Goal: Information Seeking & Learning: Learn about a topic

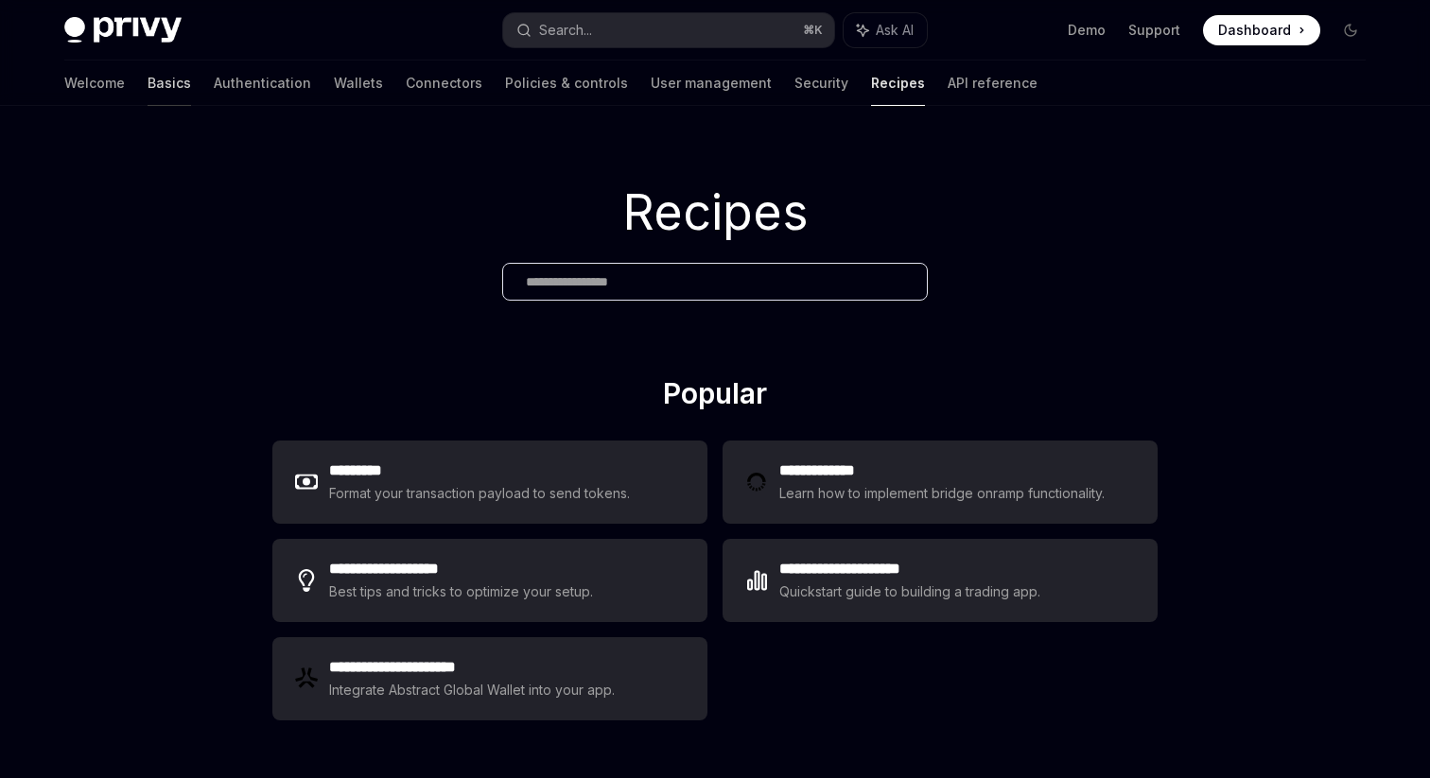
click at [148, 84] on link "Basics" at bounding box center [170, 83] width 44 height 45
type textarea "*"
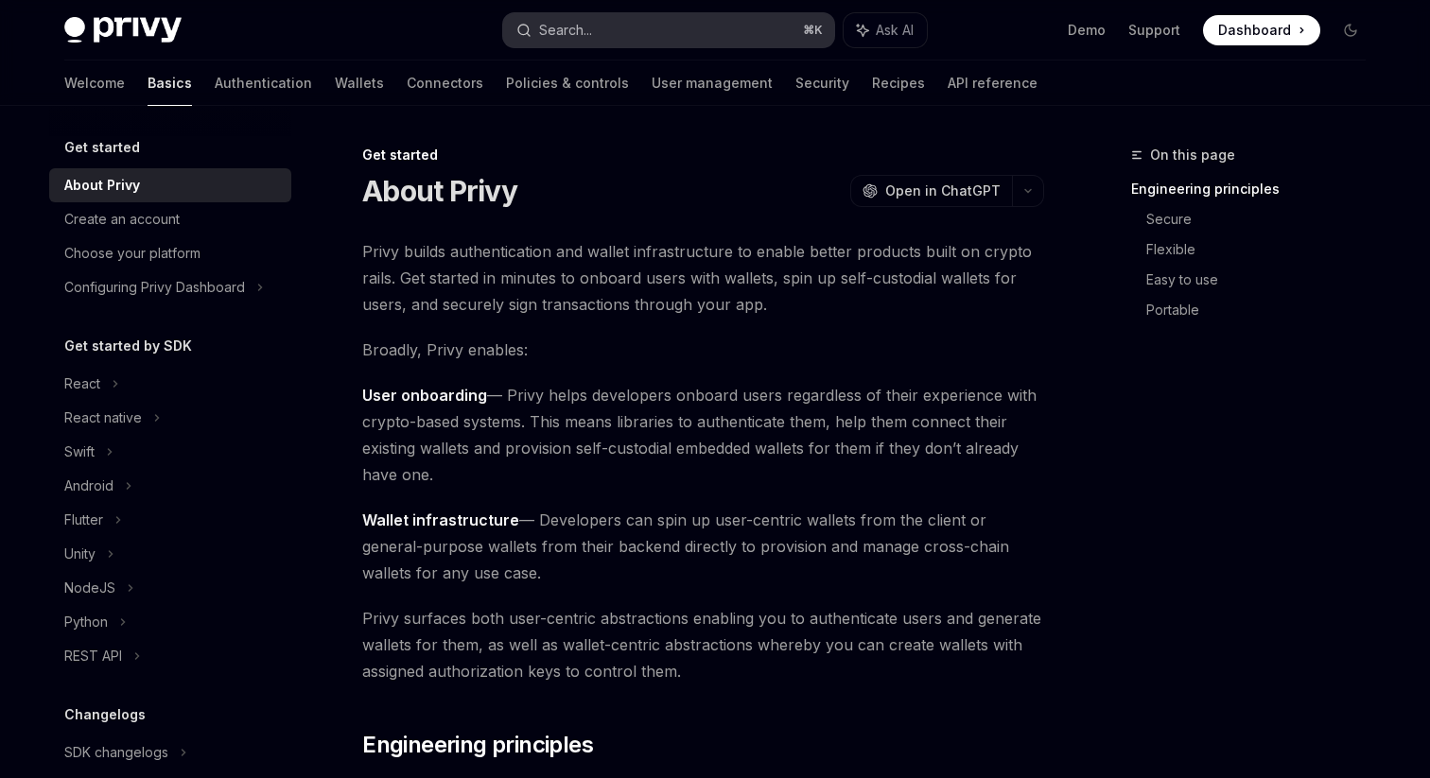
click at [553, 29] on div "Search..." at bounding box center [565, 30] width 53 height 23
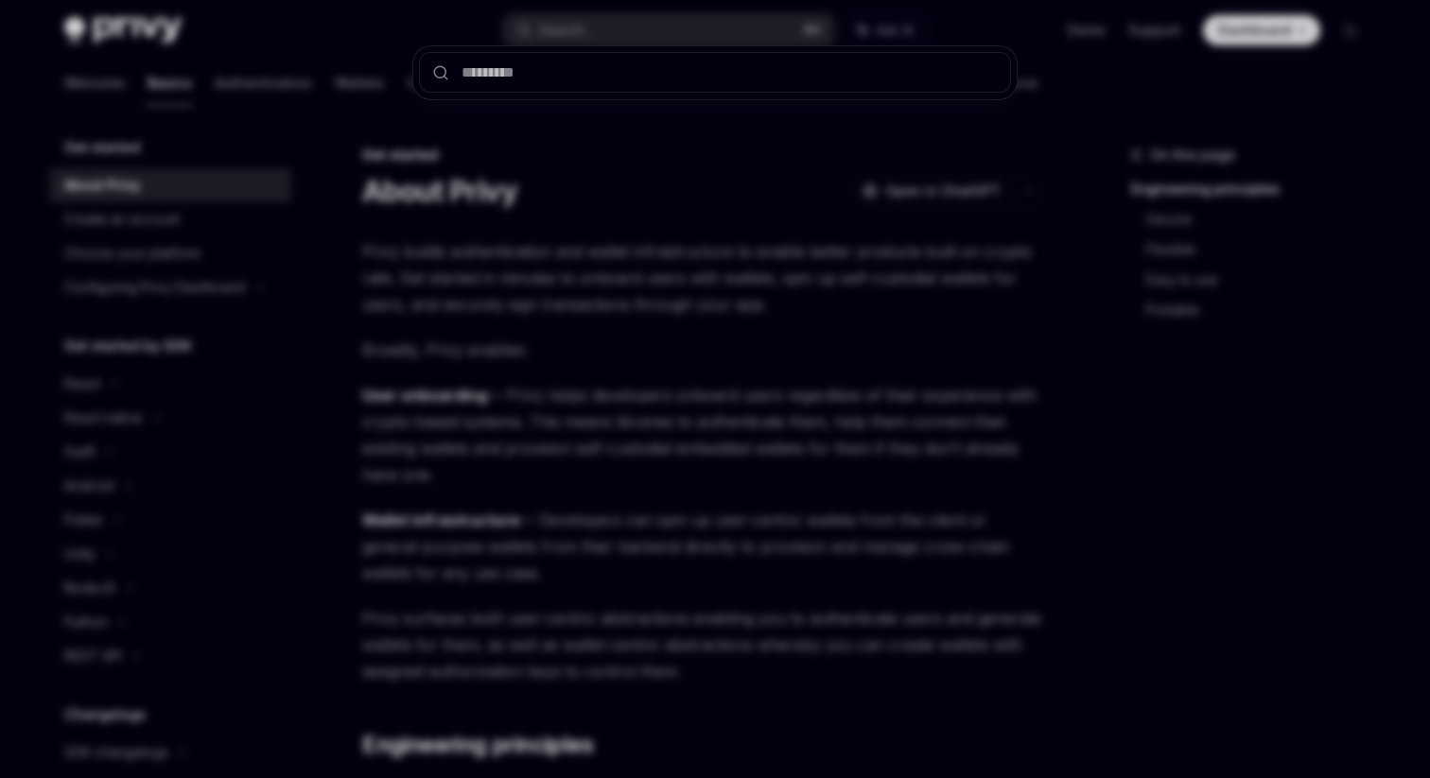
click at [69, 462] on div at bounding box center [715, 389] width 1430 height 778
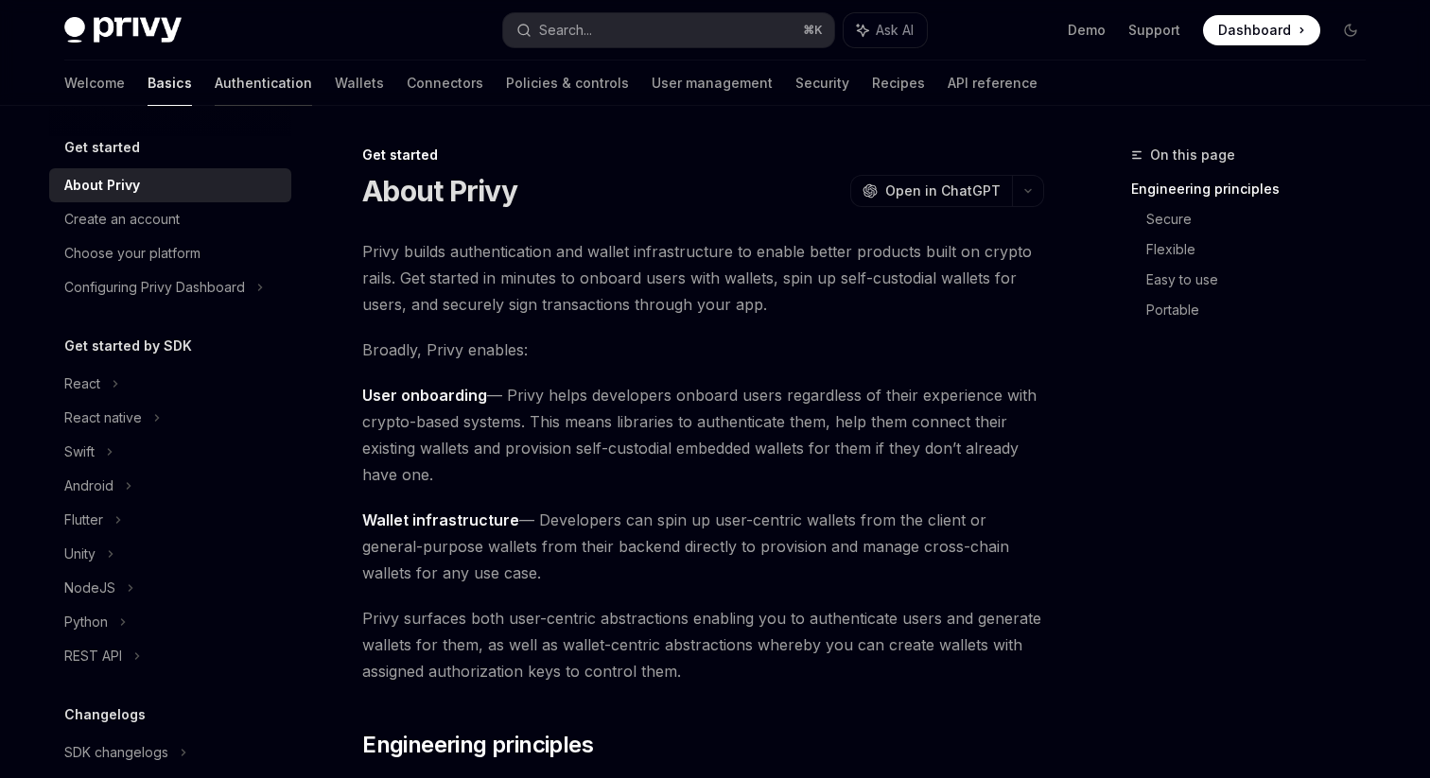
click at [215, 91] on link "Authentication" at bounding box center [263, 83] width 97 height 45
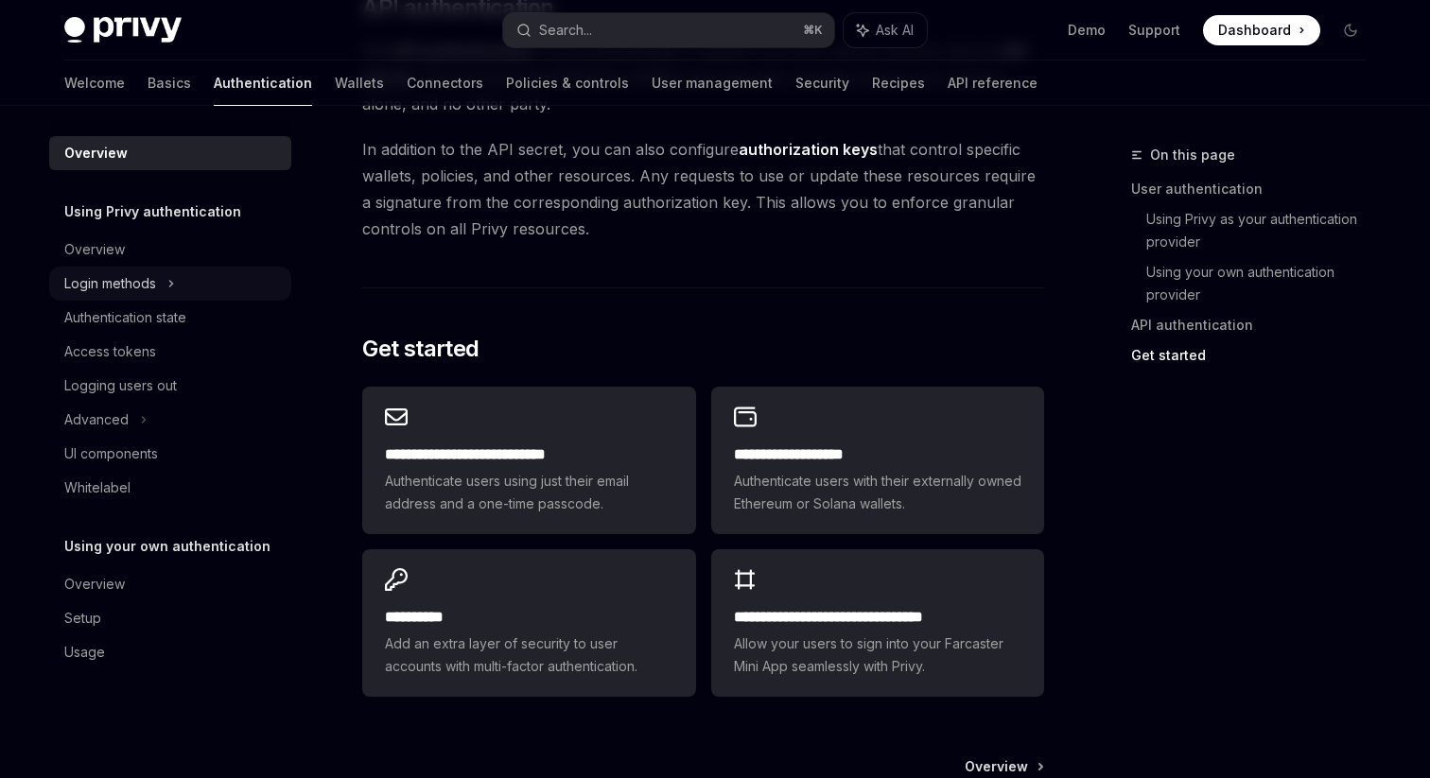
scroll to position [1595, 0]
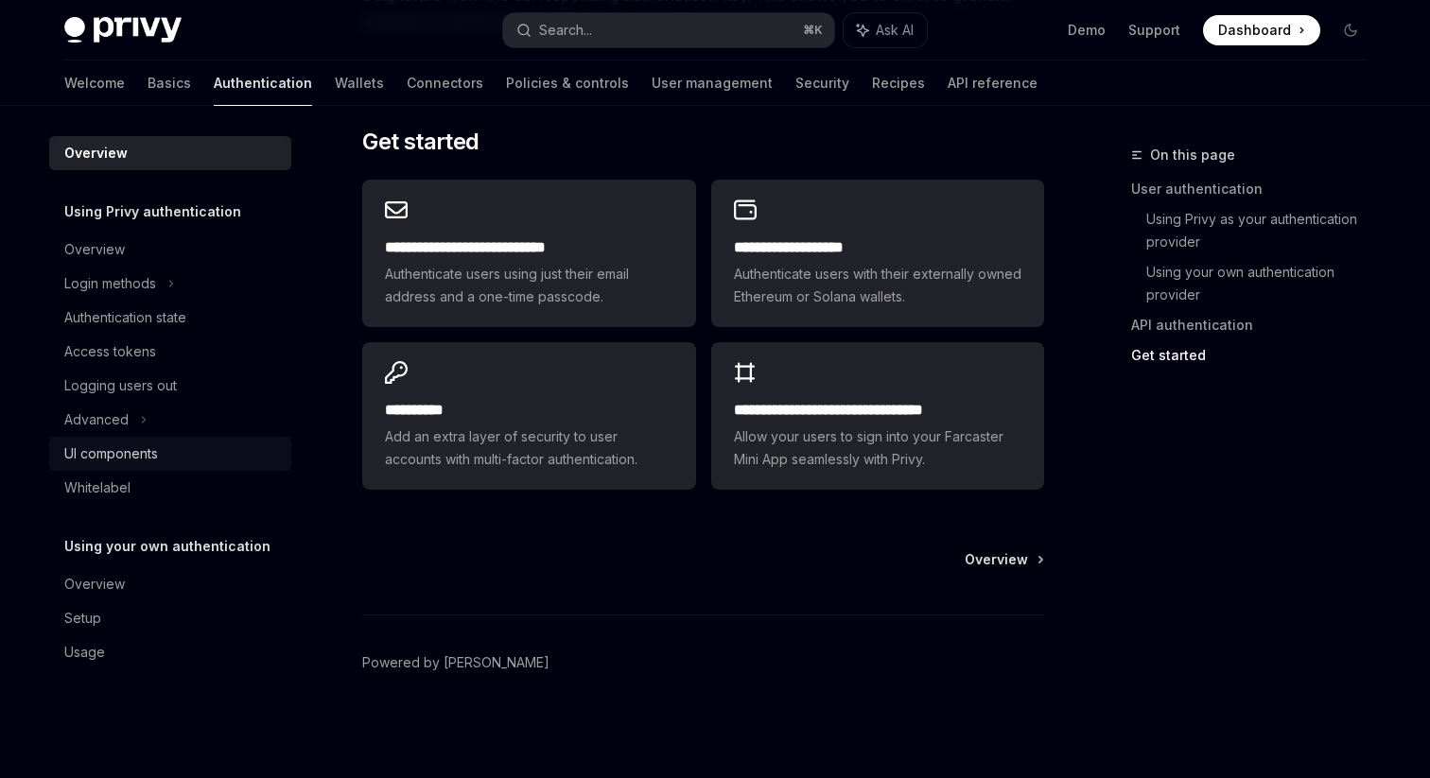
click at [136, 447] on div "UI components" at bounding box center [111, 454] width 94 height 23
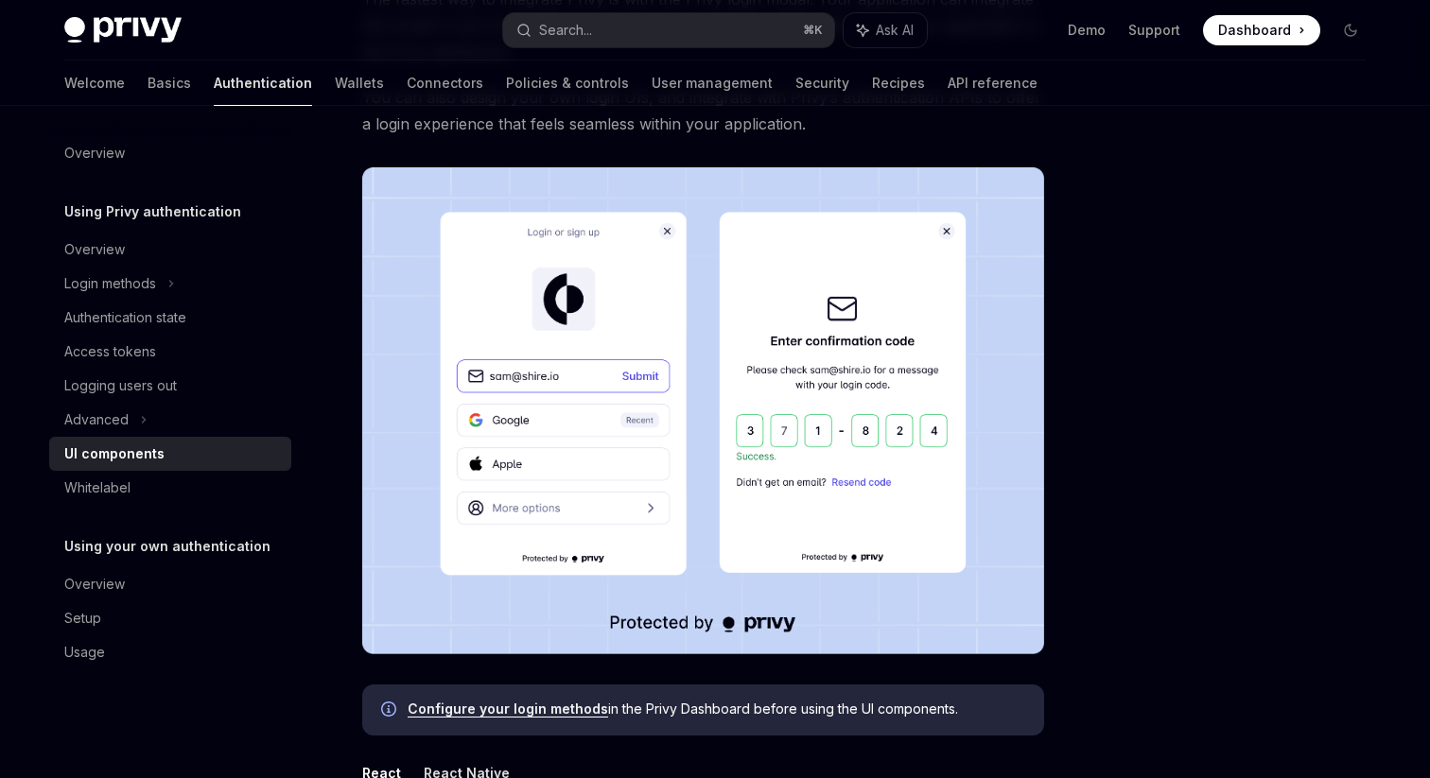
scroll to position [300, 0]
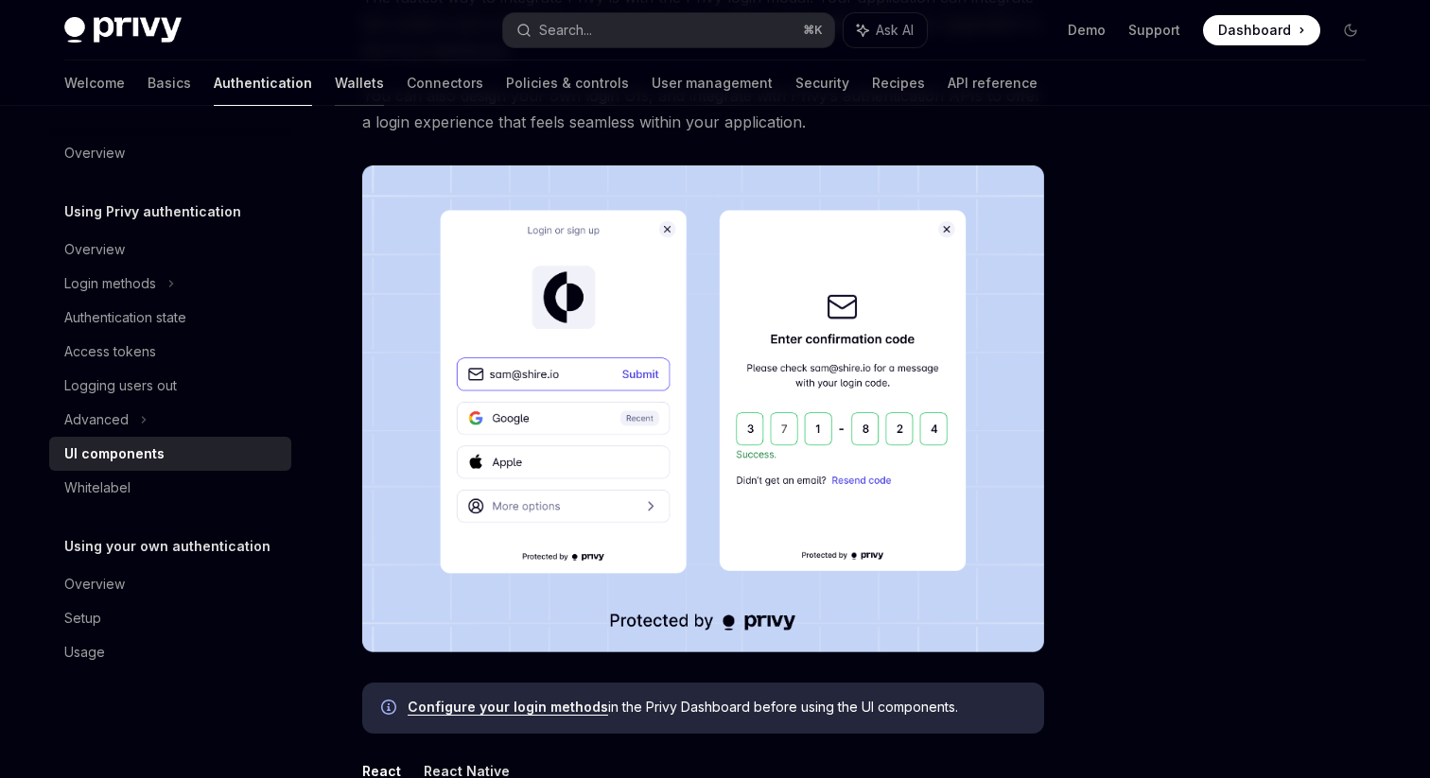
click at [335, 78] on link "Wallets" at bounding box center [359, 83] width 49 height 45
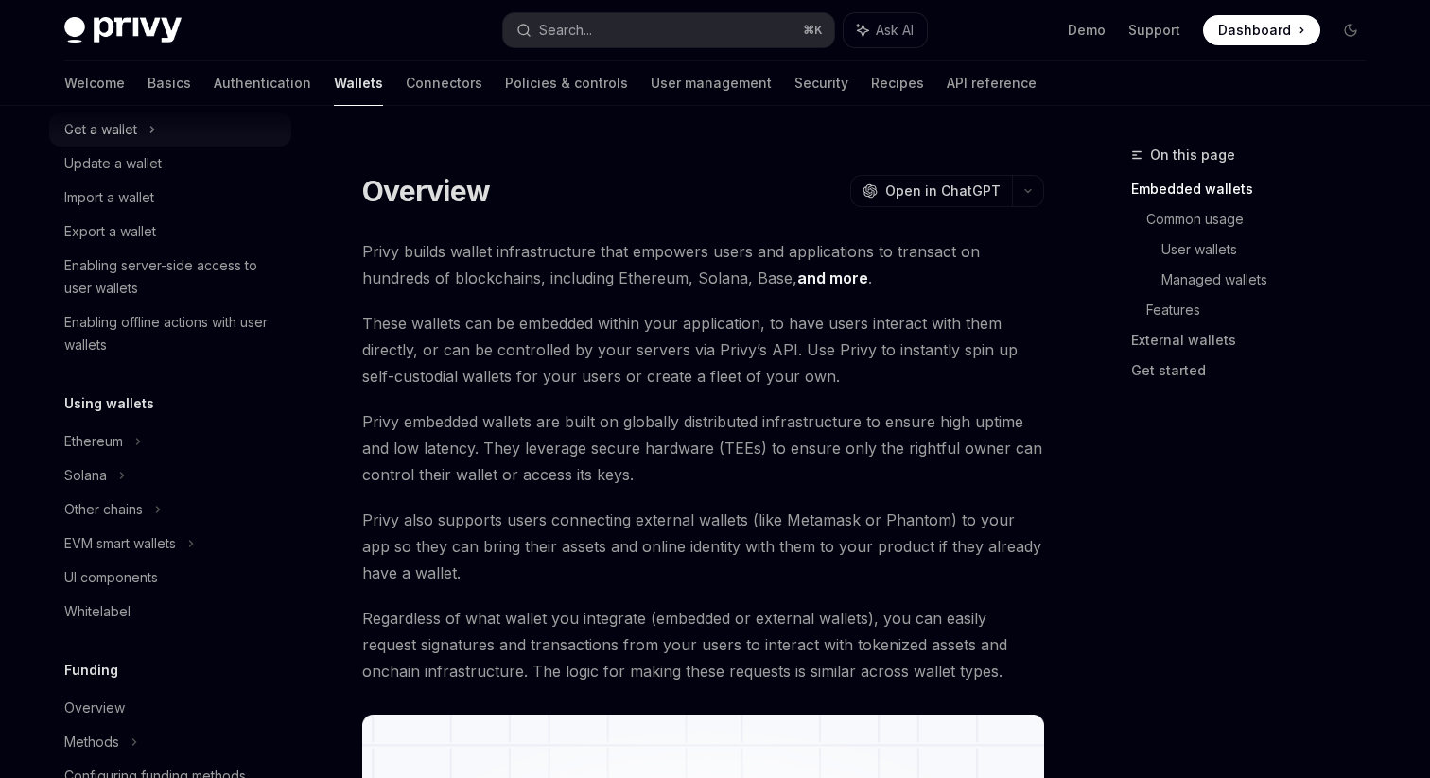
scroll to position [204, 0]
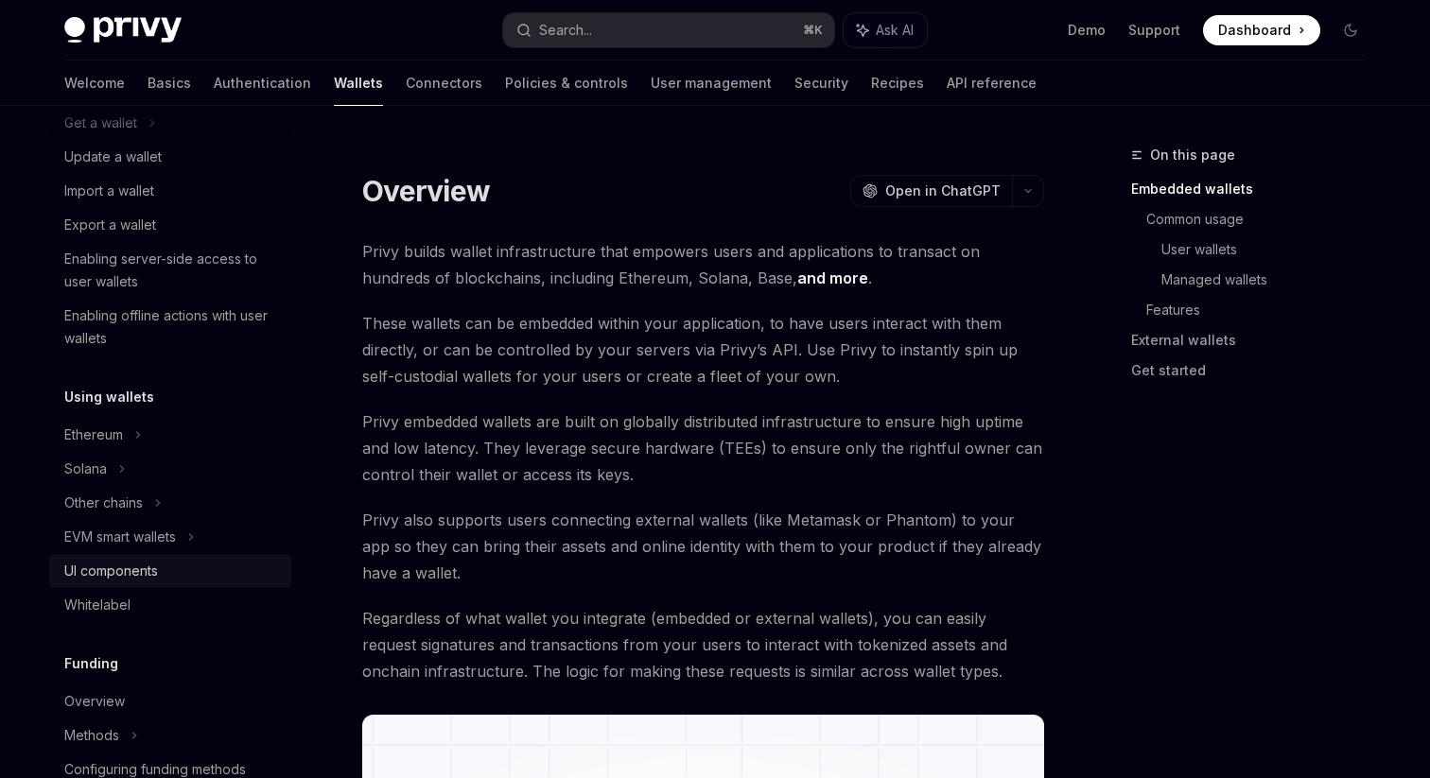
click at [147, 566] on div "UI components" at bounding box center [111, 571] width 94 height 23
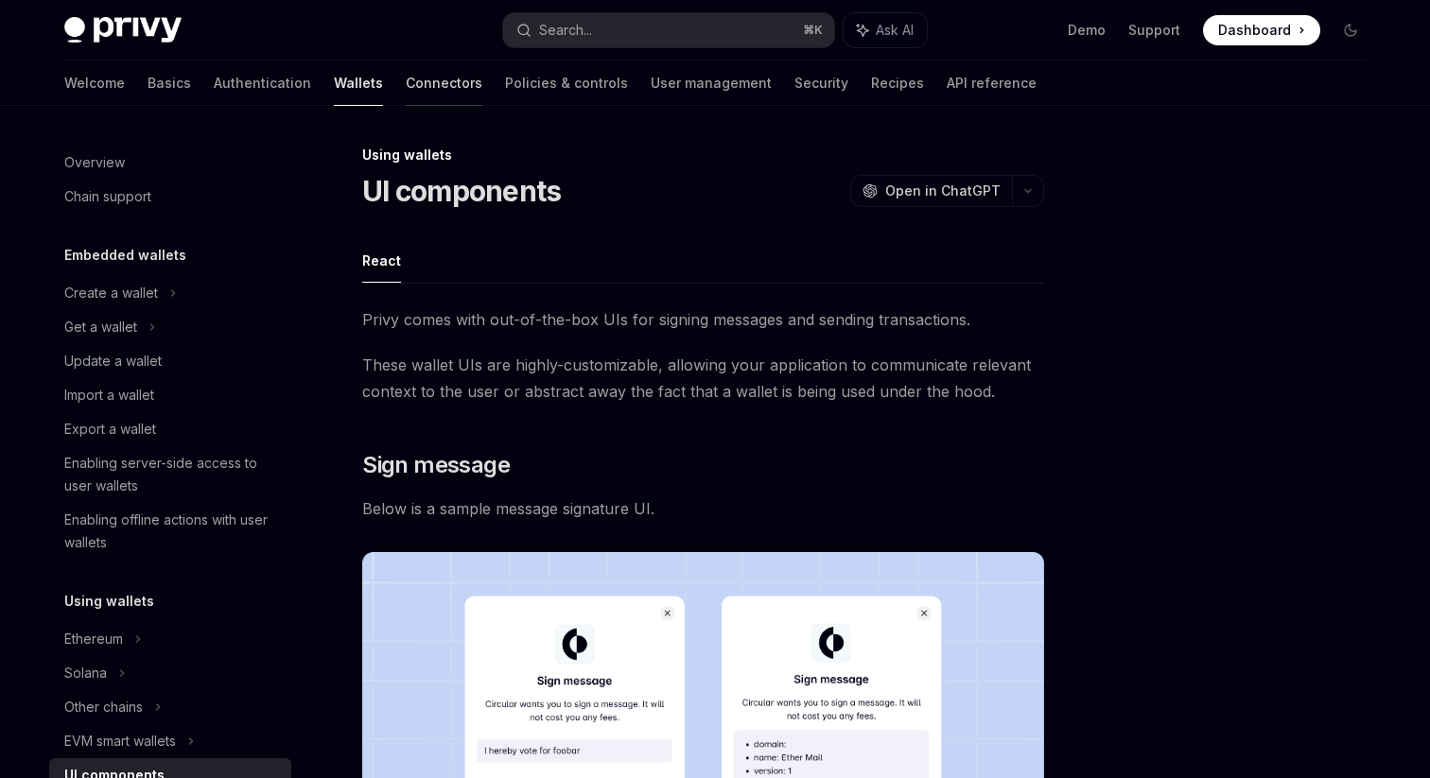
click at [406, 80] on link "Connectors" at bounding box center [444, 83] width 77 height 45
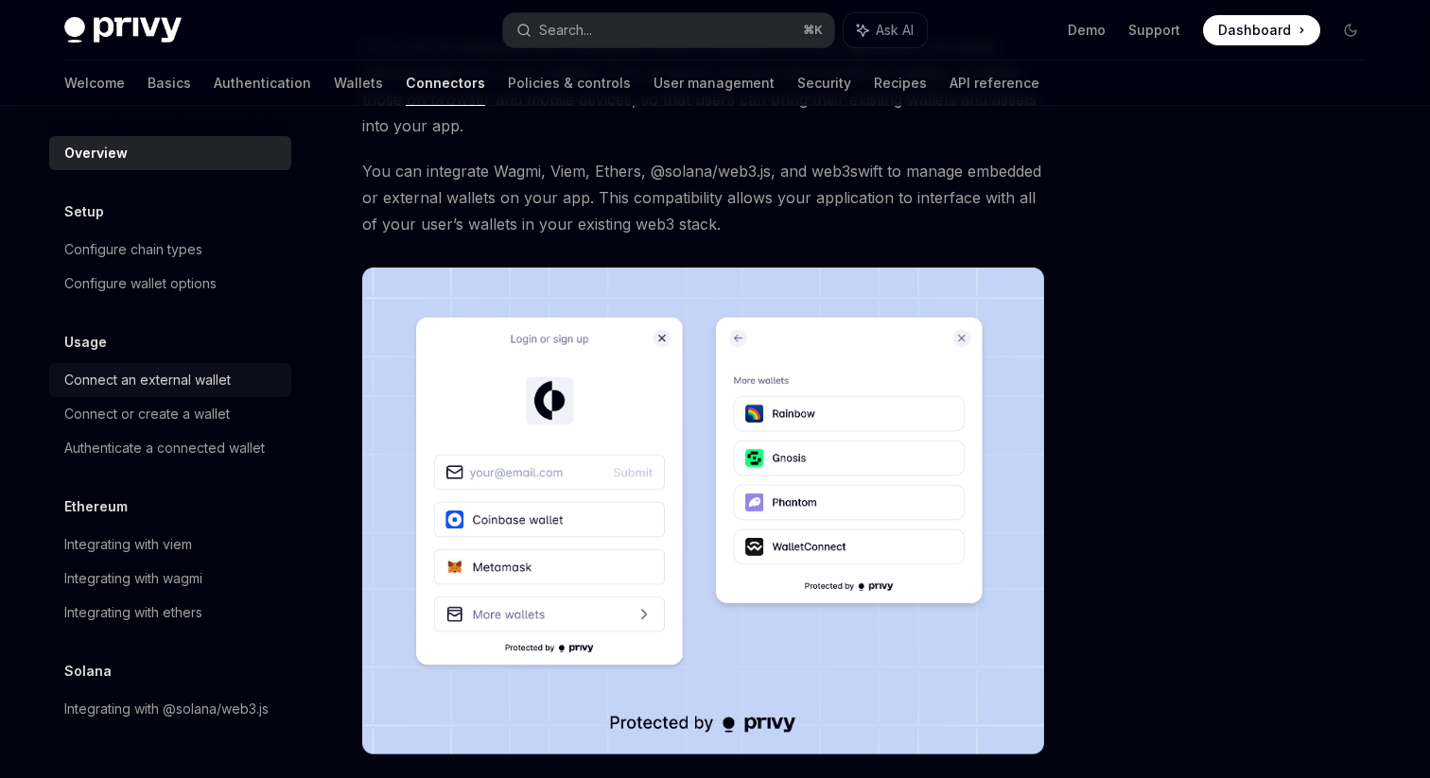
click at [166, 379] on div "Connect an external wallet" at bounding box center [147, 380] width 166 height 23
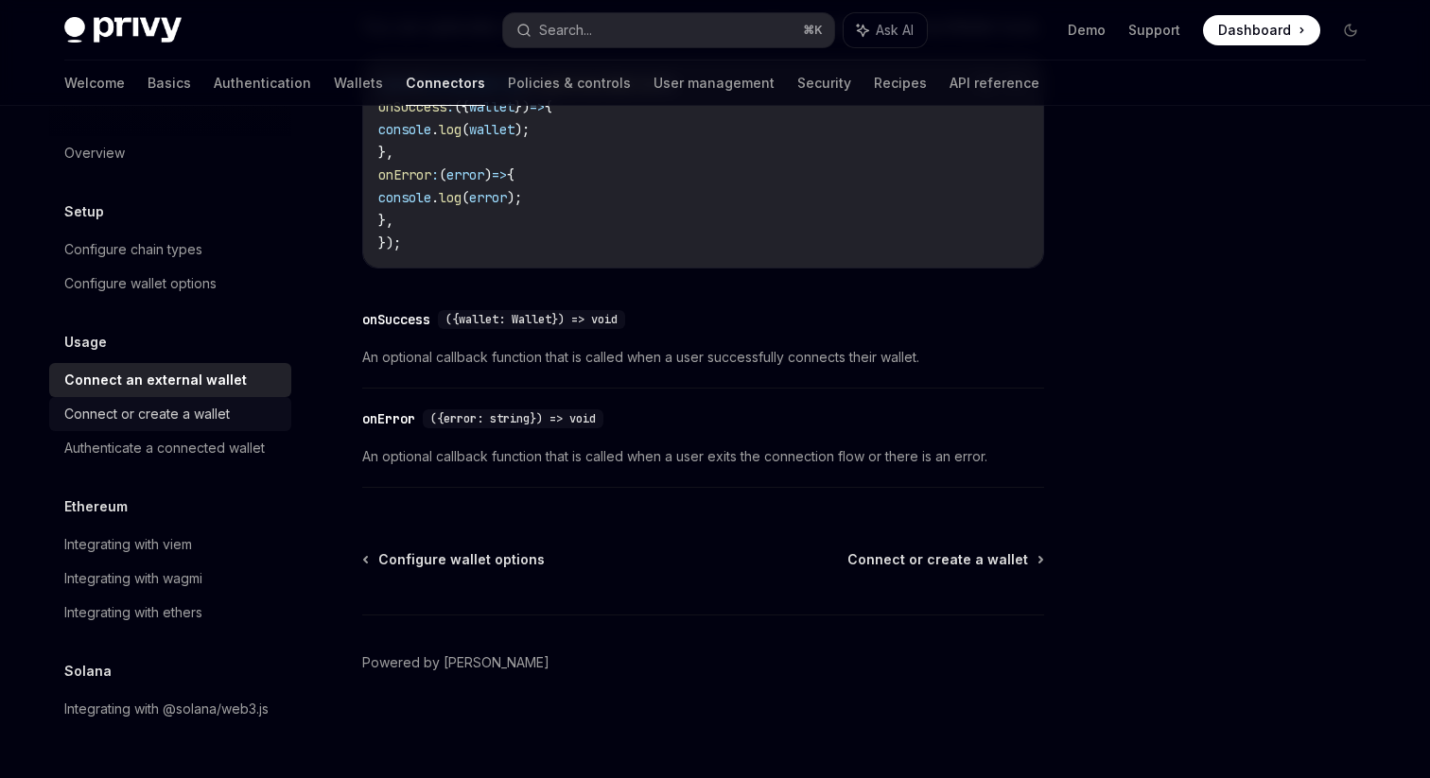
click at [172, 424] on div "Connect or create a wallet" at bounding box center [146, 414] width 165 height 23
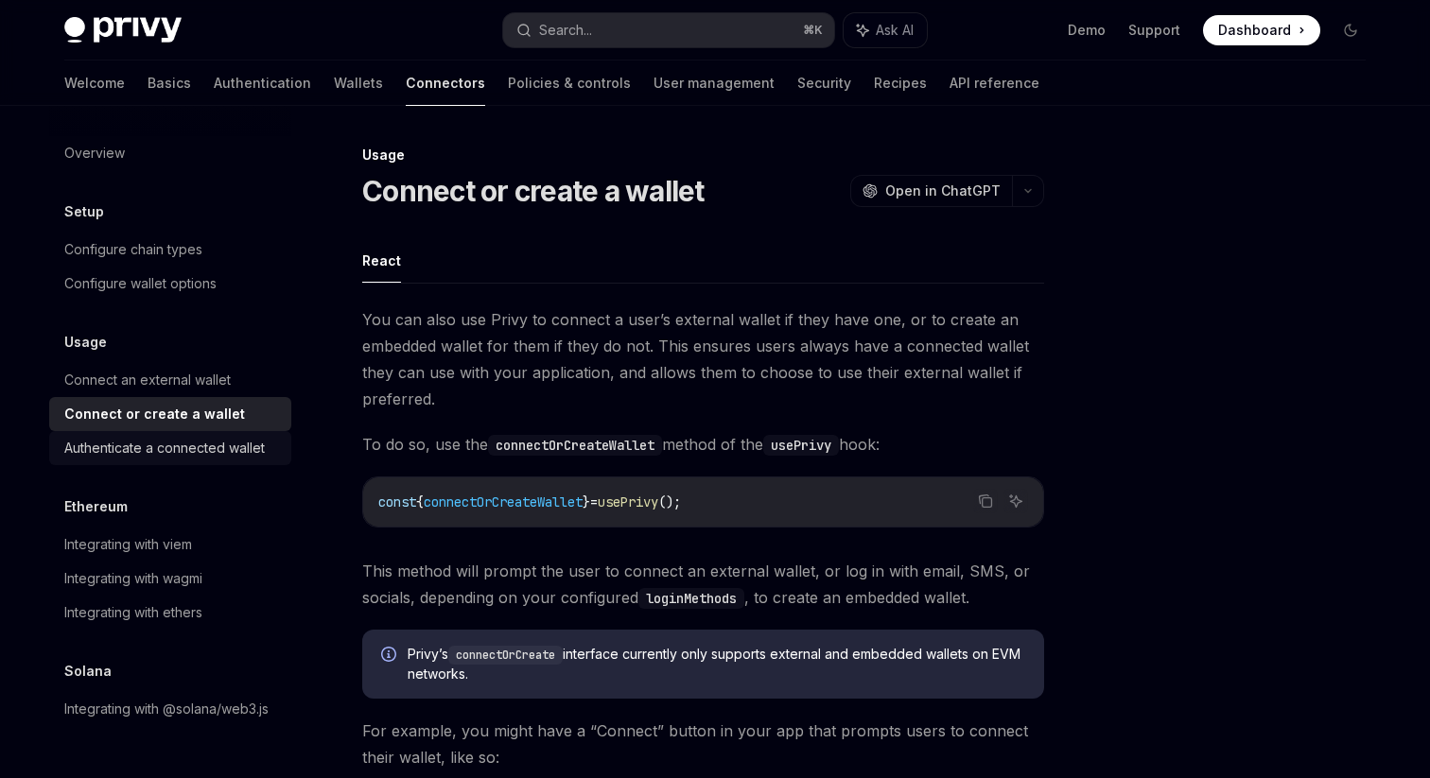
click at [175, 455] on div "Authenticate a connected wallet" at bounding box center [164, 448] width 200 height 23
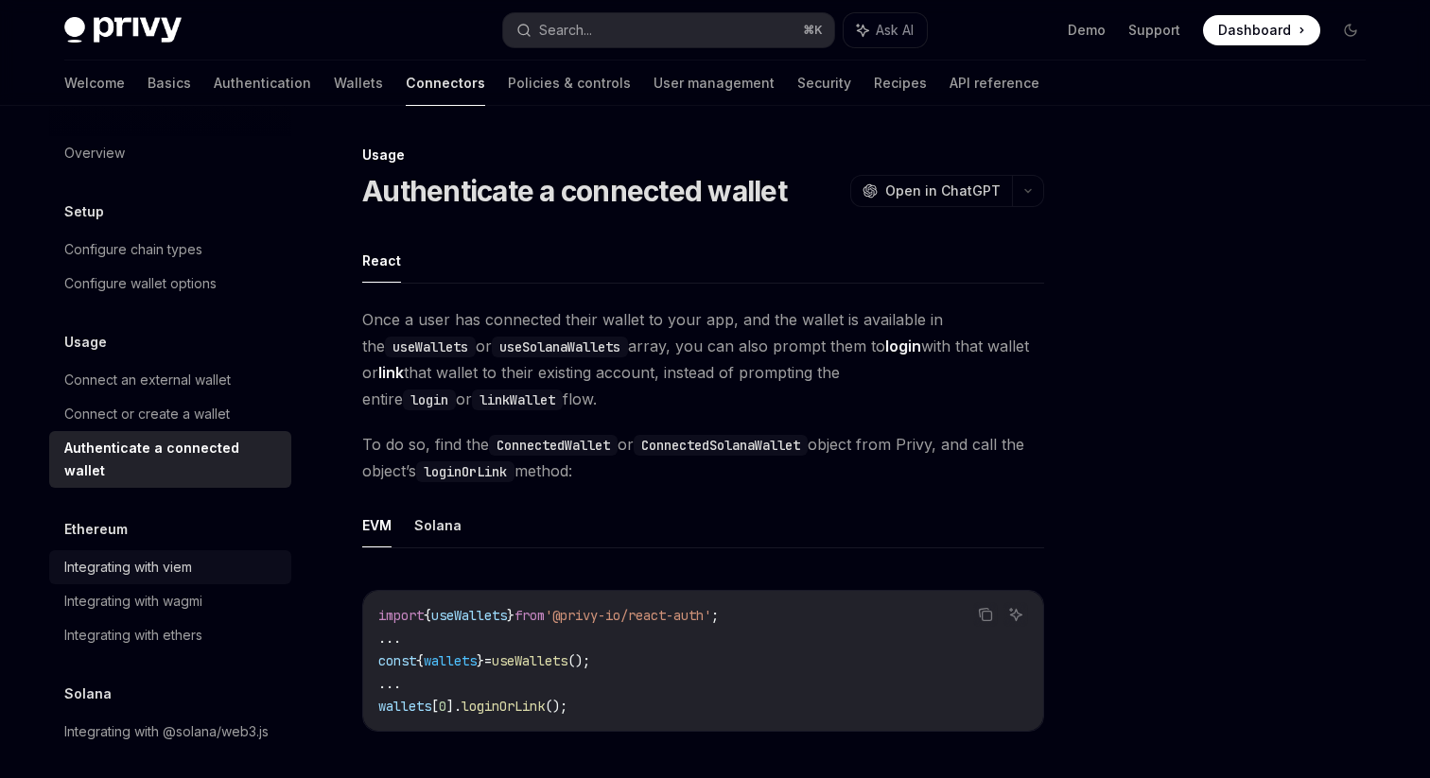
click at [173, 556] on div "Integrating with viem" at bounding box center [128, 567] width 128 height 23
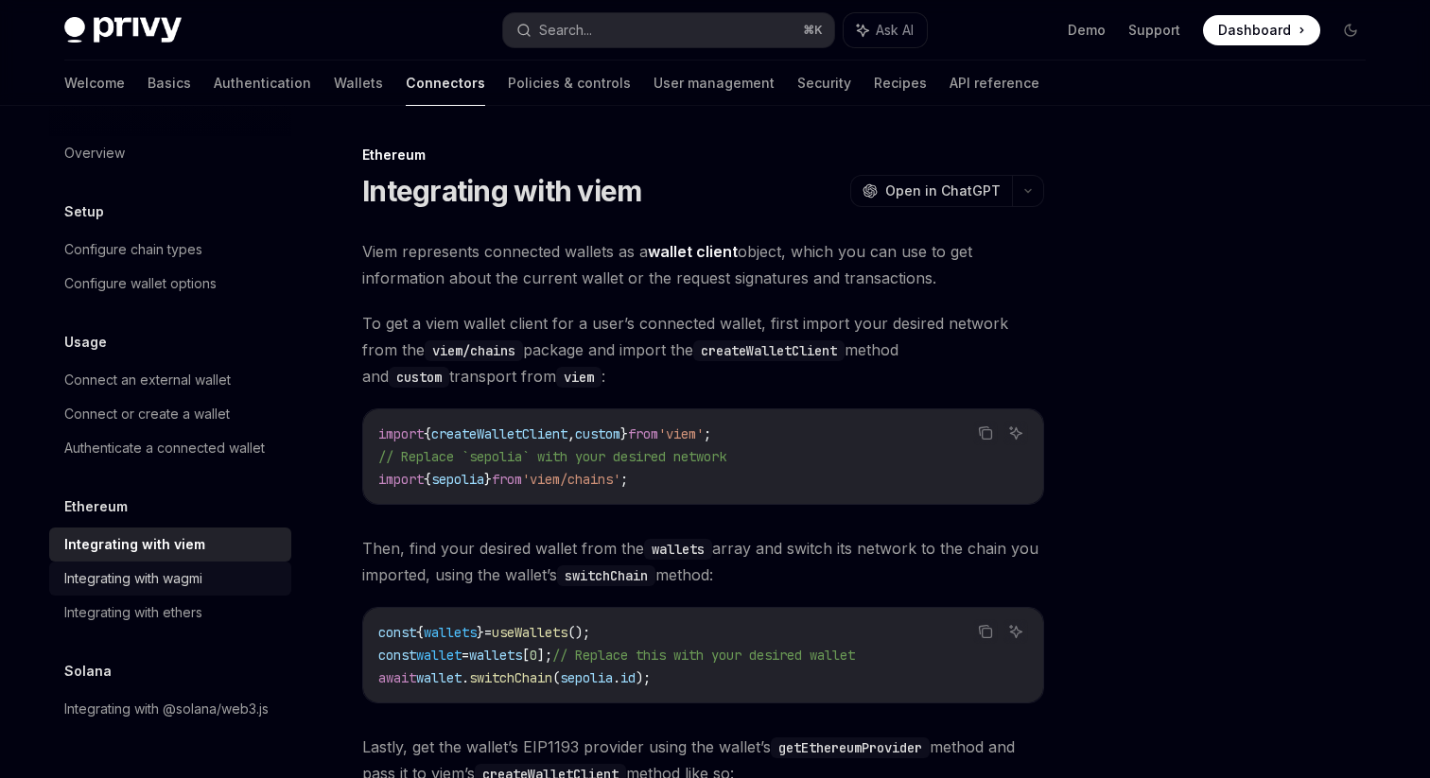
click at [177, 564] on link "Integrating with wagmi" at bounding box center [170, 579] width 242 height 34
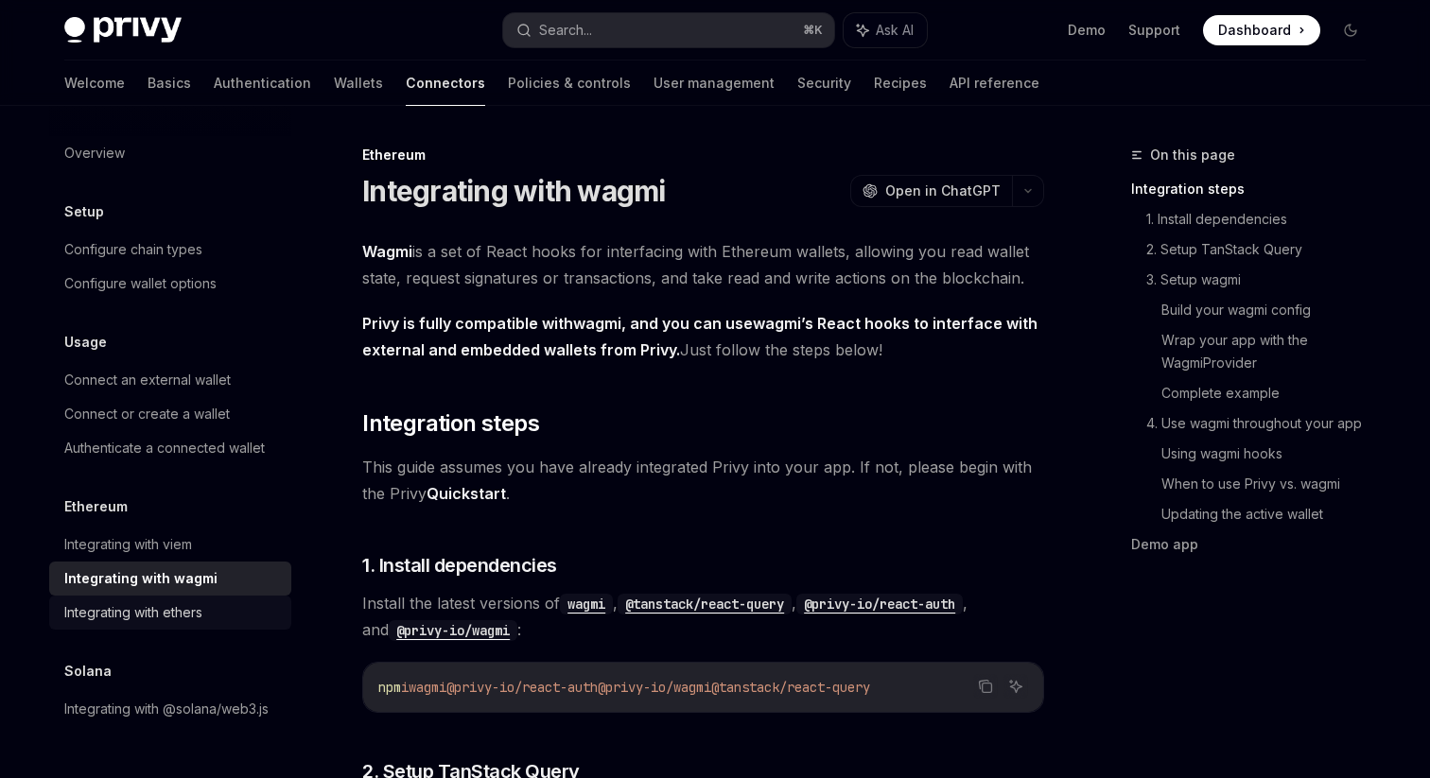
click at [187, 599] on link "Integrating with ethers" at bounding box center [170, 613] width 242 height 34
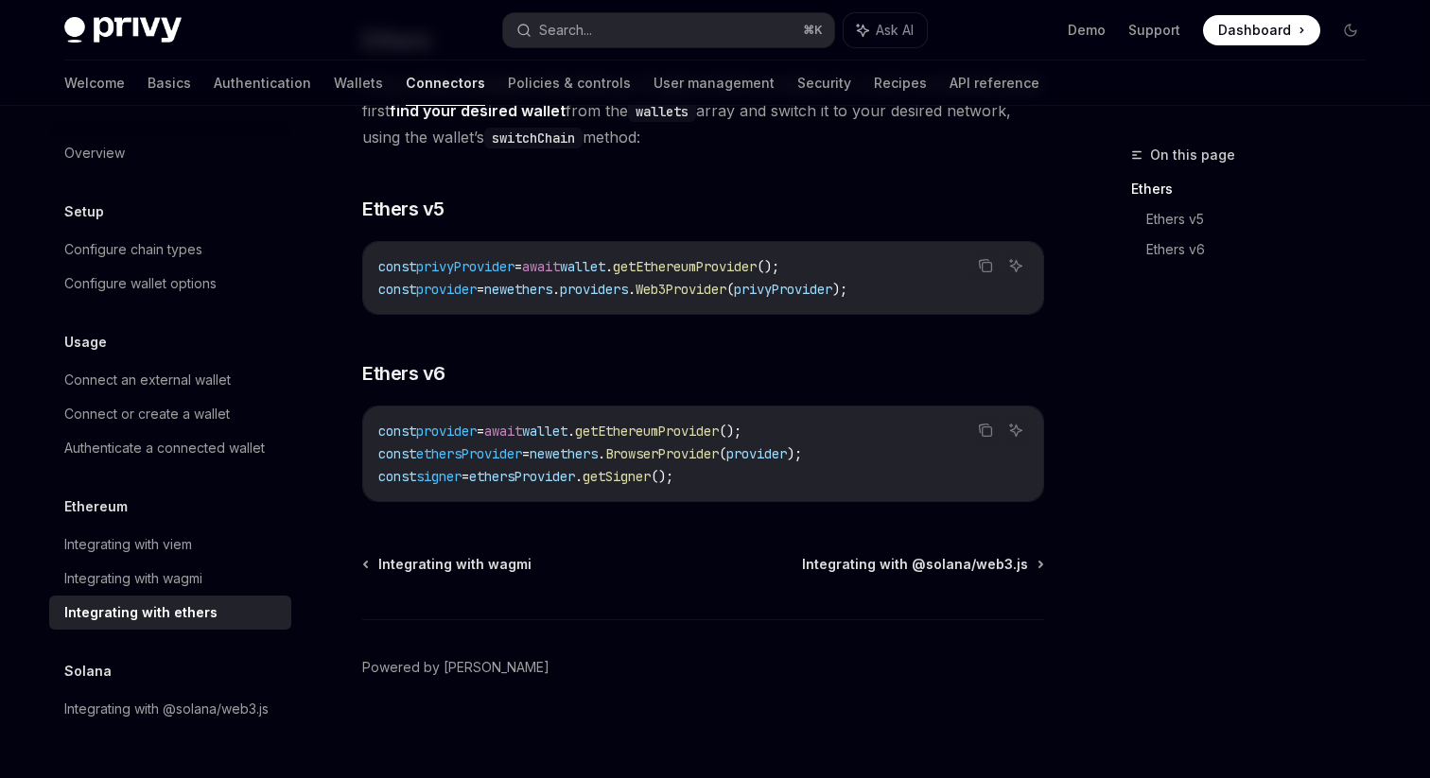
scroll to position [218, 0]
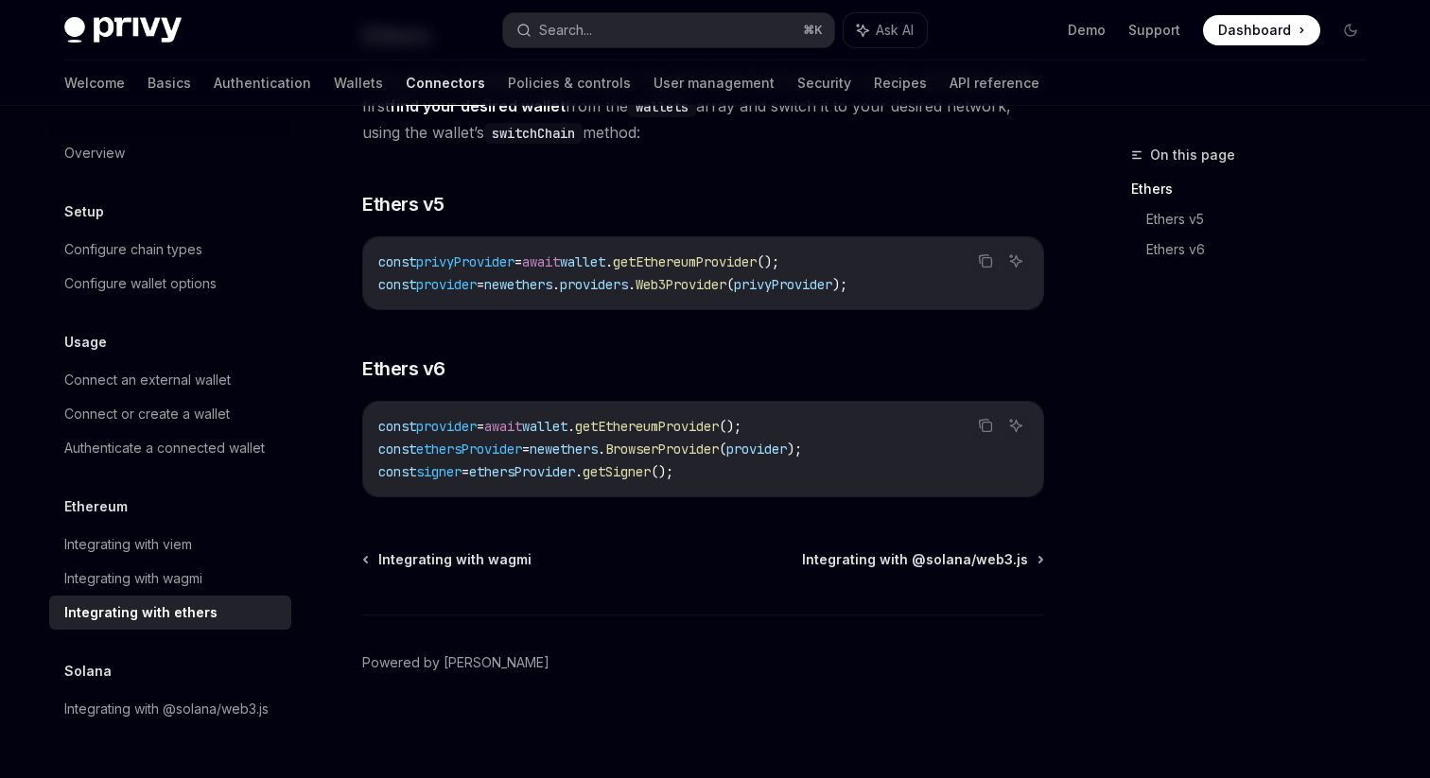
click at [885, 522] on div "Ethereum Integrating with ethers OpenAI Open in ChatGPT OpenAI Open in ChatGPT …" at bounding box center [526, 352] width 1044 height 852
click at [895, 544] on div "Ethereum Integrating with ethers OpenAI Open in ChatGPT OpenAI Open in ChatGPT …" at bounding box center [526, 352] width 1044 height 852
click at [901, 552] on span "Integrating with @solana/web3.js" at bounding box center [915, 559] width 226 height 19
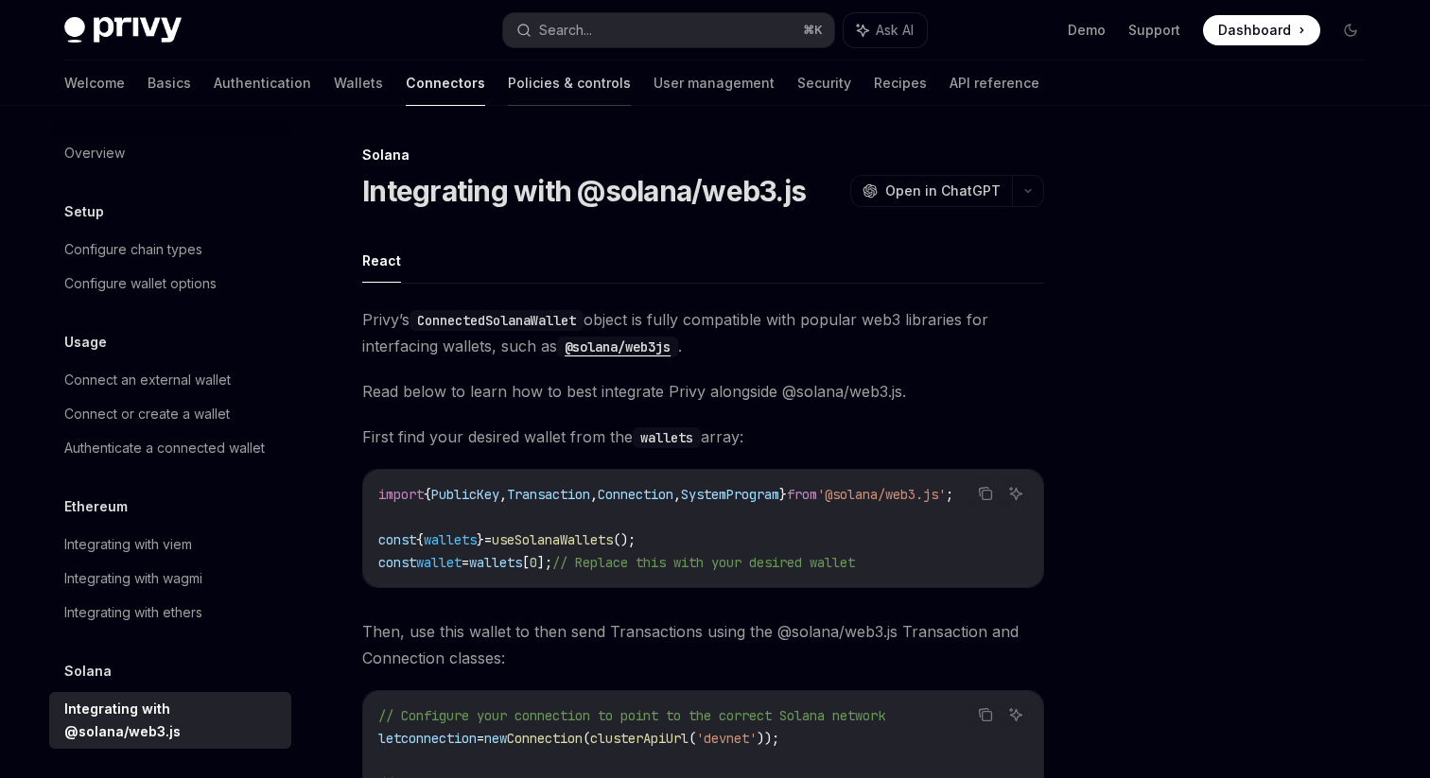
click at [508, 89] on link "Policies & controls" at bounding box center [569, 83] width 123 height 45
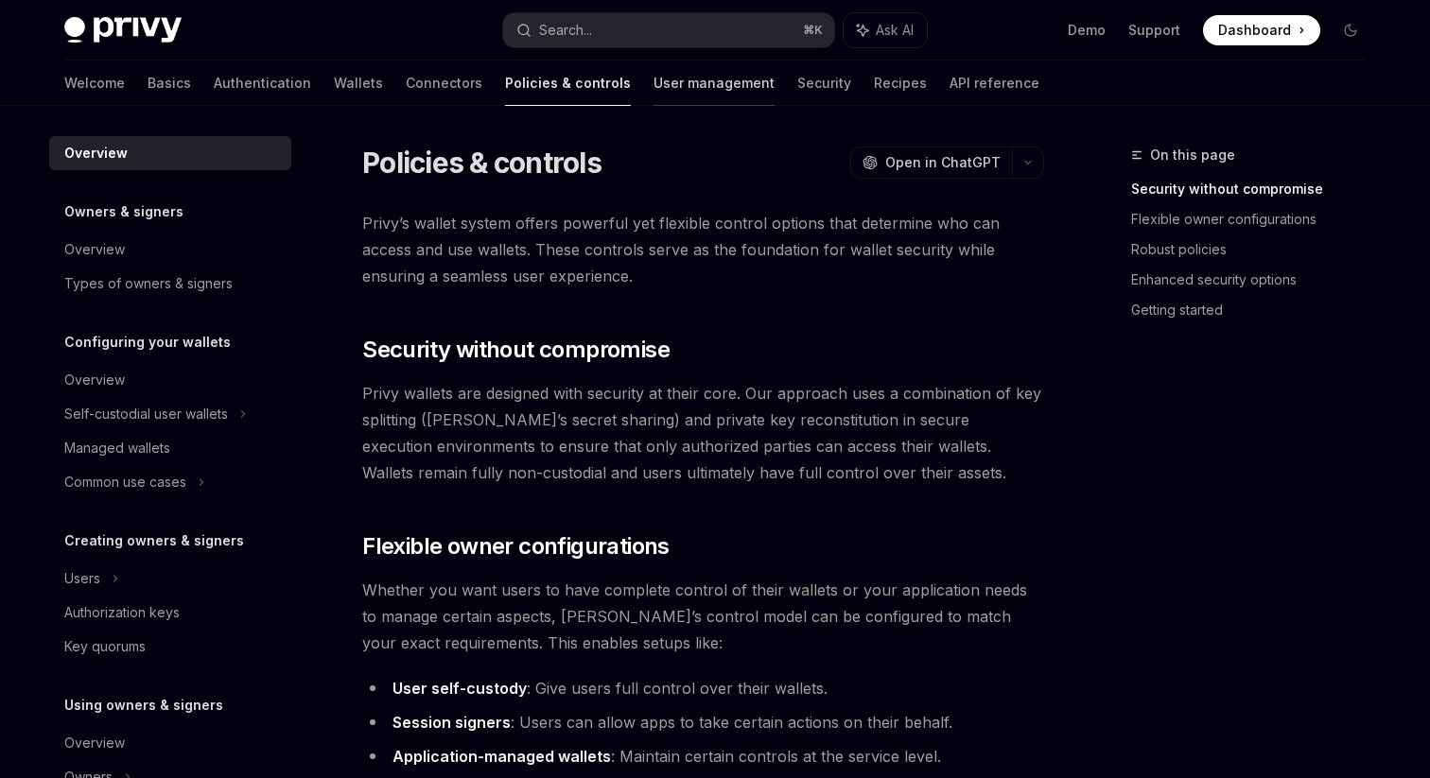
click at [653, 83] on link "User management" at bounding box center [713, 83] width 121 height 45
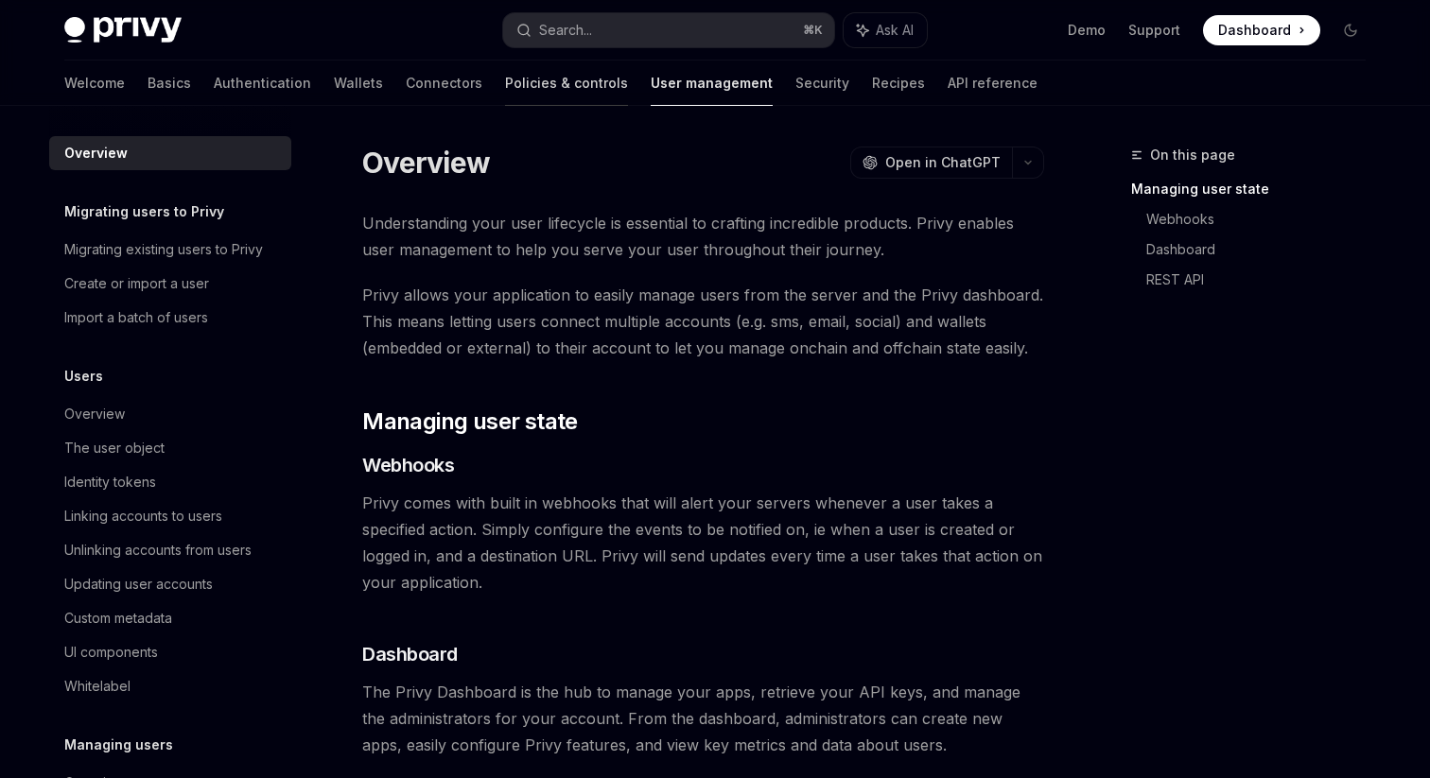
click at [505, 84] on link "Policies & controls" at bounding box center [566, 83] width 123 height 45
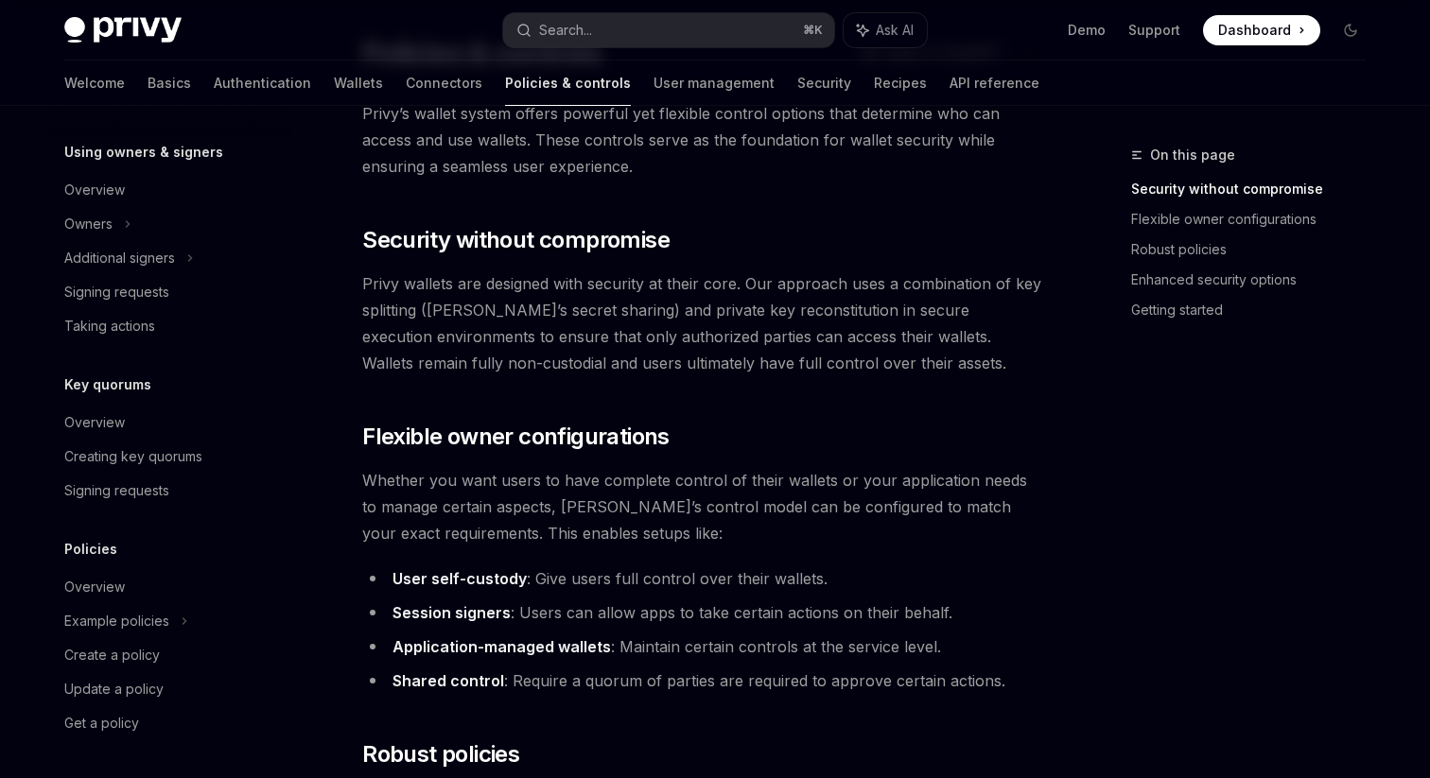
scroll to position [113, 0]
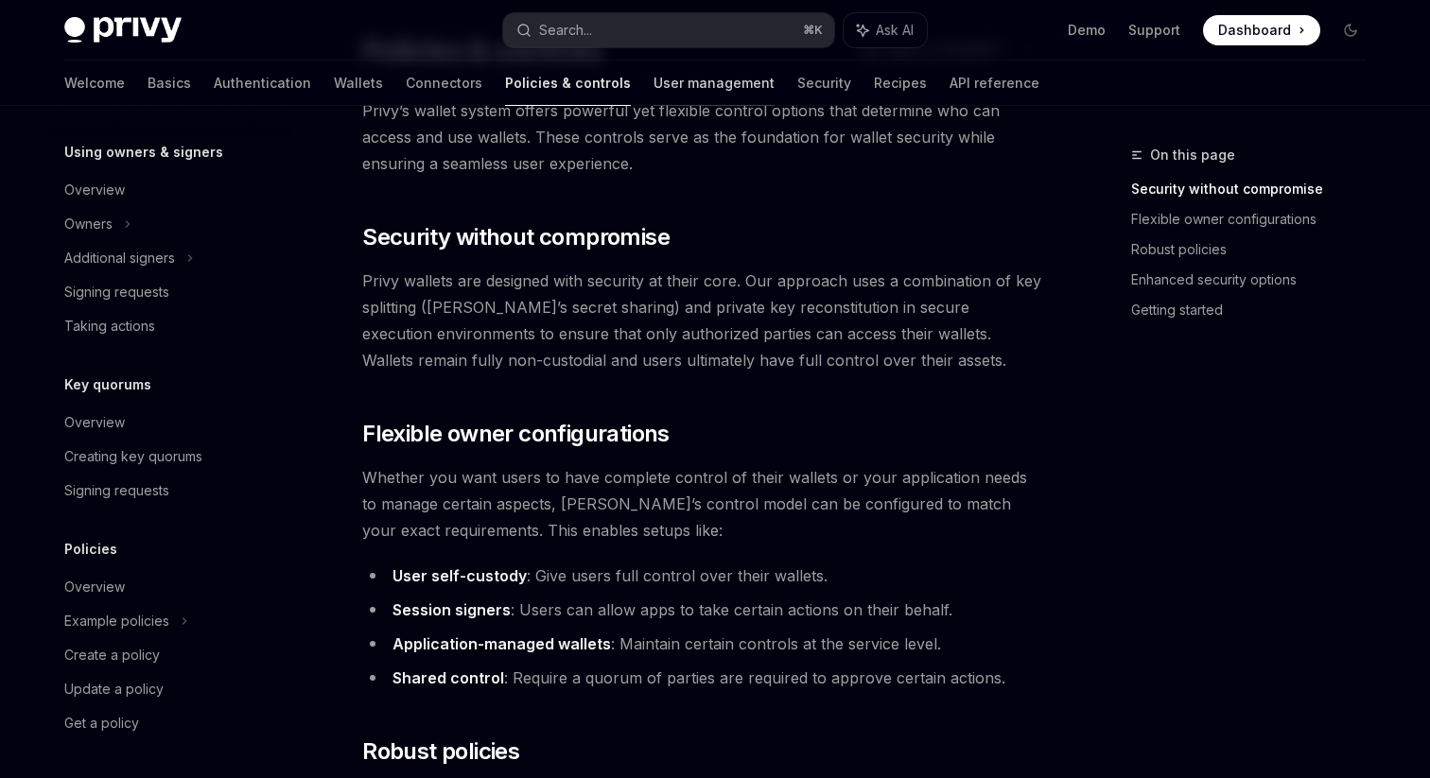
click at [653, 86] on link "User management" at bounding box center [713, 83] width 121 height 45
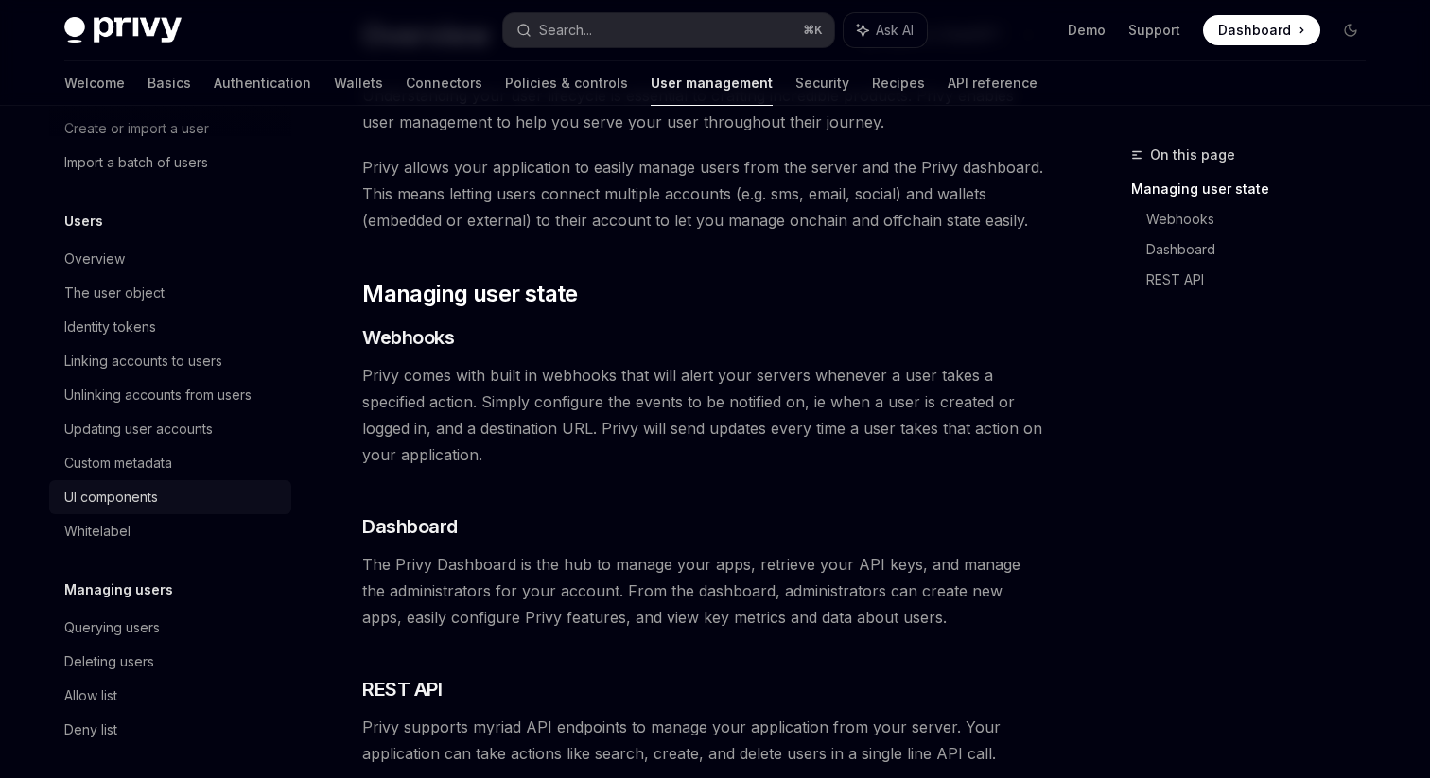
click at [164, 482] on link "UI components" at bounding box center [170, 497] width 242 height 34
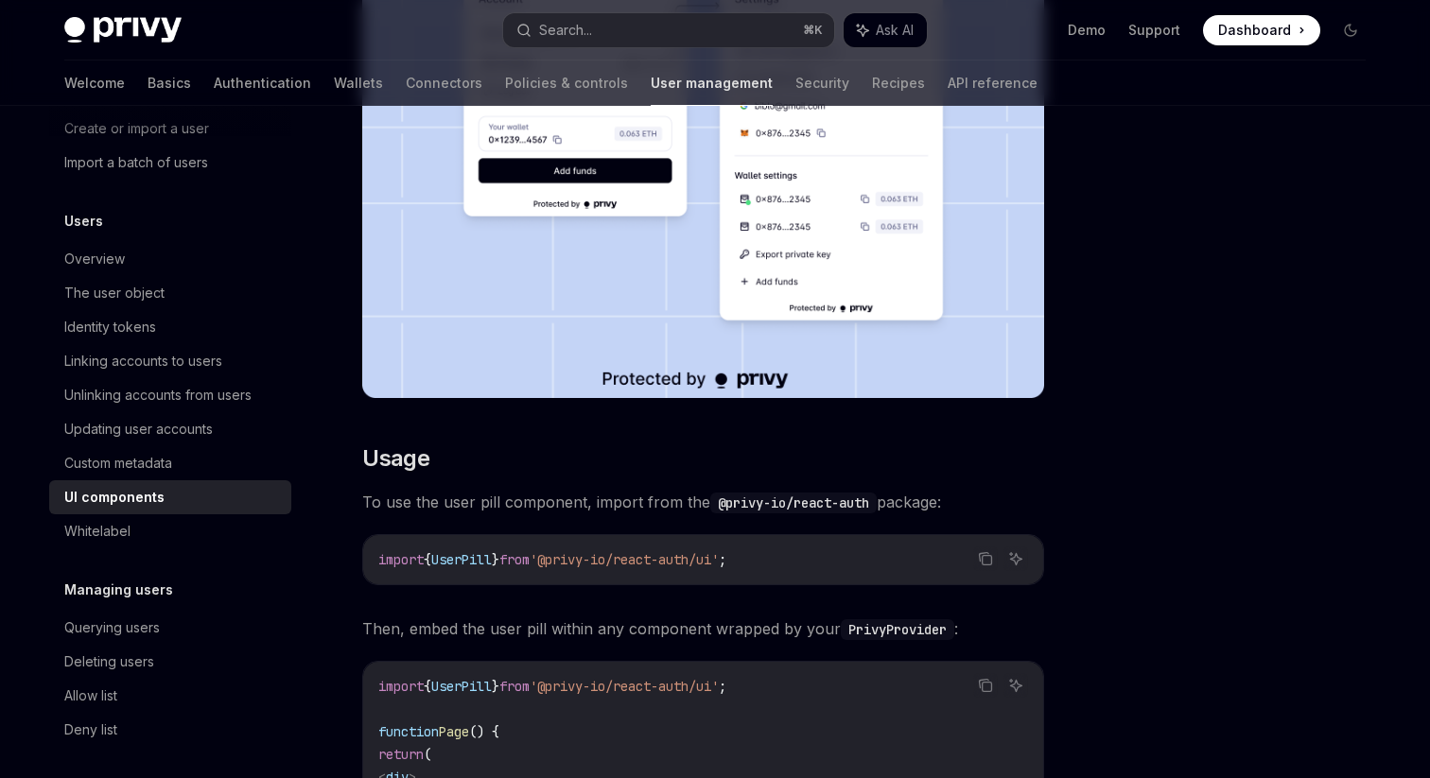
scroll to position [647, 0]
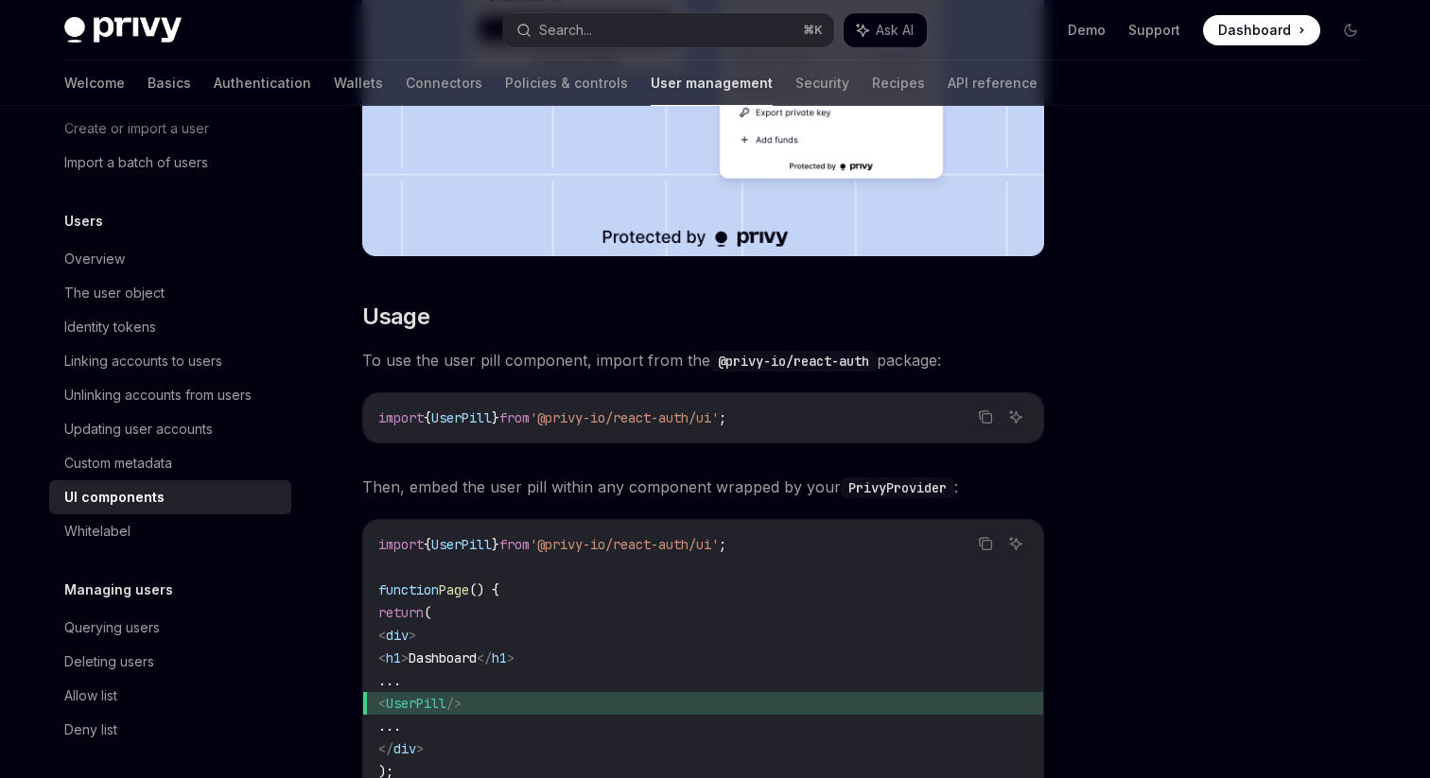
click at [499, 413] on span "}" at bounding box center [496, 417] width 8 height 17
copy code "import { UserPill } from '@privy-io/react-auth/ui' ;"
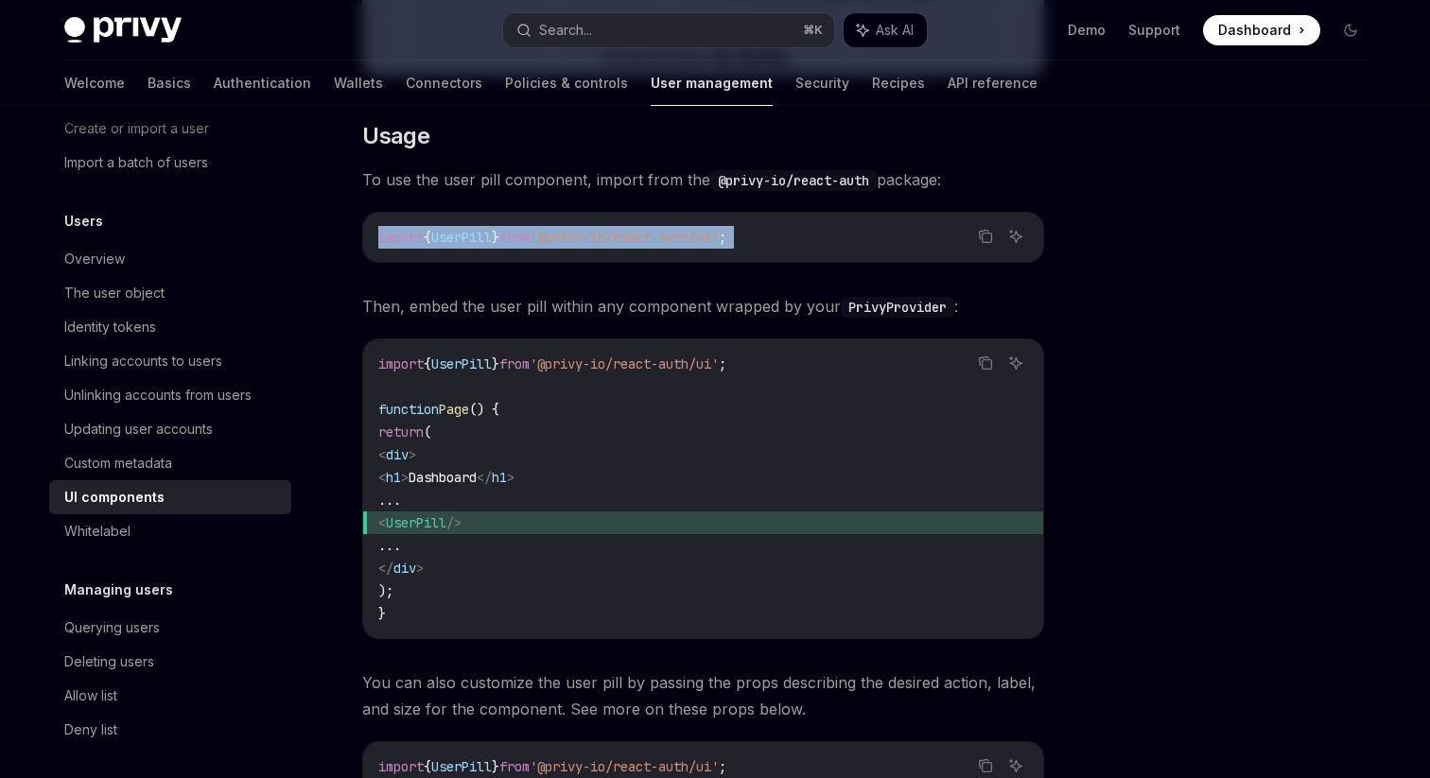
scroll to position [1013, 0]
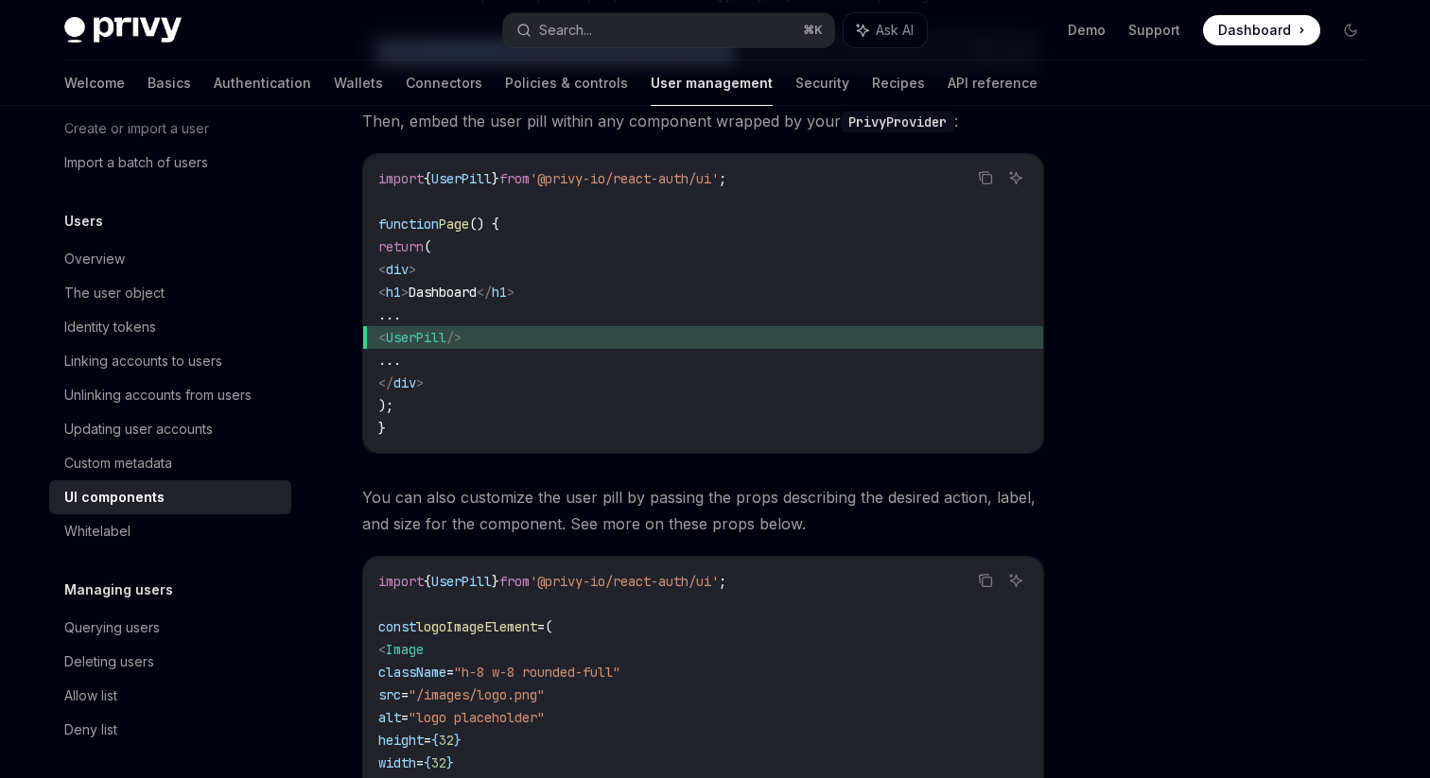
copy code "import { UserPill } from '@privy-io/react-auth/ui' ;"
type textarea "*"
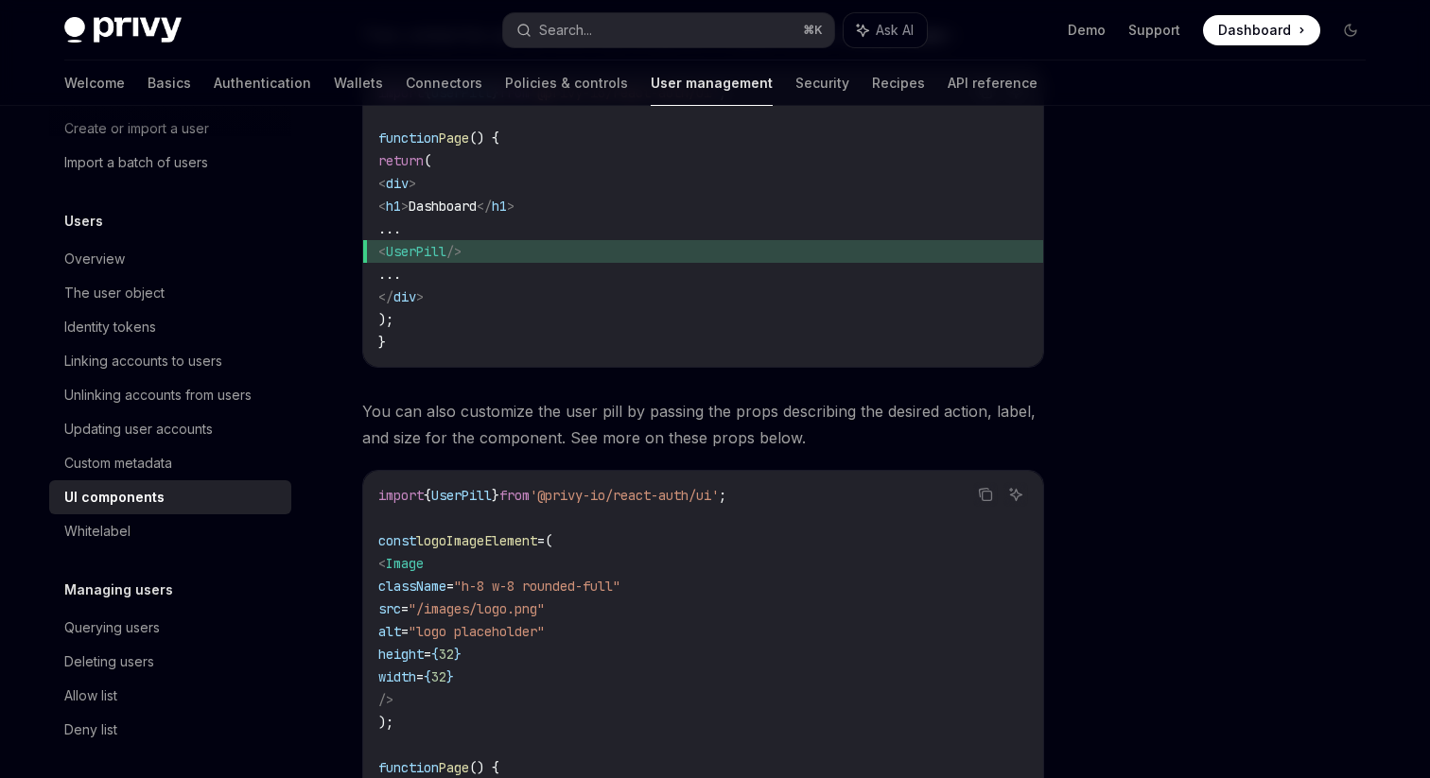
scroll to position [1150, 0]
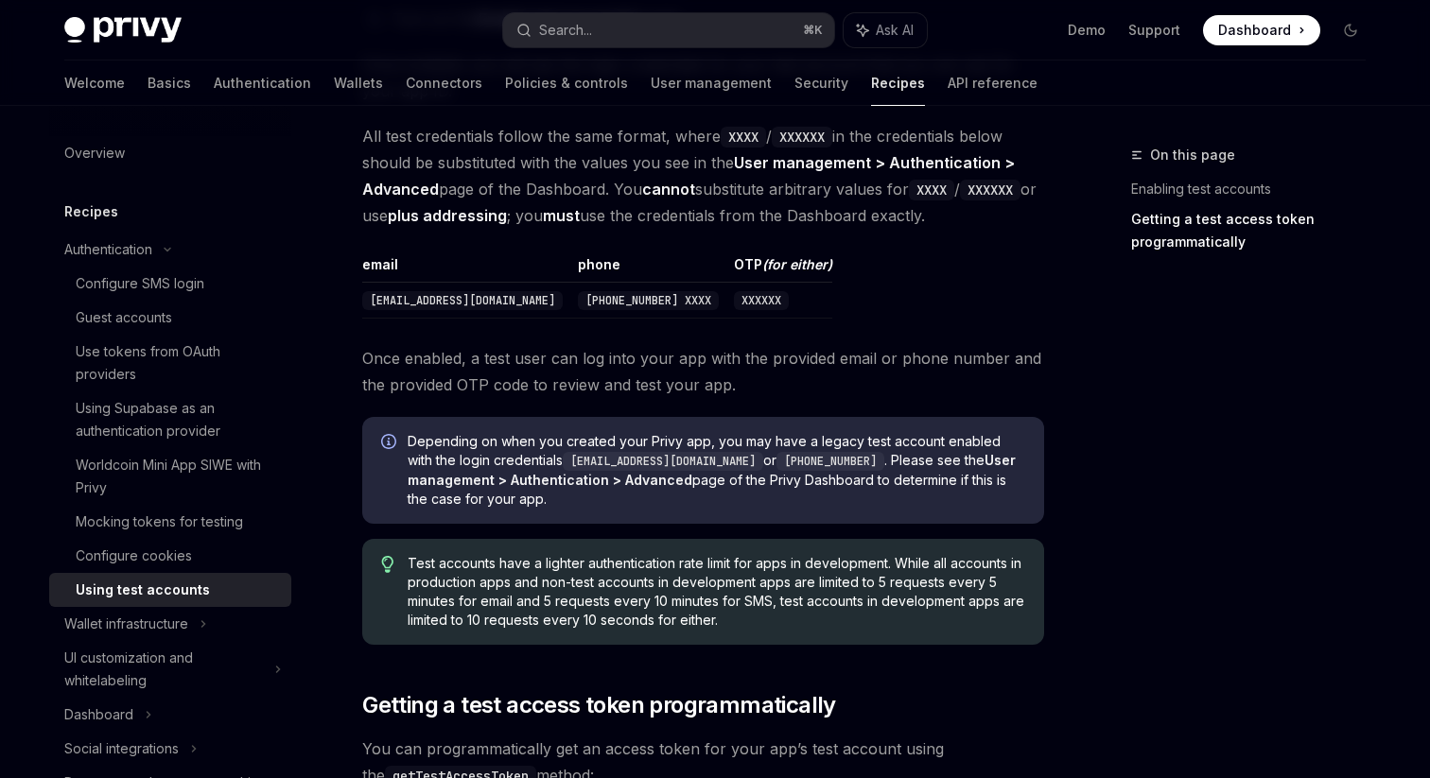
scroll to position [1194, 0]
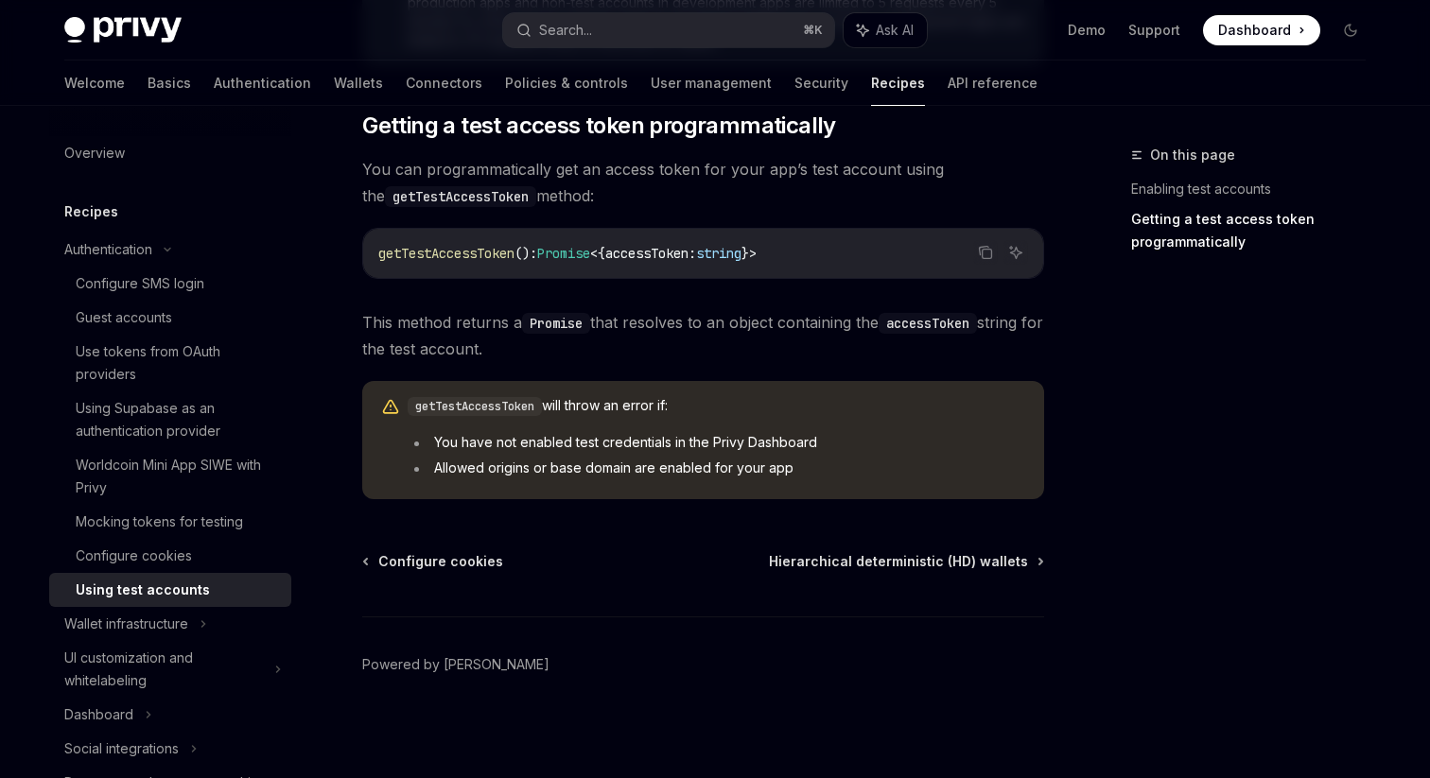
type textarea "*"
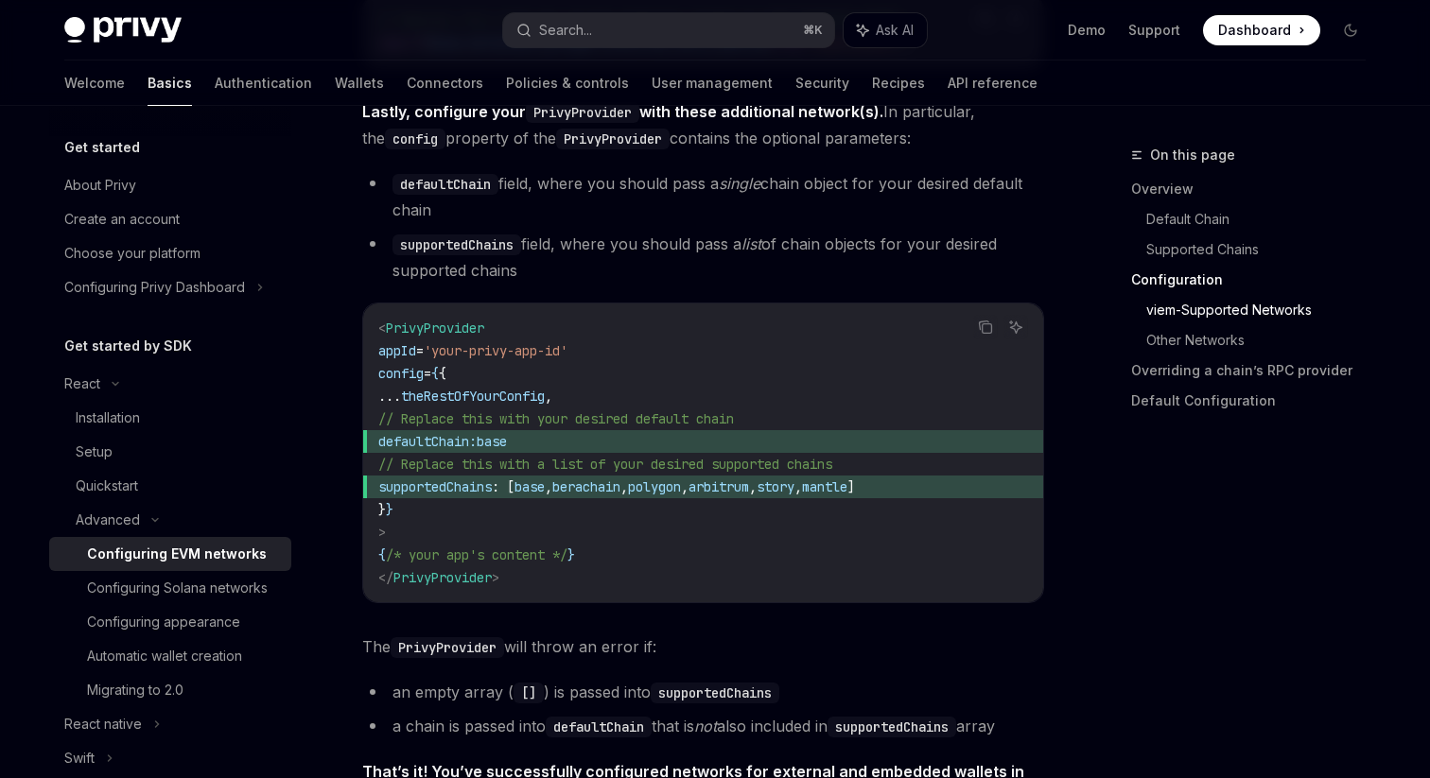
scroll to position [2423, 0]
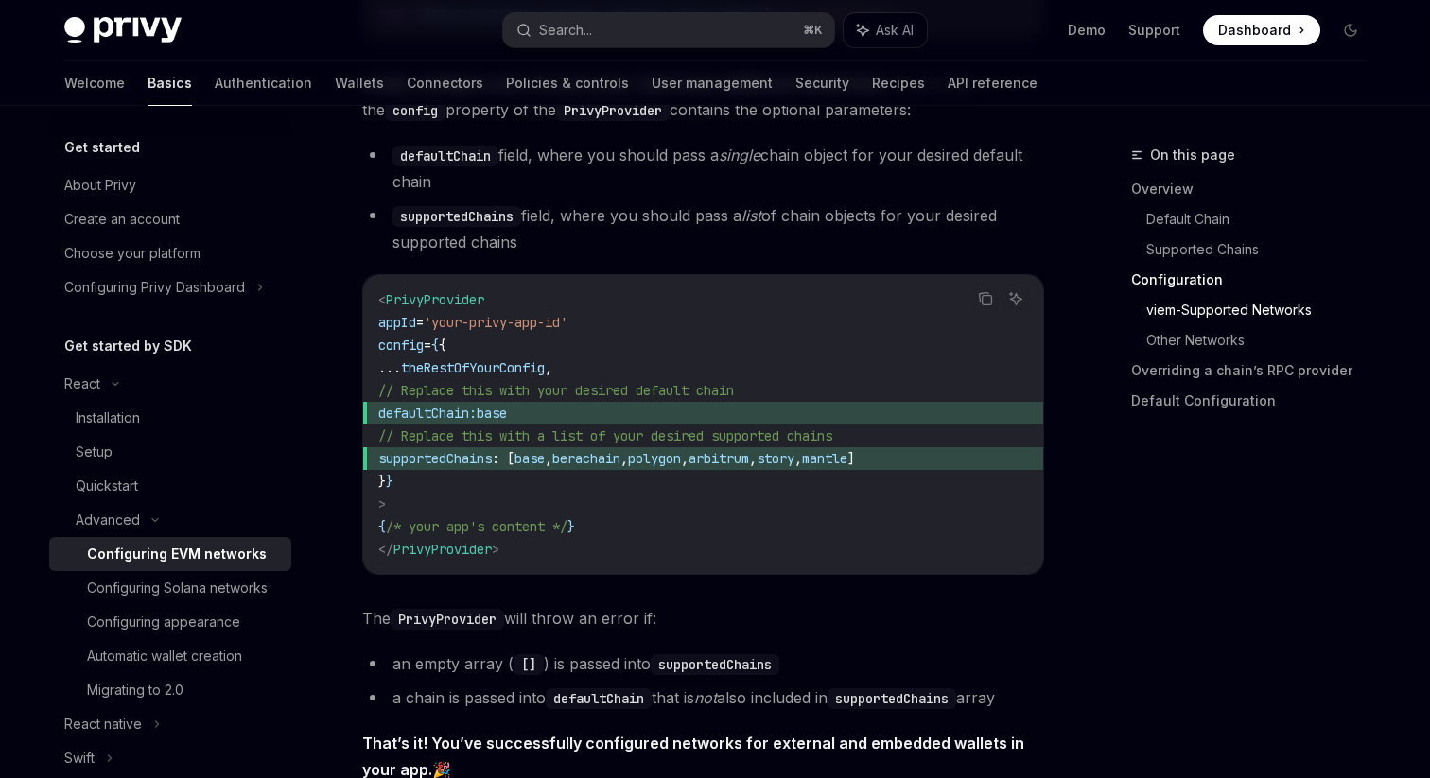
click at [479, 467] on span "supportedChains" at bounding box center [434, 458] width 113 height 17
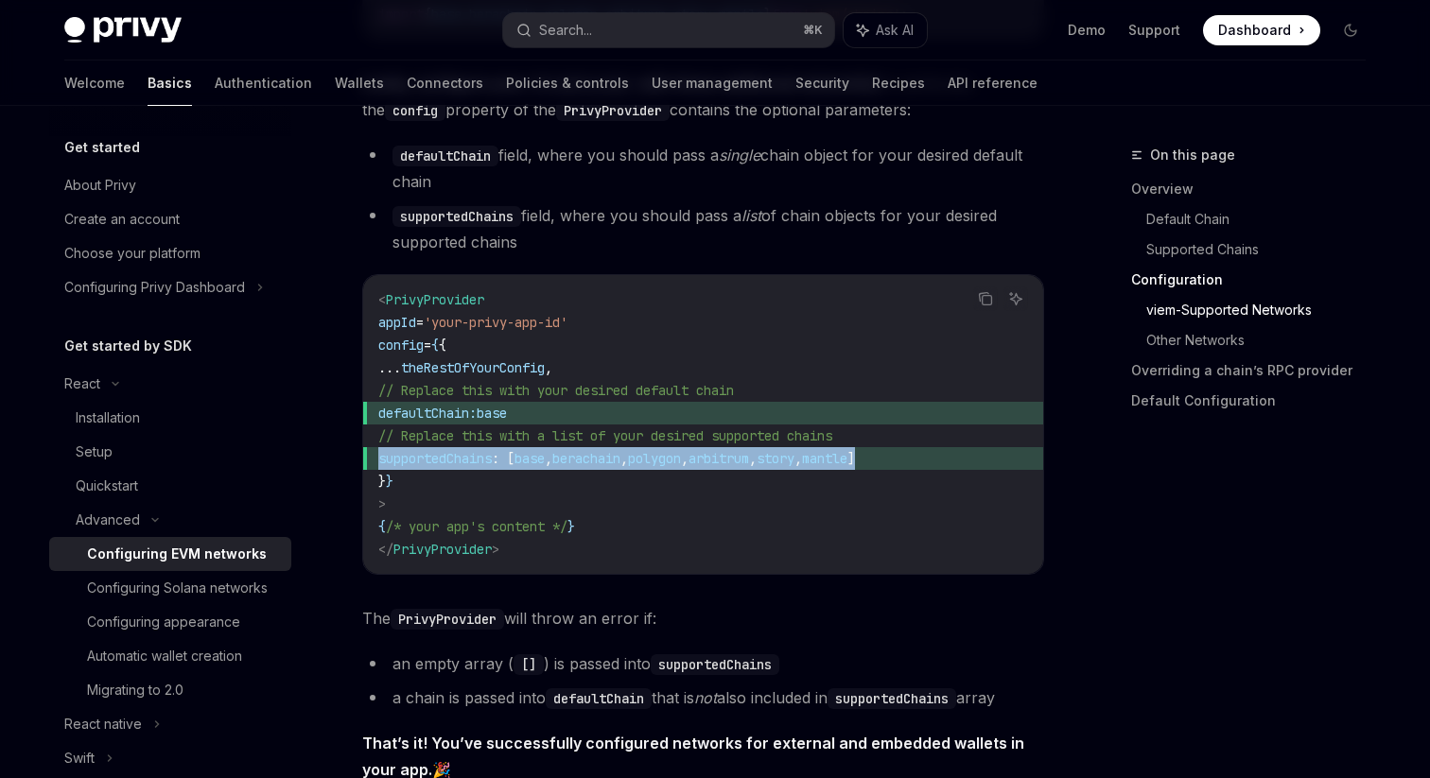
click at [479, 467] on span "supportedChains" at bounding box center [434, 458] width 113 height 17
click at [479, 463] on span "supportedChains" at bounding box center [434, 458] width 113 height 17
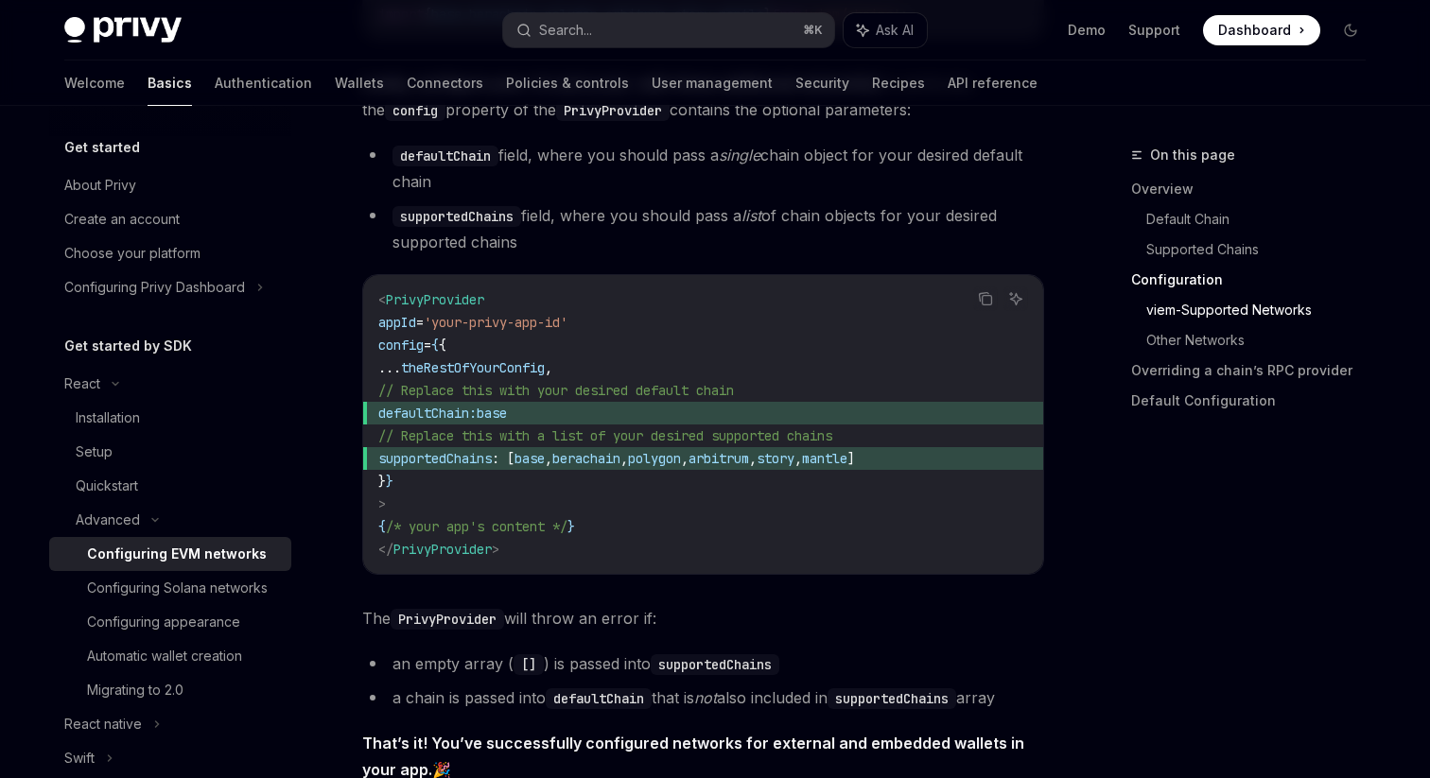
click at [479, 463] on span "supportedChains" at bounding box center [434, 458] width 113 height 17
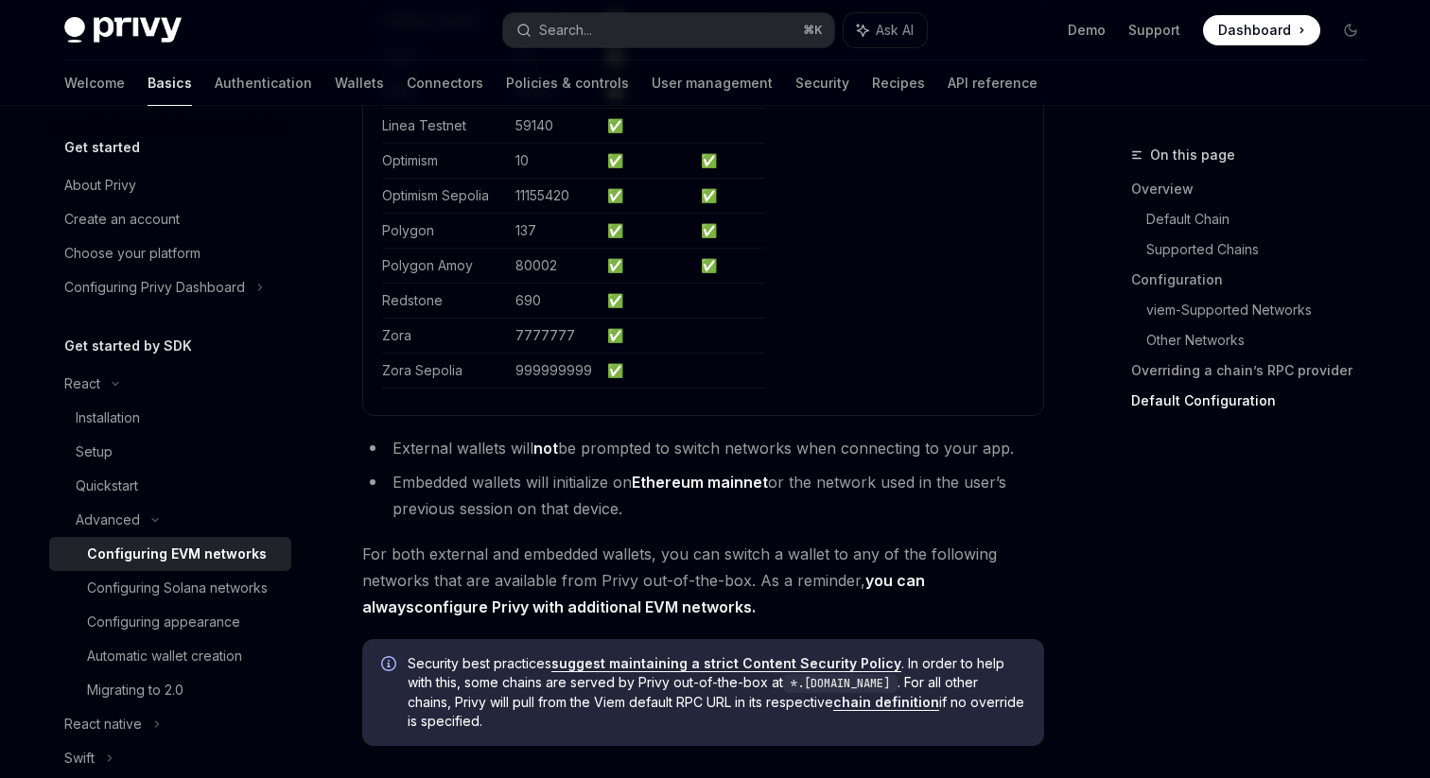
scroll to position [5837, 0]
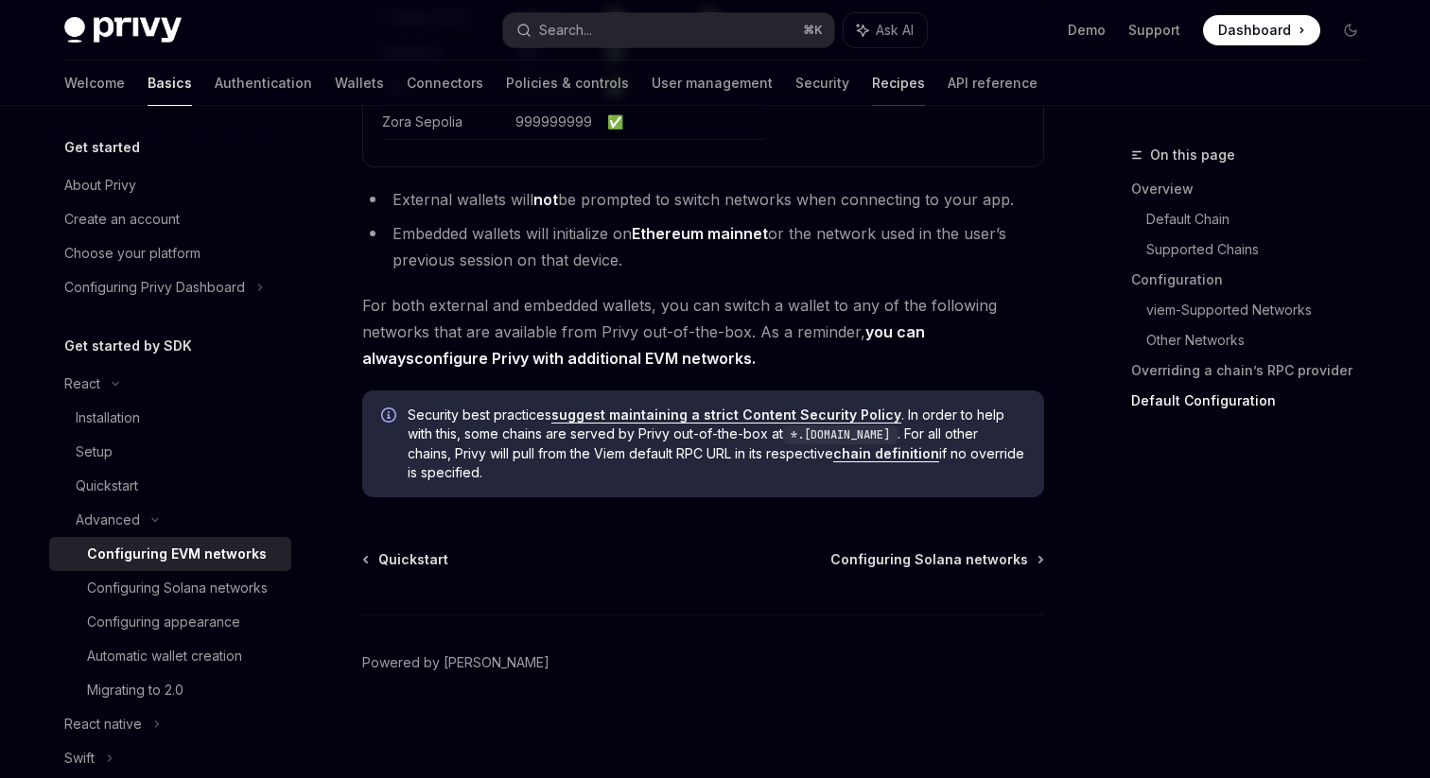
click at [872, 90] on link "Recipes" at bounding box center [898, 83] width 53 height 45
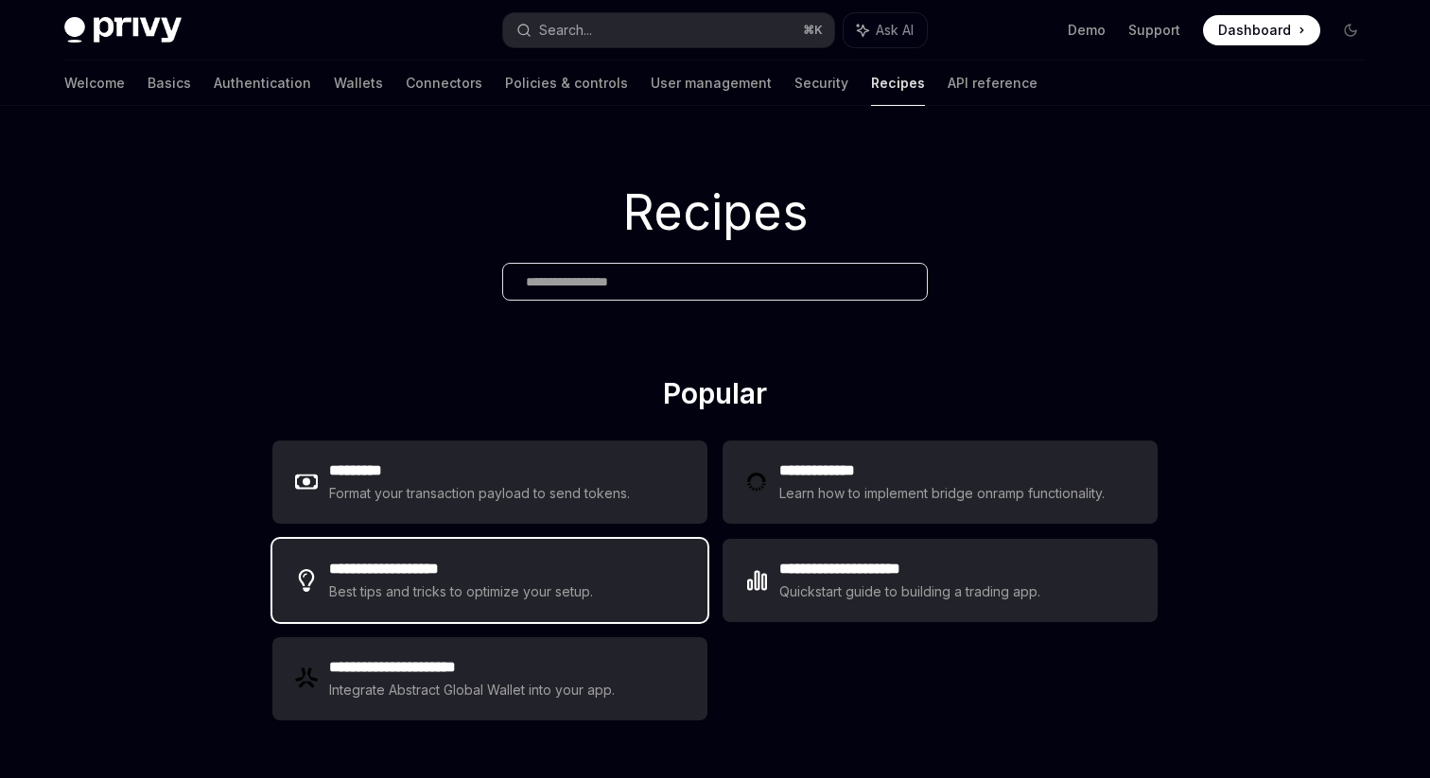
click at [549, 589] on div "Best tips and tricks to optimize your setup." at bounding box center [462, 592] width 267 height 23
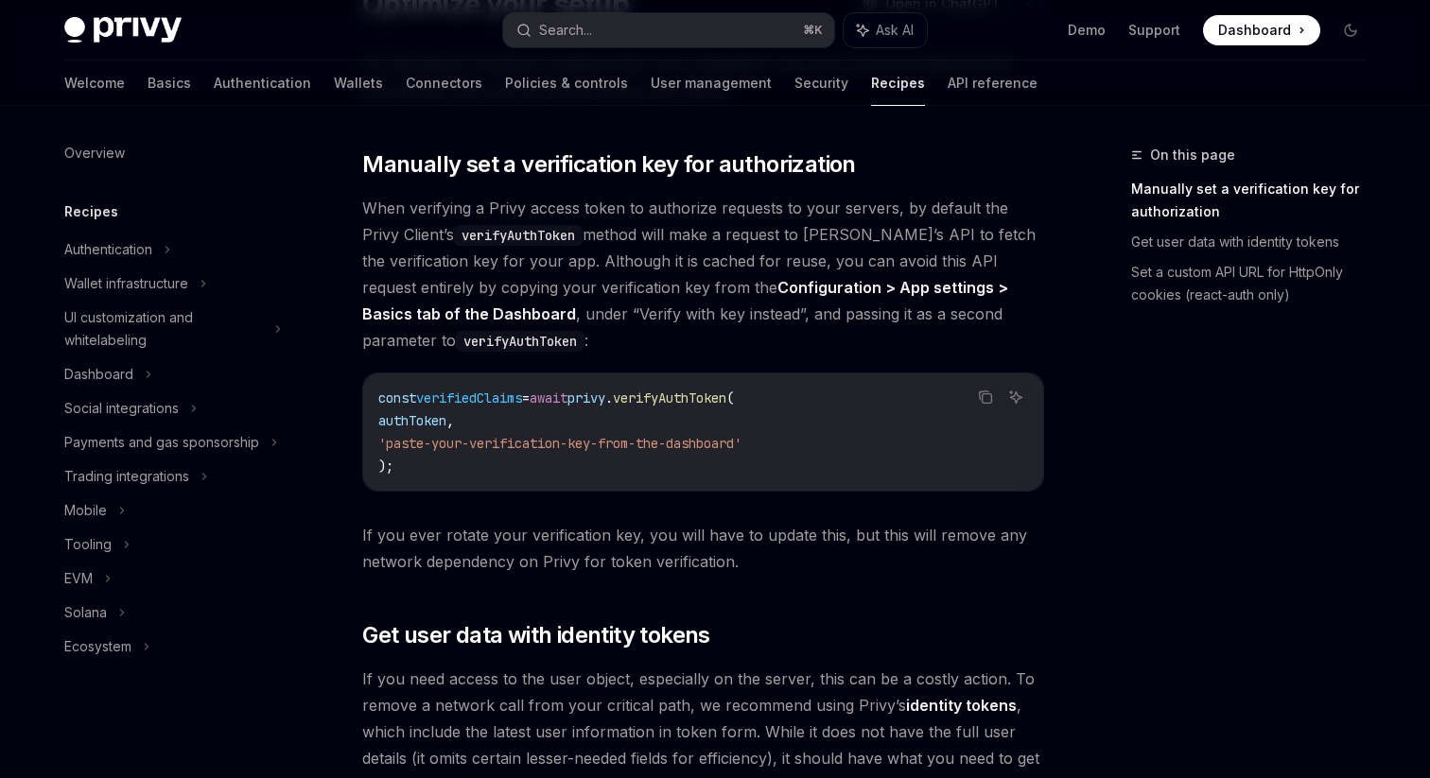
scroll to position [110, 0]
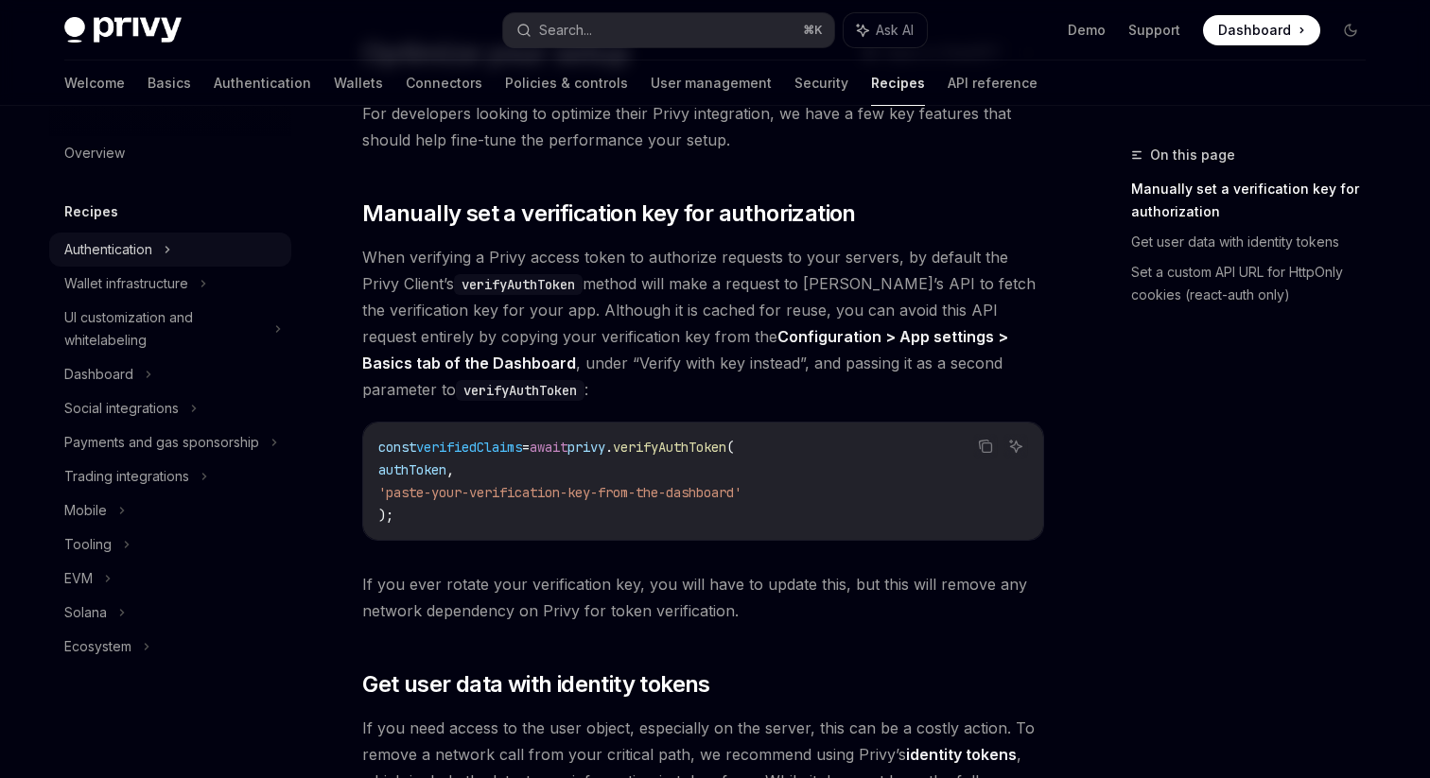
click at [186, 246] on div "Authentication" at bounding box center [170, 250] width 242 height 34
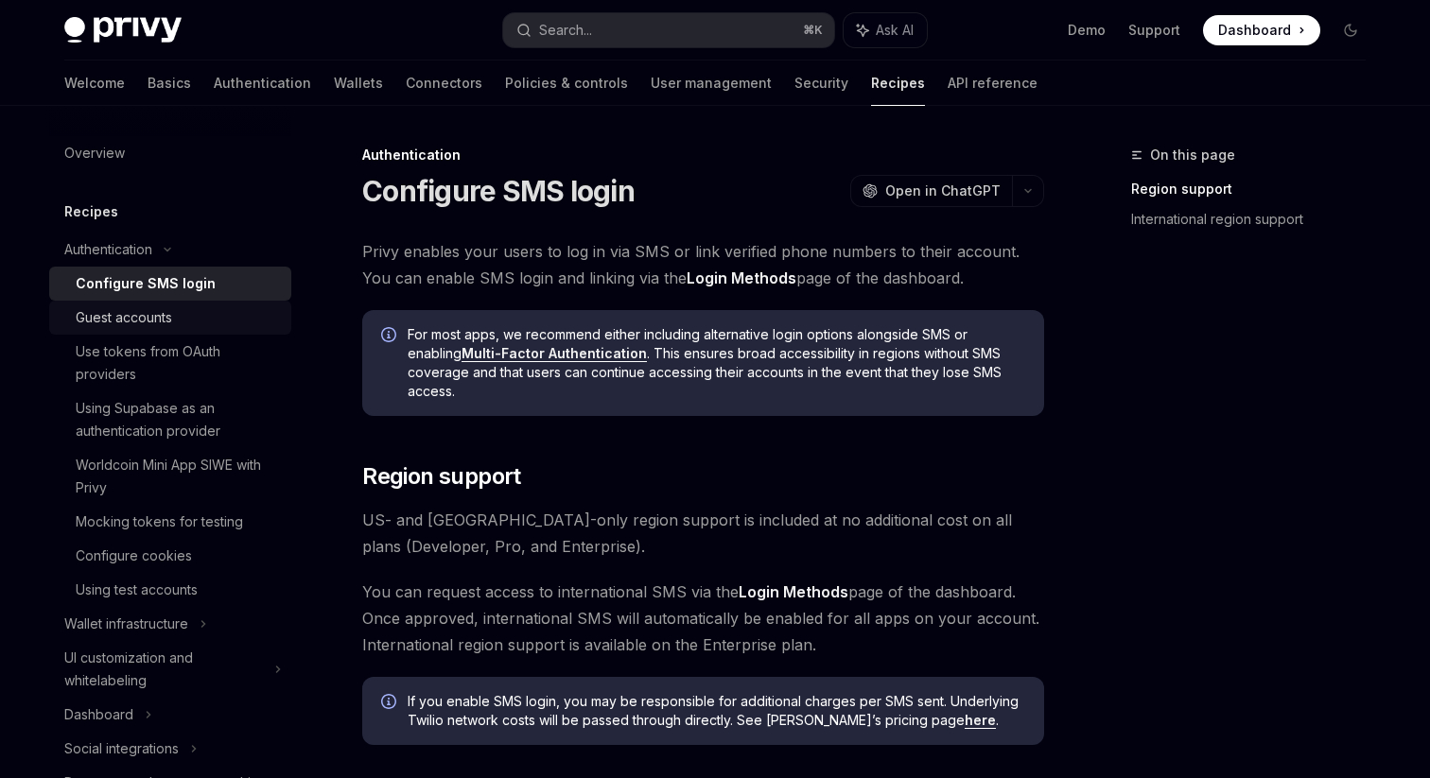
click at [179, 313] on div "Guest accounts" at bounding box center [178, 317] width 204 height 23
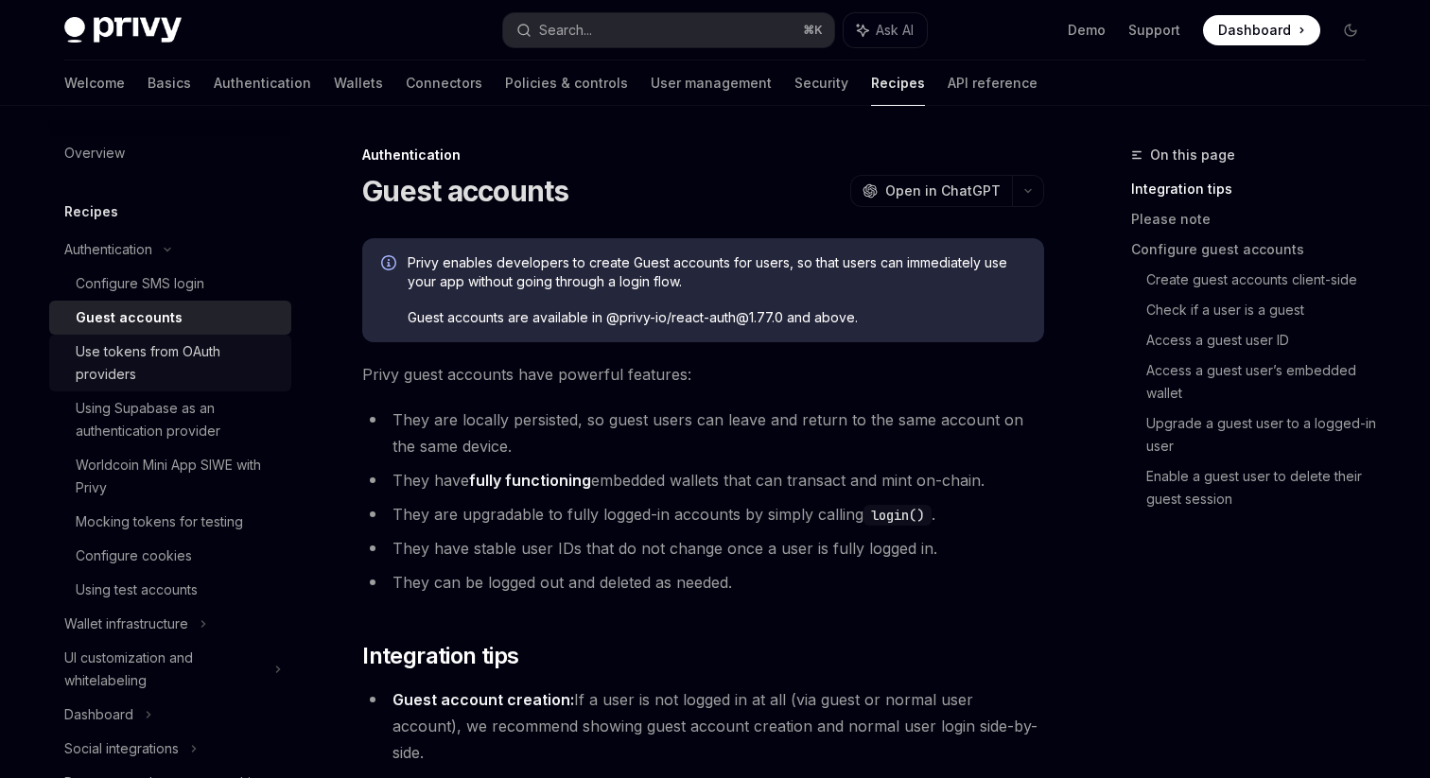
click at [187, 351] on div "Use tokens from OAuth providers" at bounding box center [178, 362] width 204 height 45
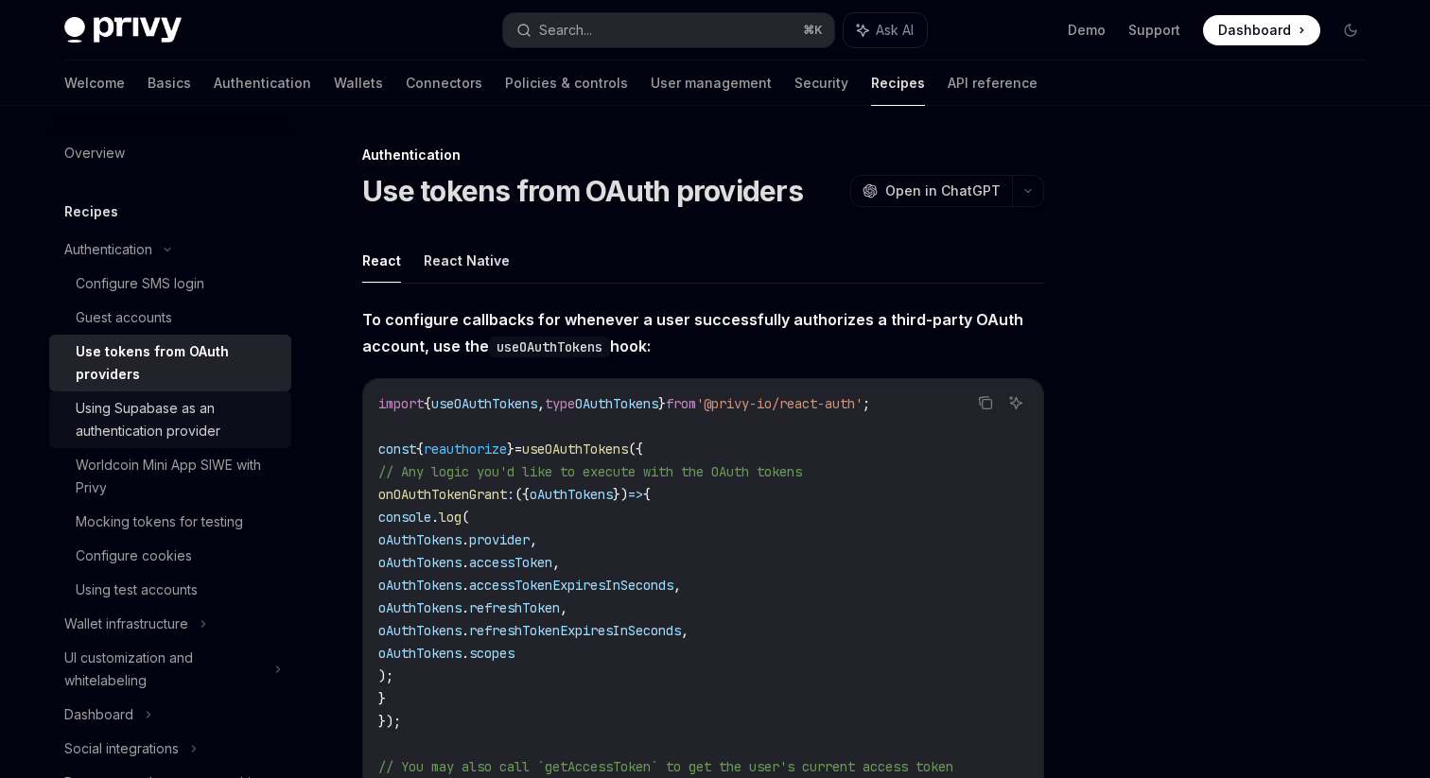
click at [187, 403] on div "Using Supabase as an authentication provider" at bounding box center [178, 419] width 204 height 45
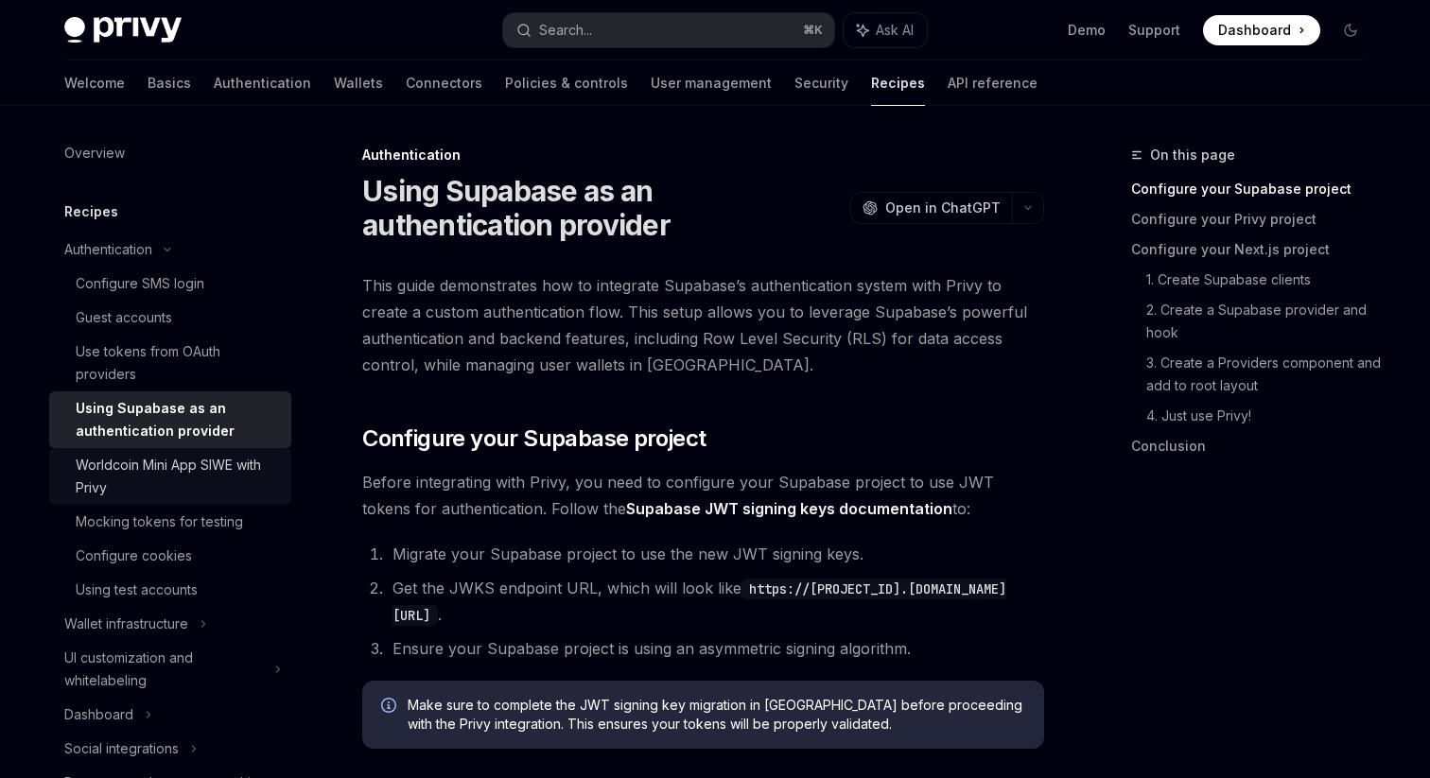
click at [186, 499] on link "Worldcoin Mini App SIWE with Privy" at bounding box center [170, 476] width 242 height 57
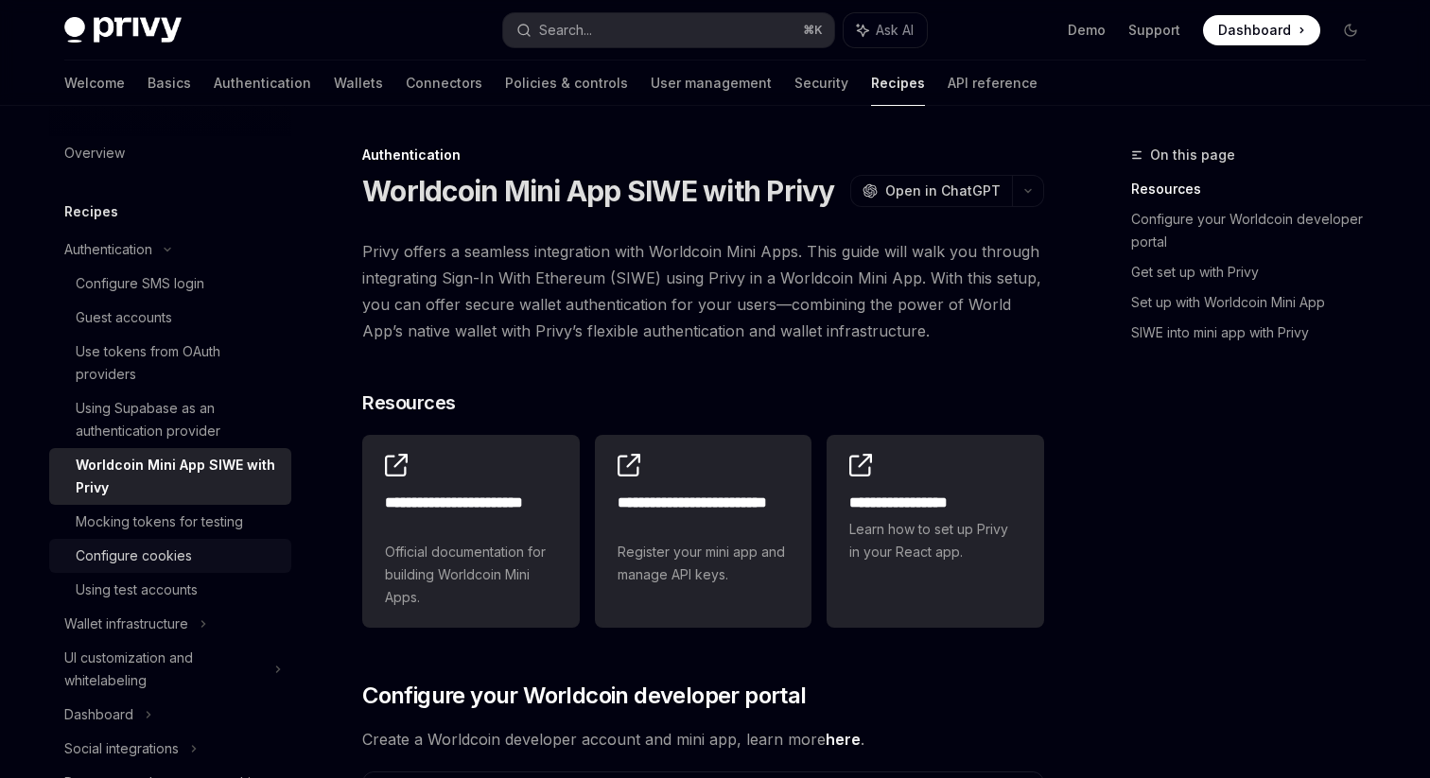
click at [195, 546] on div "Configure cookies" at bounding box center [178, 556] width 204 height 23
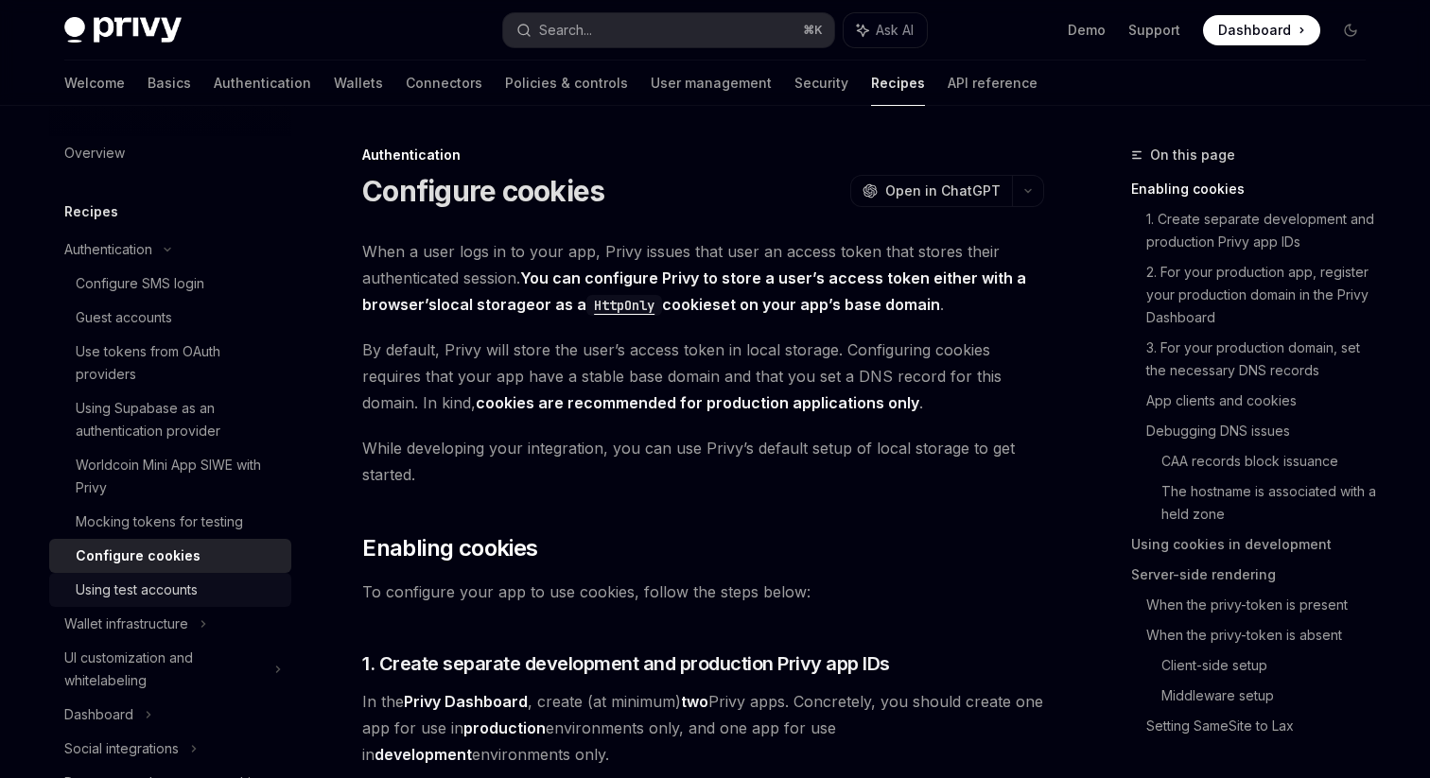
click at [200, 577] on link "Using test accounts" at bounding box center [170, 590] width 242 height 34
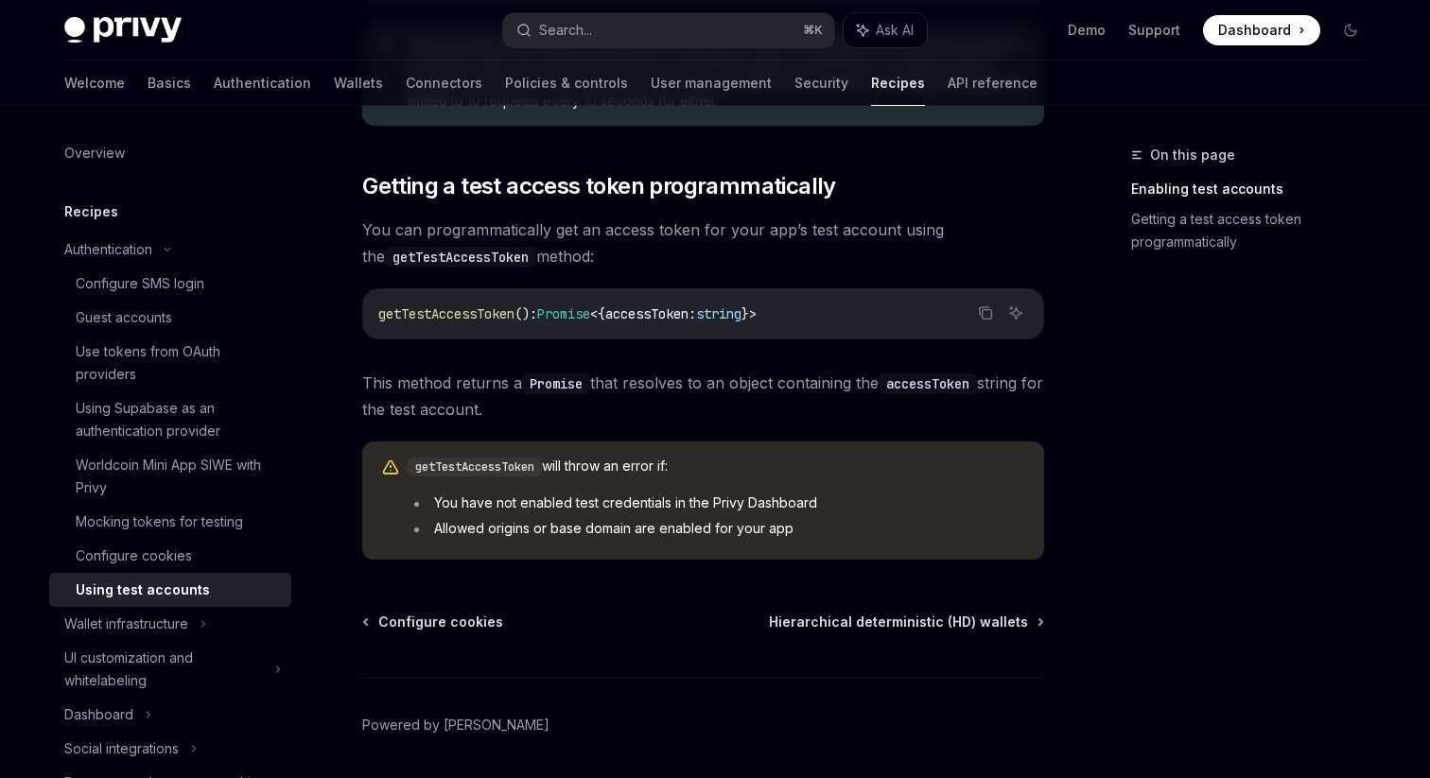
scroll to position [1177, 0]
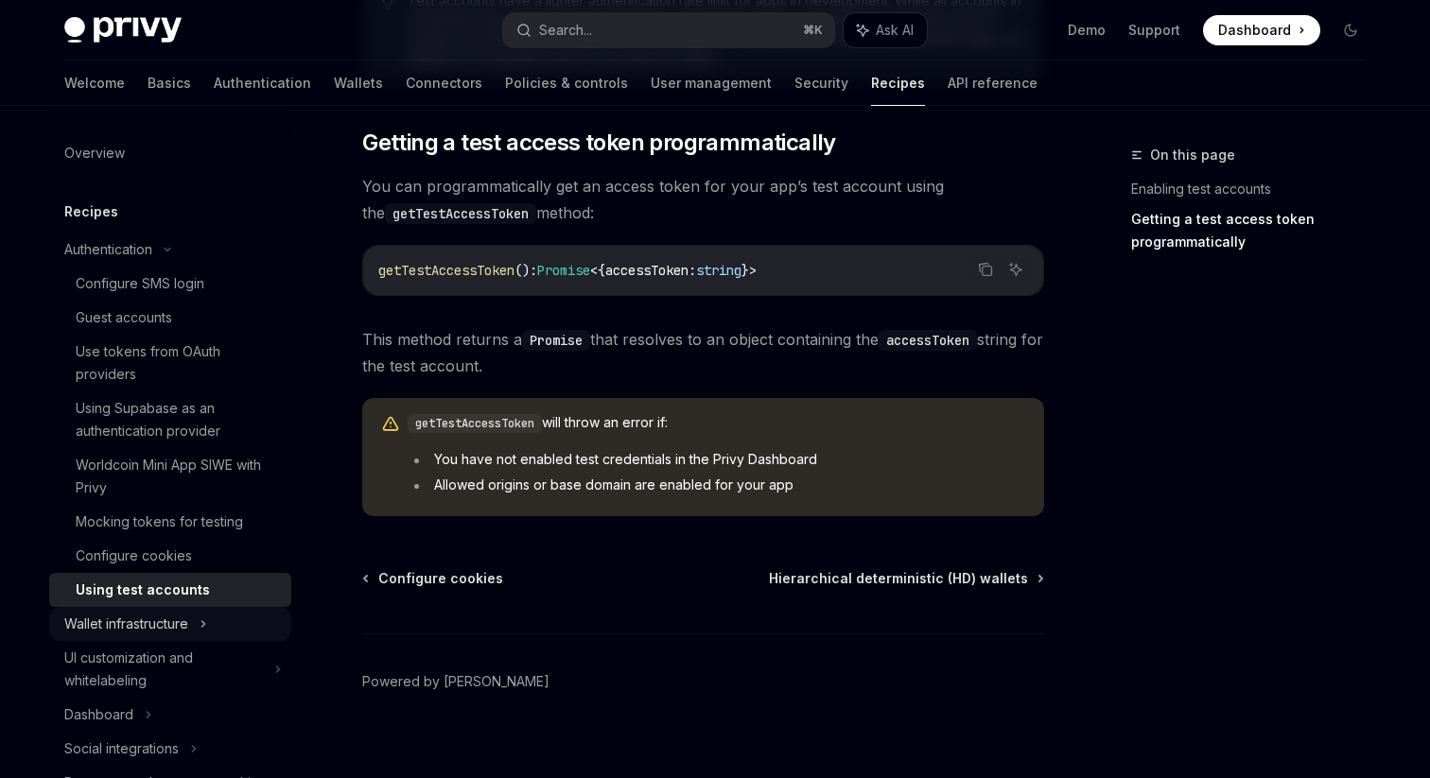
click at [192, 618] on div "Wallet infrastructure" at bounding box center [170, 624] width 242 height 34
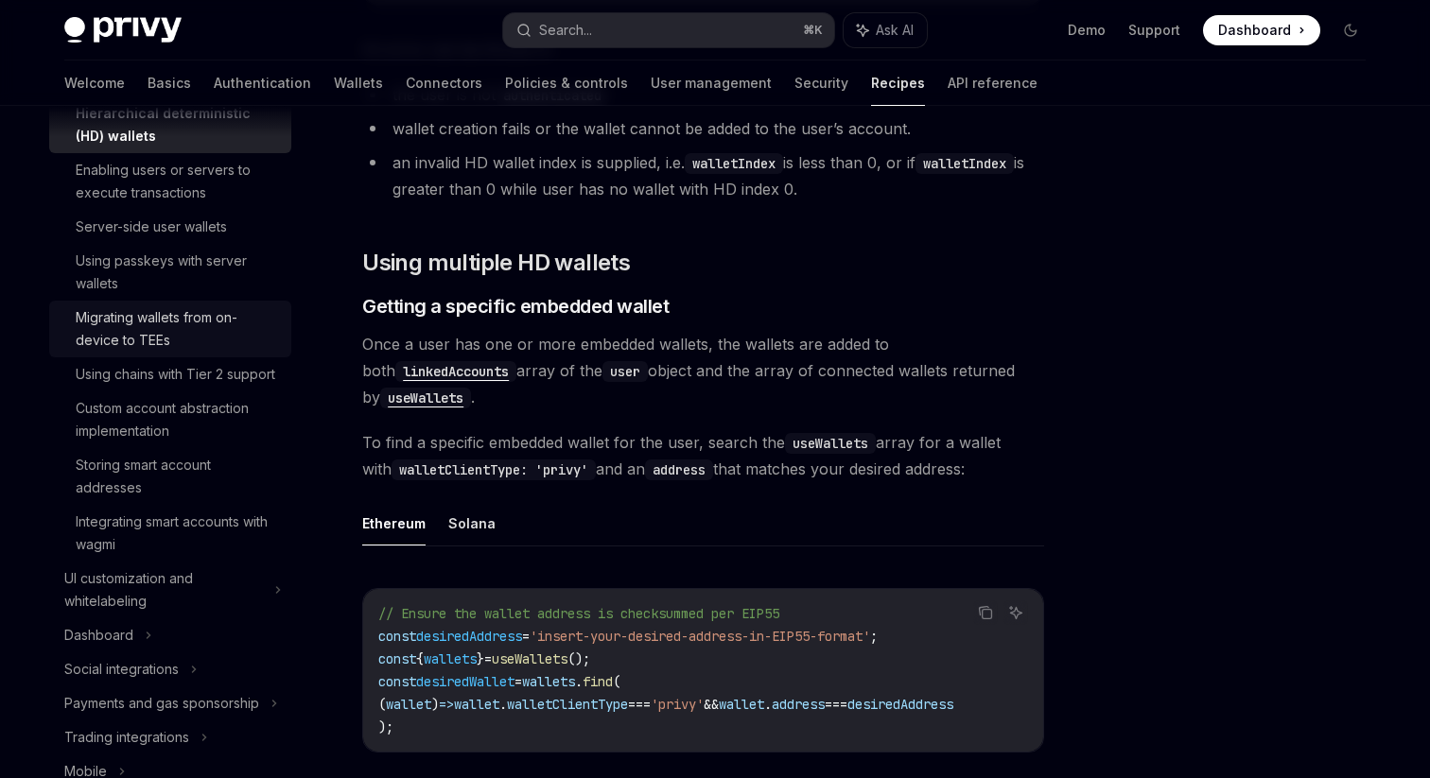
scroll to position [569, 0]
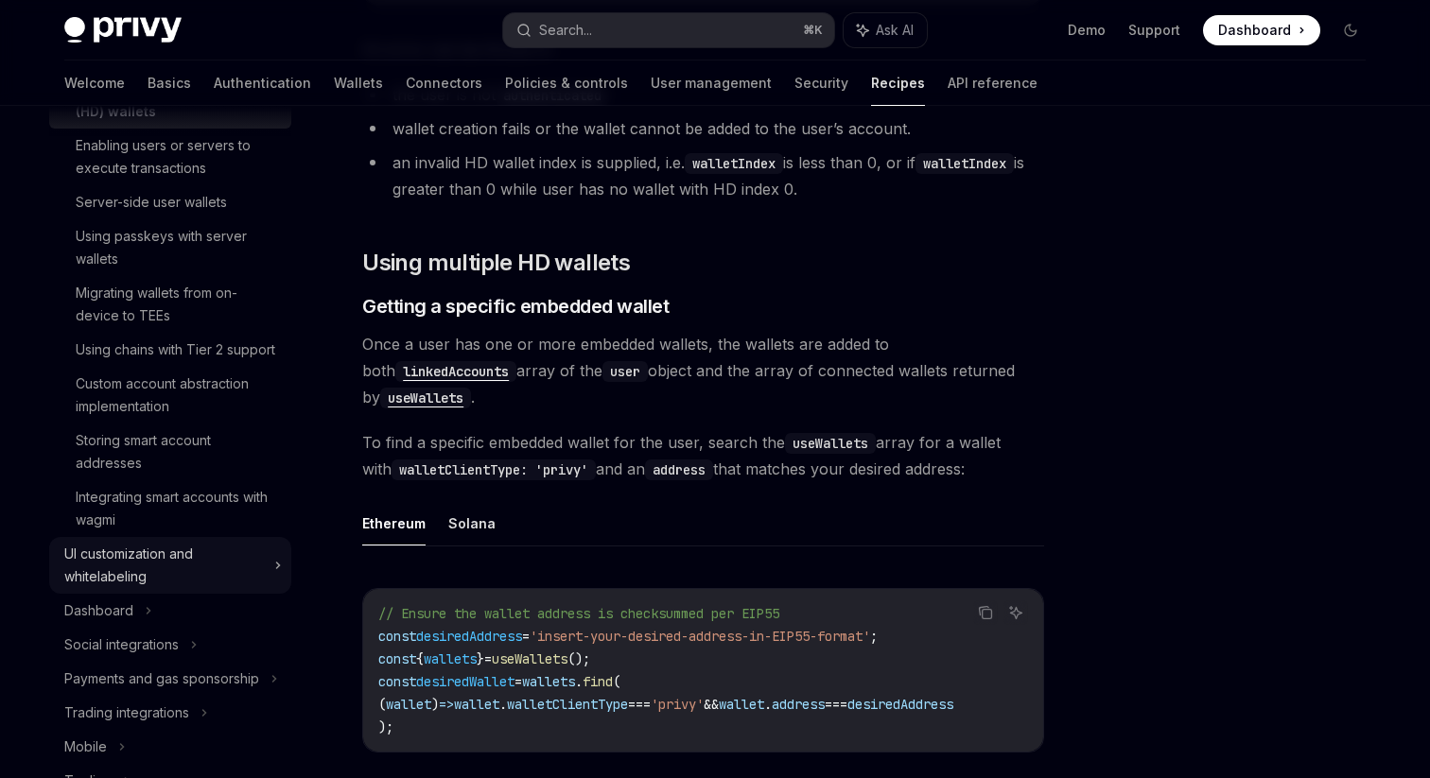
click at [145, 563] on div "UI customization and whitelabeling" at bounding box center [163, 565] width 199 height 45
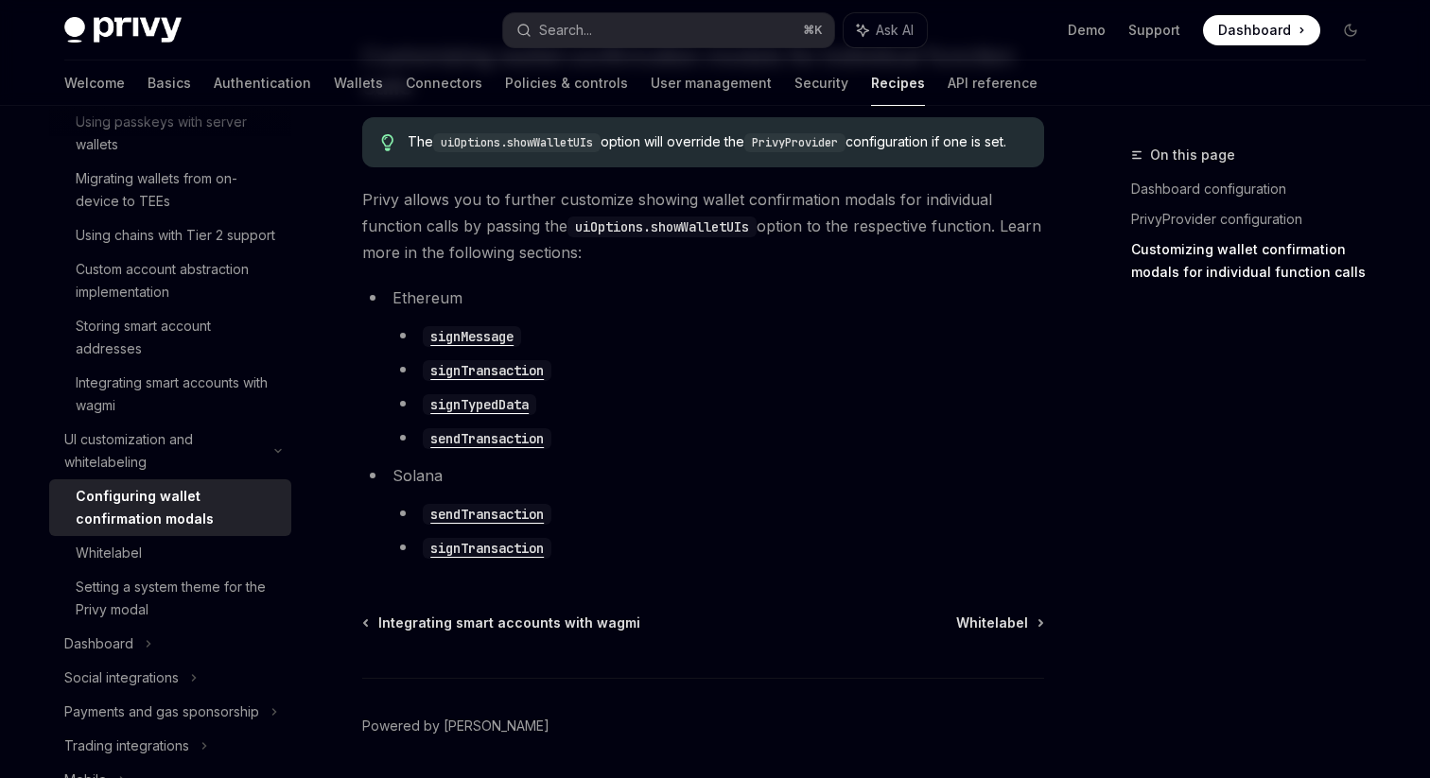
scroll to position [1072, 0]
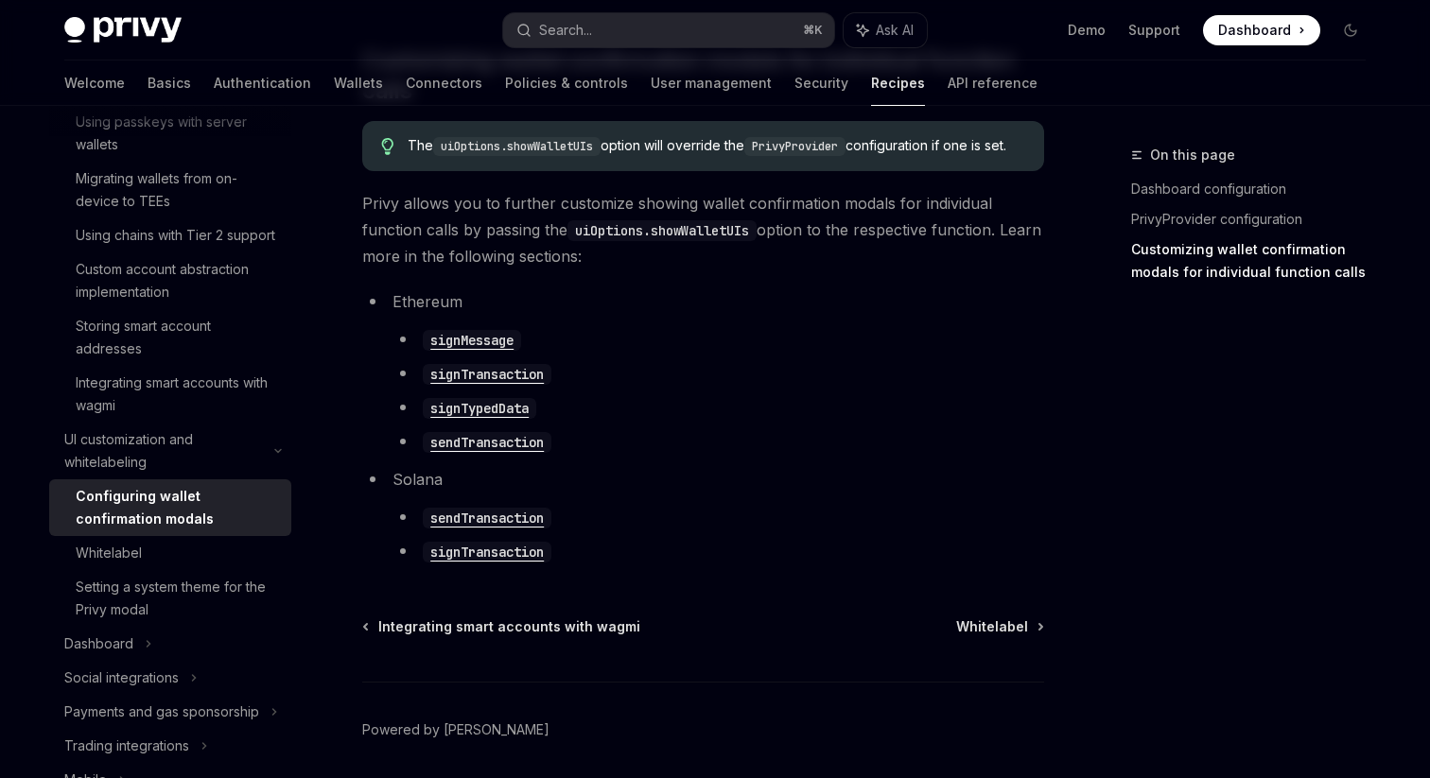
click at [492, 385] on code "signTransaction" at bounding box center [487, 374] width 129 height 21
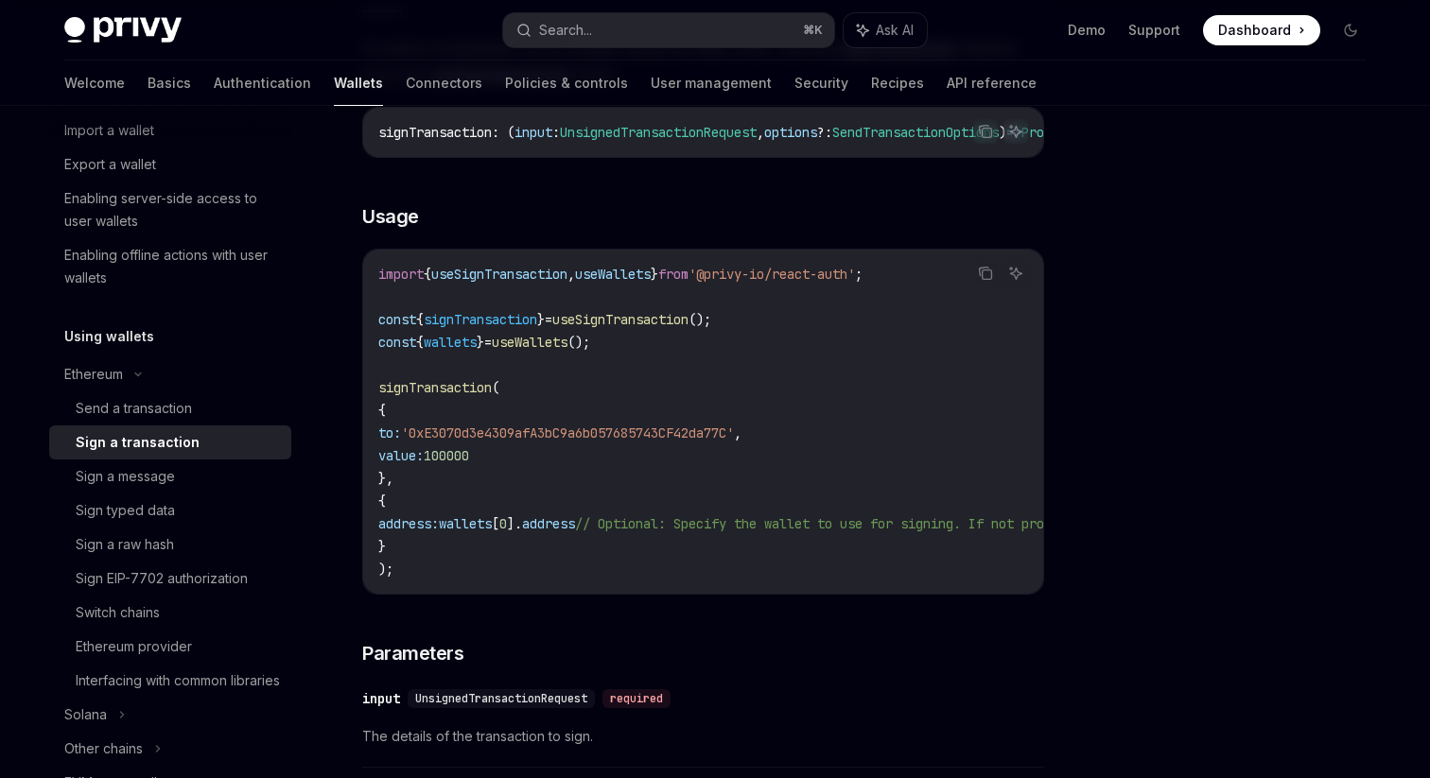
scroll to position [243, 0]
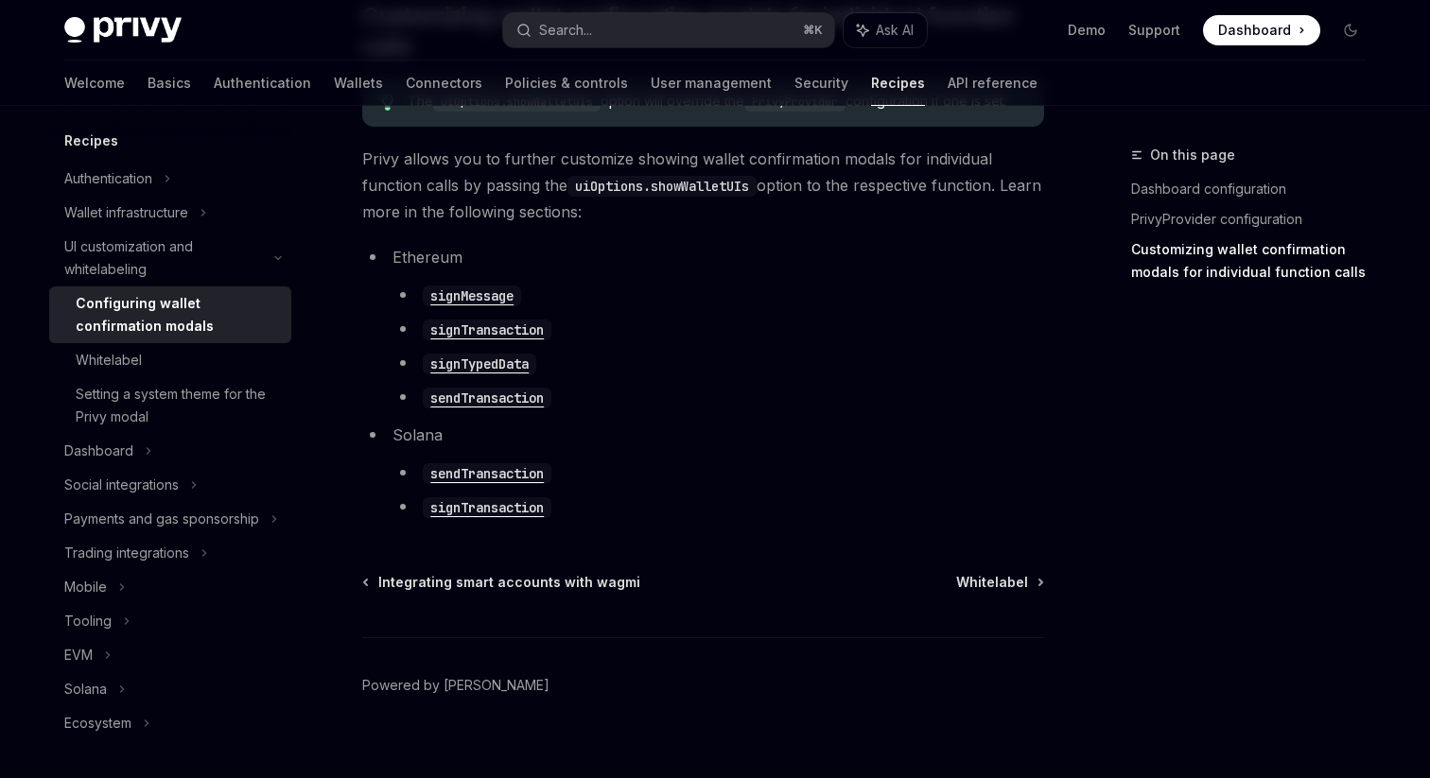
scroll to position [1157, 0]
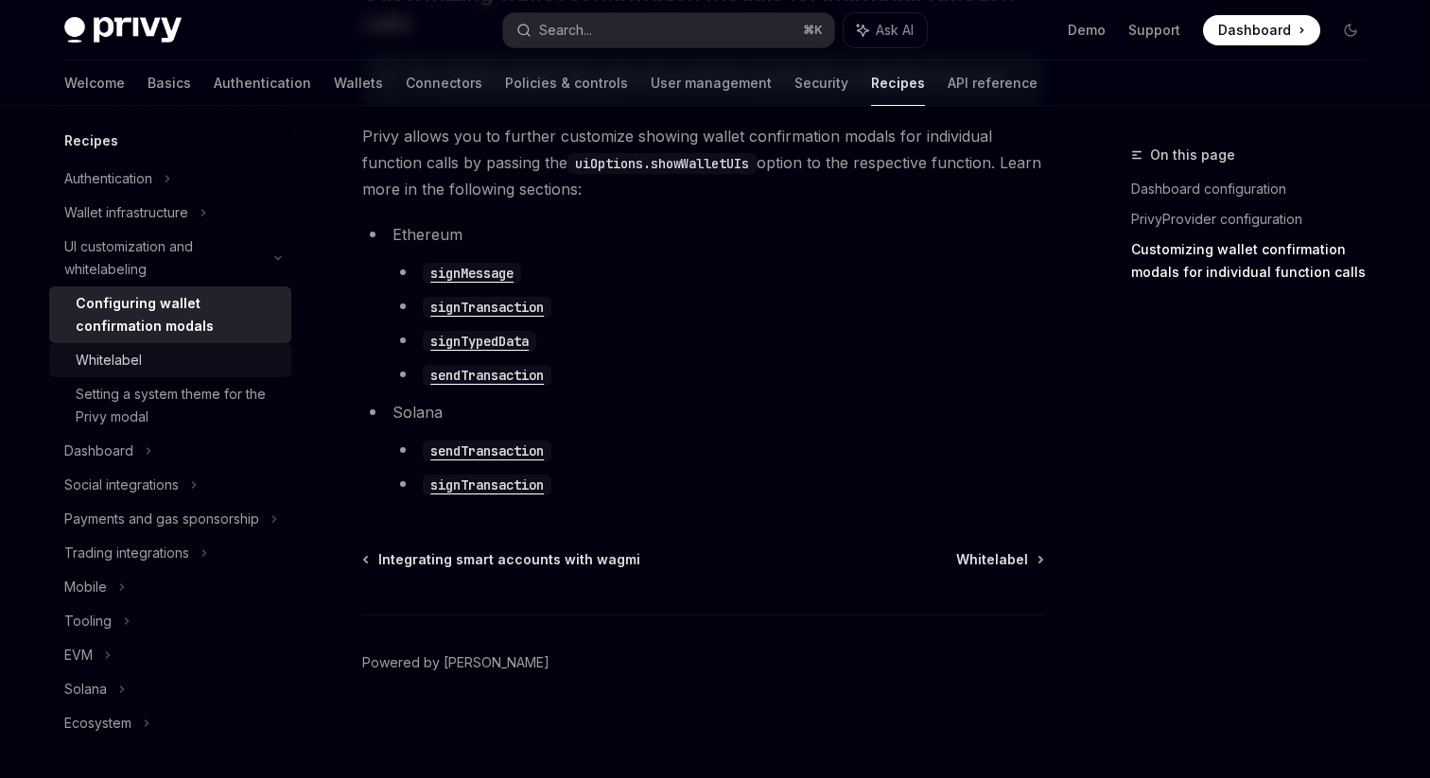
click at [125, 351] on div "Whitelabel" at bounding box center [109, 360] width 66 height 23
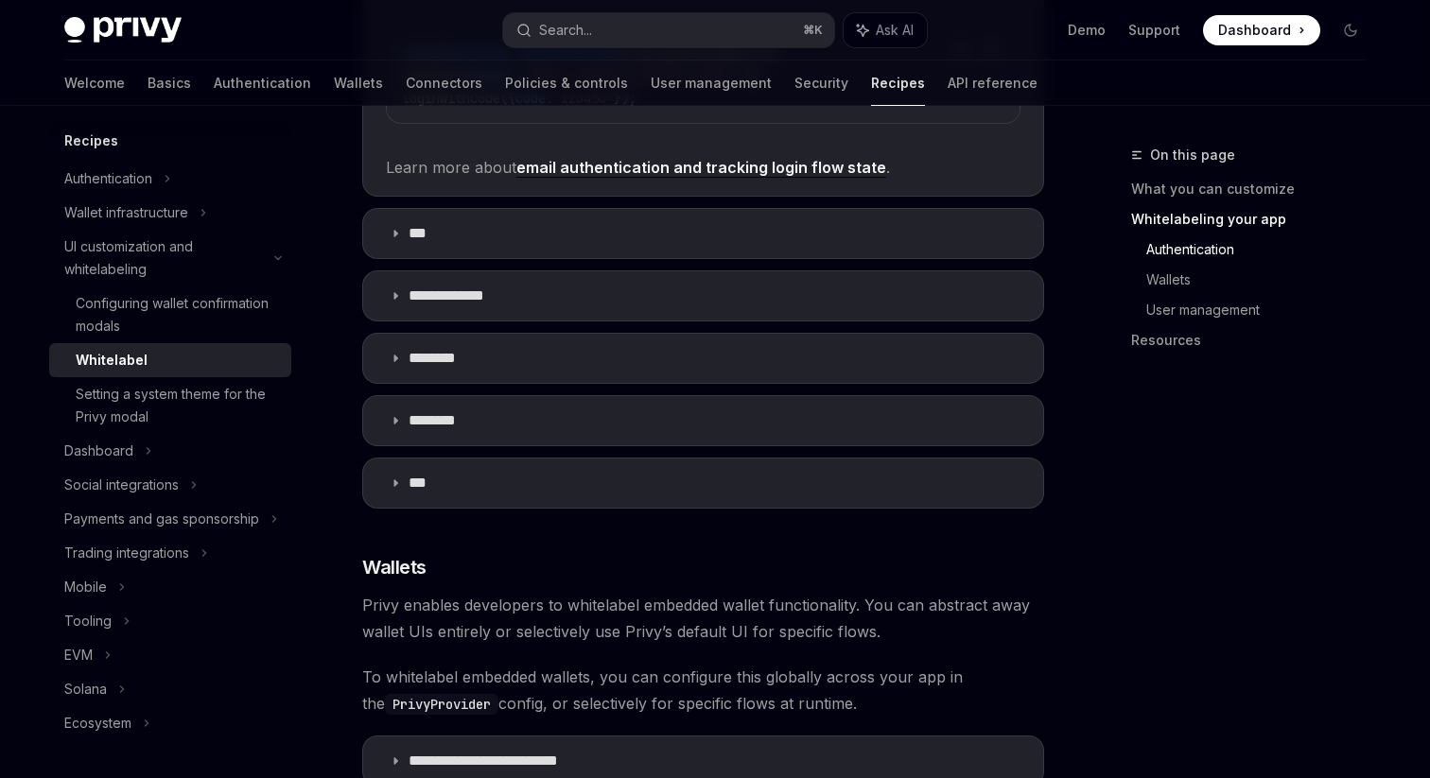
scroll to position [1749, 0]
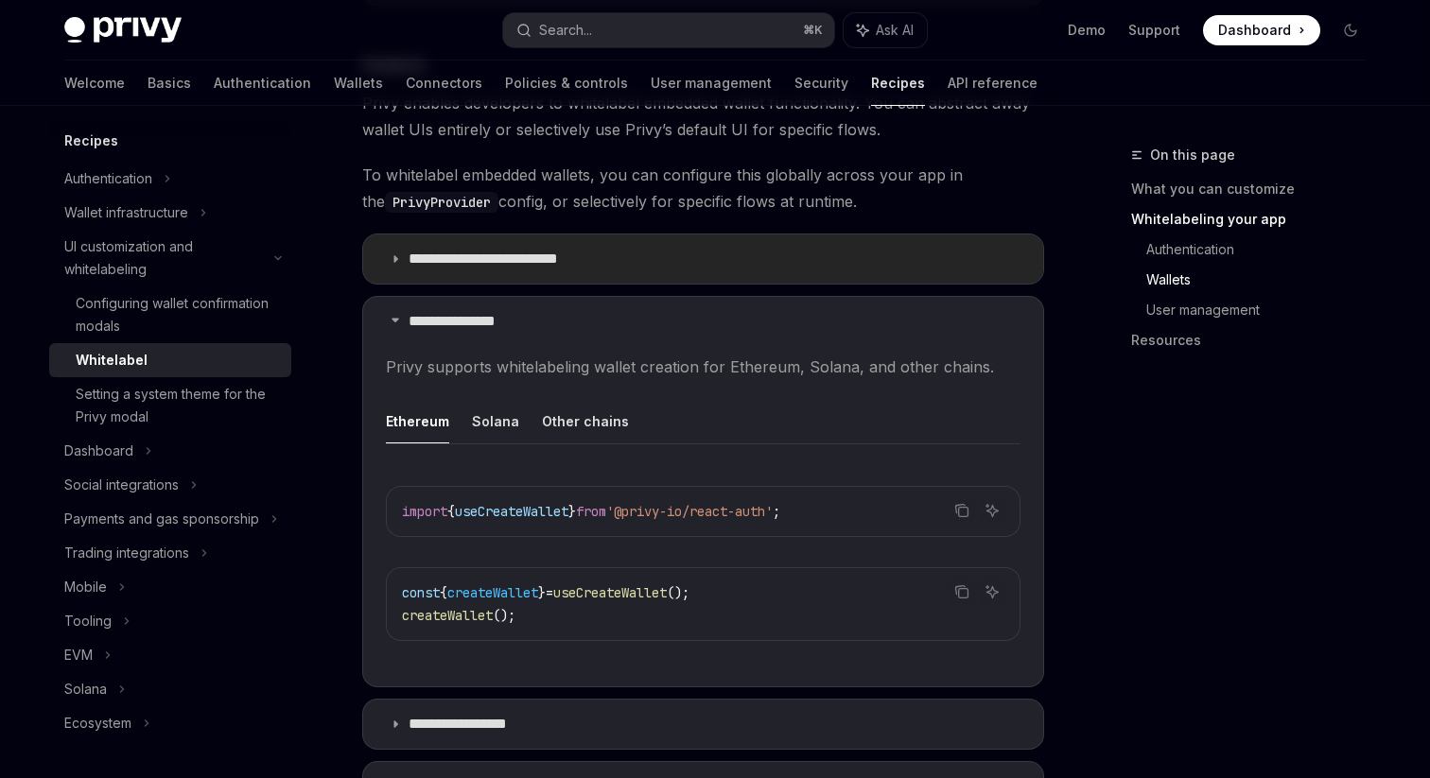
click at [499, 250] on p "**********" at bounding box center [500, 259] width 183 height 19
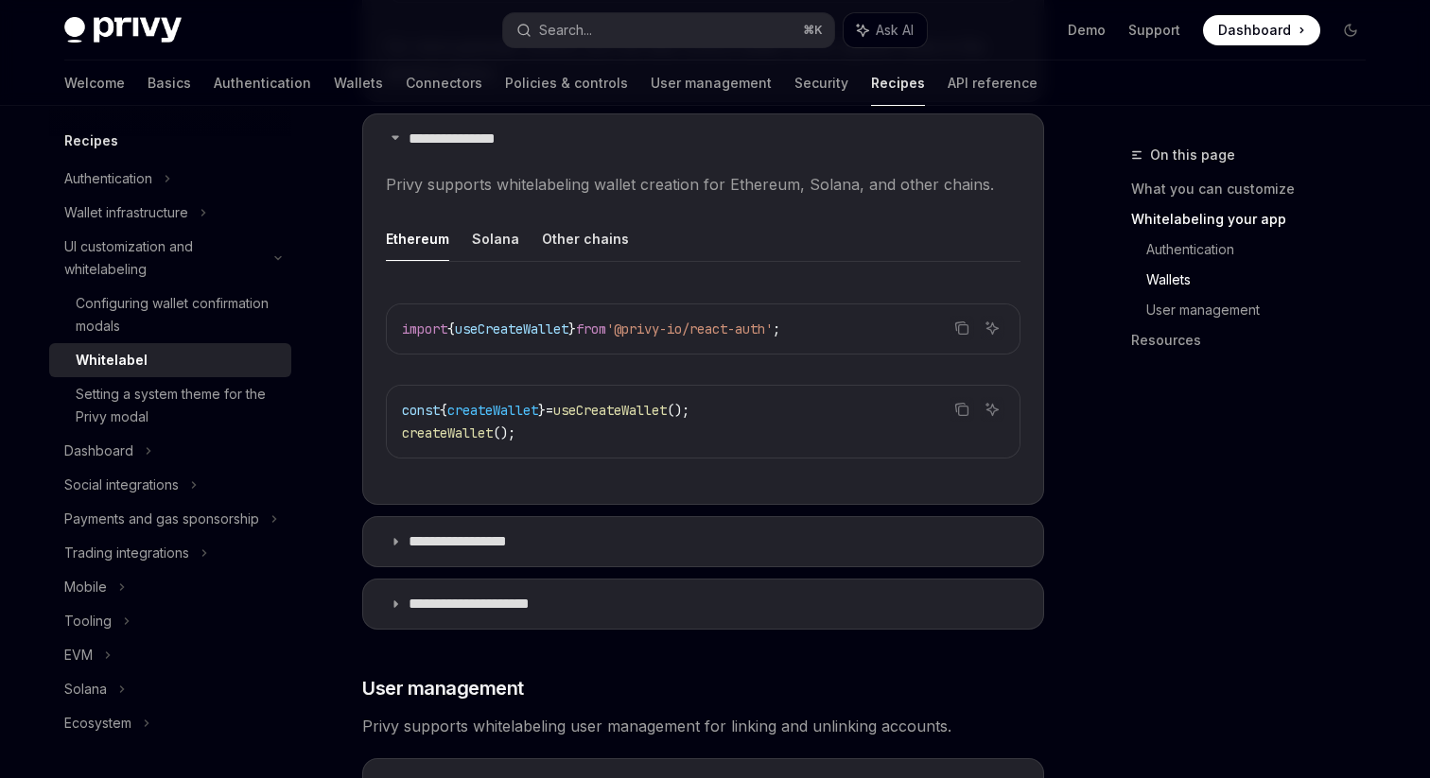
scroll to position [2410, 0]
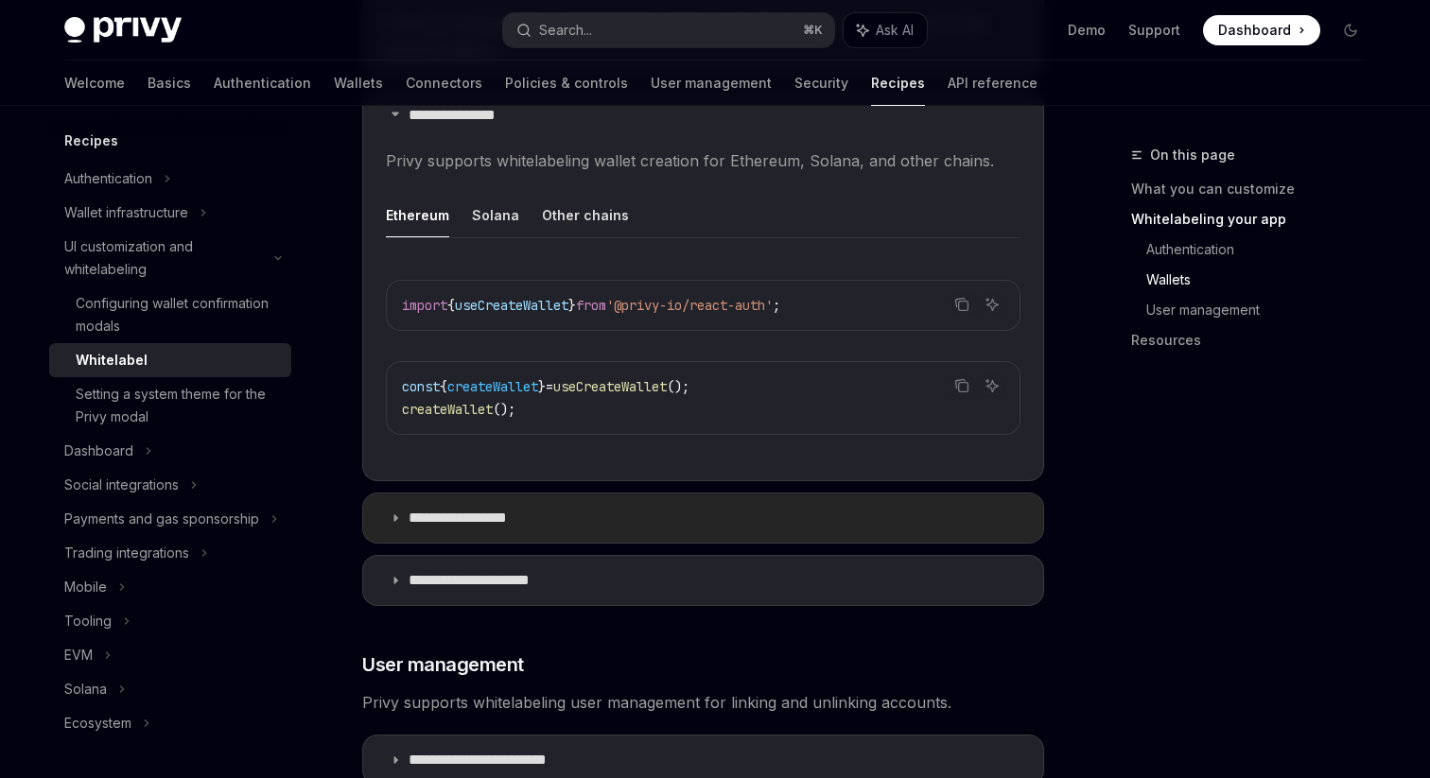
click at [496, 509] on p "**********" at bounding box center [477, 518] width 136 height 19
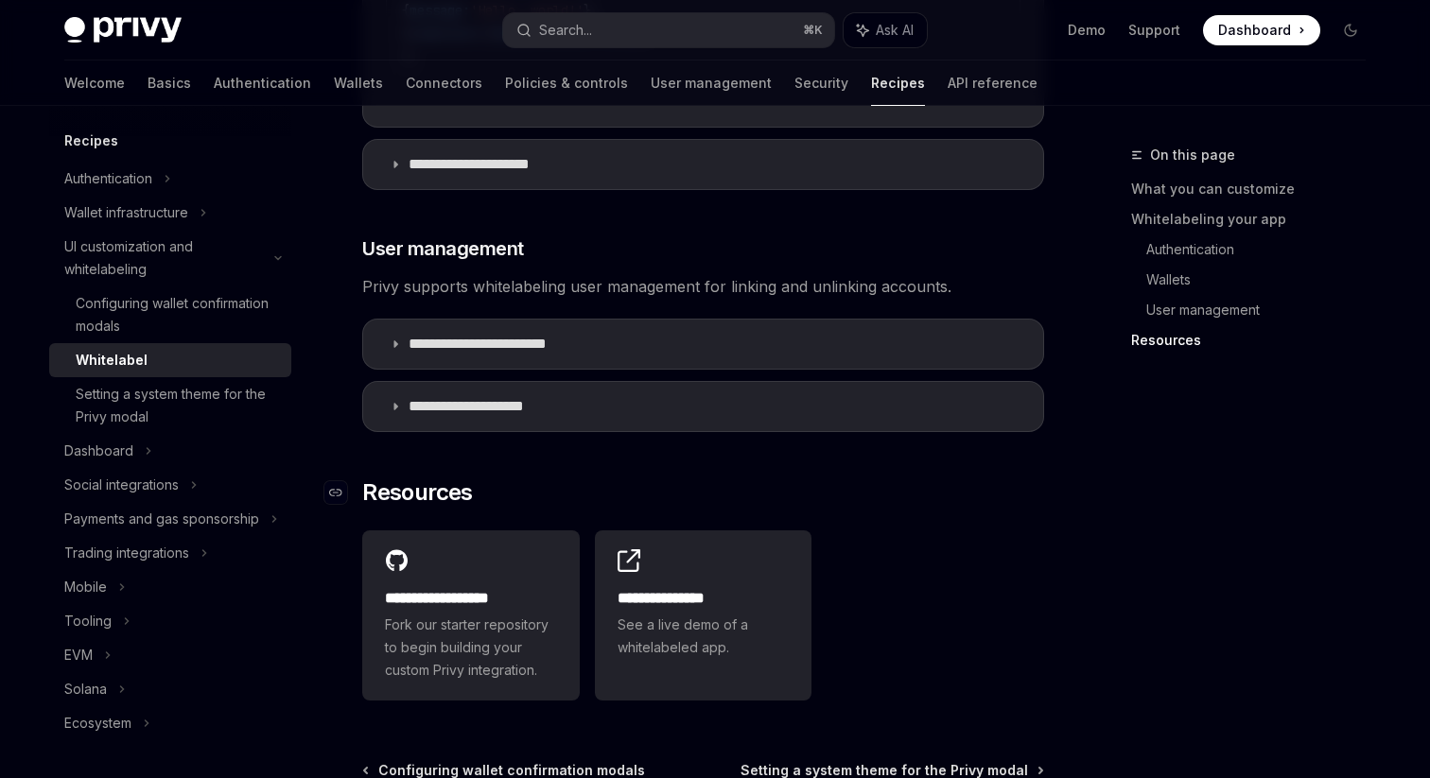
scroll to position [3265, 0]
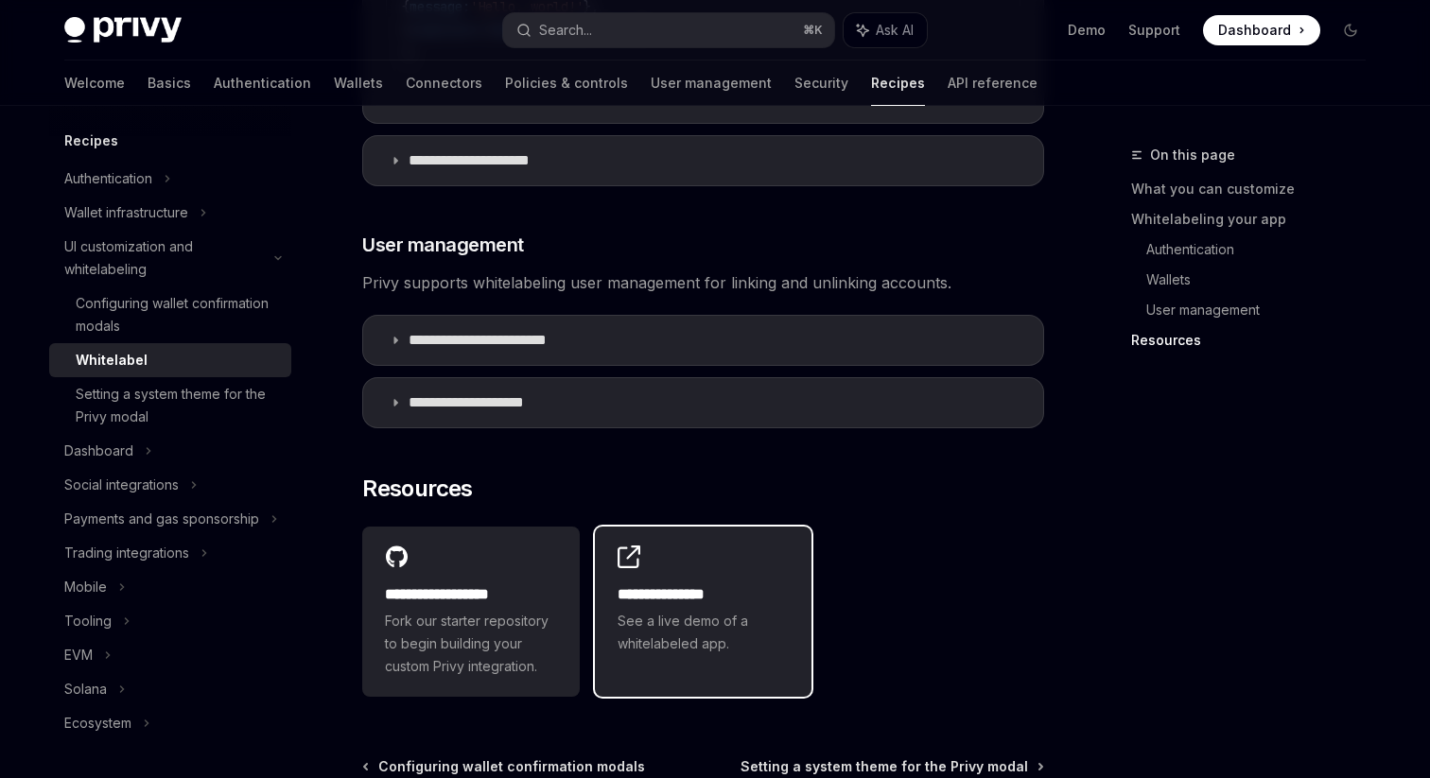
click at [653, 583] on h2 "**********" at bounding box center [704, 594] width 172 height 23
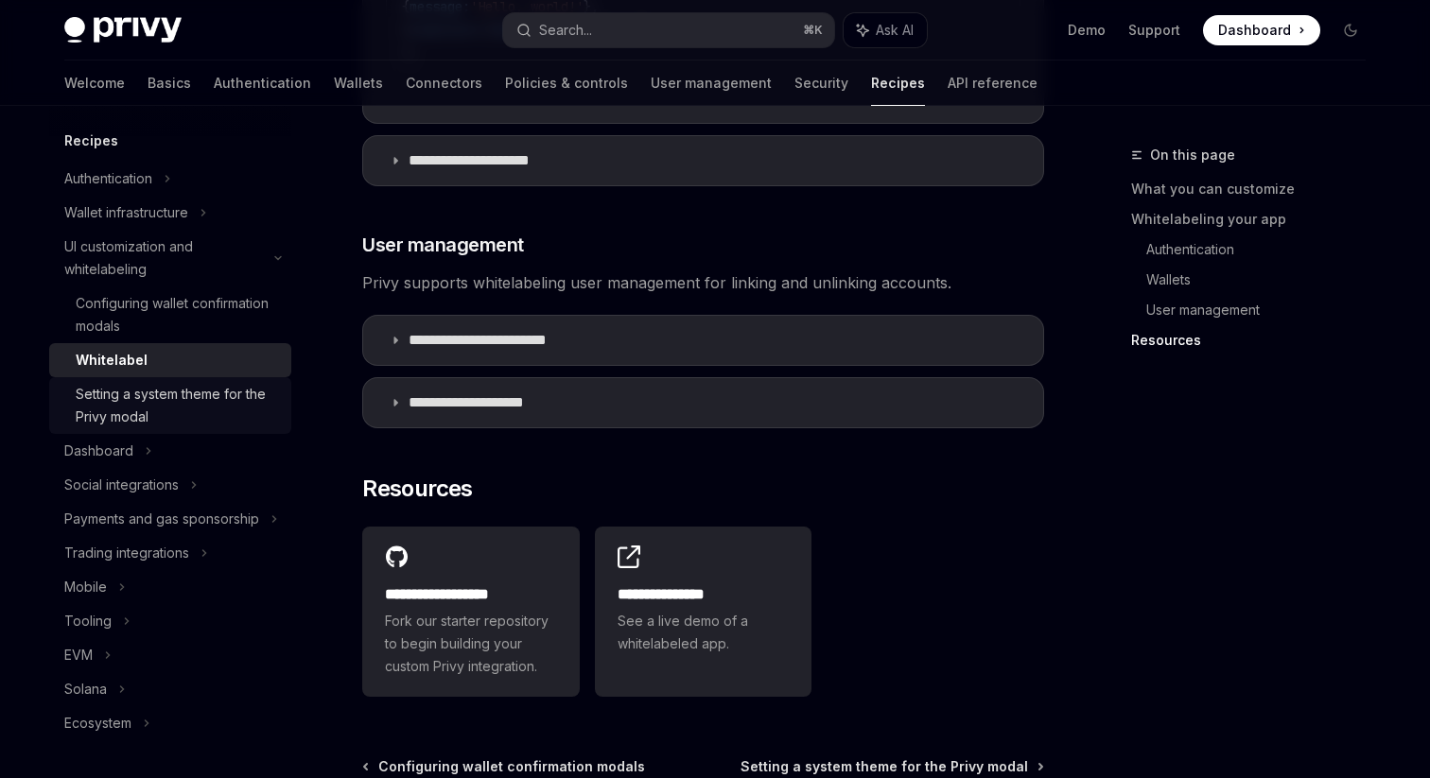
click at [165, 404] on div "Setting a system theme for the Privy modal" at bounding box center [178, 405] width 204 height 45
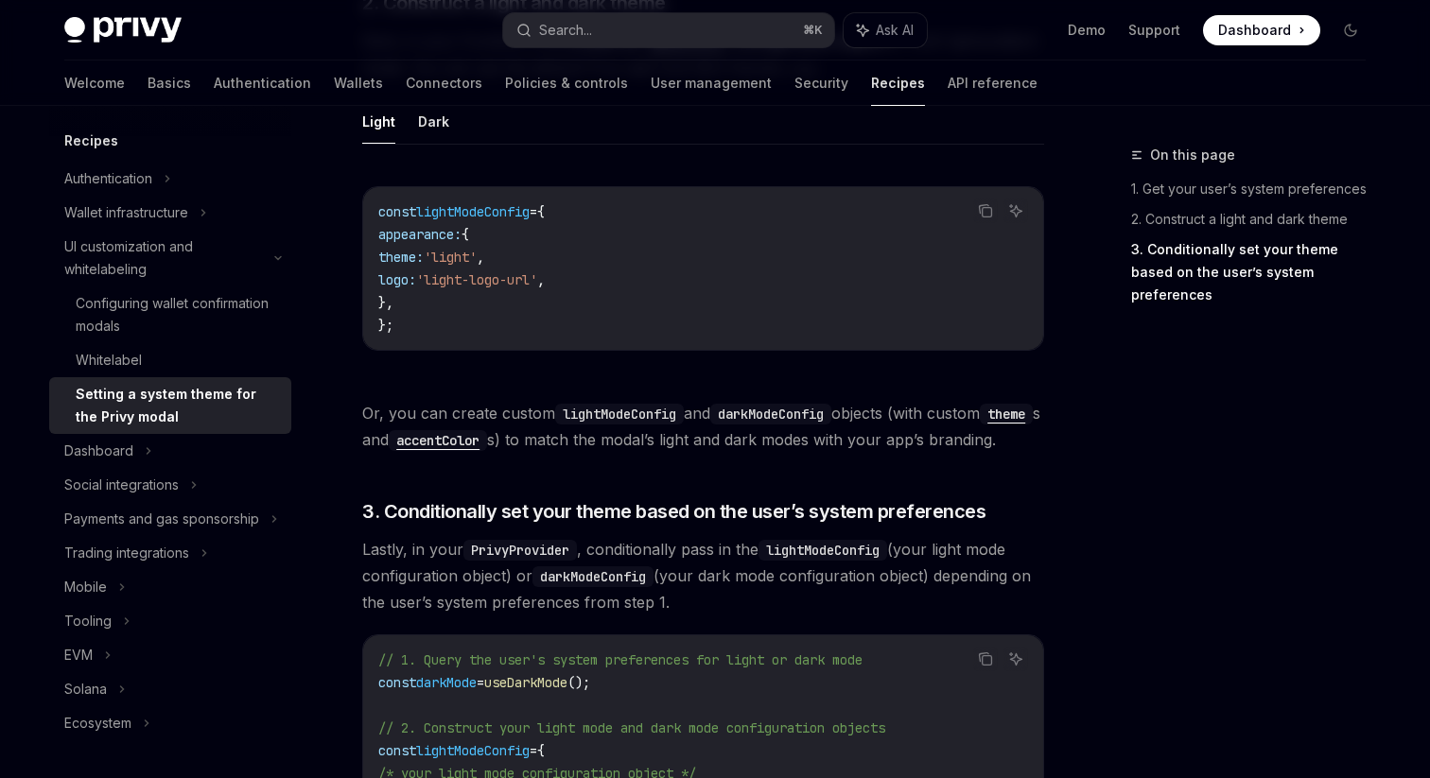
scroll to position [1888, 0]
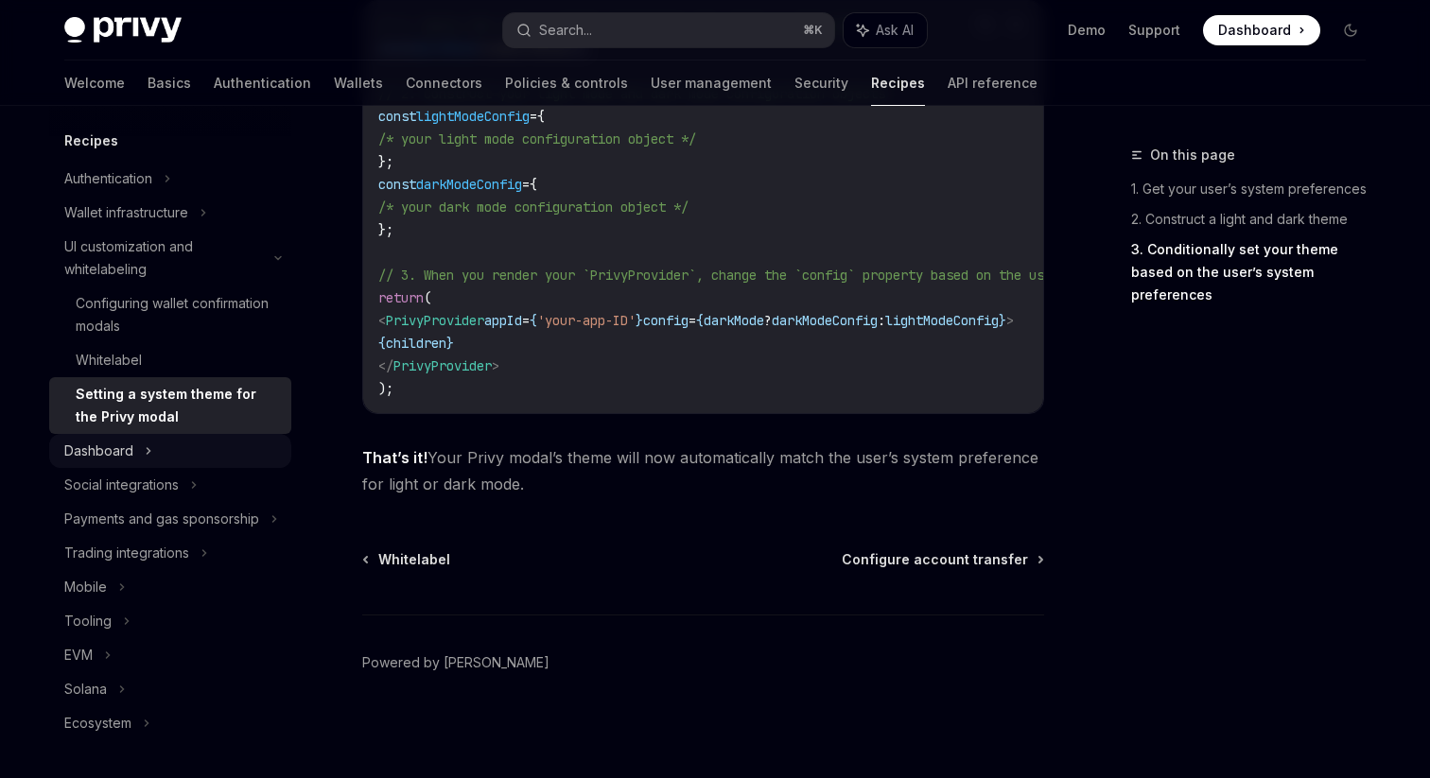
click at [169, 443] on div "Dashboard" at bounding box center [170, 451] width 242 height 34
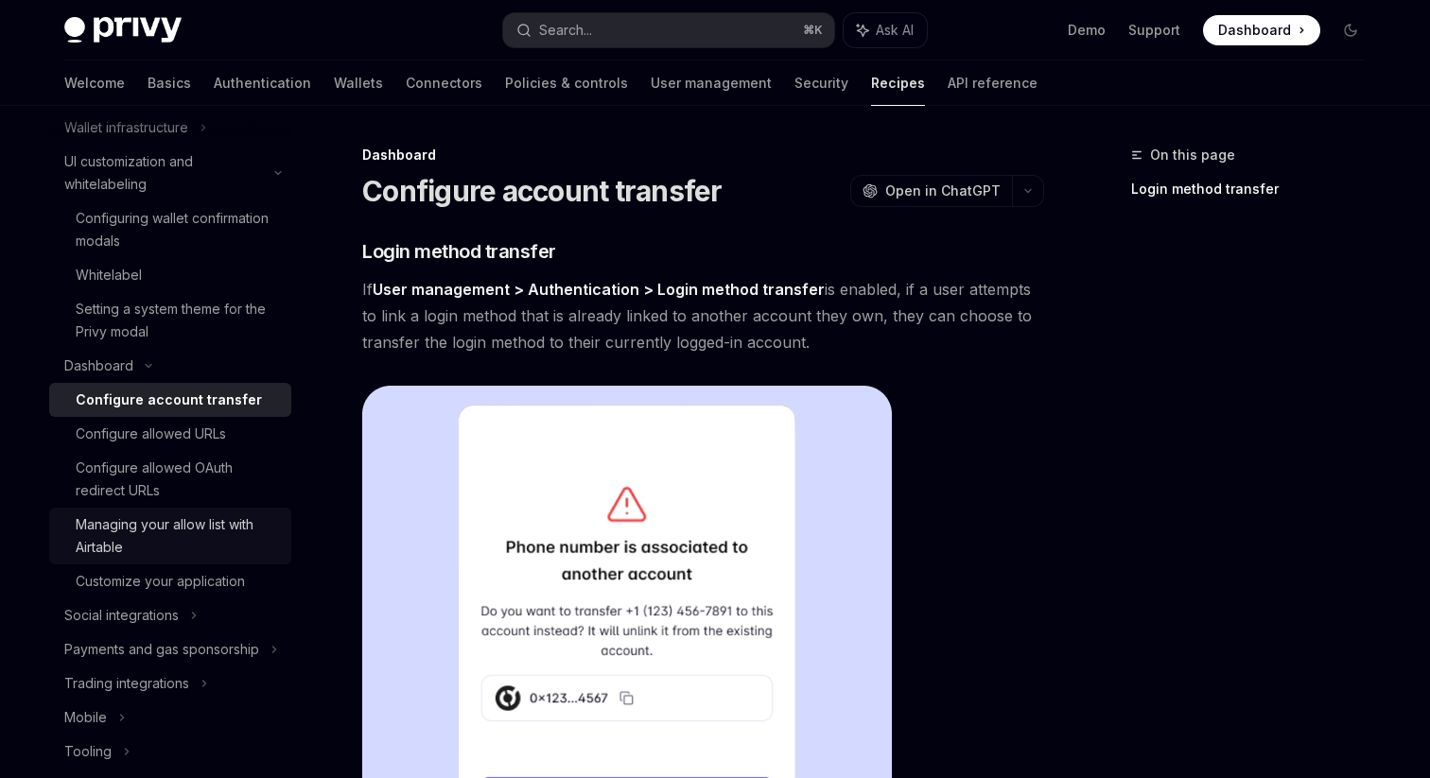
scroll to position [194, 0]
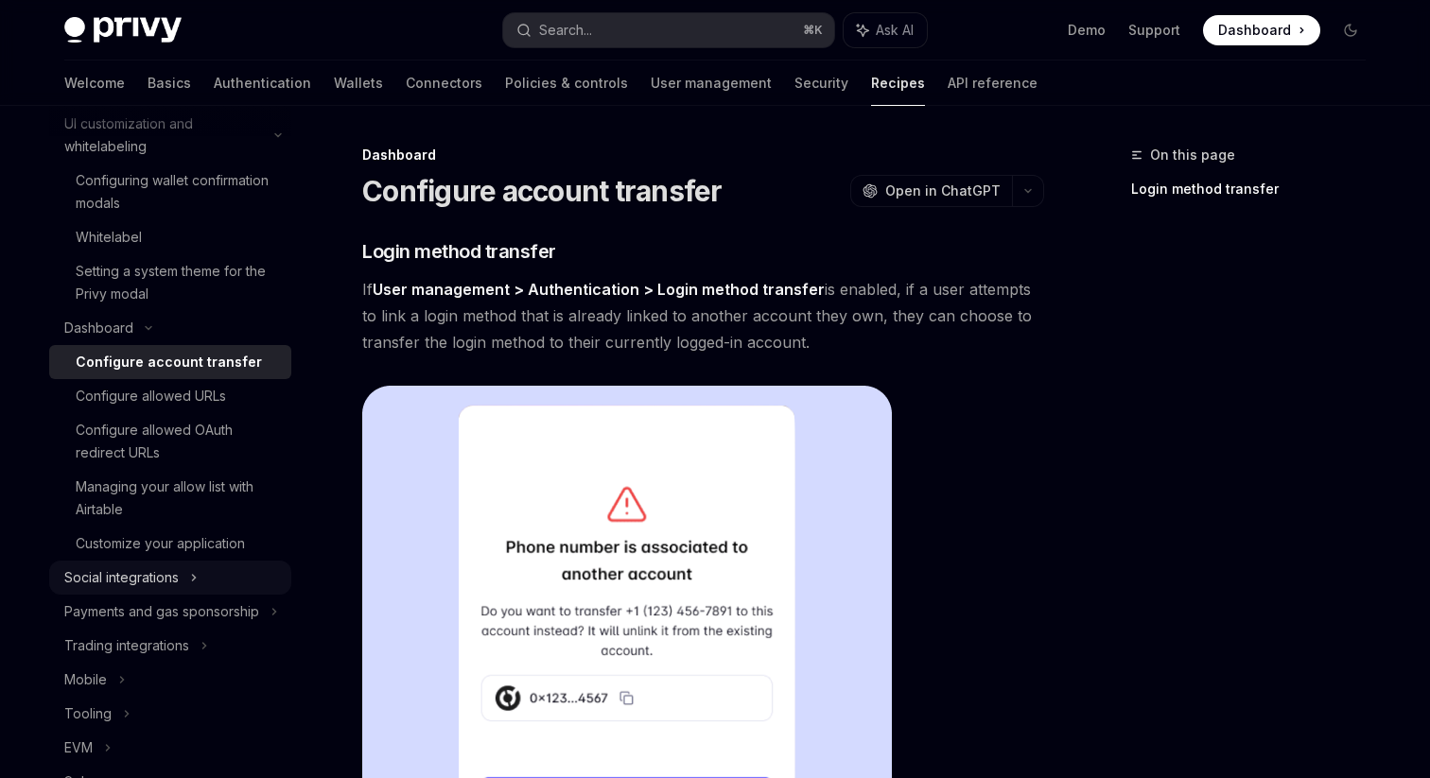
click at [149, 582] on div "Social integrations" at bounding box center [121, 577] width 114 height 23
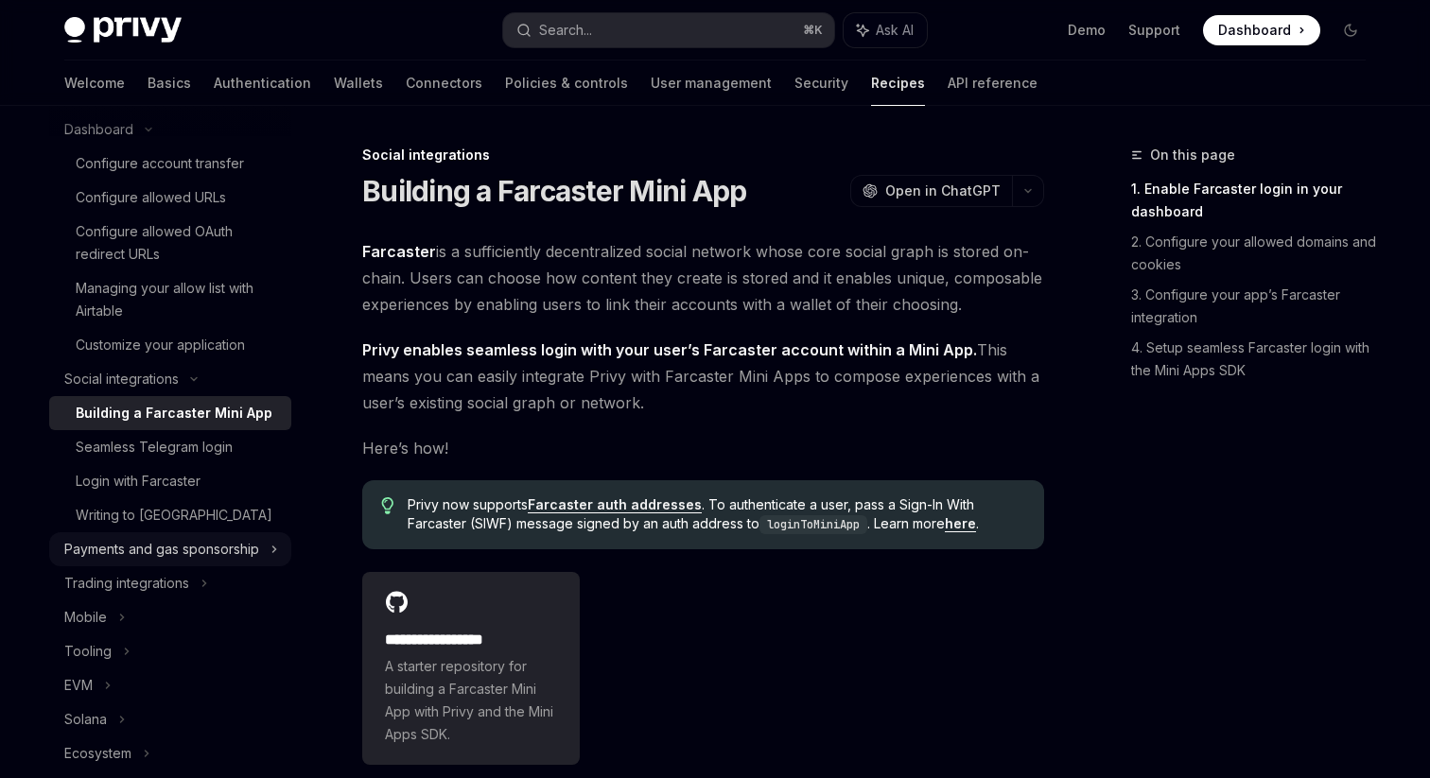
scroll to position [397, 0]
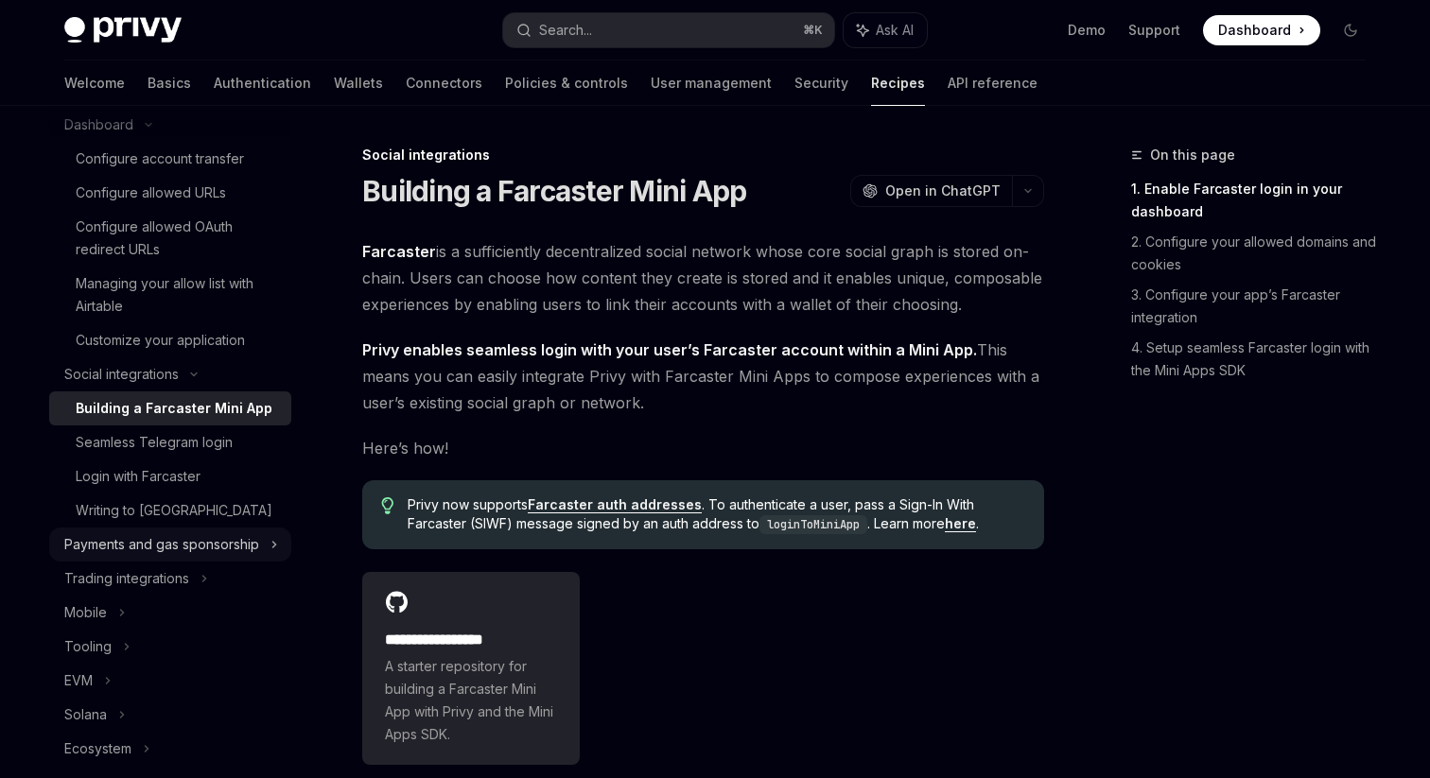
click at [155, 549] on div "Payments and gas sponsorship" at bounding box center [161, 544] width 195 height 23
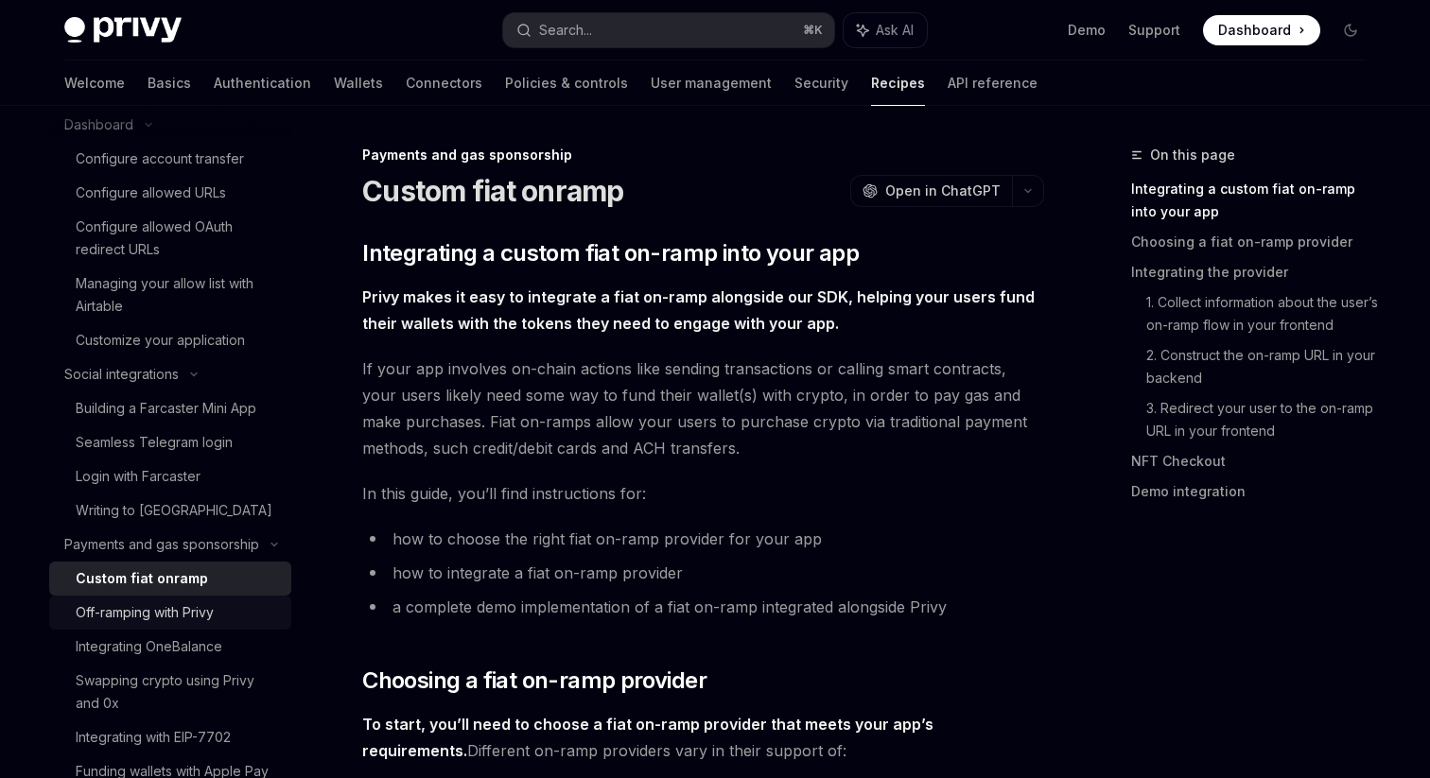
scroll to position [672, 0]
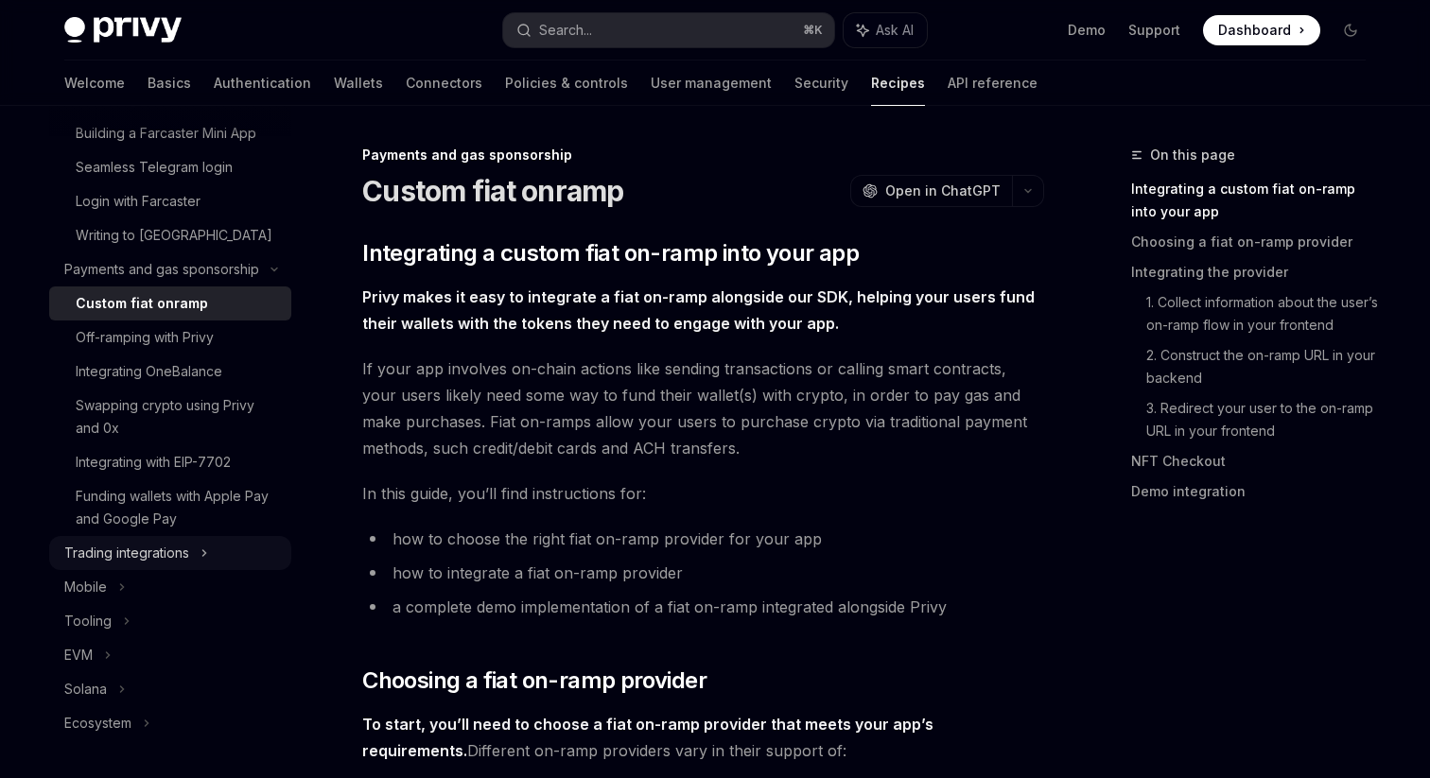
click at [152, 564] on div "Trading integrations" at bounding box center [126, 553] width 125 height 23
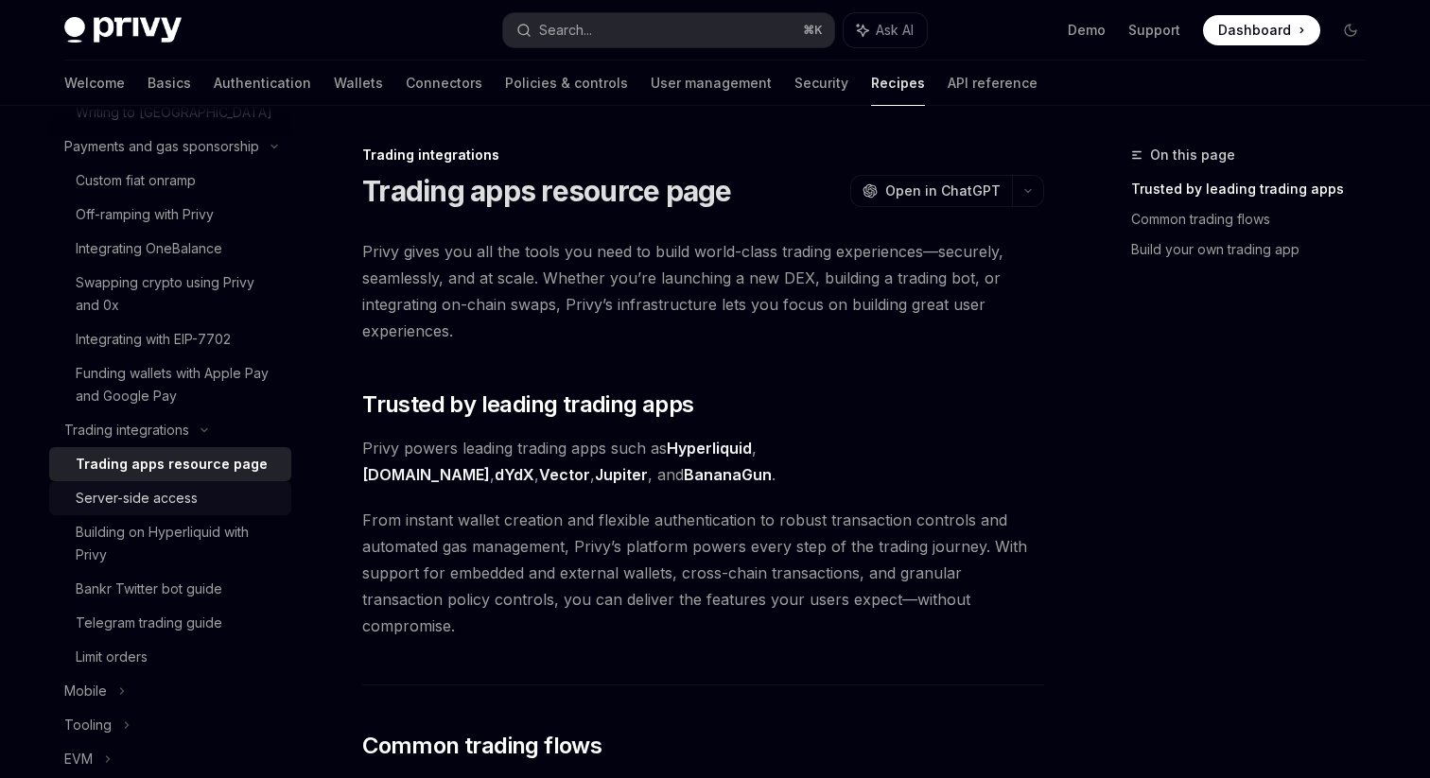
scroll to position [899, 0]
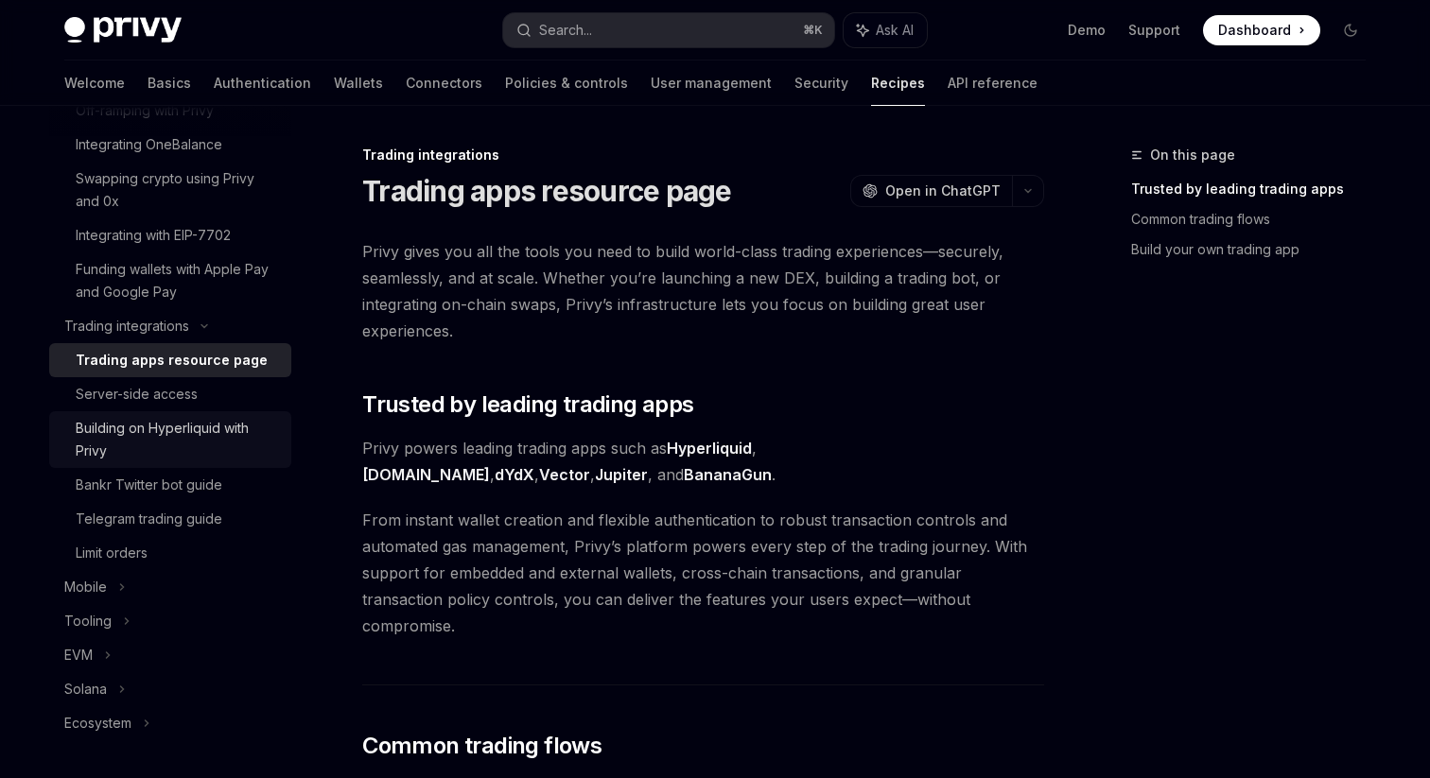
click at [213, 436] on div "Building on Hyperliquid with Privy" at bounding box center [178, 439] width 204 height 45
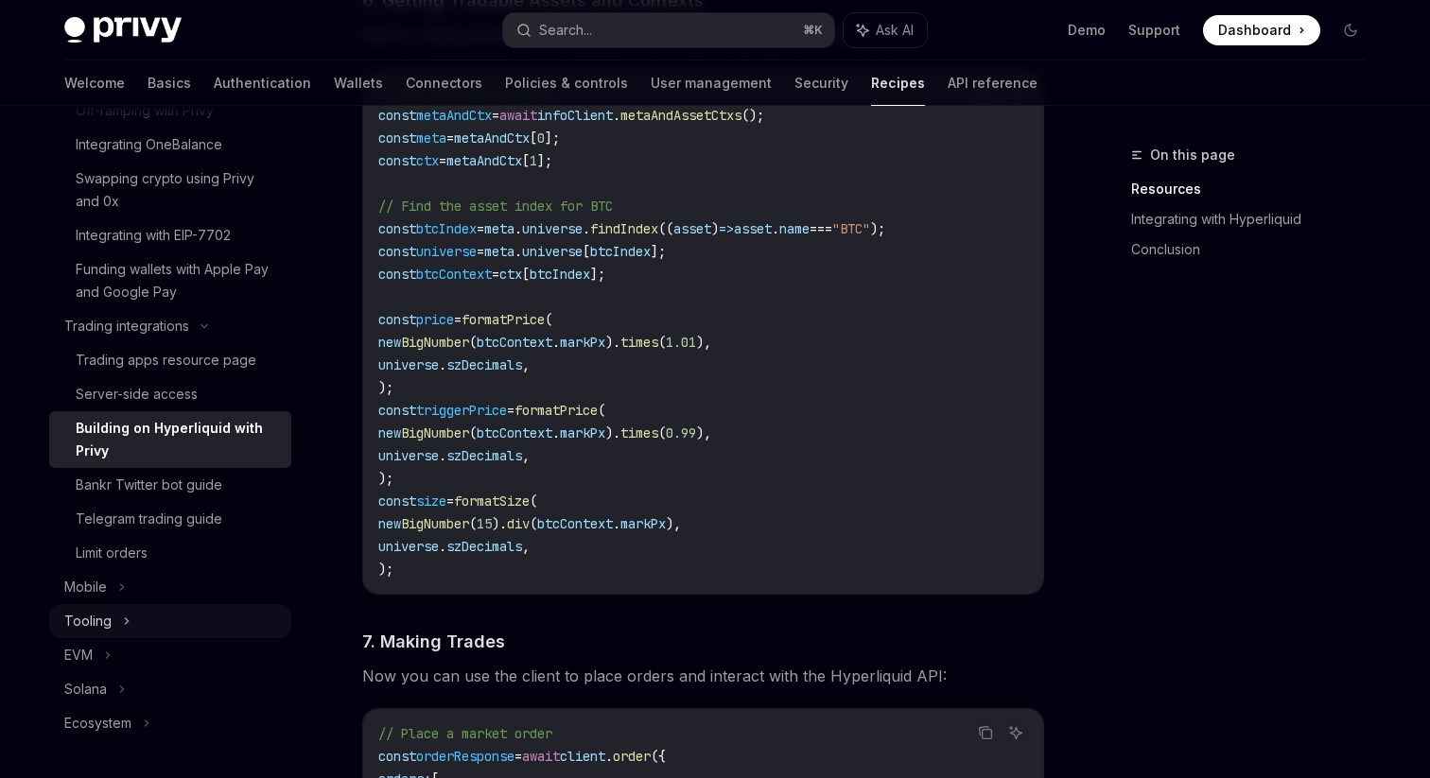
scroll to position [2786, 0]
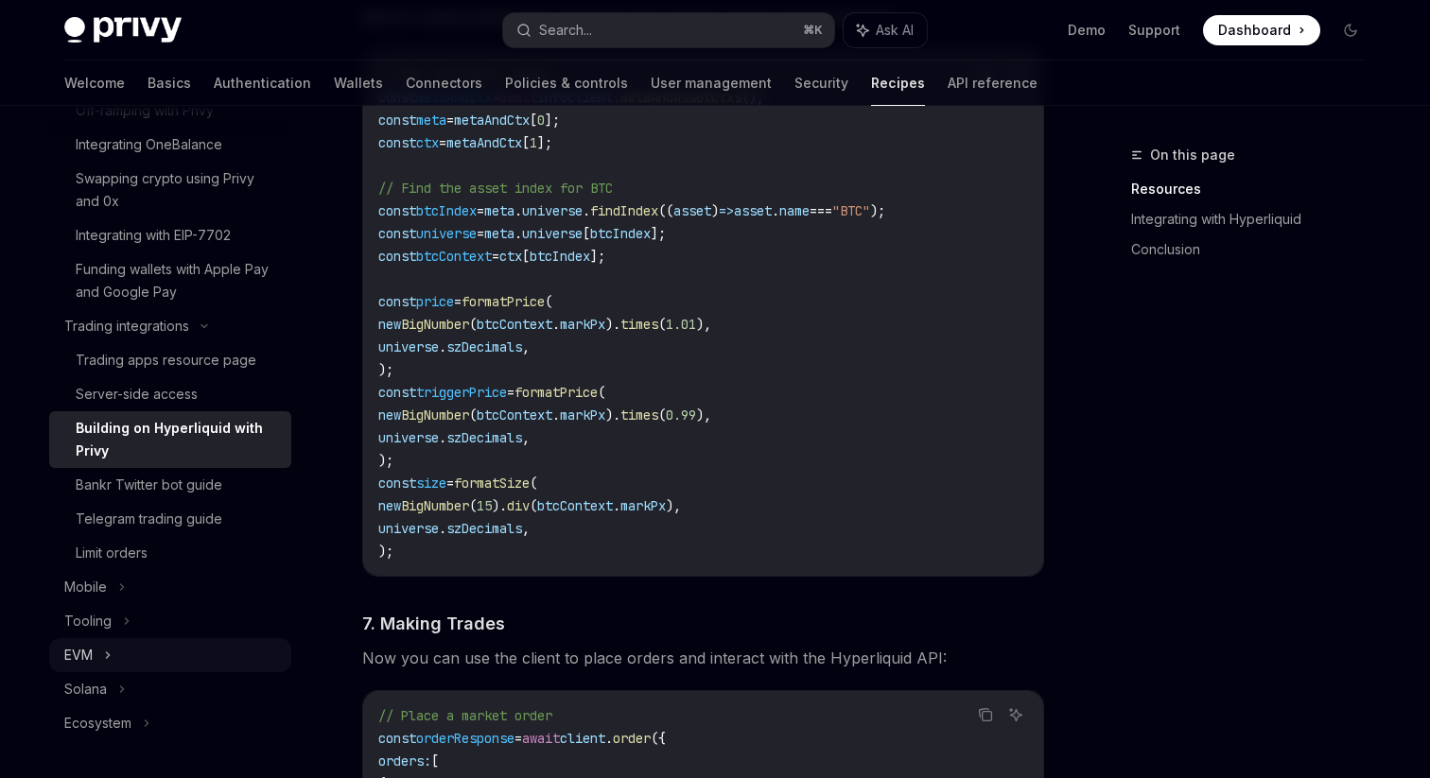
click at [154, 652] on div "EVM" at bounding box center [170, 655] width 242 height 34
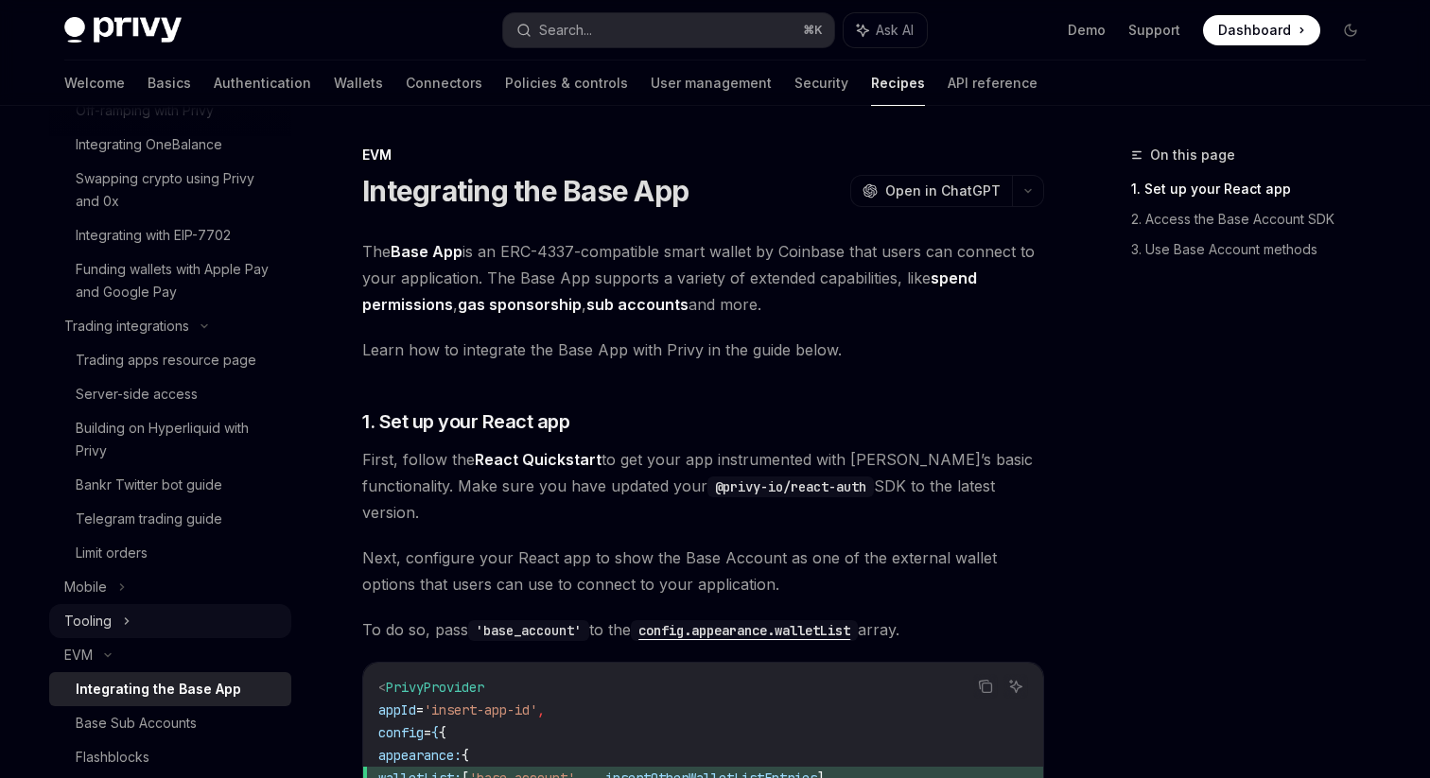
click at [145, 632] on div "Tooling" at bounding box center [170, 621] width 242 height 34
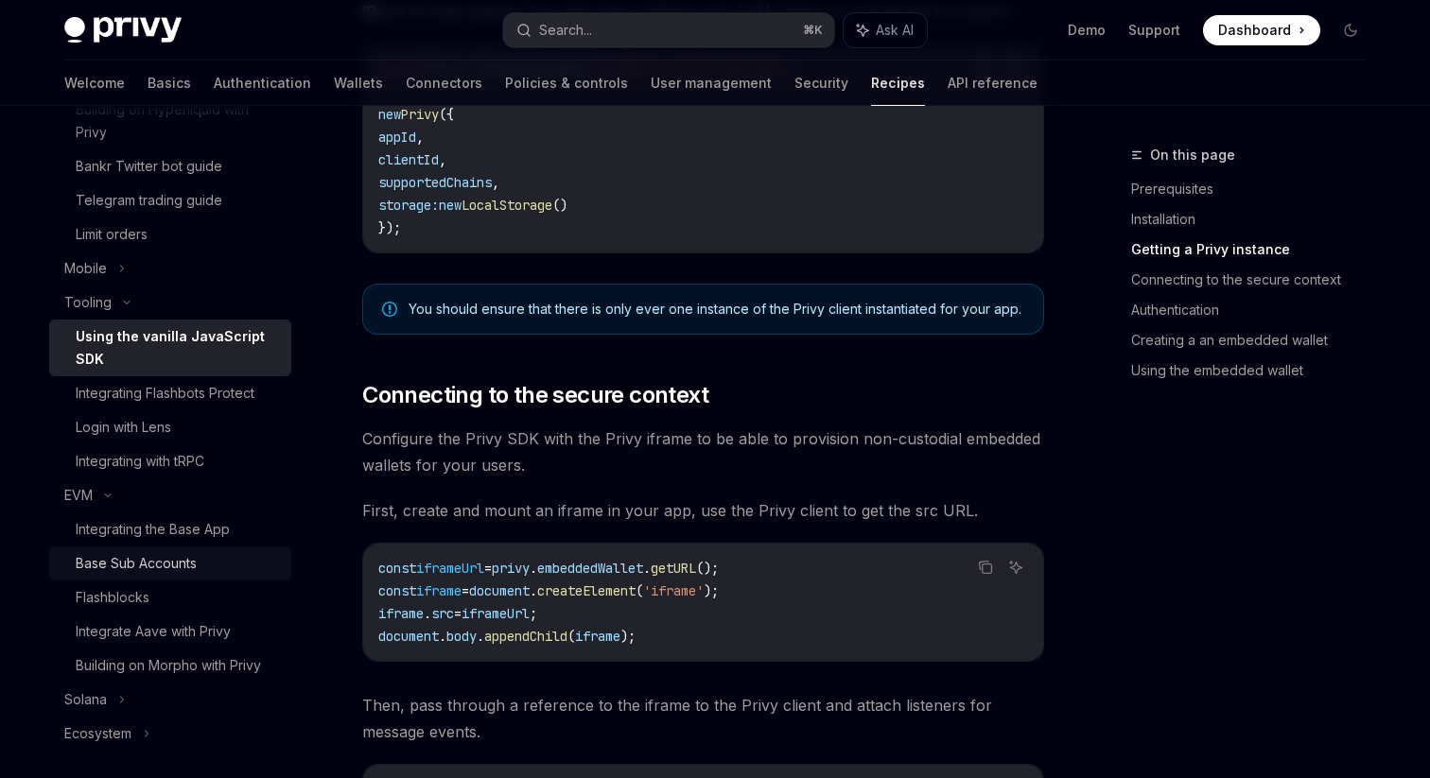
scroll to position [1228, 0]
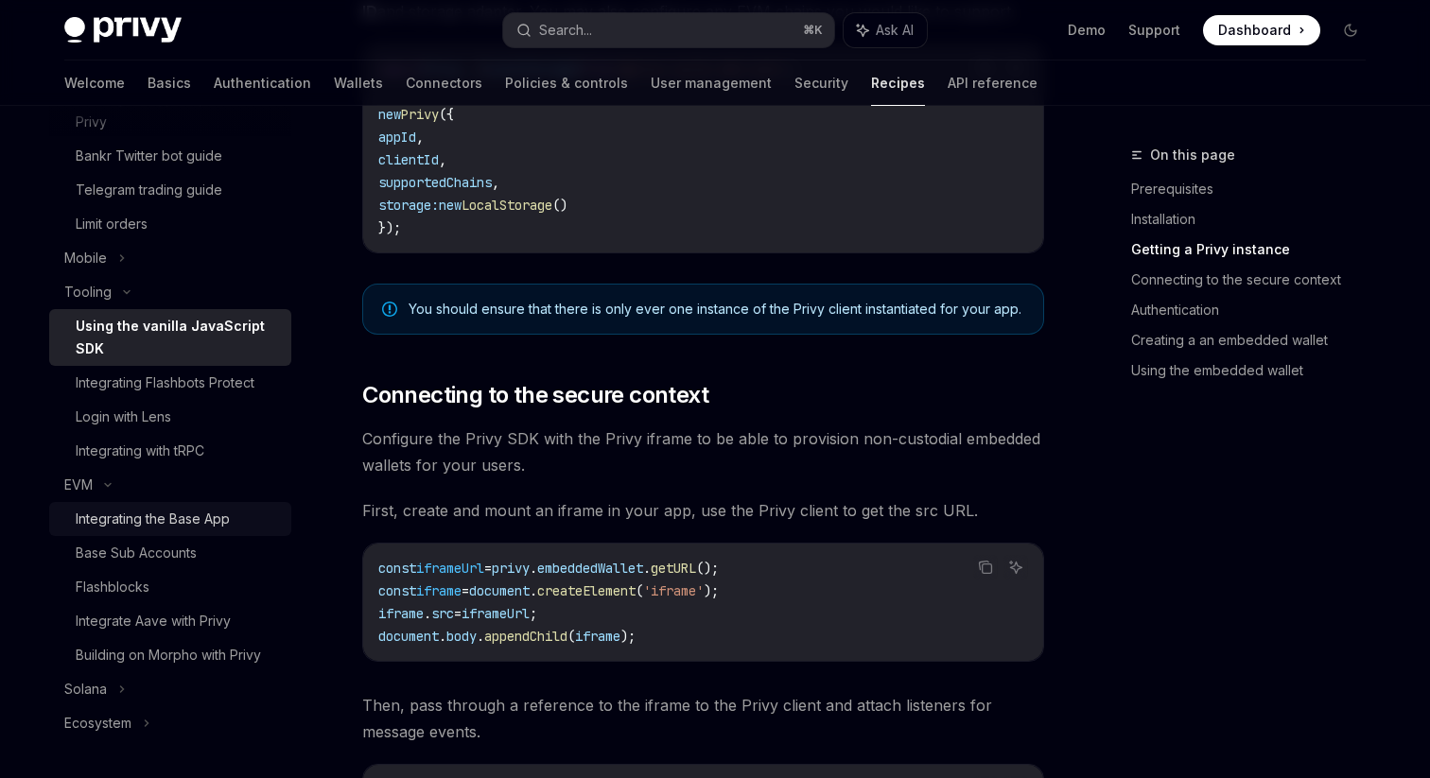
click at [179, 520] on div "Integrating the Base App" at bounding box center [153, 519] width 154 height 23
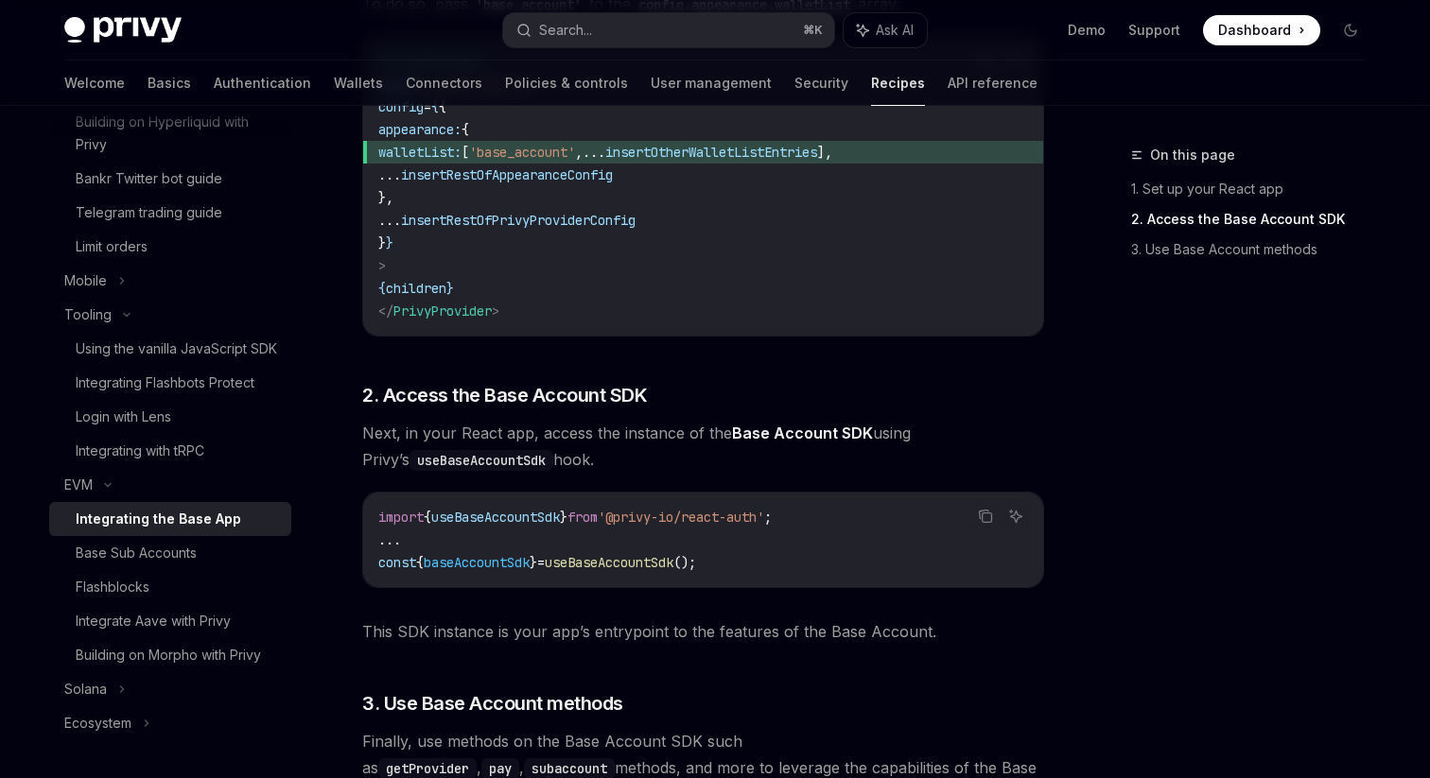
scroll to position [883, 0]
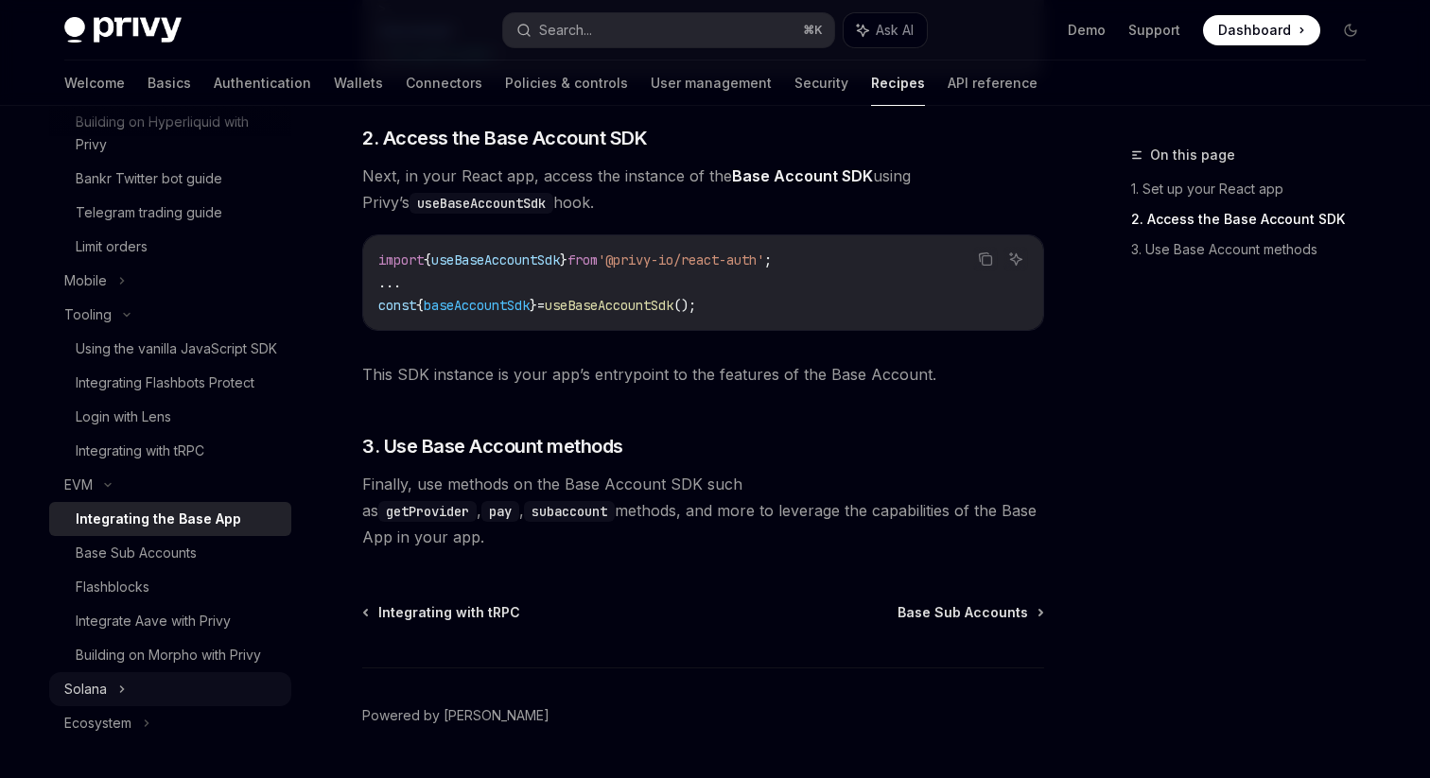
click at [192, 680] on div "Solana" at bounding box center [170, 689] width 242 height 34
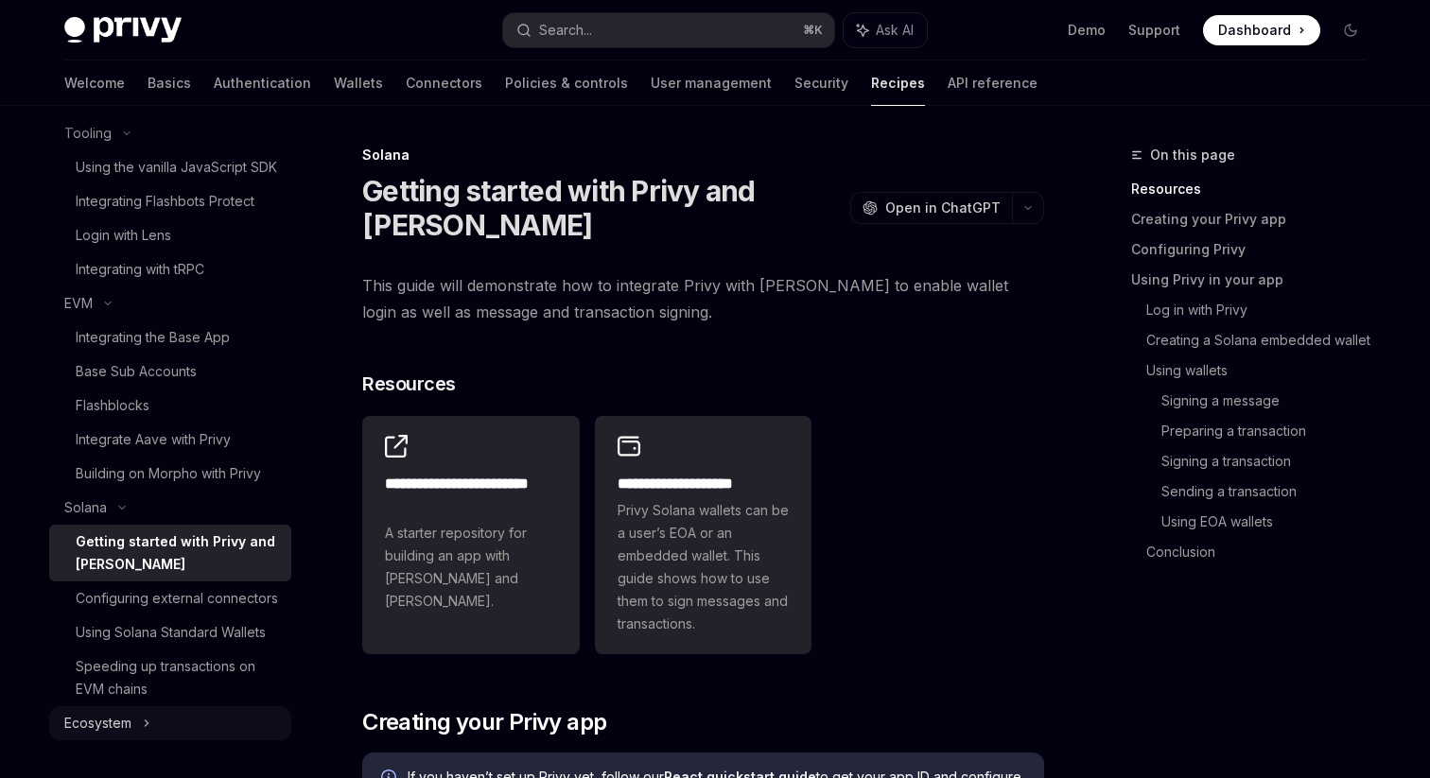
click at [141, 718] on div "Ecosystem" at bounding box center [170, 723] width 242 height 34
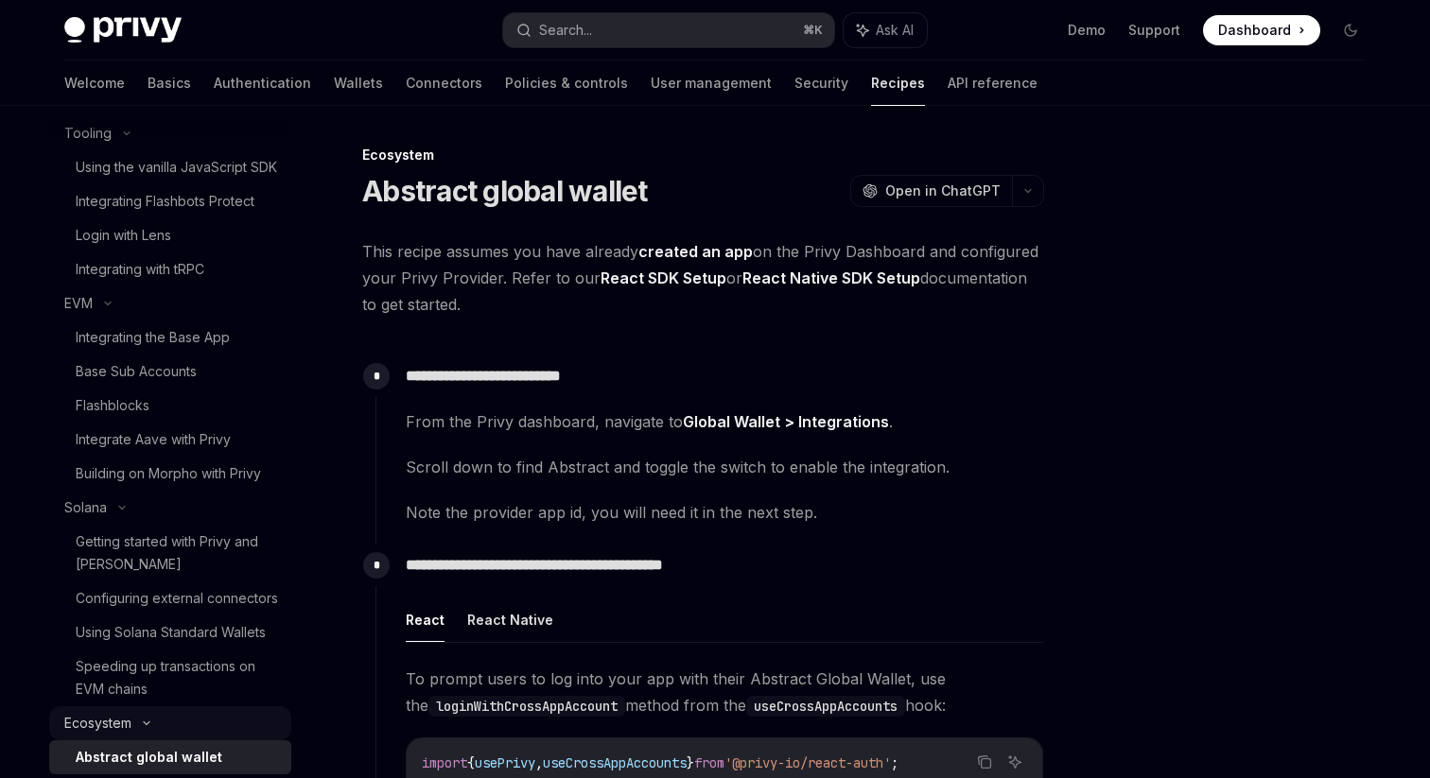
scroll to position [1421, 0]
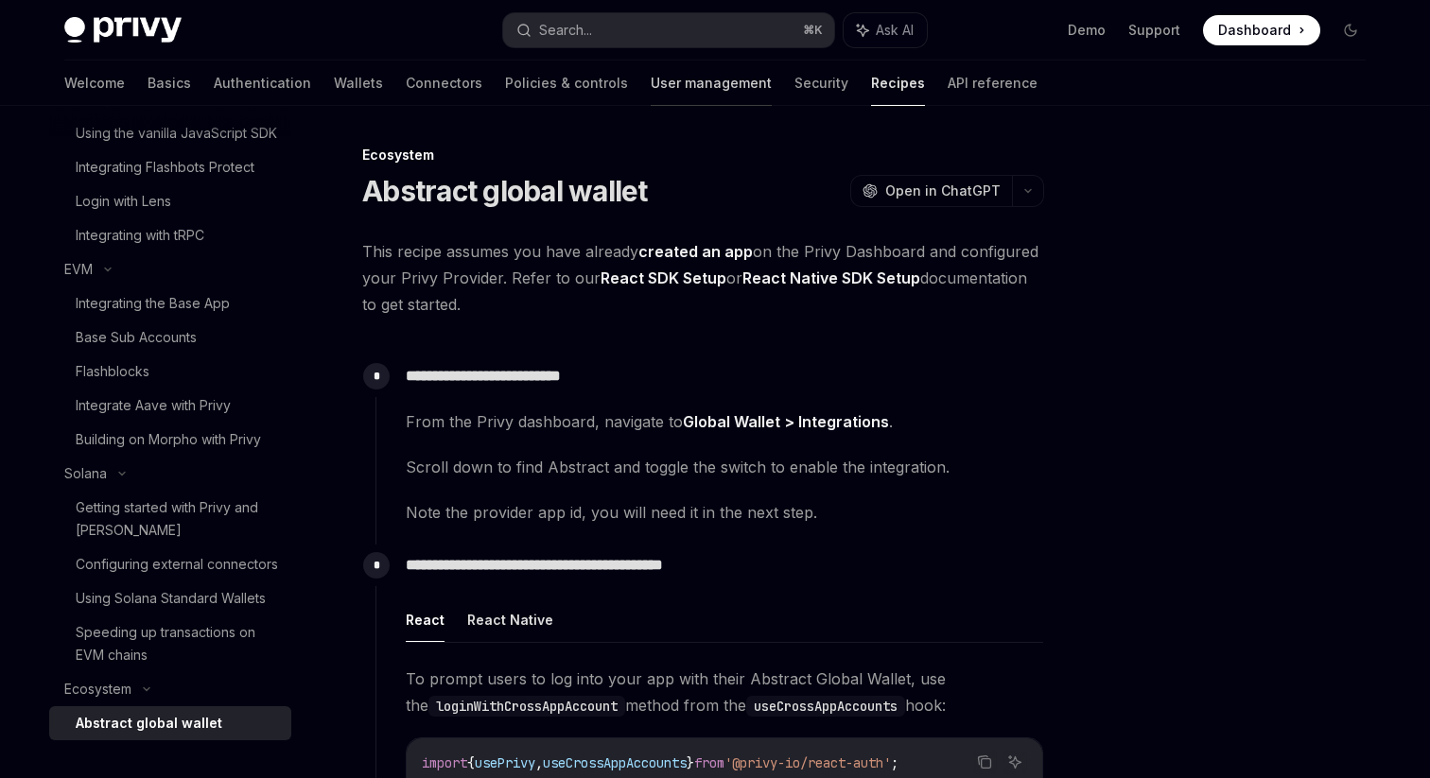
click at [651, 76] on link "User management" at bounding box center [711, 83] width 121 height 45
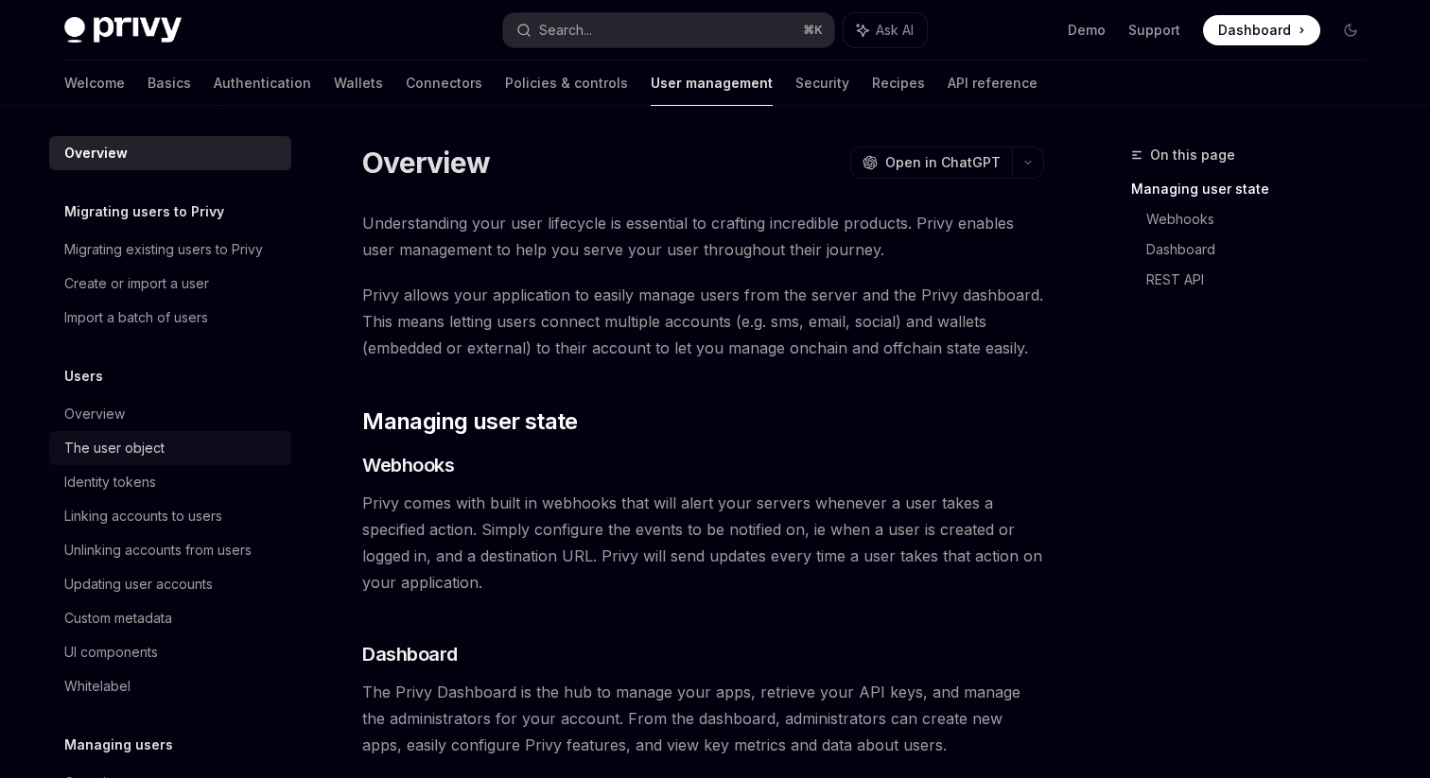
scroll to position [292, 0]
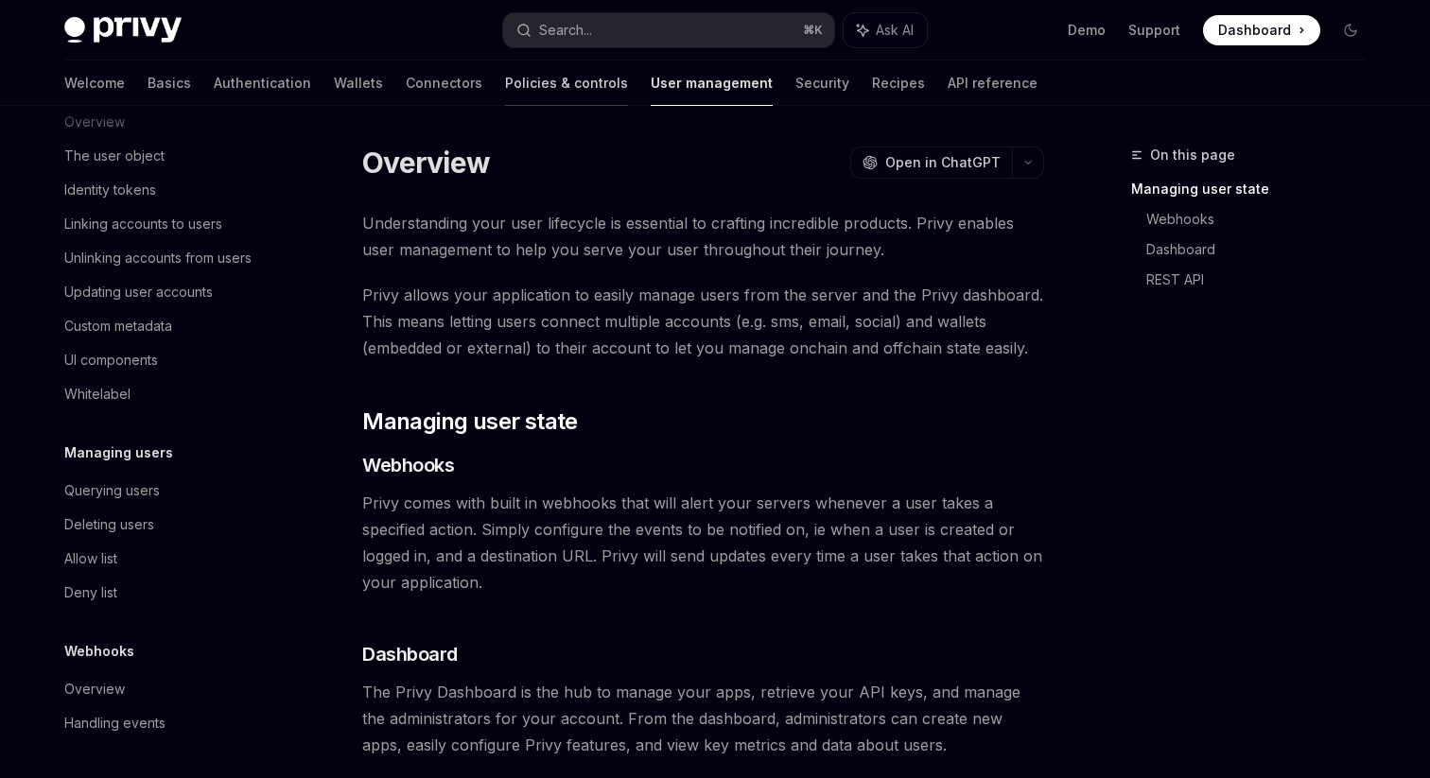
click at [505, 86] on link "Policies & controls" at bounding box center [566, 83] width 123 height 45
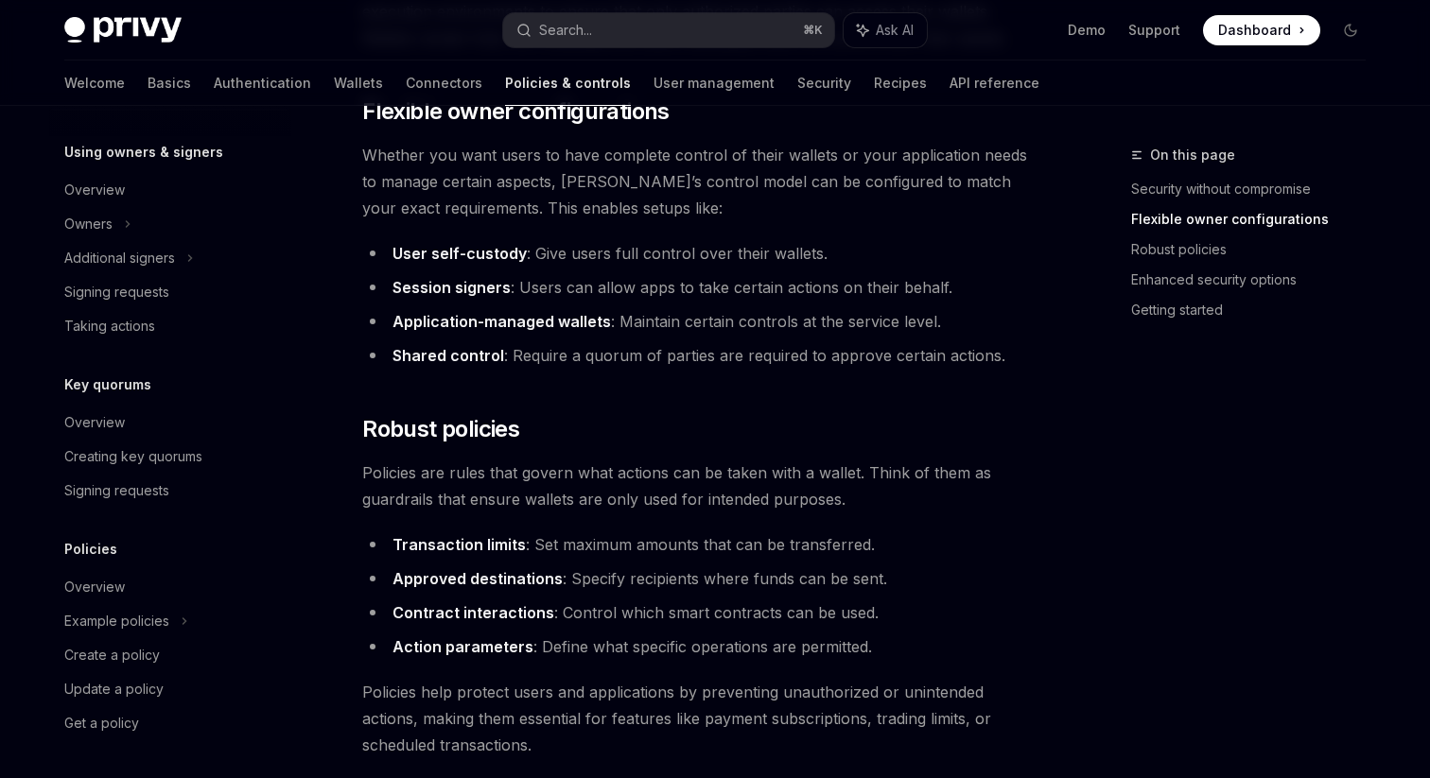
scroll to position [440, 0]
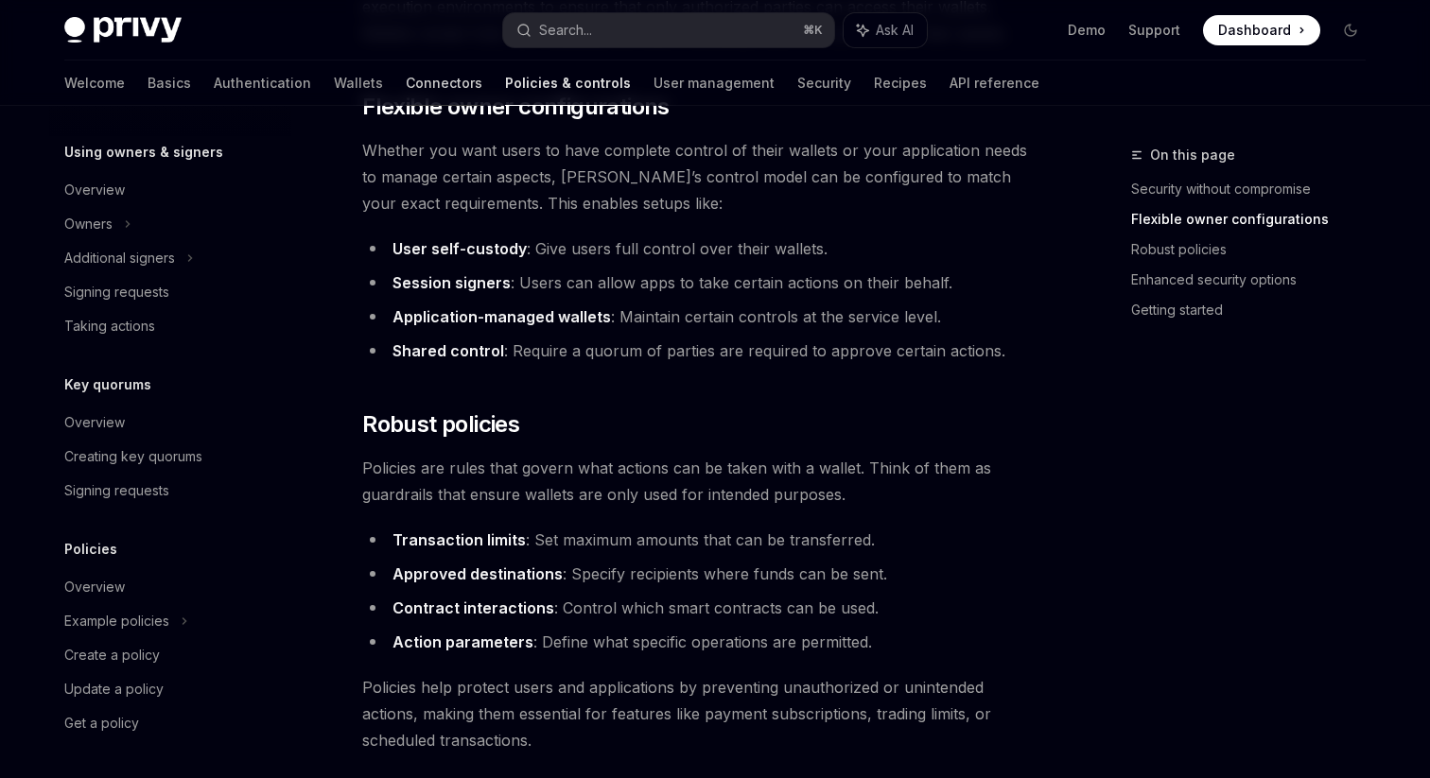
click at [406, 85] on link "Connectors" at bounding box center [444, 83] width 77 height 45
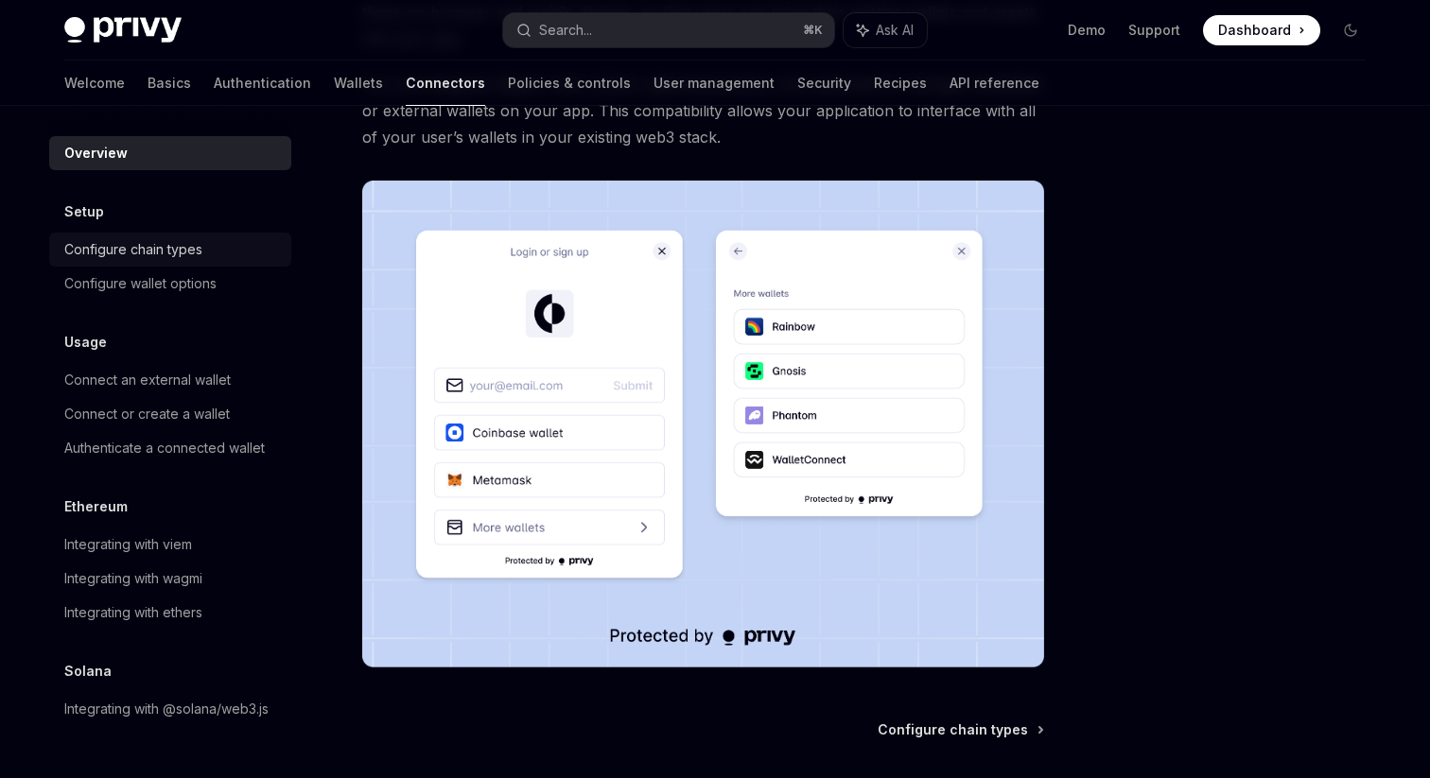
click at [166, 252] on div "Configure chain types" at bounding box center [133, 249] width 138 height 23
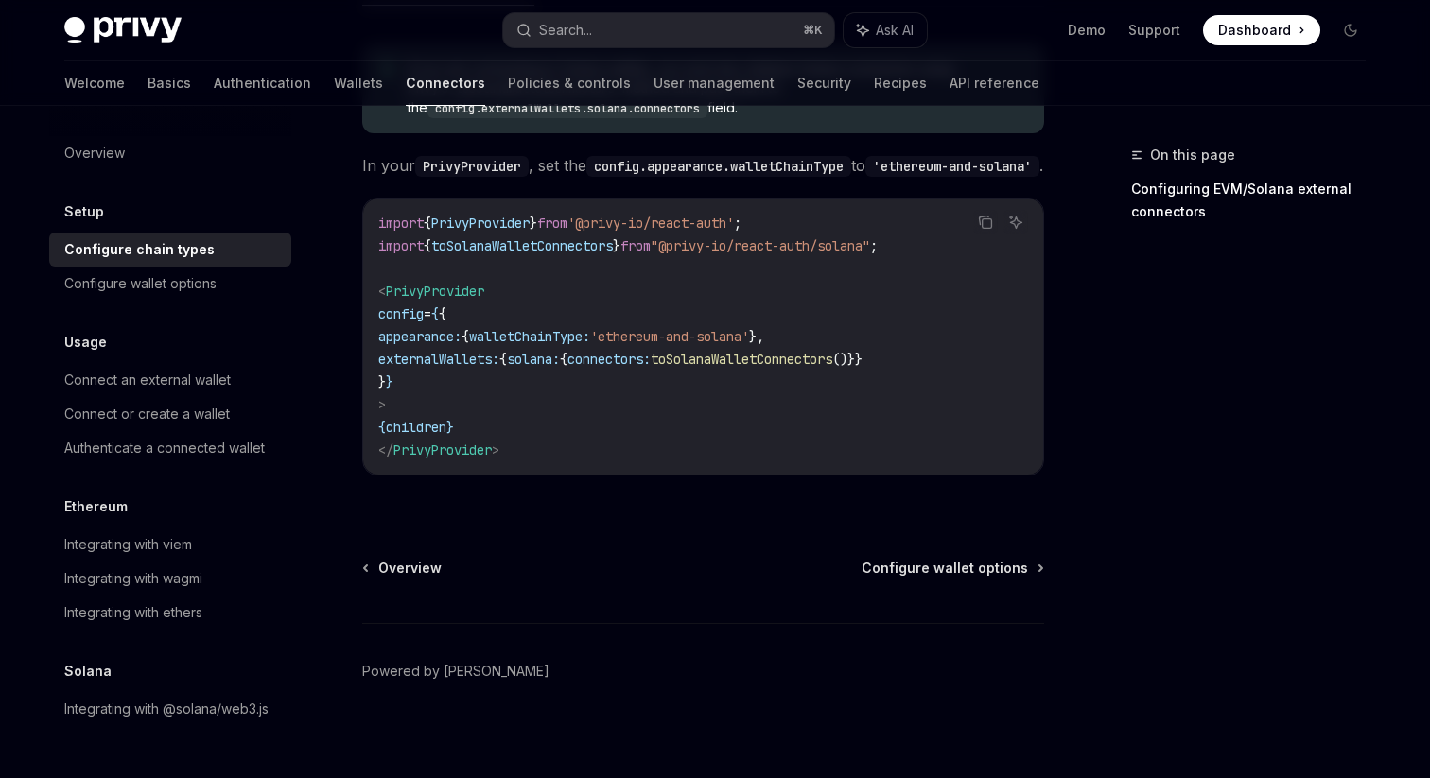
click at [467, 351] on span "externalWallets:" at bounding box center [438, 359] width 121 height 17
copy span "externalWallets"
click at [651, 351] on span "connectors:" at bounding box center [608, 359] width 83 height 17
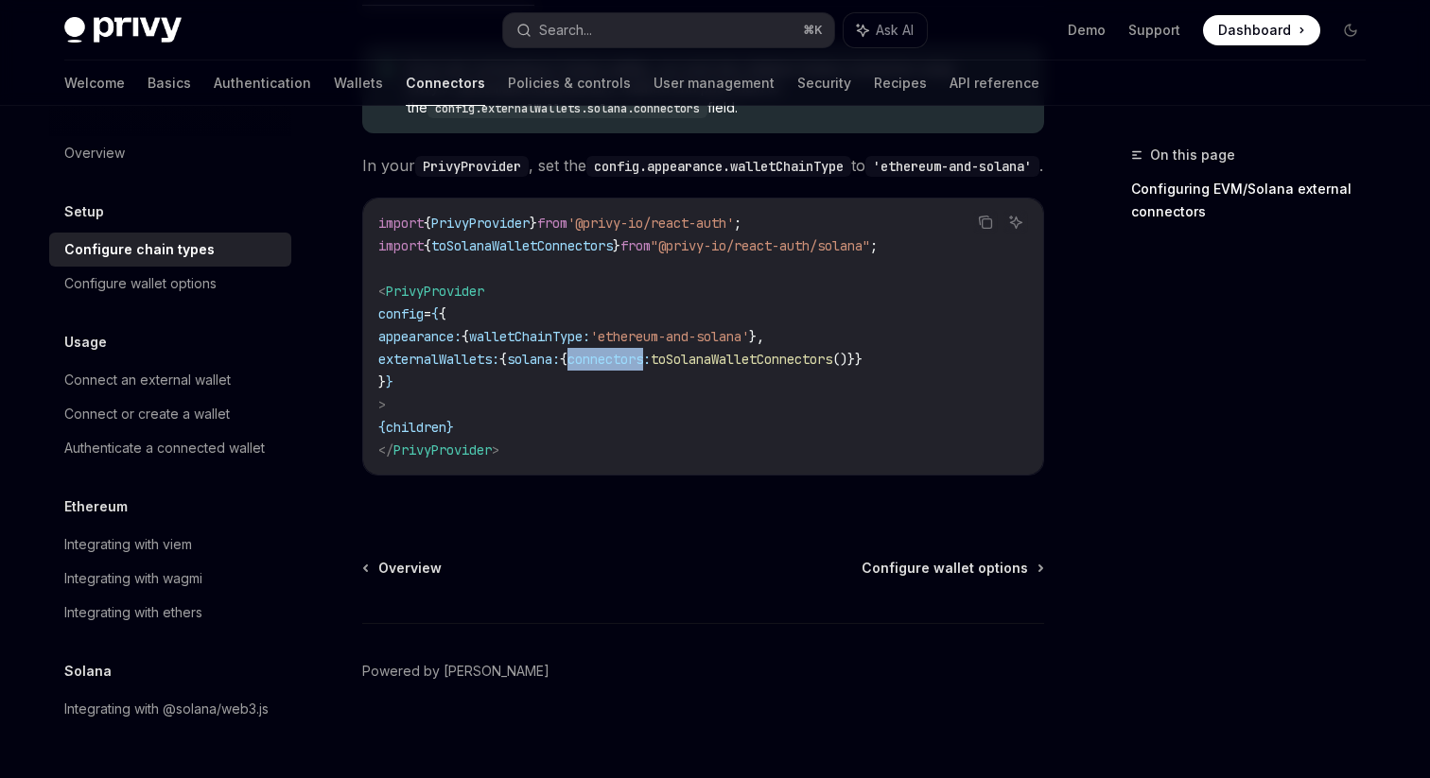
click at [651, 351] on span "connectors:" at bounding box center [608, 359] width 83 height 17
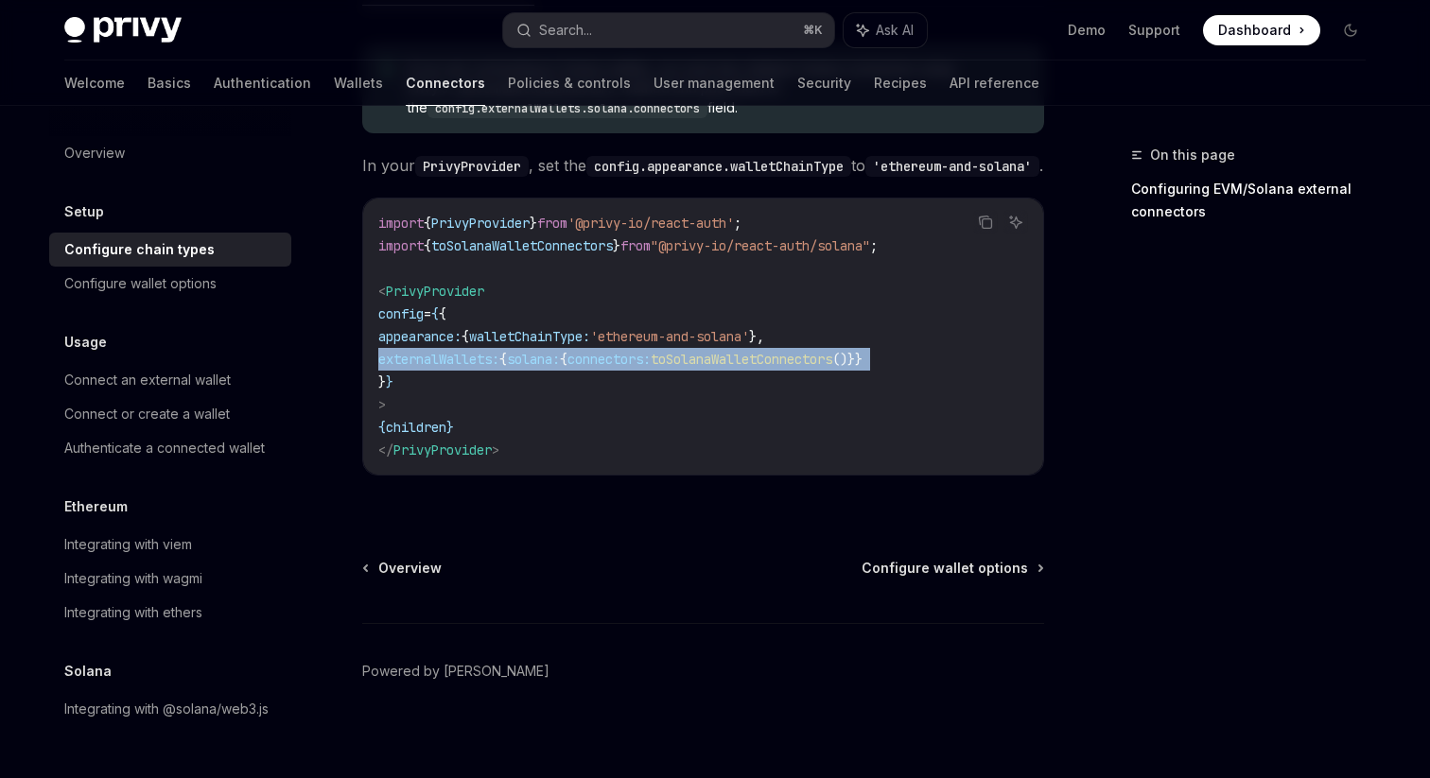
copy code "externalWallets: { solana: { connectors: toSolanaWalletConnectors ()}}"
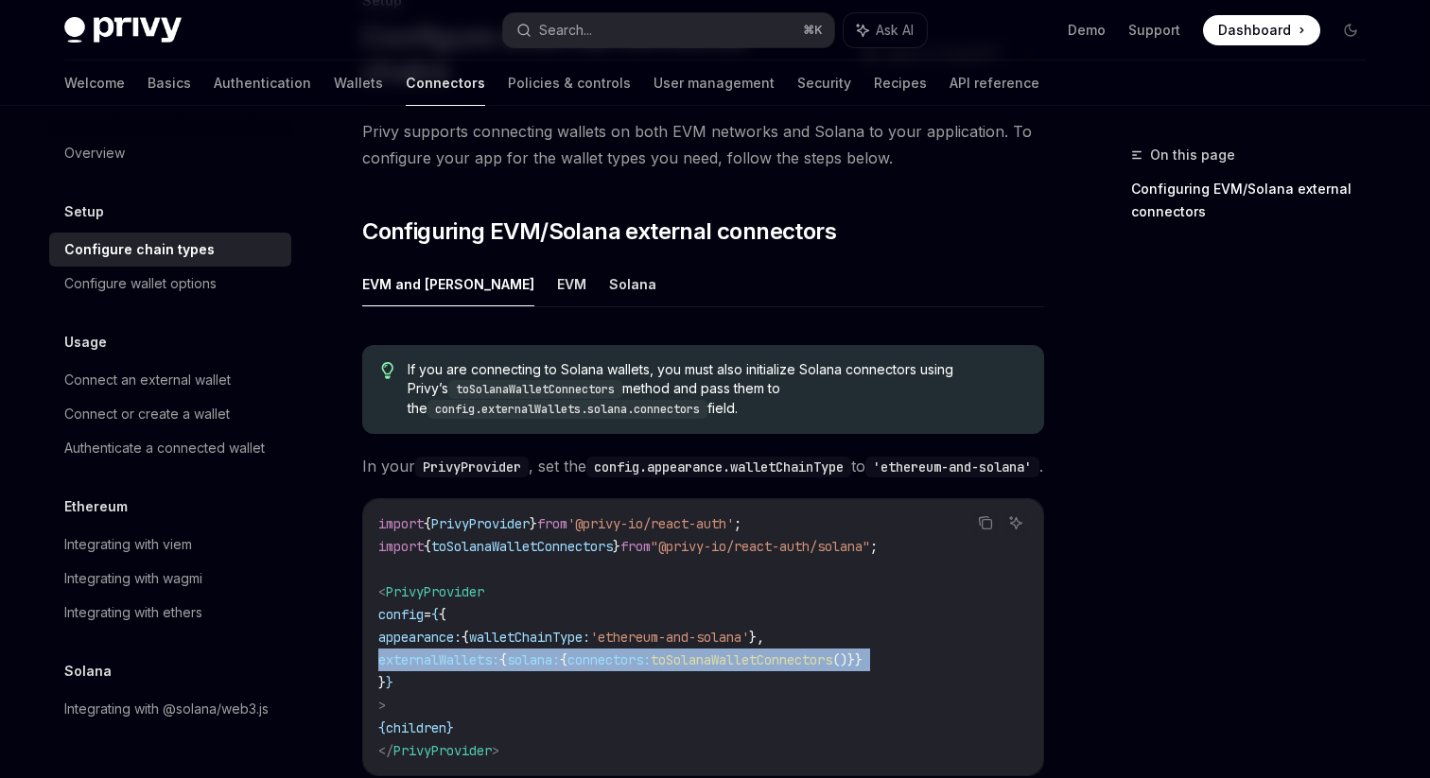
copy code "externalWallets: { solana: { connectors: toSolanaWalletConnectors ()}}"
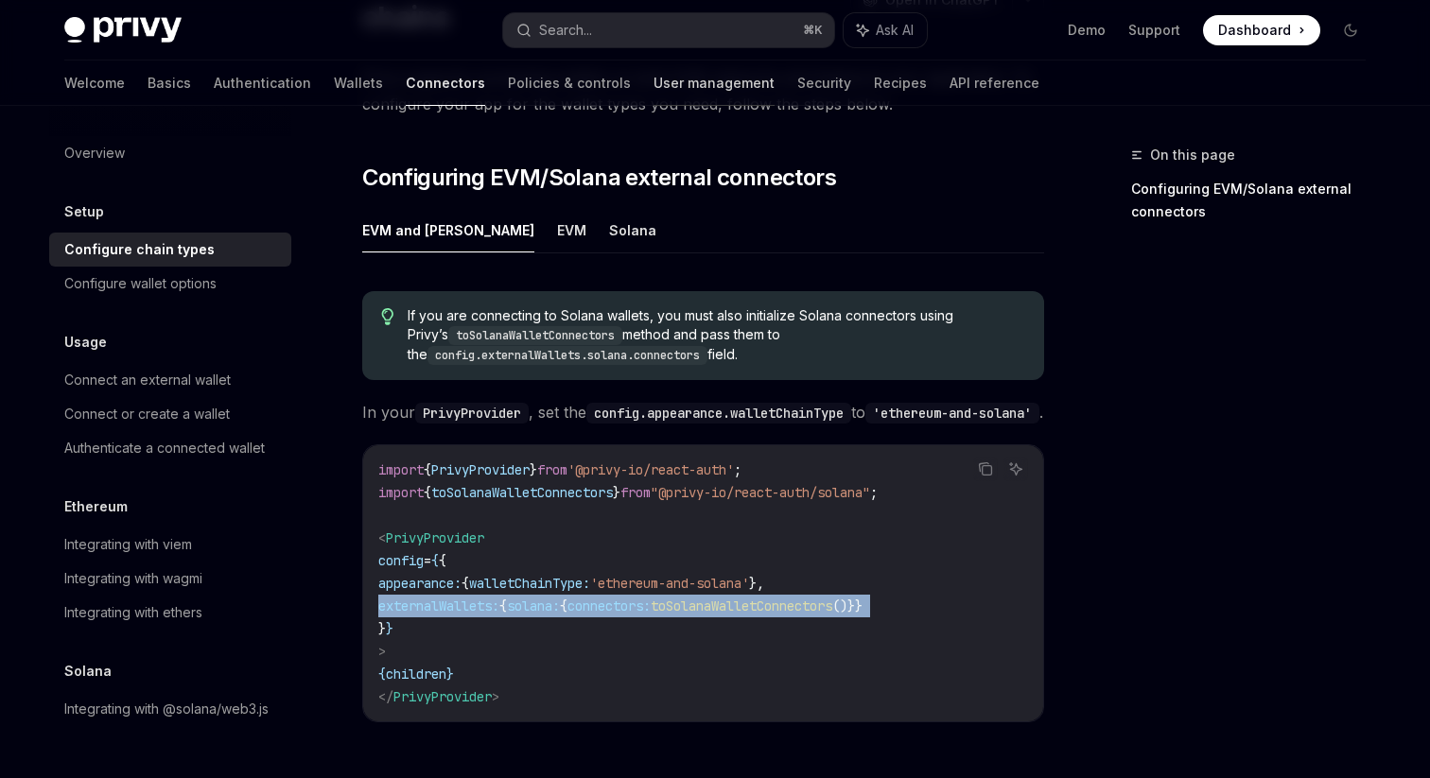
copy code "externalWallets: { solana: { connectors: toSolanaWalletConnectors ()}}"
click at [650, 484] on span "from" at bounding box center [635, 492] width 30 height 17
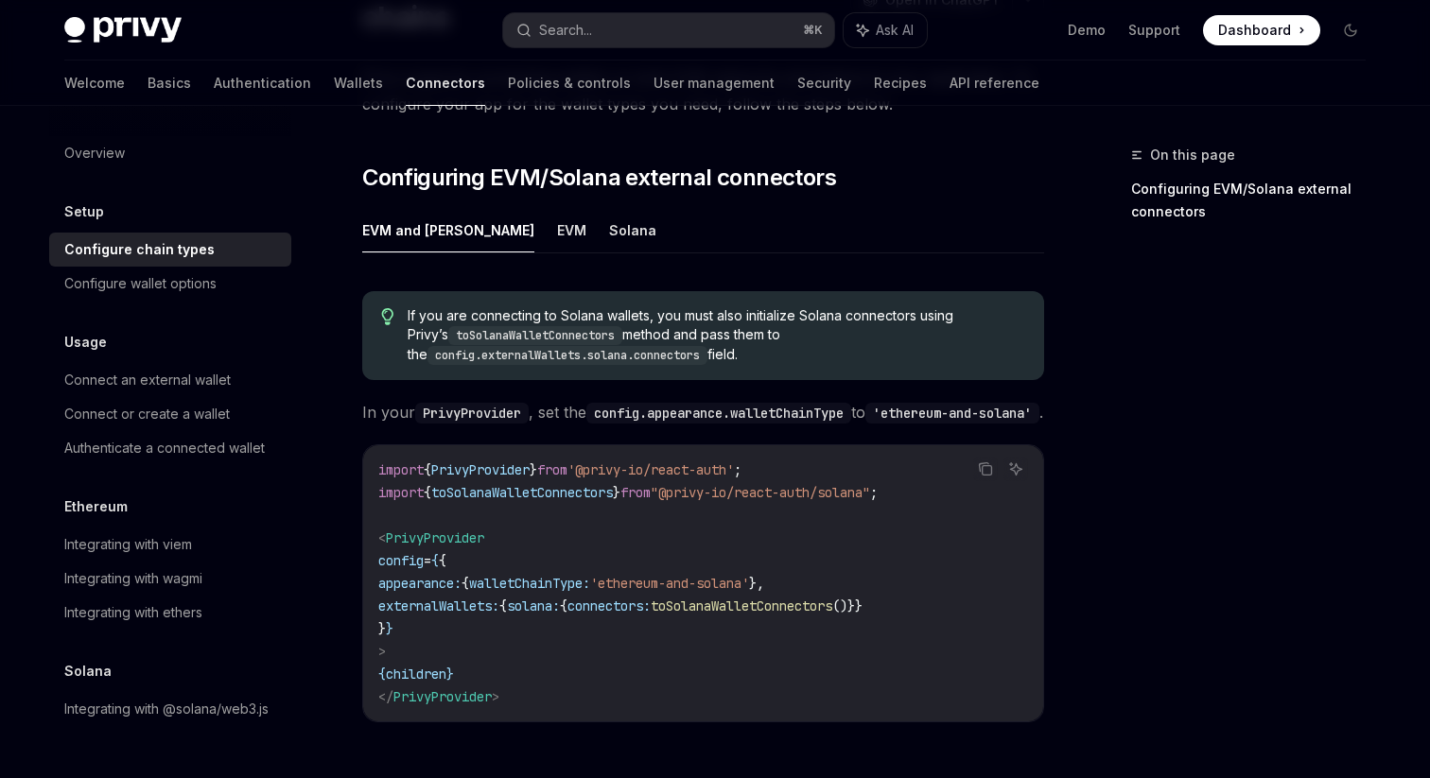
click at [650, 484] on span "from" at bounding box center [635, 492] width 30 height 17
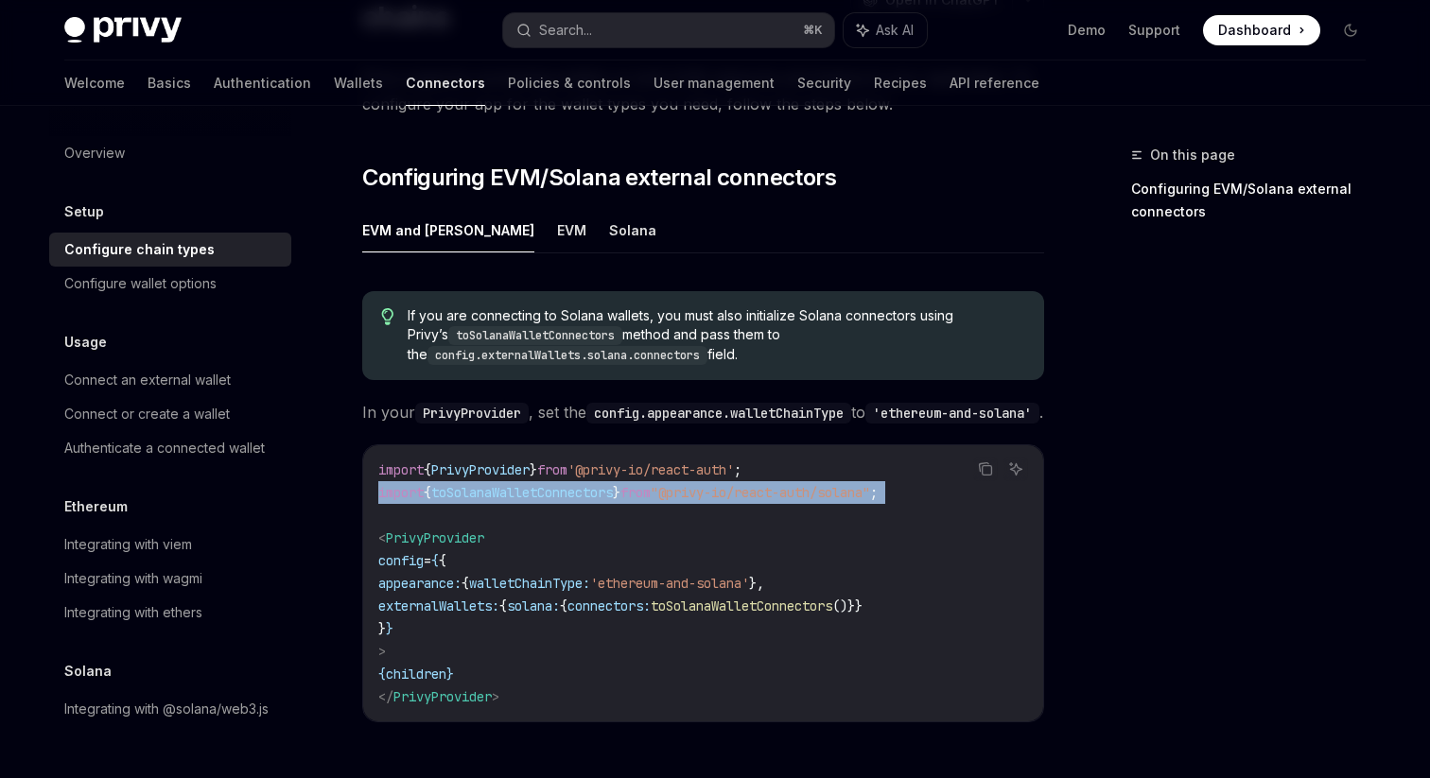
copy code "import { toSolanaWalletConnectors } from "@privy-io/react-auth/solana" ;"
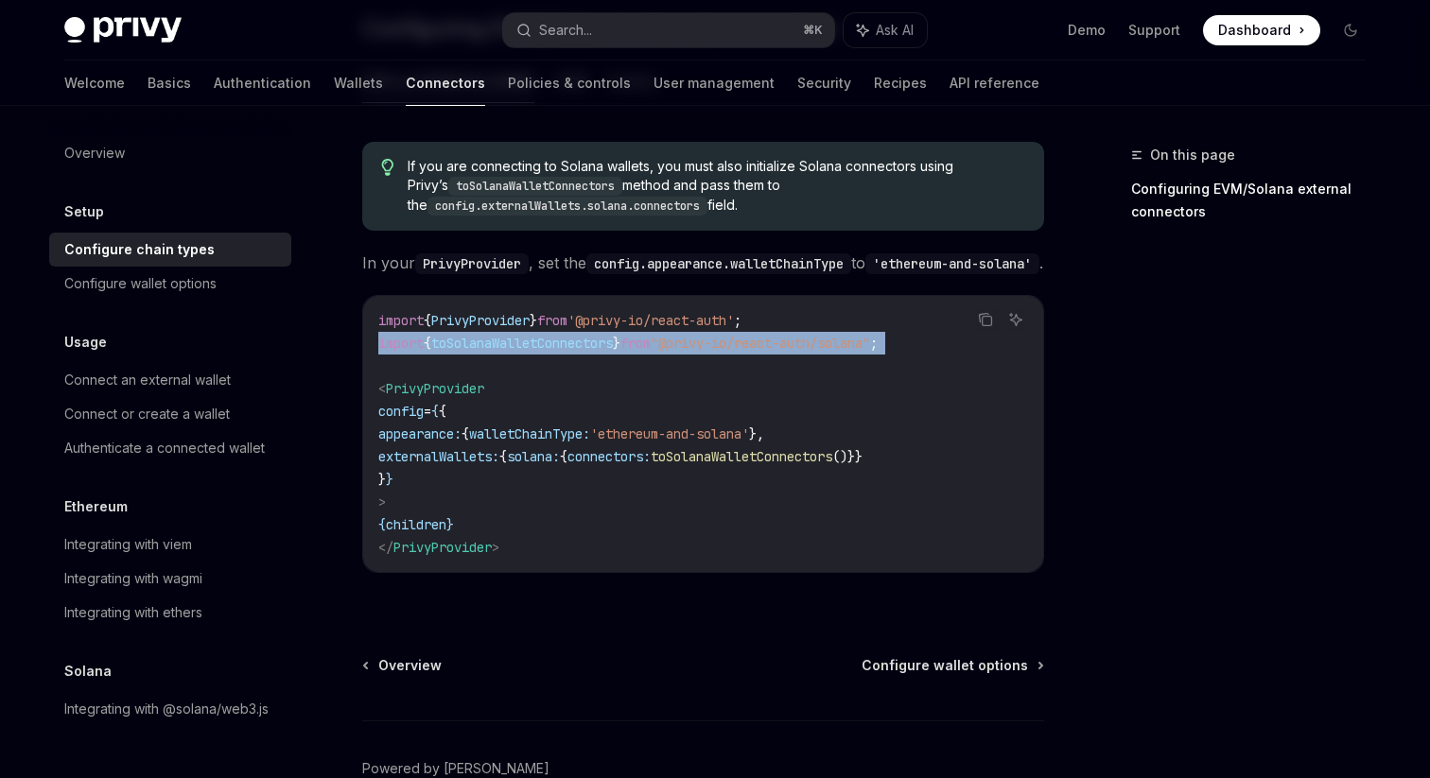
scroll to position [448, 0]
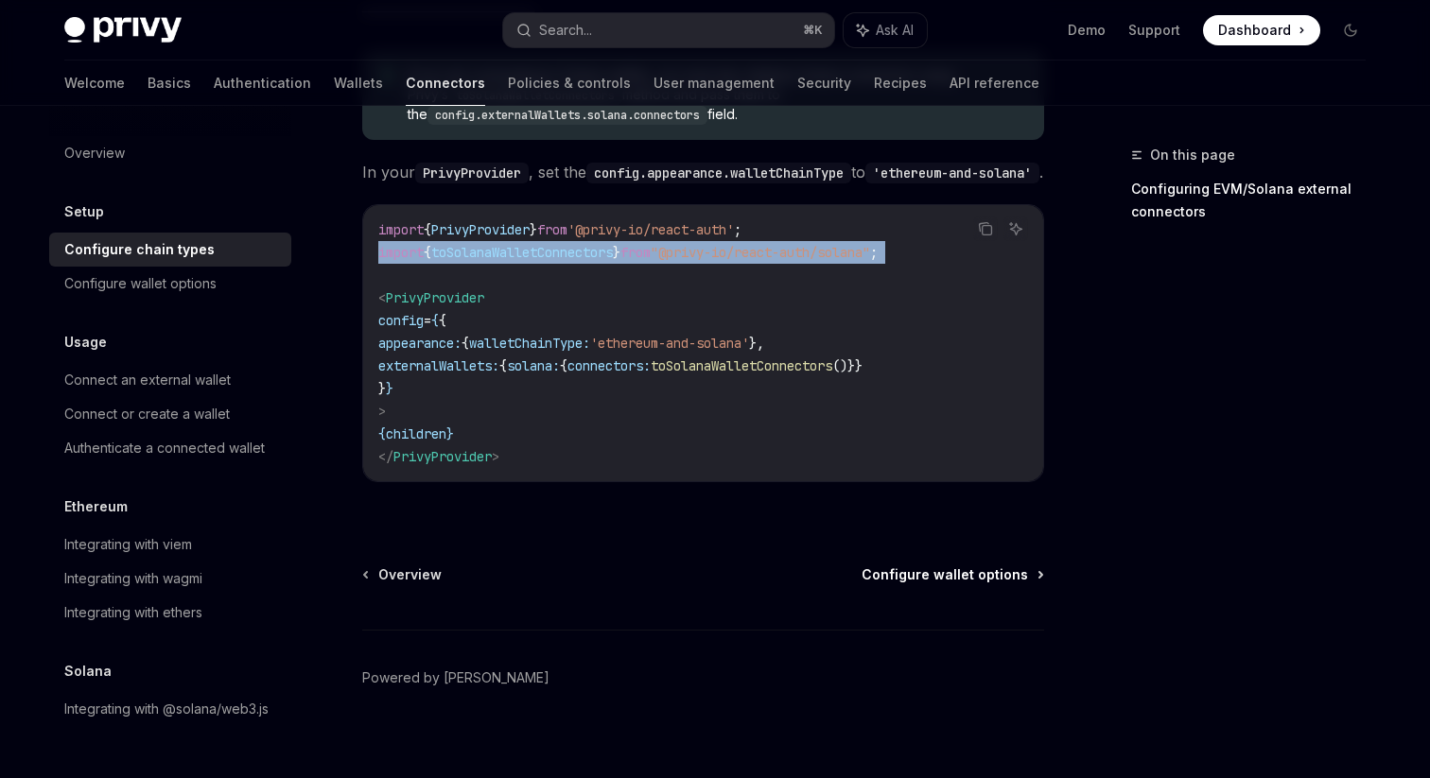
click at [947, 572] on span "Configure wallet options" at bounding box center [944, 575] width 166 height 19
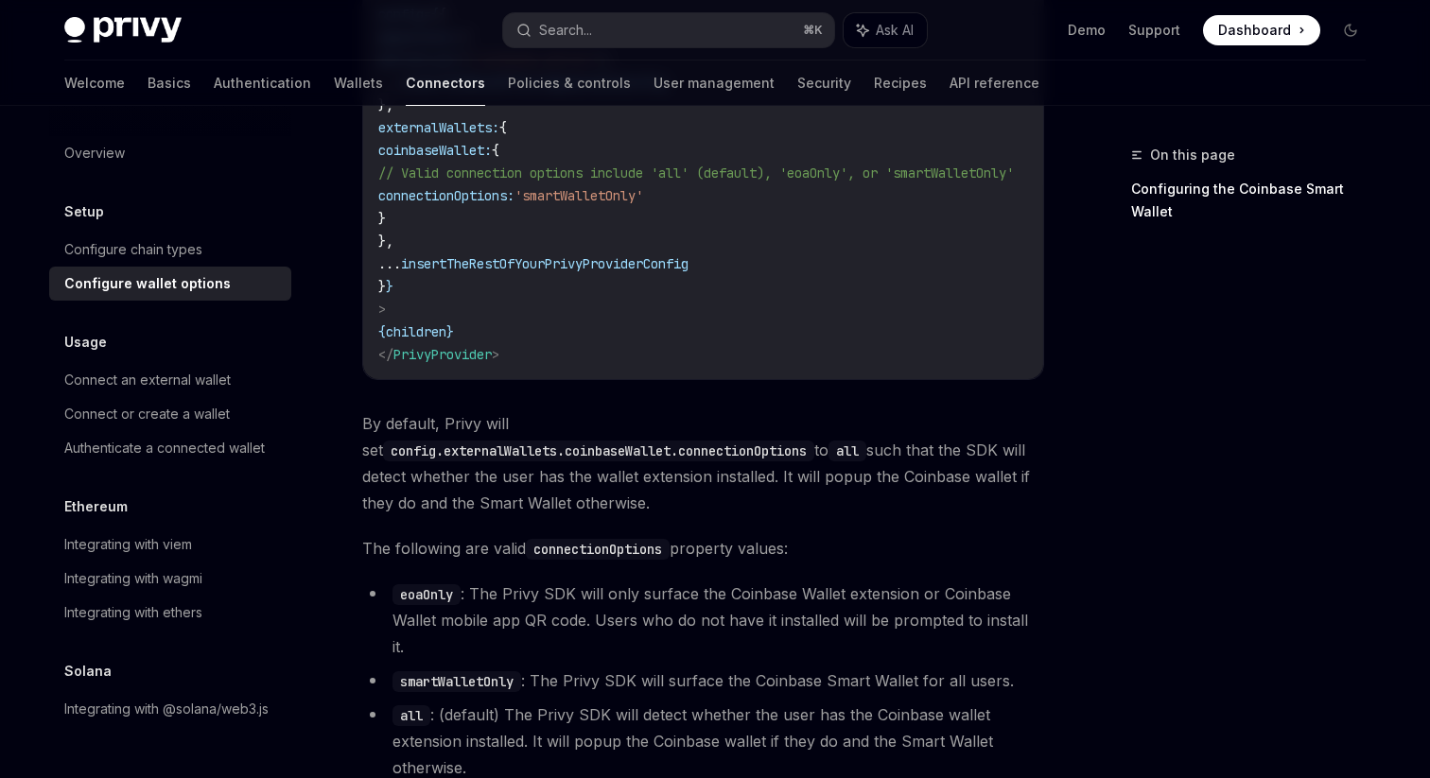
scroll to position [2706, 0]
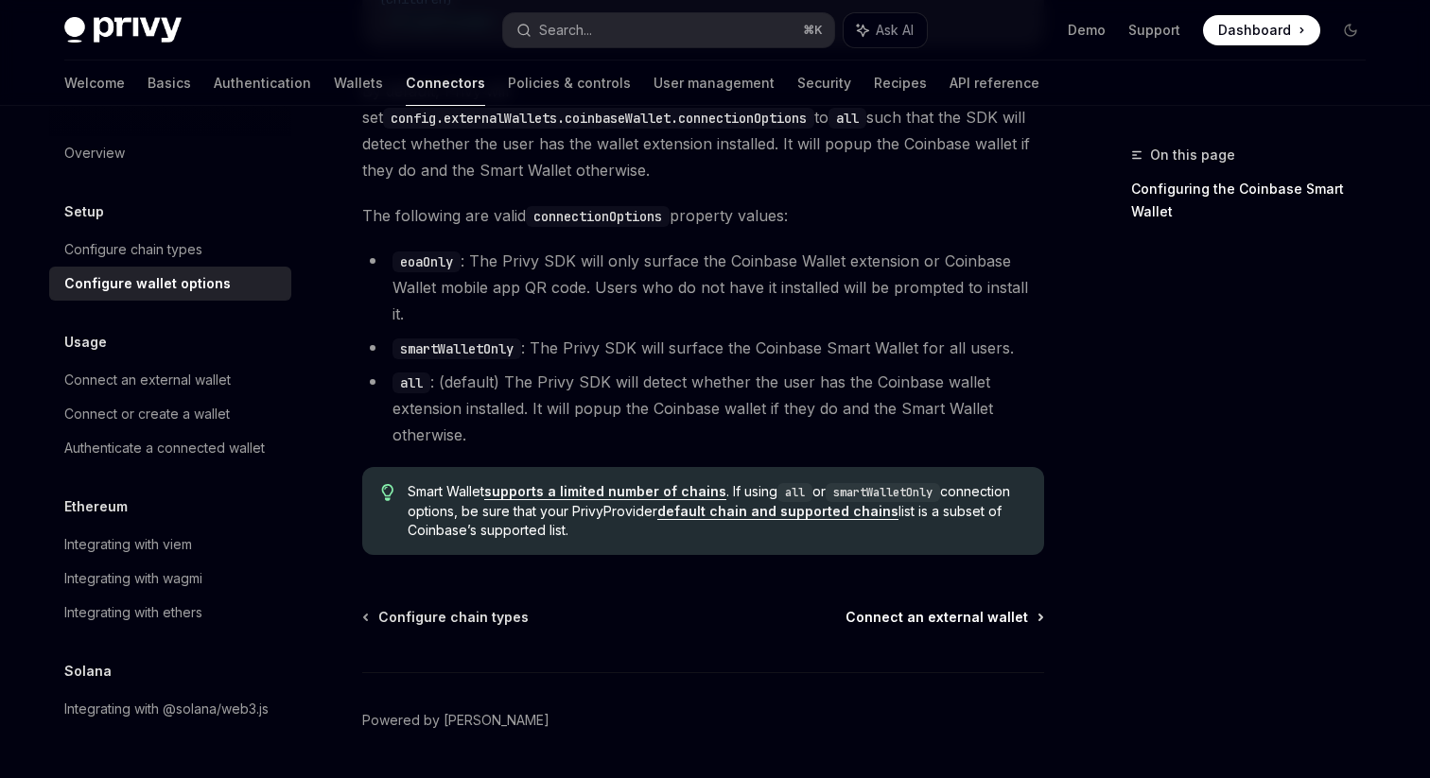
click at [969, 608] on span "Connect an external wallet" at bounding box center [936, 617] width 183 height 19
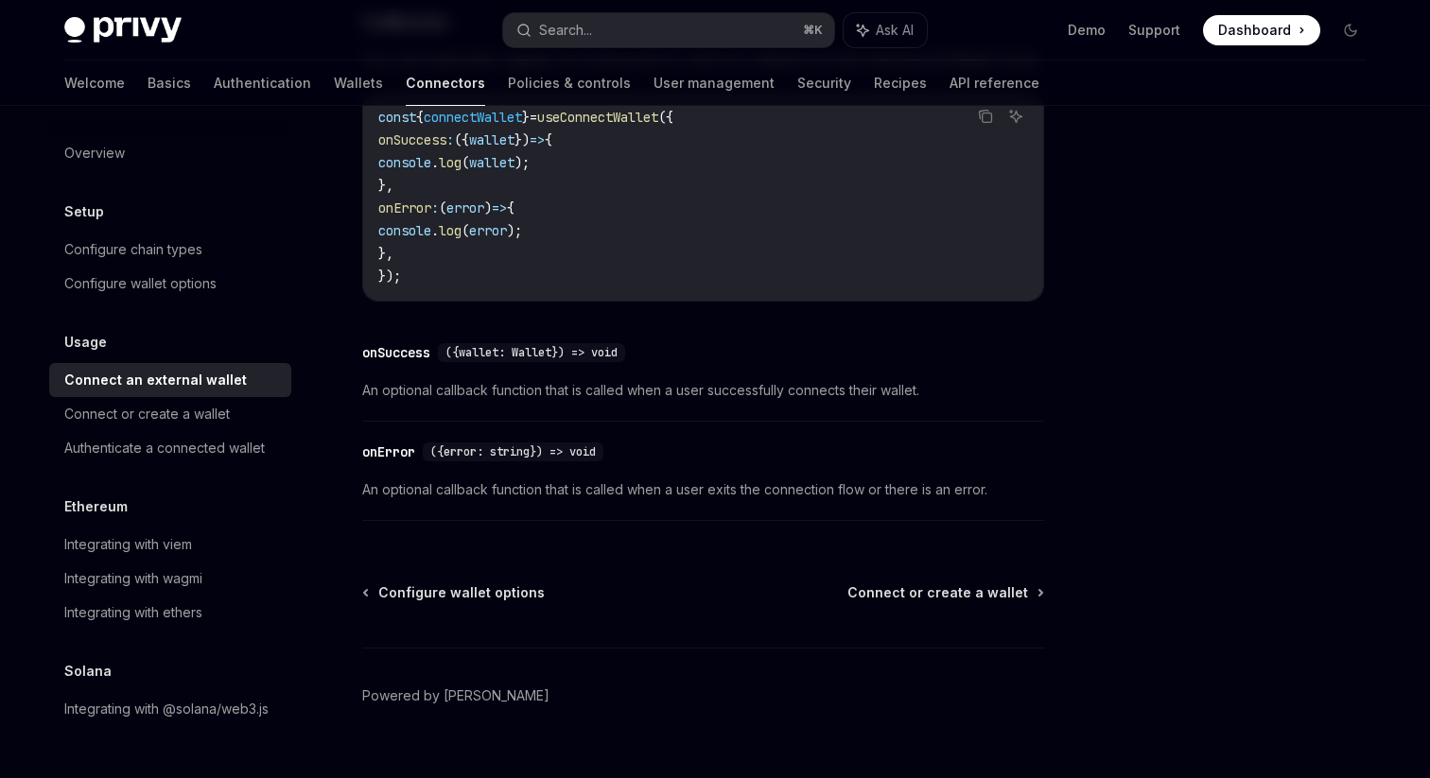
scroll to position [1294, 0]
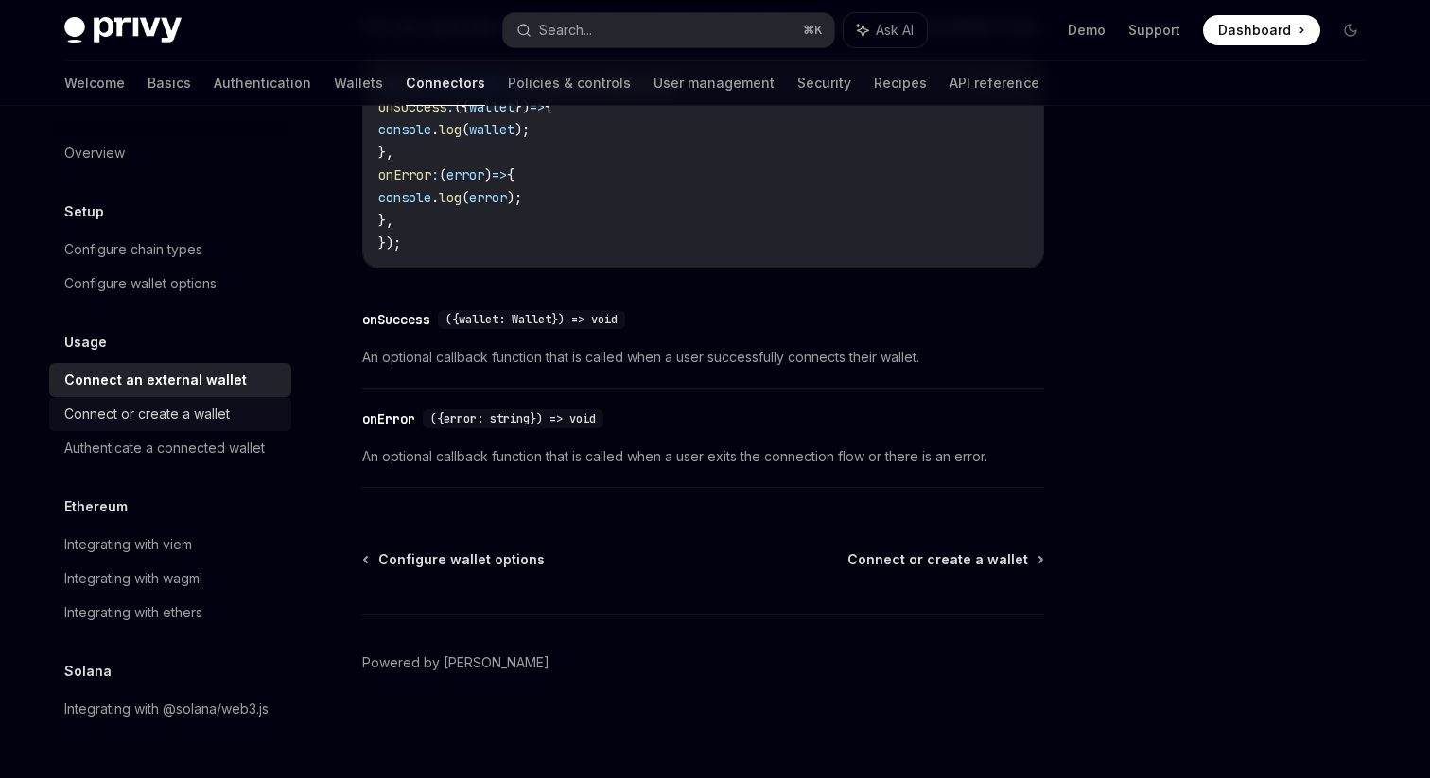
click at [222, 426] on link "Connect or create a wallet" at bounding box center [170, 414] width 242 height 34
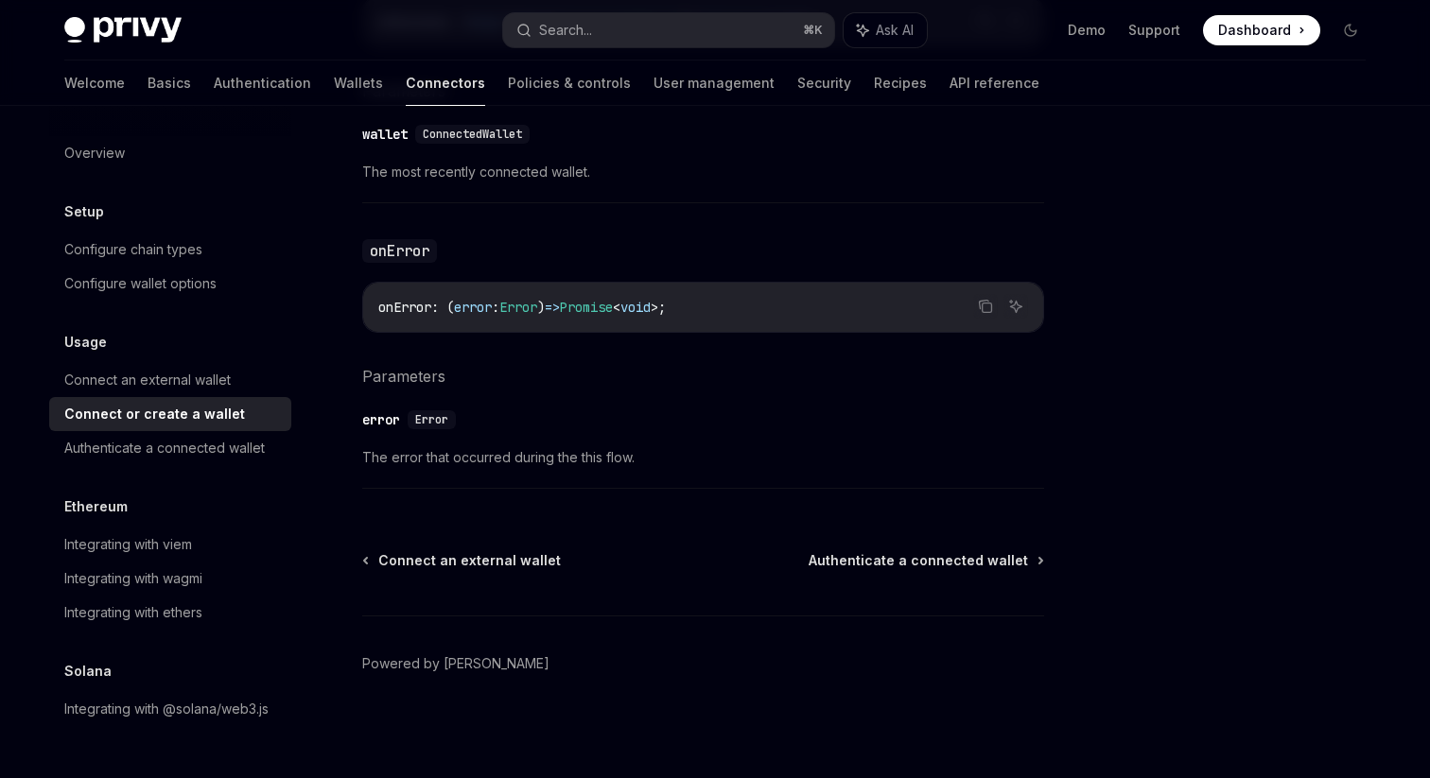
scroll to position [1294, 0]
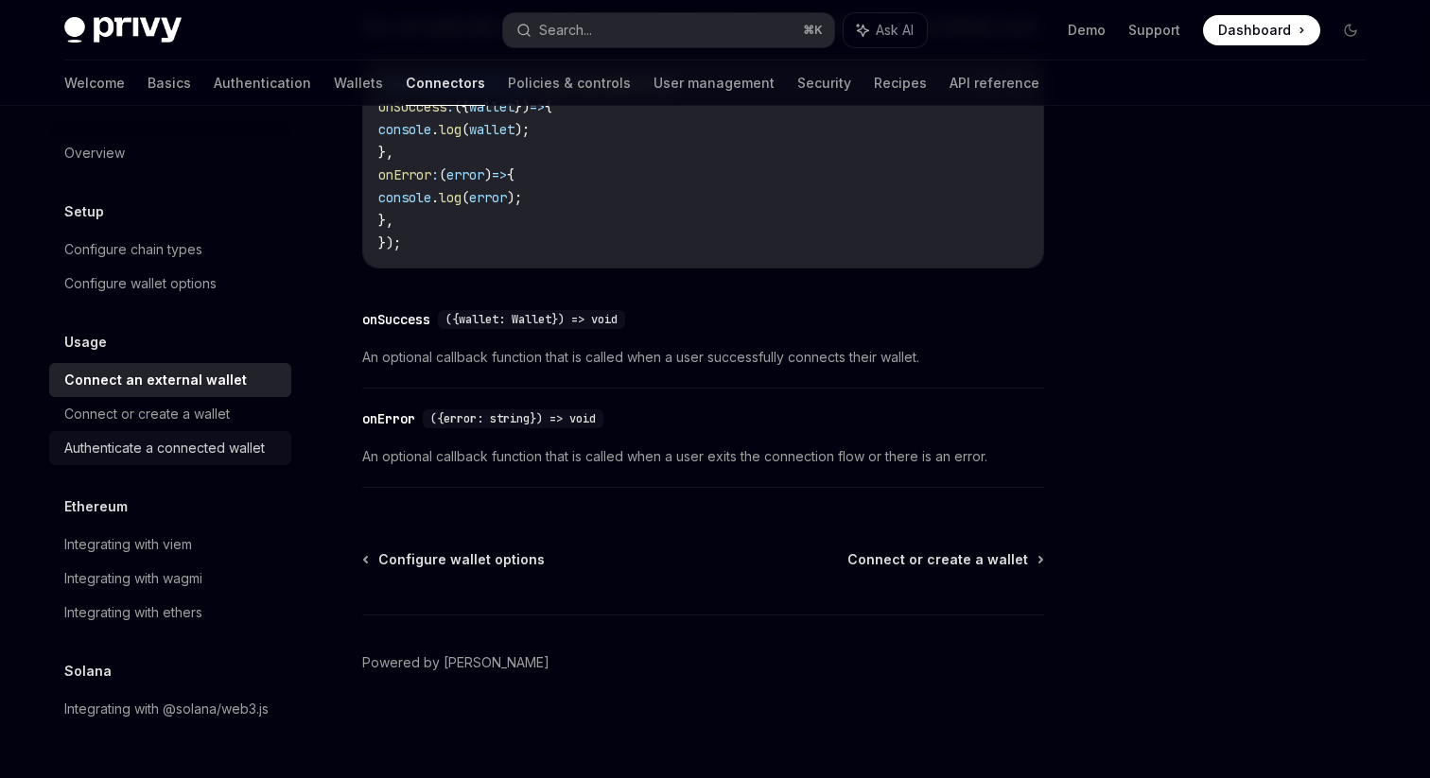
click at [198, 449] on div "Authenticate a connected wallet" at bounding box center [164, 448] width 200 height 23
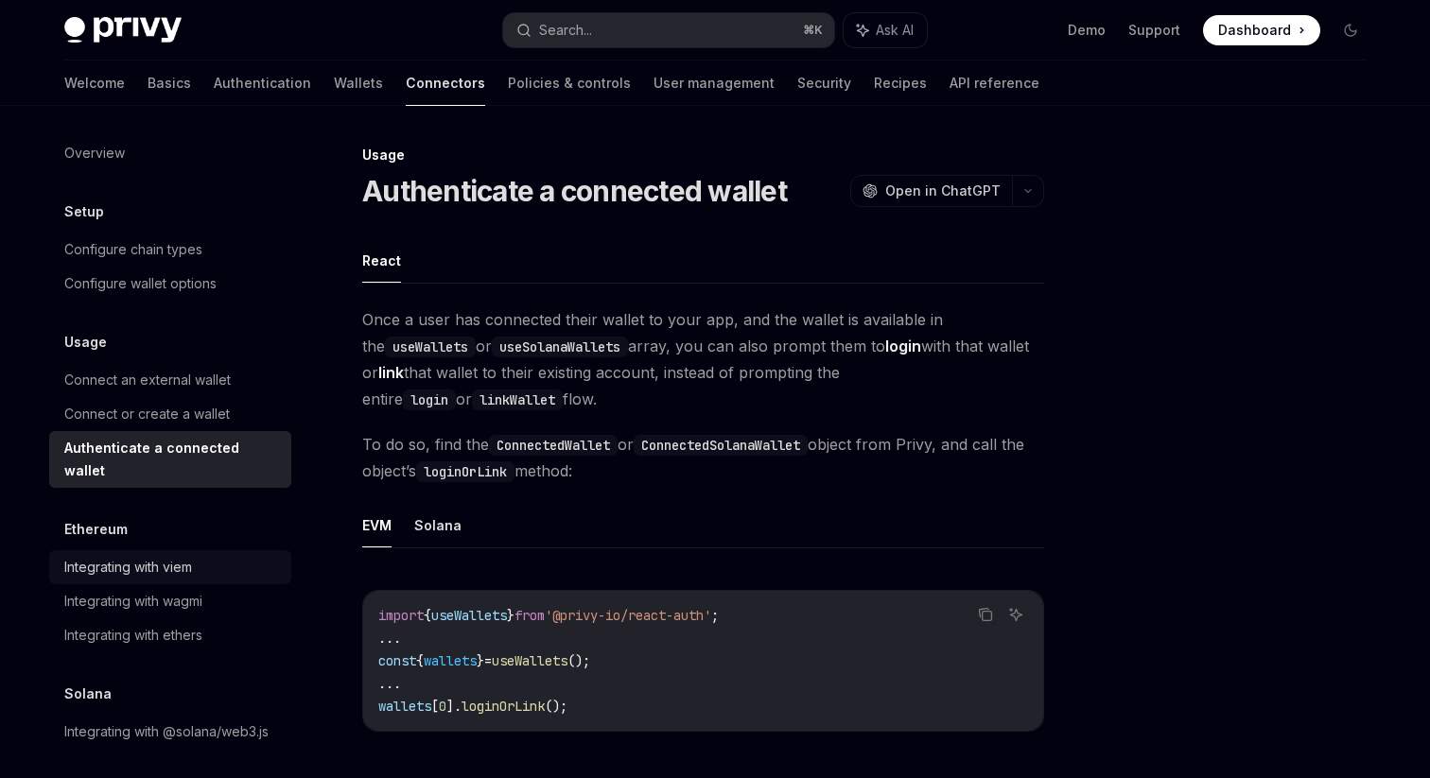
click at [179, 556] on div "Integrating with viem" at bounding box center [128, 567] width 128 height 23
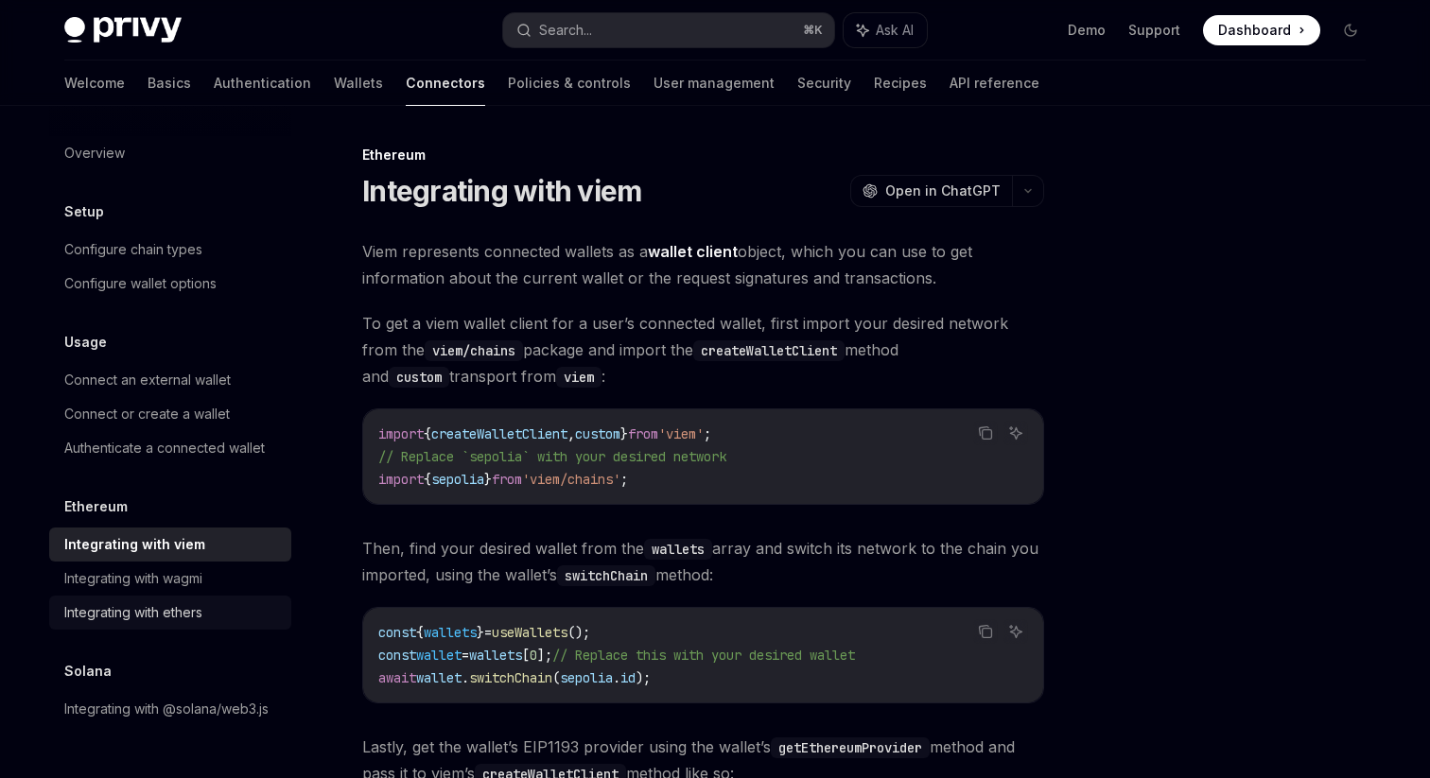
click at [186, 611] on div "Integrating with ethers" at bounding box center [133, 612] width 138 height 23
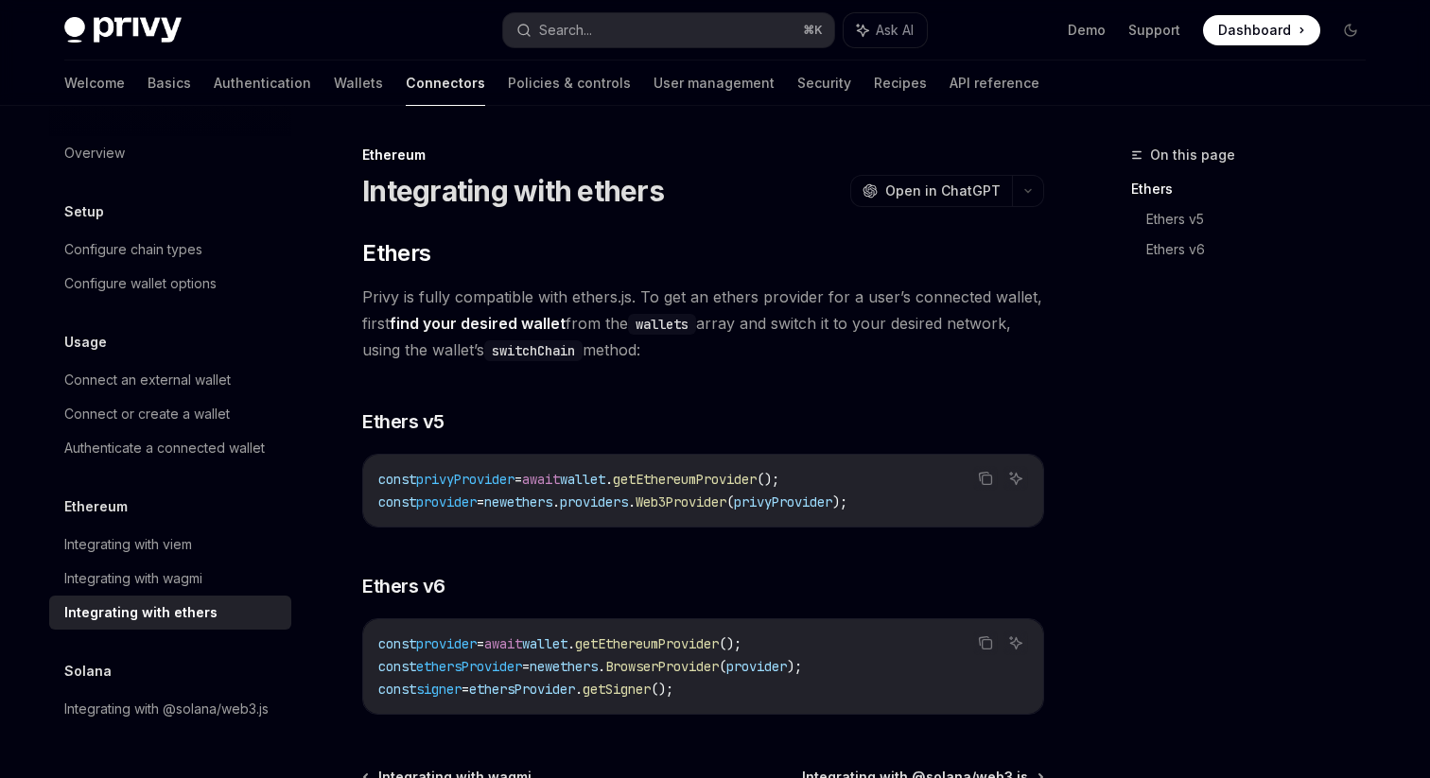
scroll to position [218, 0]
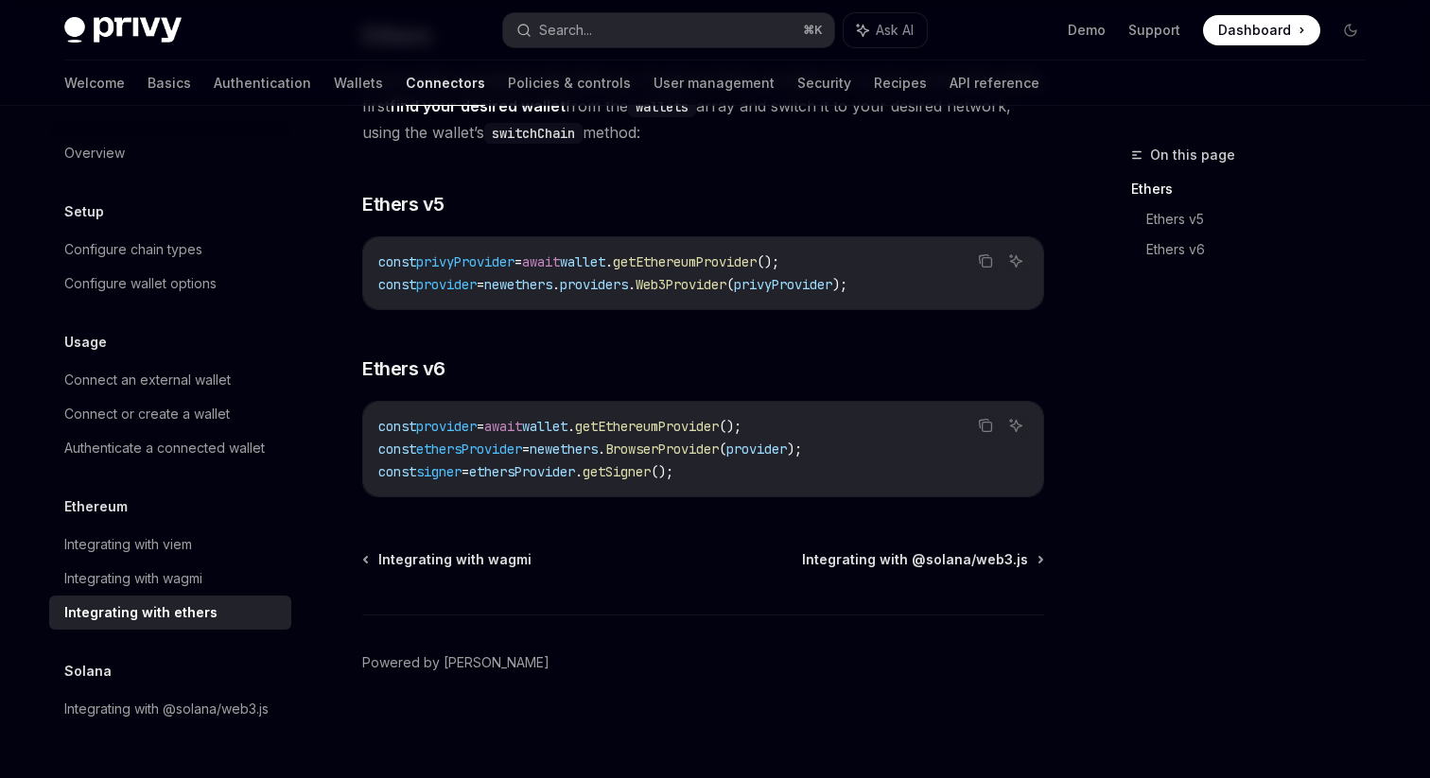
click at [628, 279] on span "providers" at bounding box center [594, 284] width 68 height 17
copy span "providers"
click at [706, 278] on span "Web3Provider" at bounding box center [680, 284] width 91 height 17
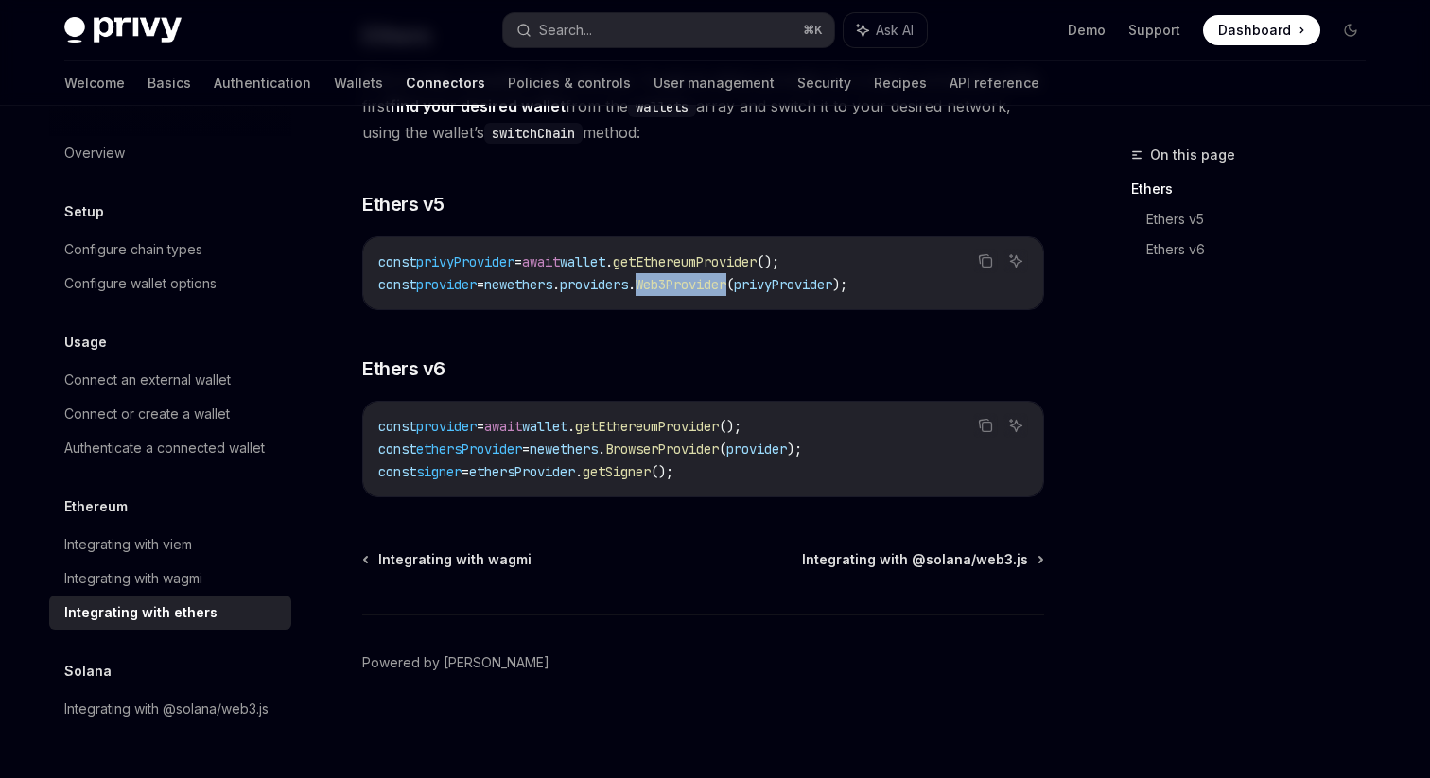
copy span "Web3Provider"
click at [994, 260] on button "Copy the contents from the code block" at bounding box center [985, 261] width 25 height 25
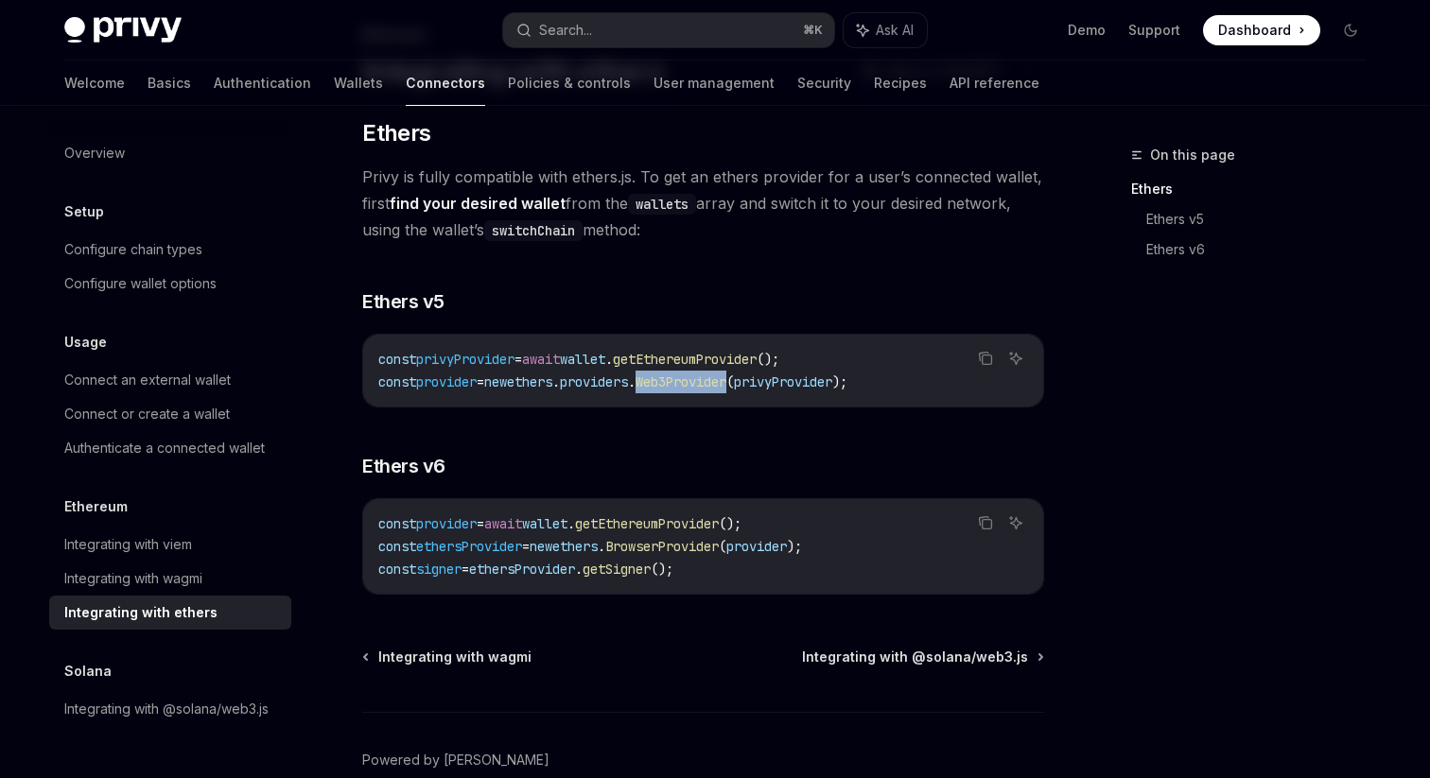
scroll to position [113, 0]
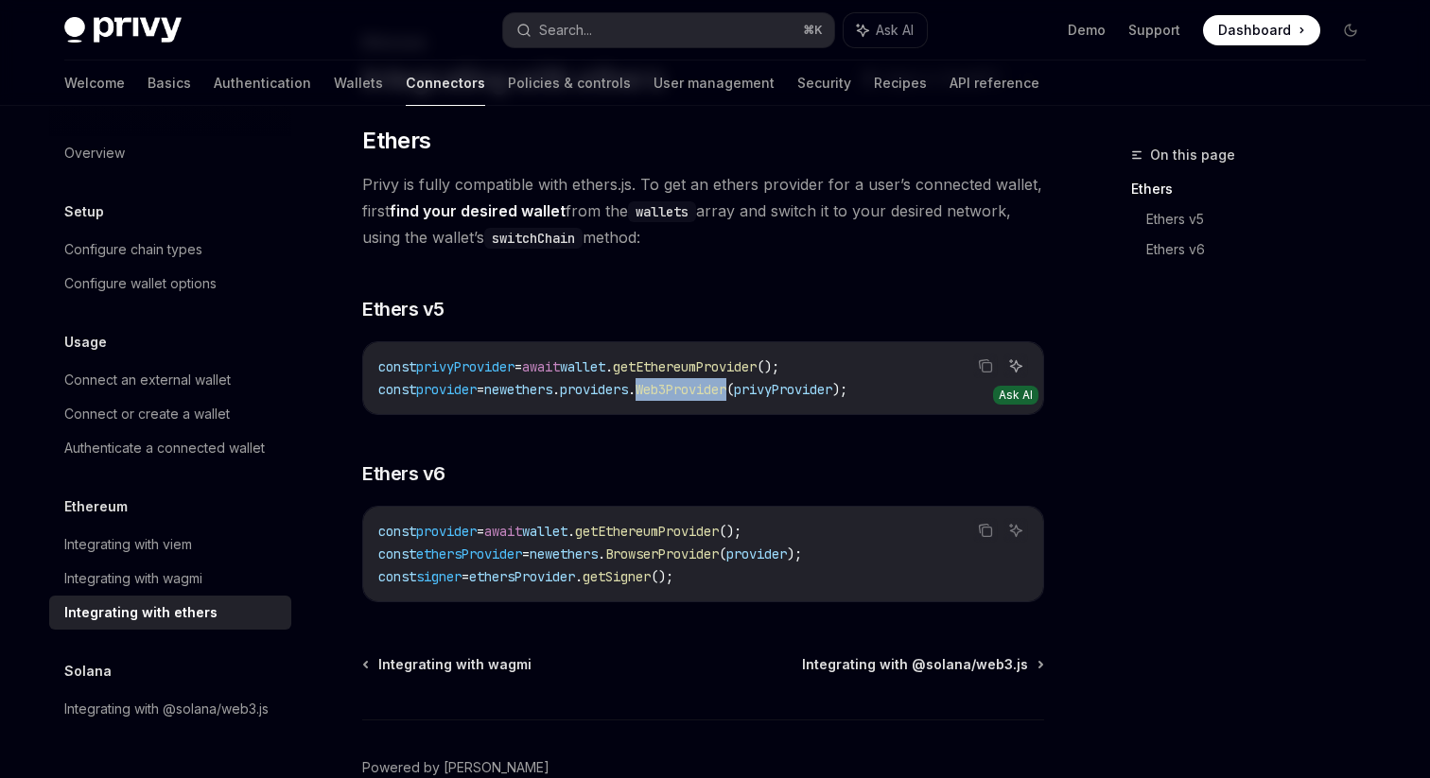
click at [1013, 355] on button "Ask AI" at bounding box center [1015, 366] width 25 height 25
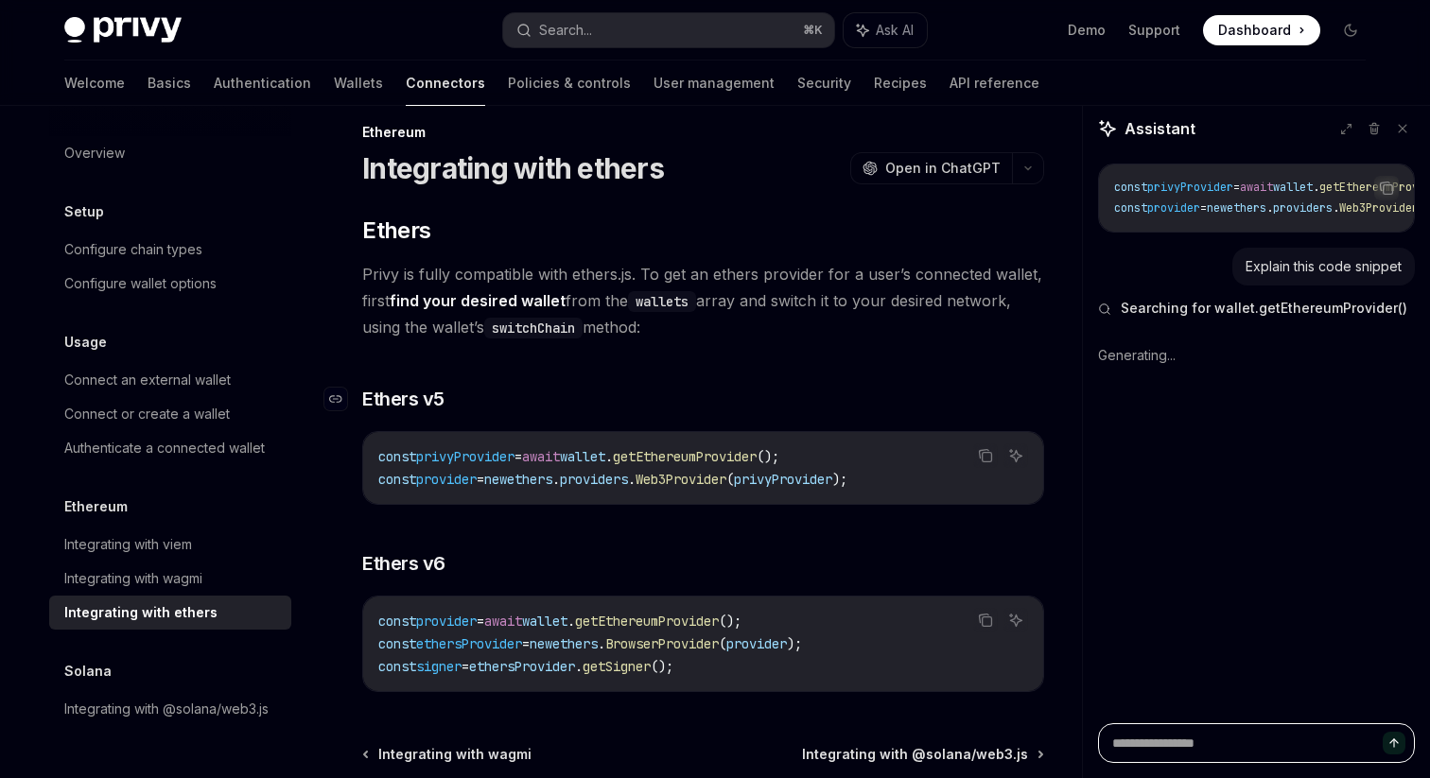
scroll to position [27, 0]
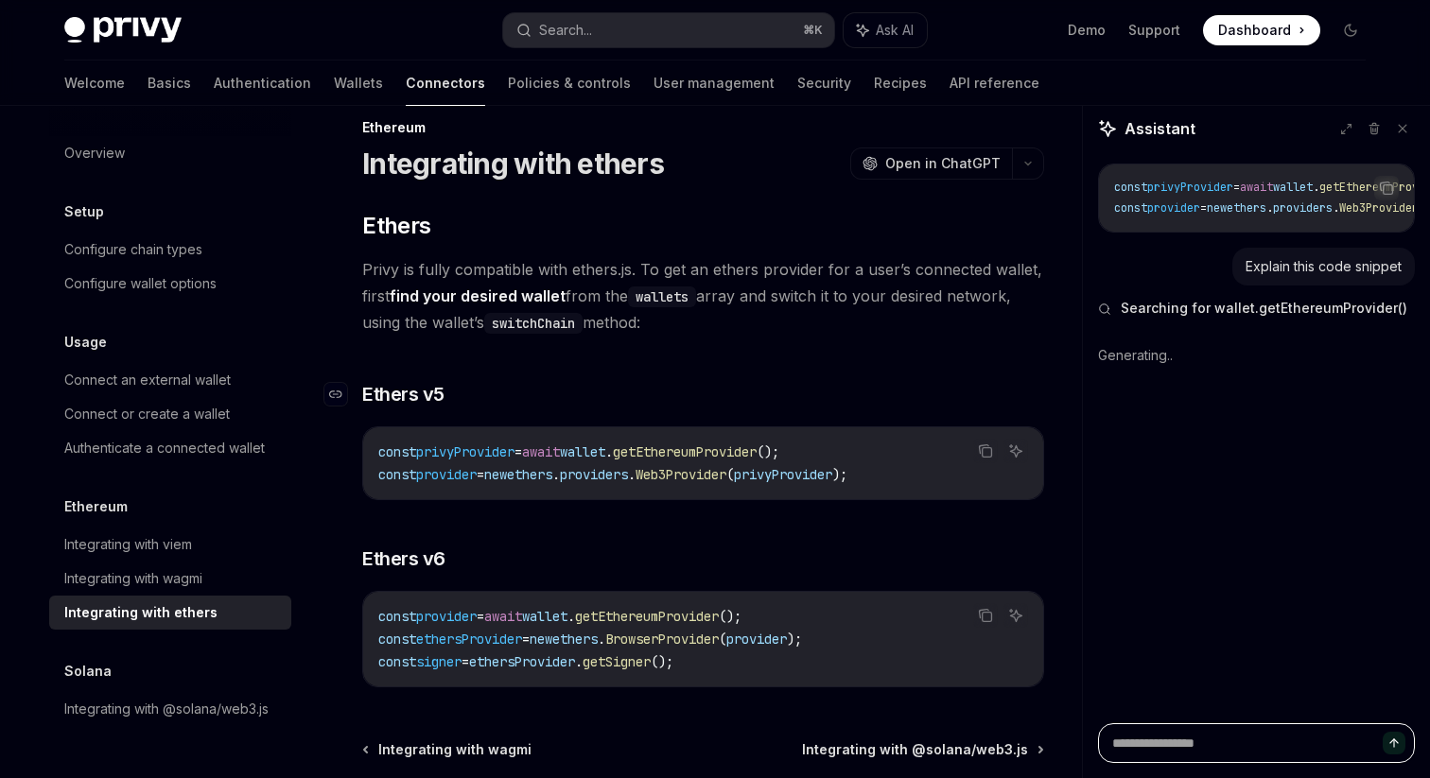
type textarea "*"
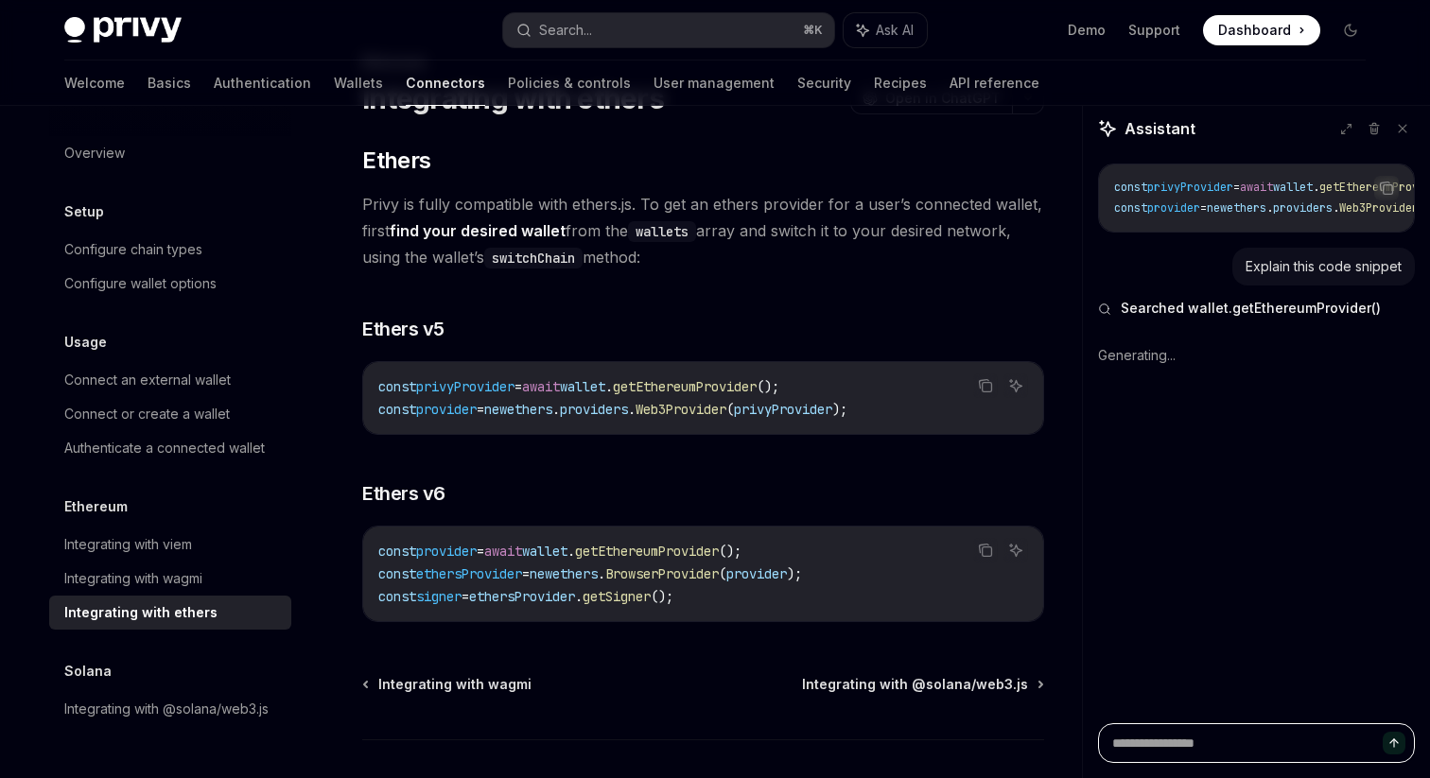
scroll to position [96, 0]
type textarea "*"
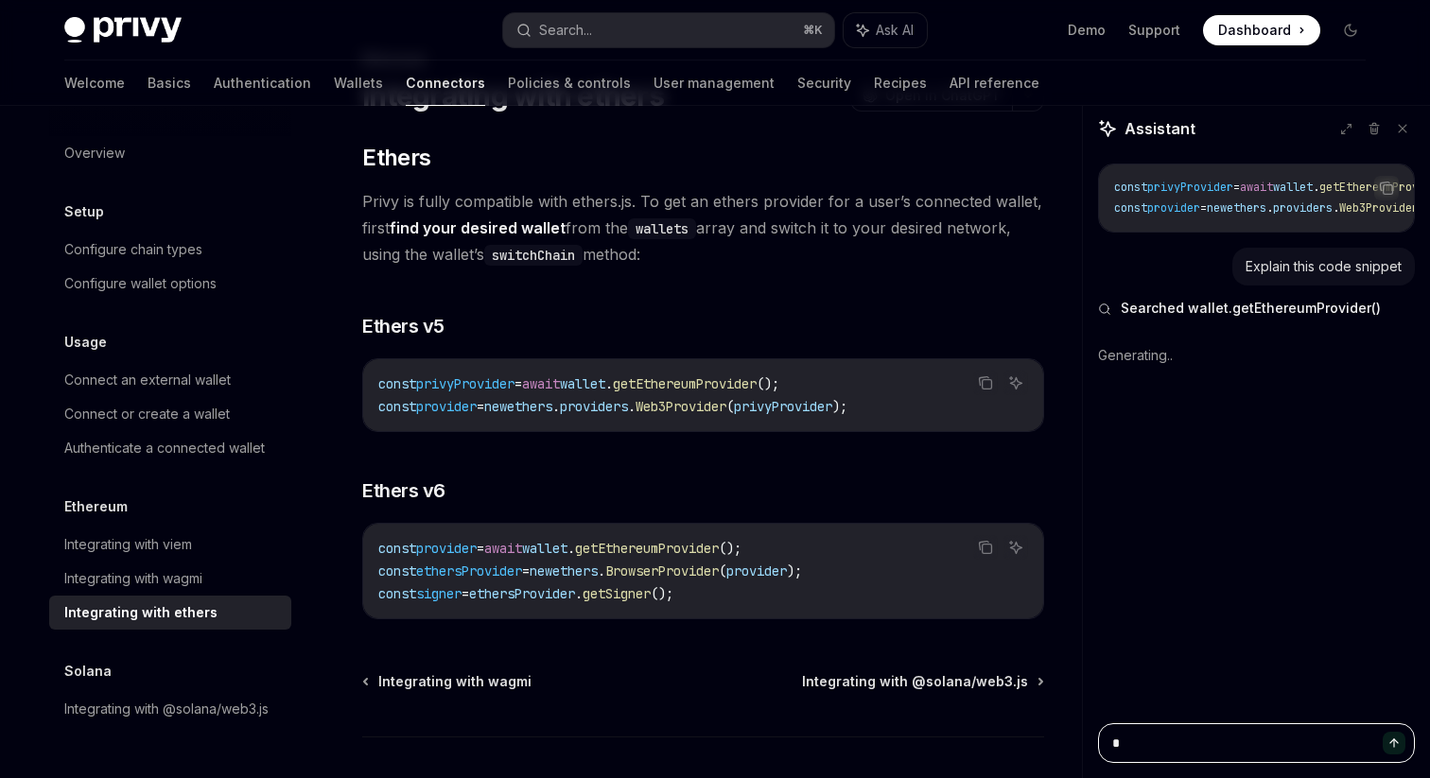
type textarea "*"
type textarea "**"
type textarea "*"
type textarea "***"
type textarea "*"
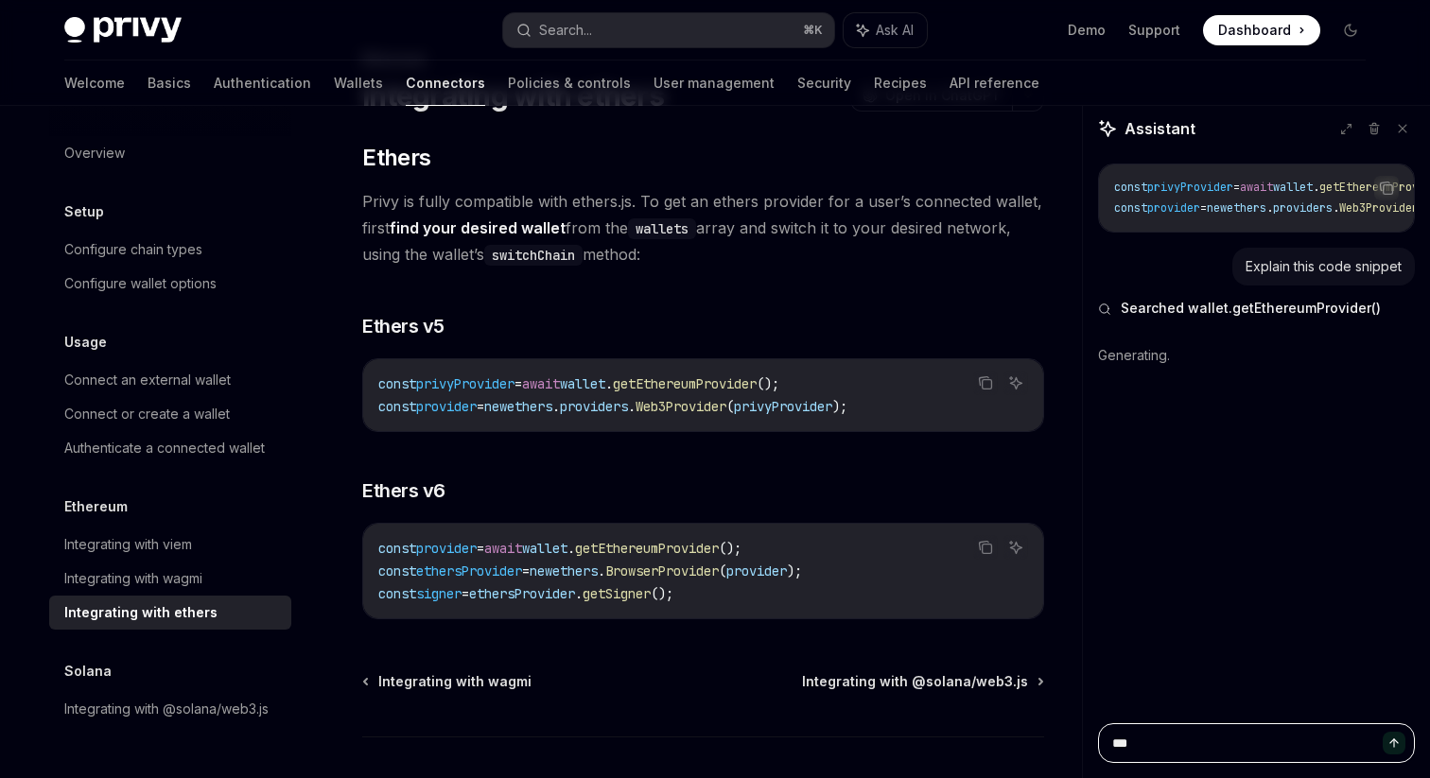
type textarea "****"
type textarea "*"
type textarea "*****"
type textarea "*"
type textarea "*****"
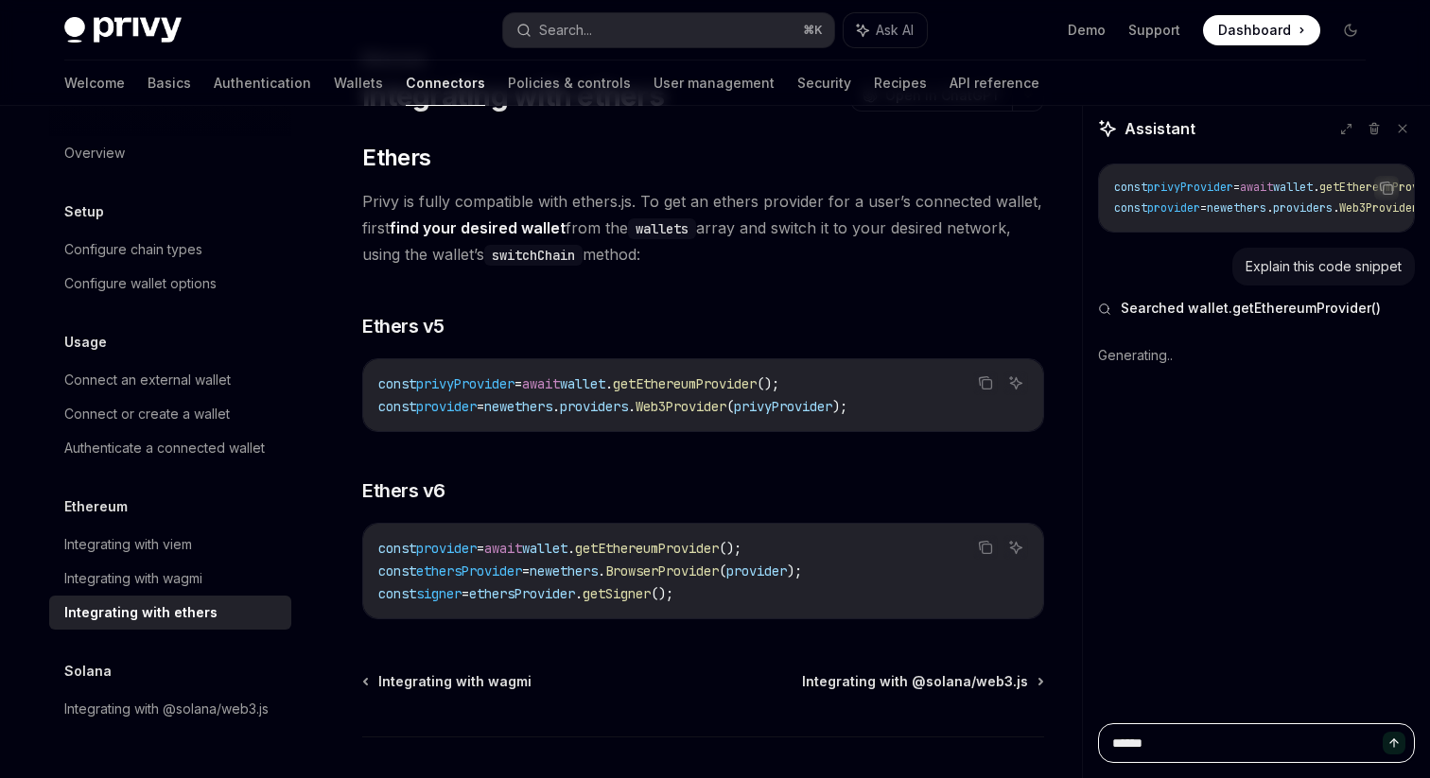
type textarea "*"
type textarea "*******"
type textarea "*"
type textarea "********"
type textarea "*"
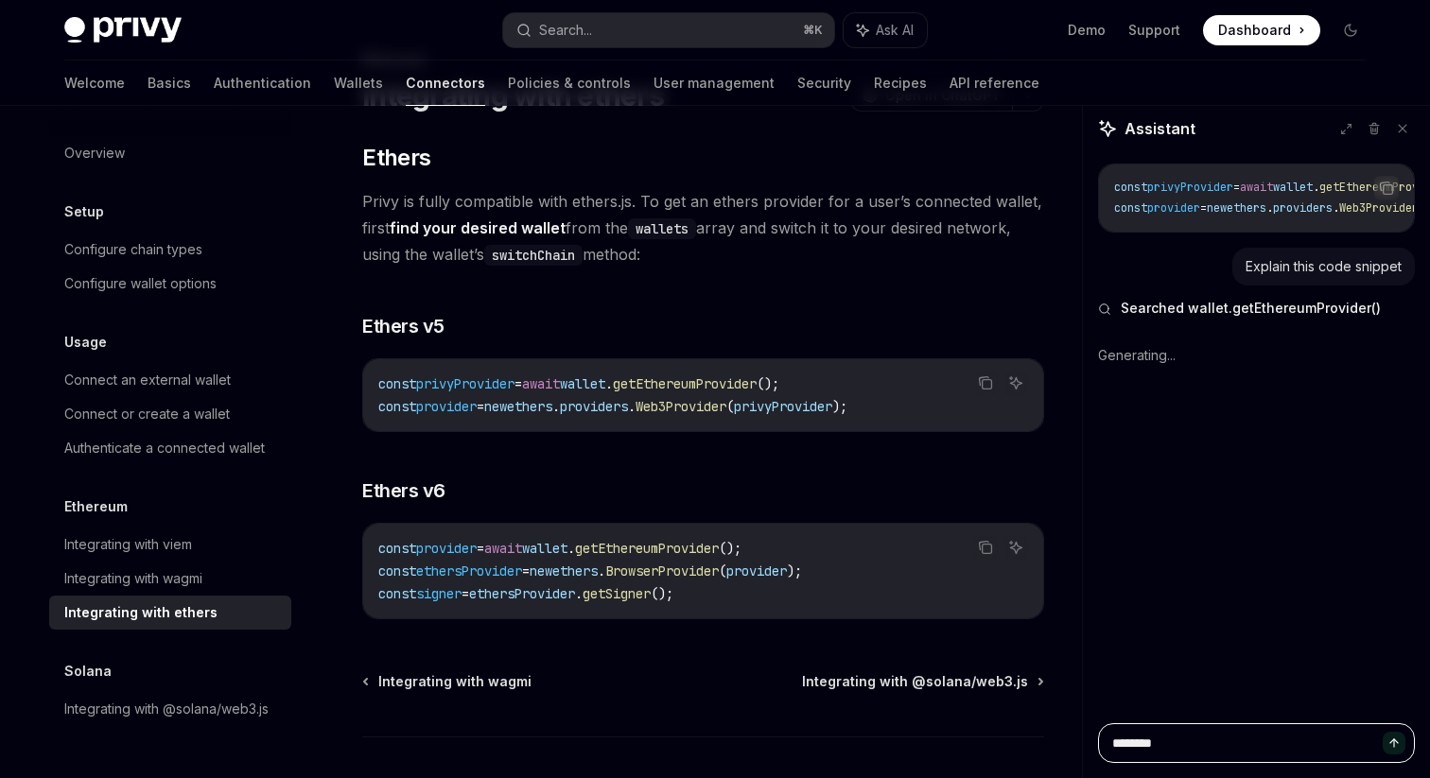
type textarea "********"
type textarea "*"
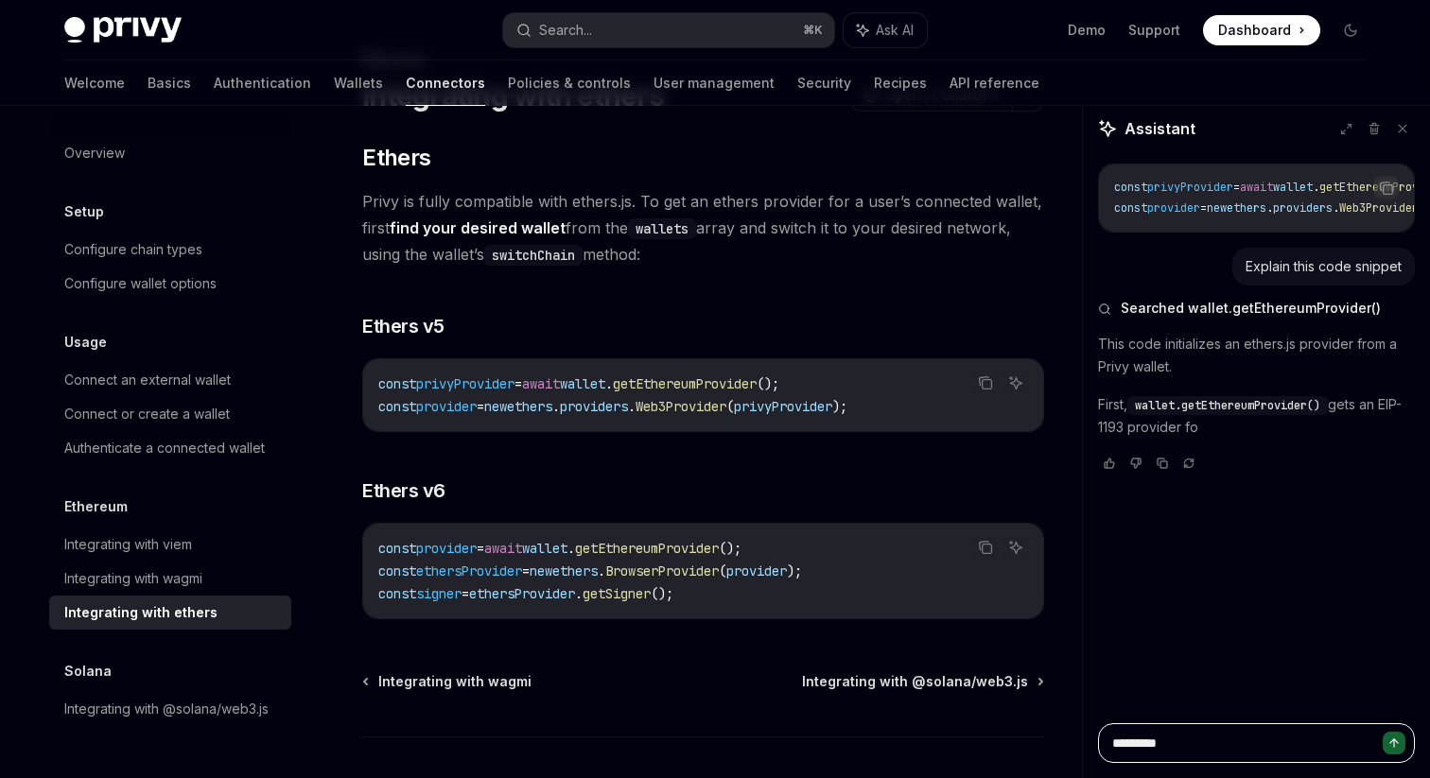
type textarea "**********"
type textarea "*"
type textarea "**********"
type textarea "*"
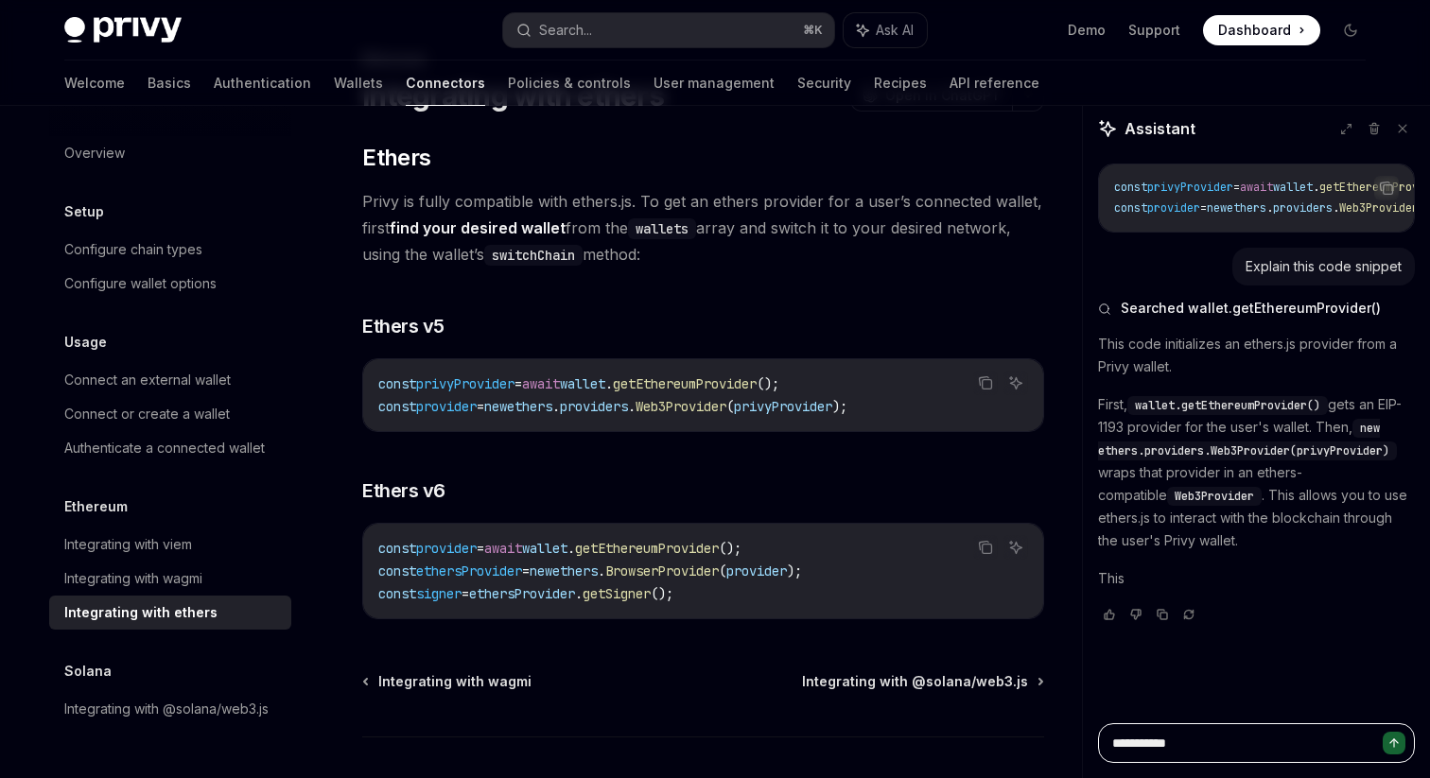
type textarea "*"
type textarea "**"
type textarea "*"
type textarea "***"
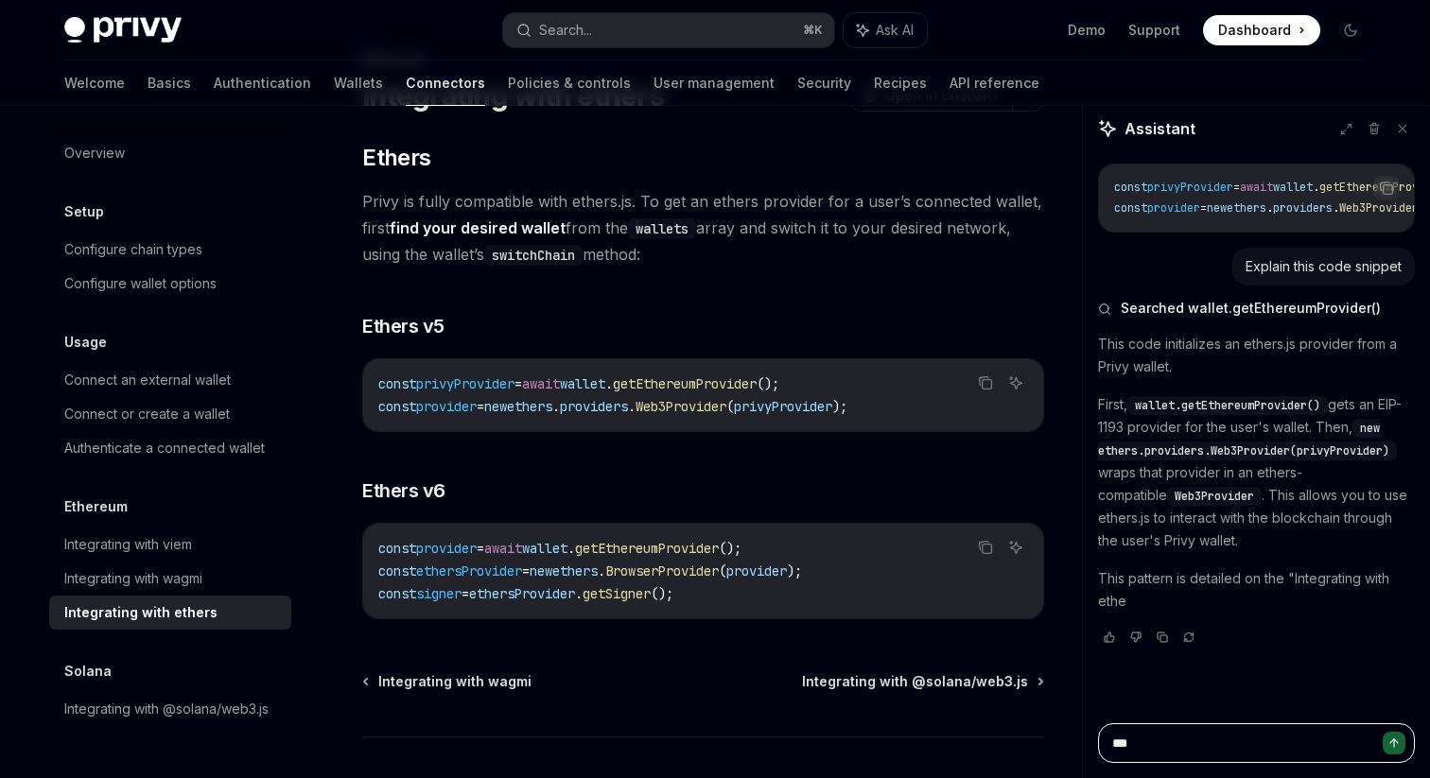
type textarea "*"
type textarea "****"
type textarea "*"
type textarea "****"
type textarea "*"
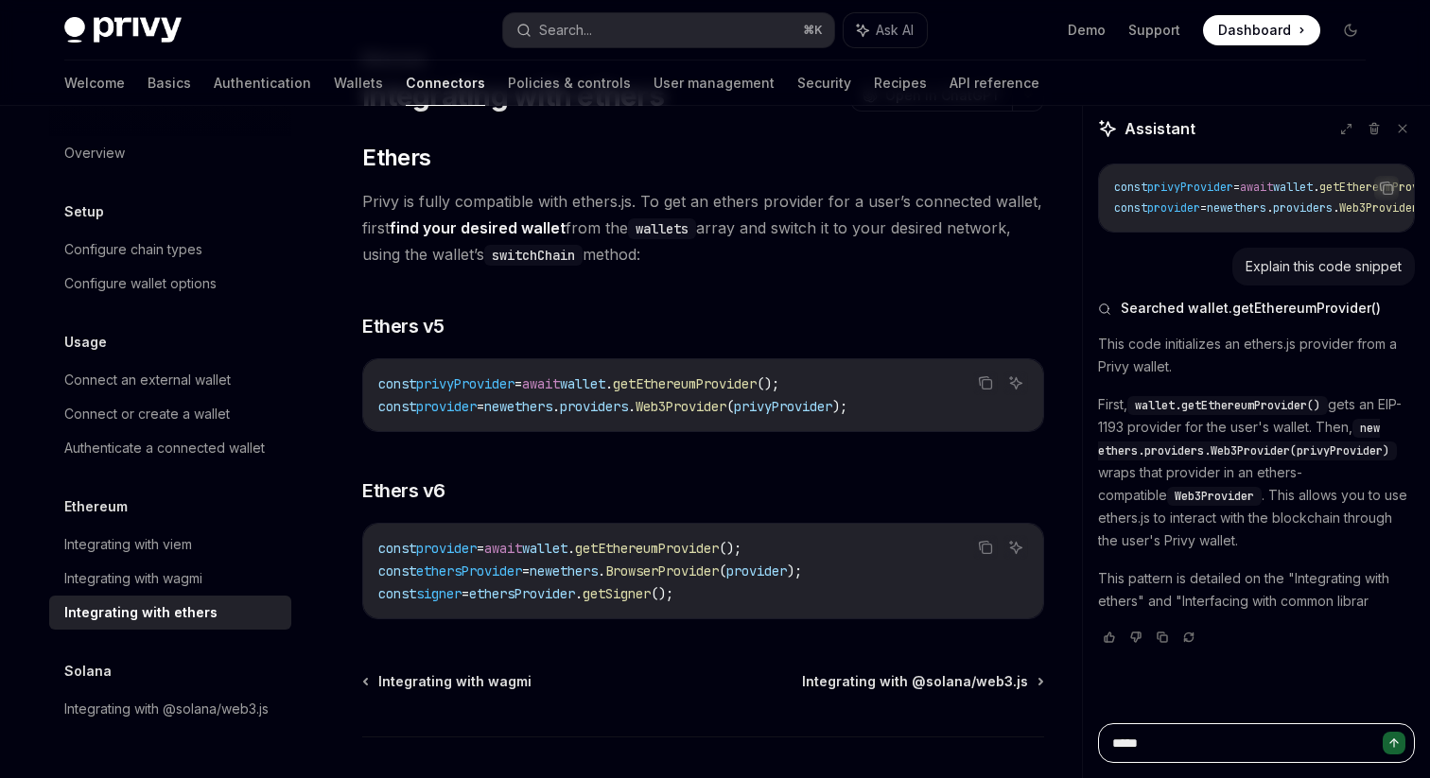
type textarea "******"
type textarea "*"
type textarea "*******"
type textarea "*"
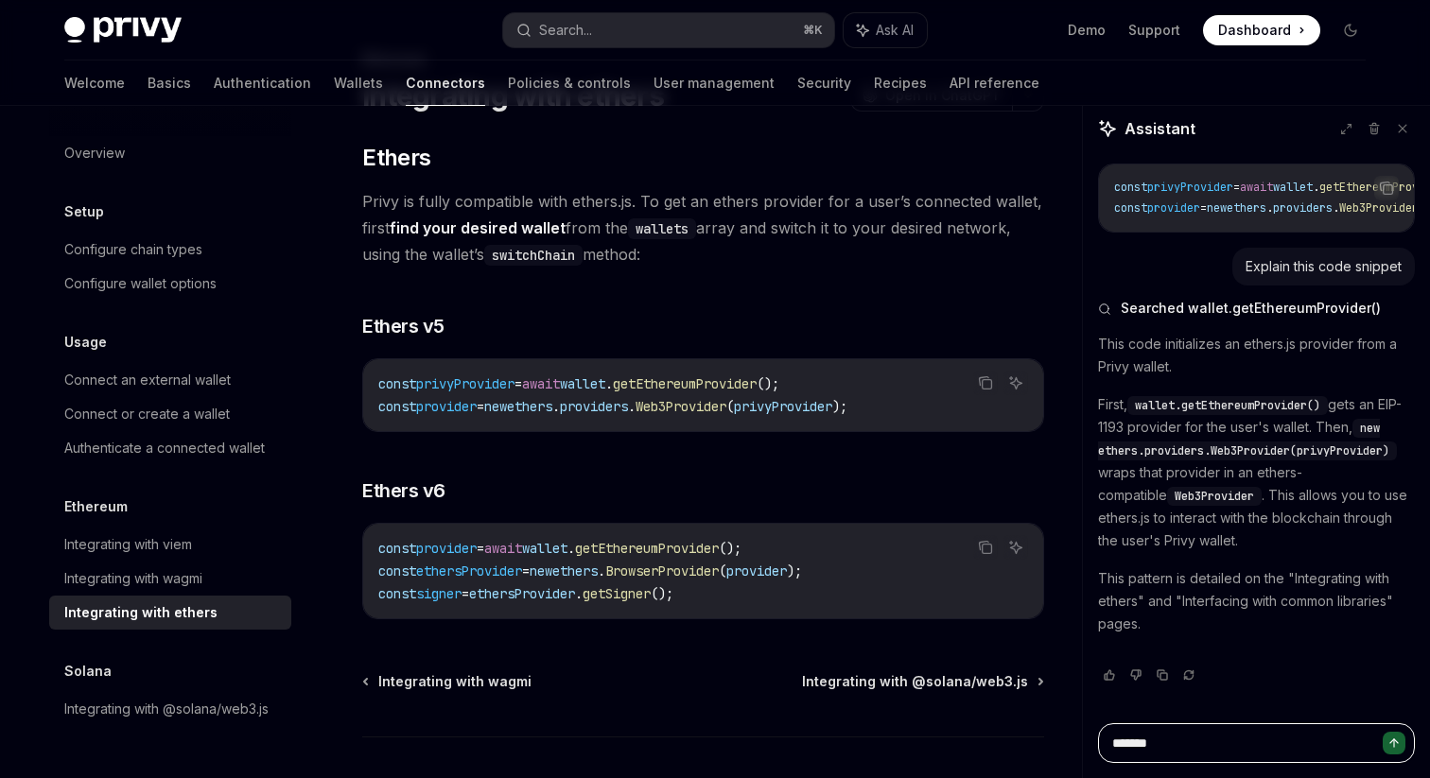
type textarea "*******"
type textarea "*"
type textarea "*********"
type textarea "*"
type textarea "**********"
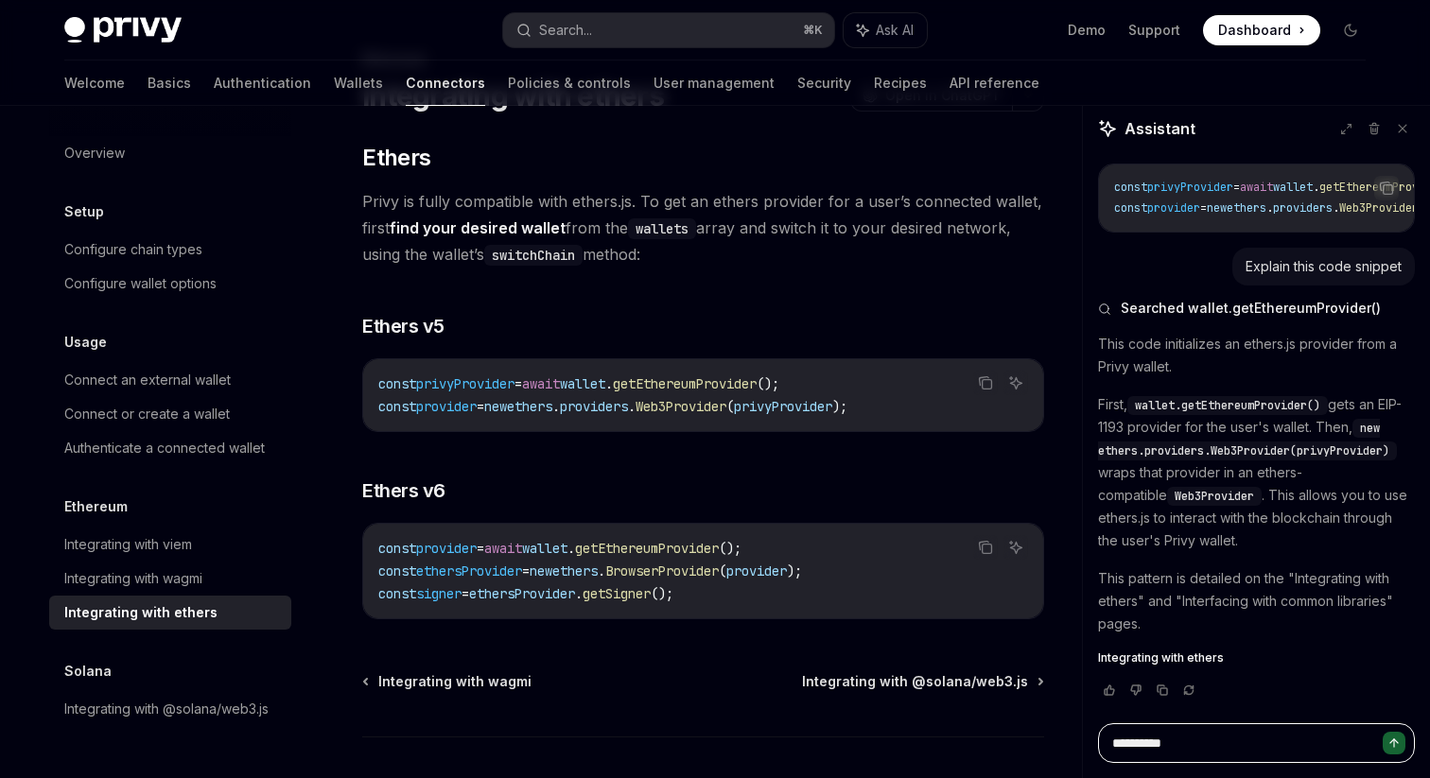
type textarea "*"
type textarea "**********"
type textarea "*"
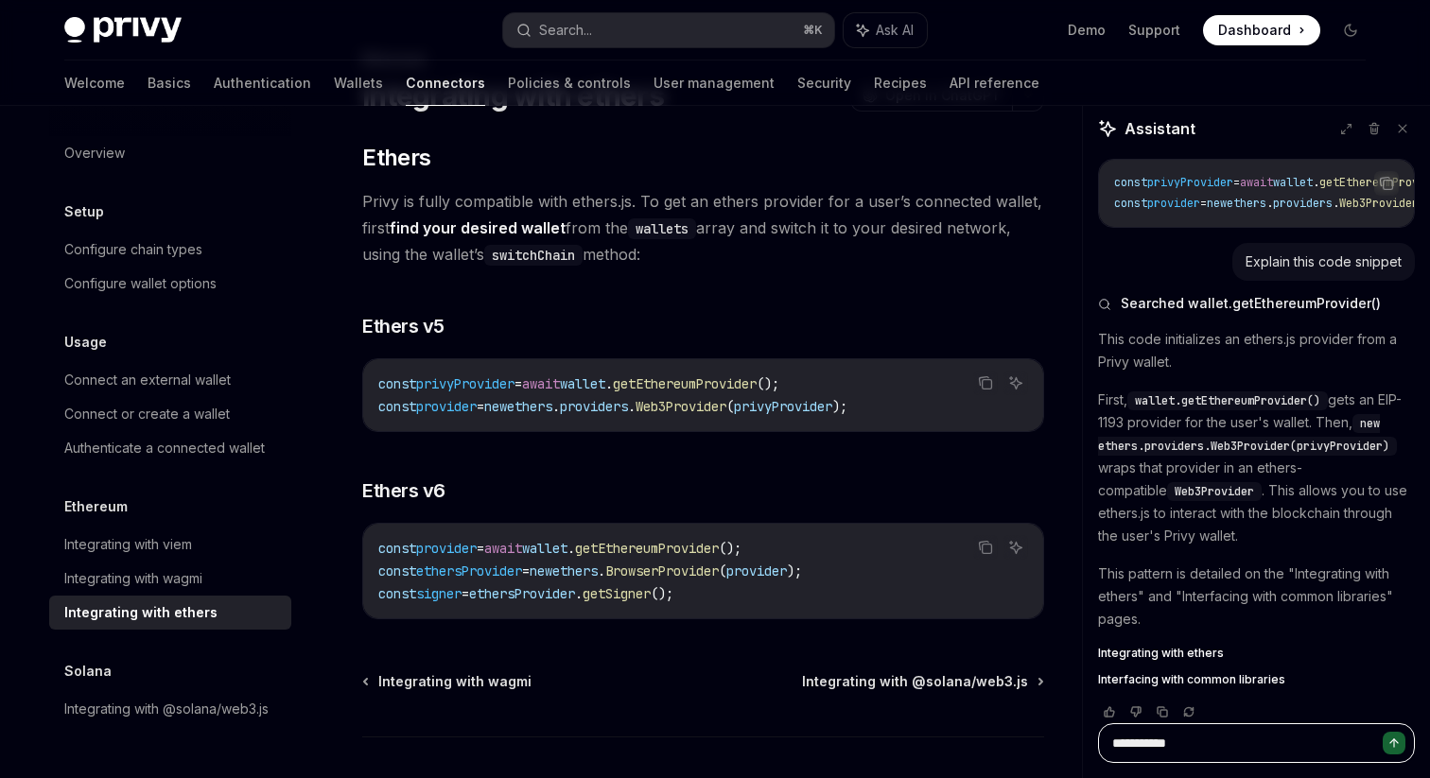
type textarea "**********"
type textarea "*"
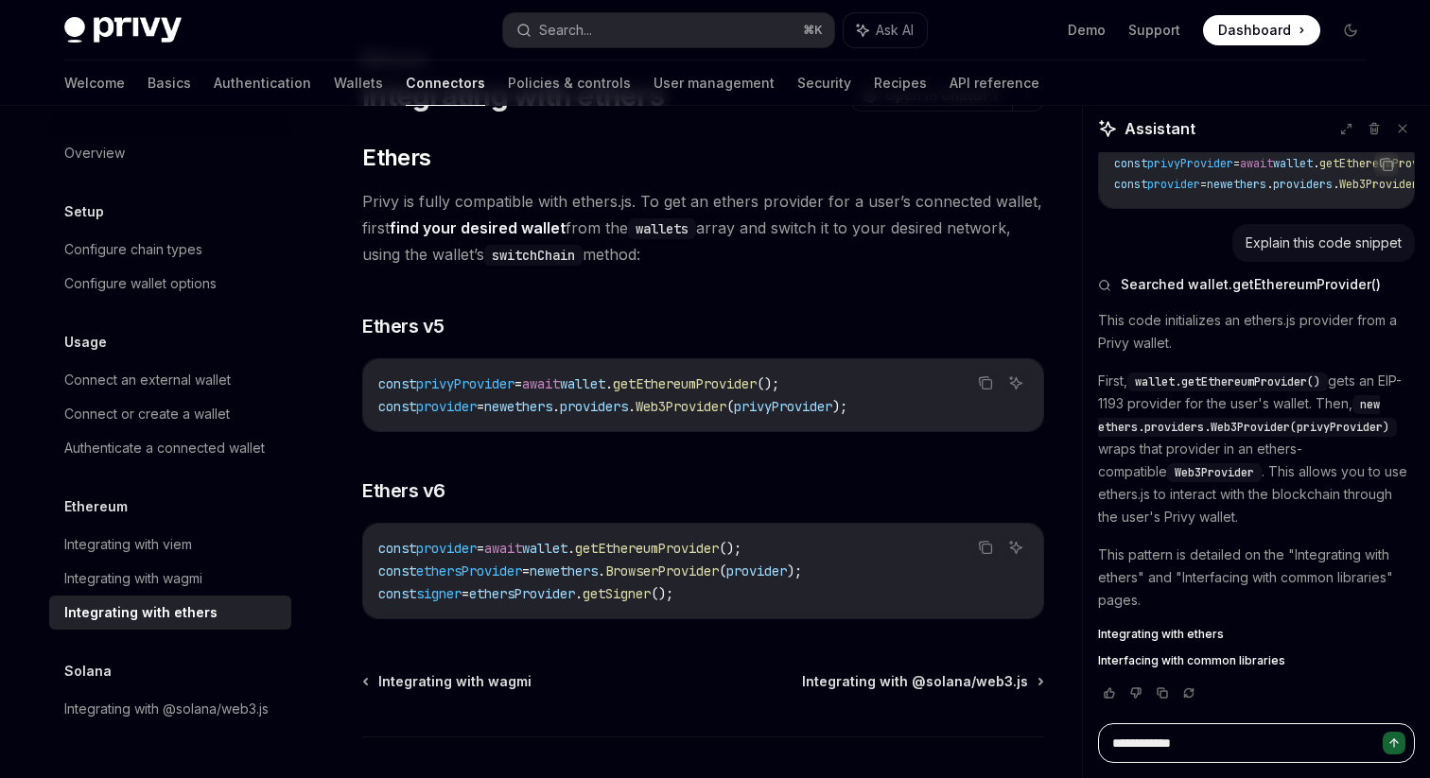
type textarea "**********"
type textarea "*"
type textarea "**********"
type textarea "*"
type textarea "**********"
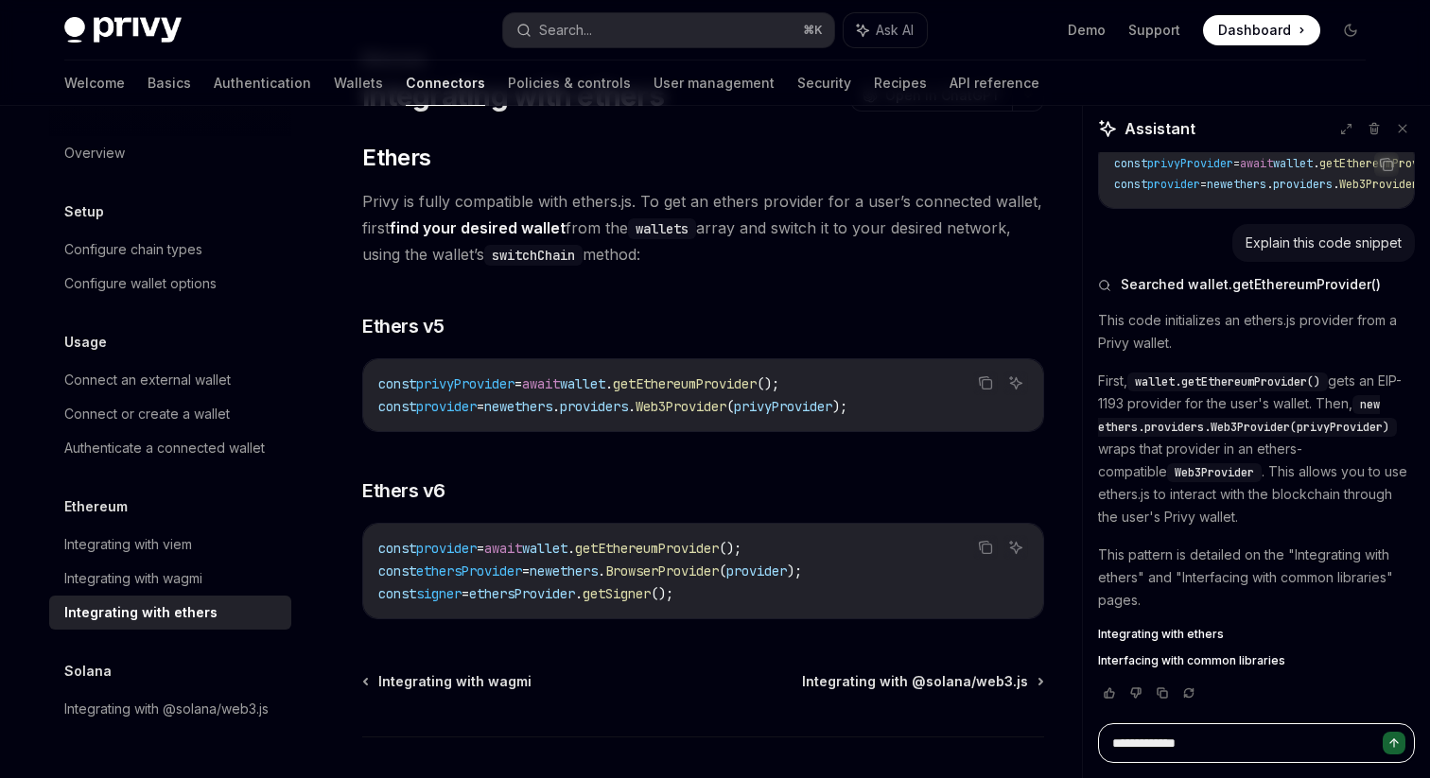
type textarea "*"
type textarea "**********"
type textarea "*"
type textarea "**********"
type textarea "*"
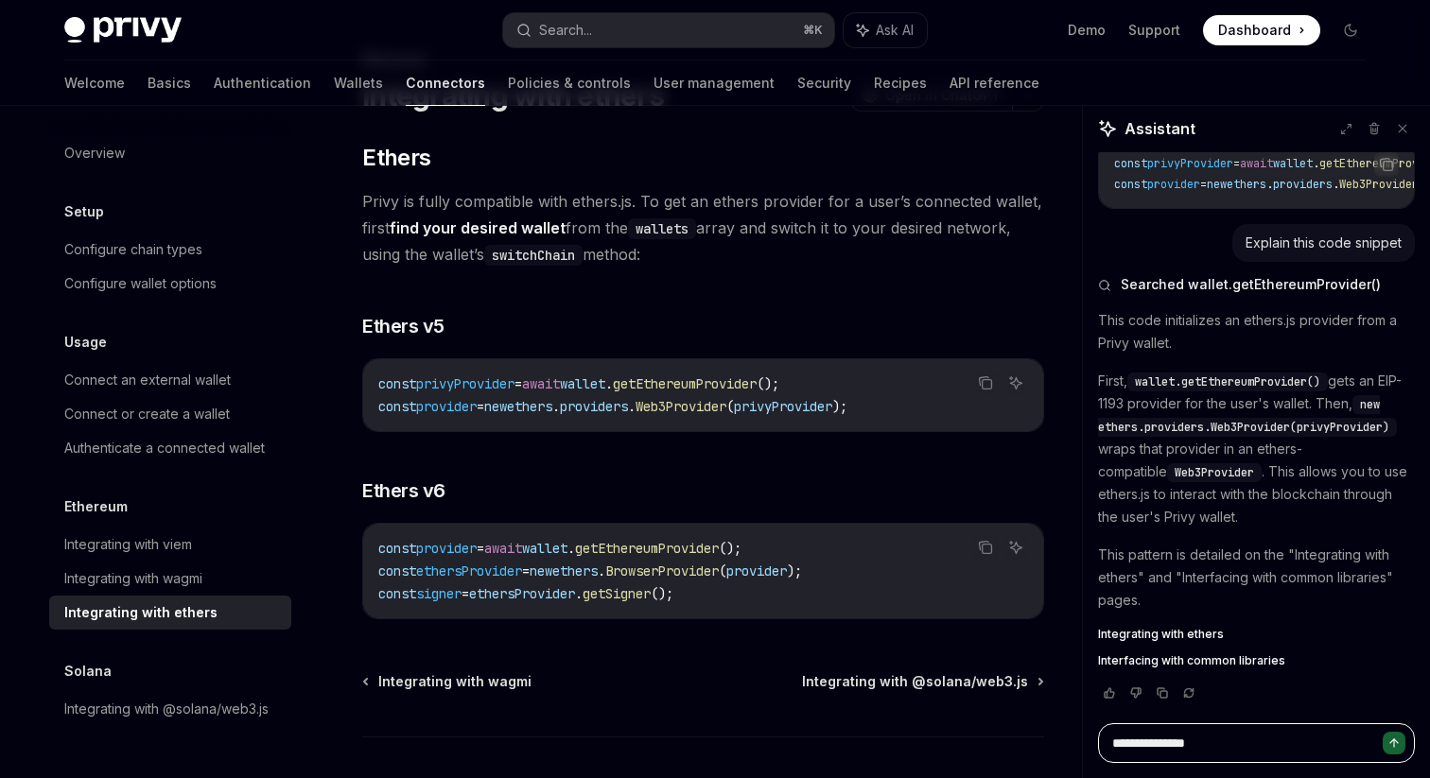
type textarea "**********"
type textarea "*"
type textarea "**********"
type textarea "*"
type textarea "**********"
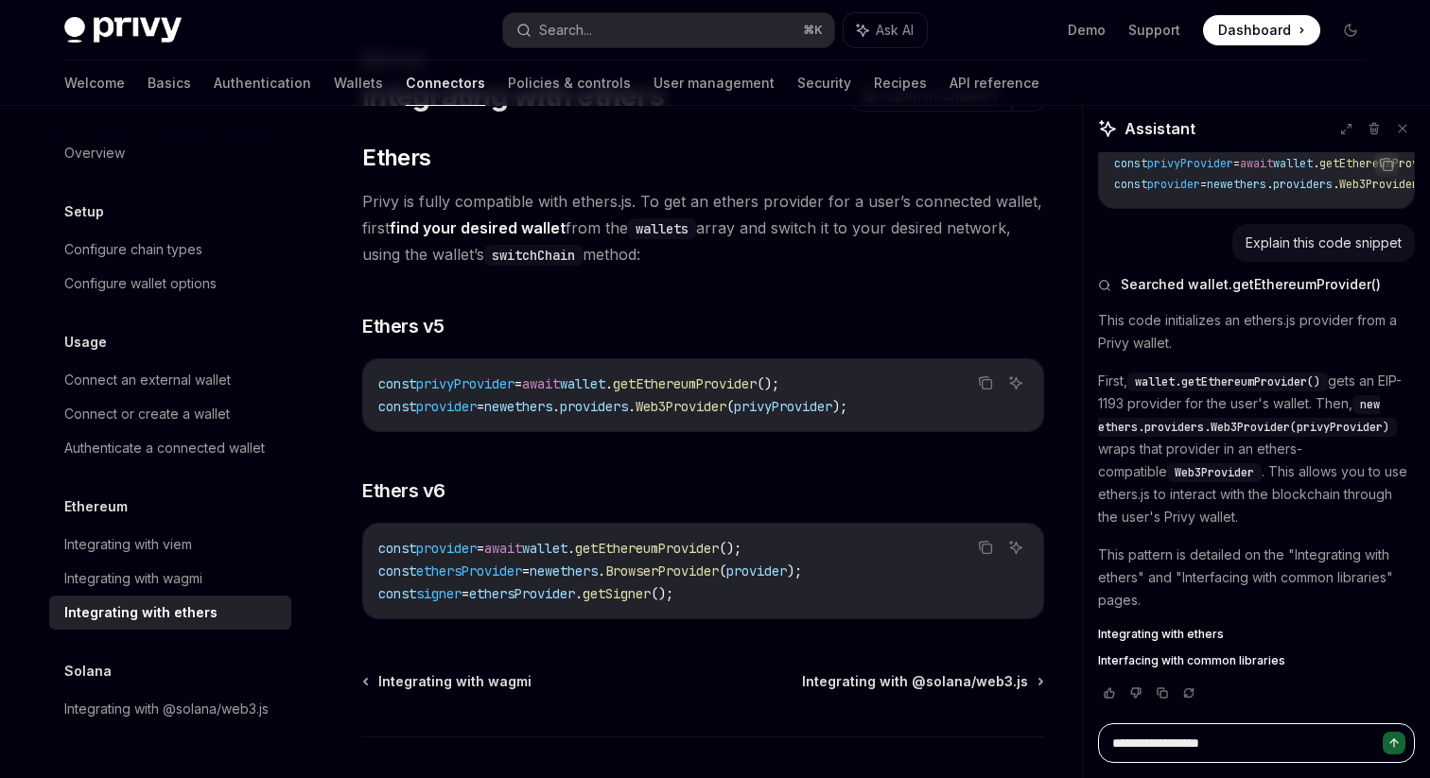
type textarea "*"
type textarea "**********"
type textarea "*"
type textarea "**********"
type textarea "*"
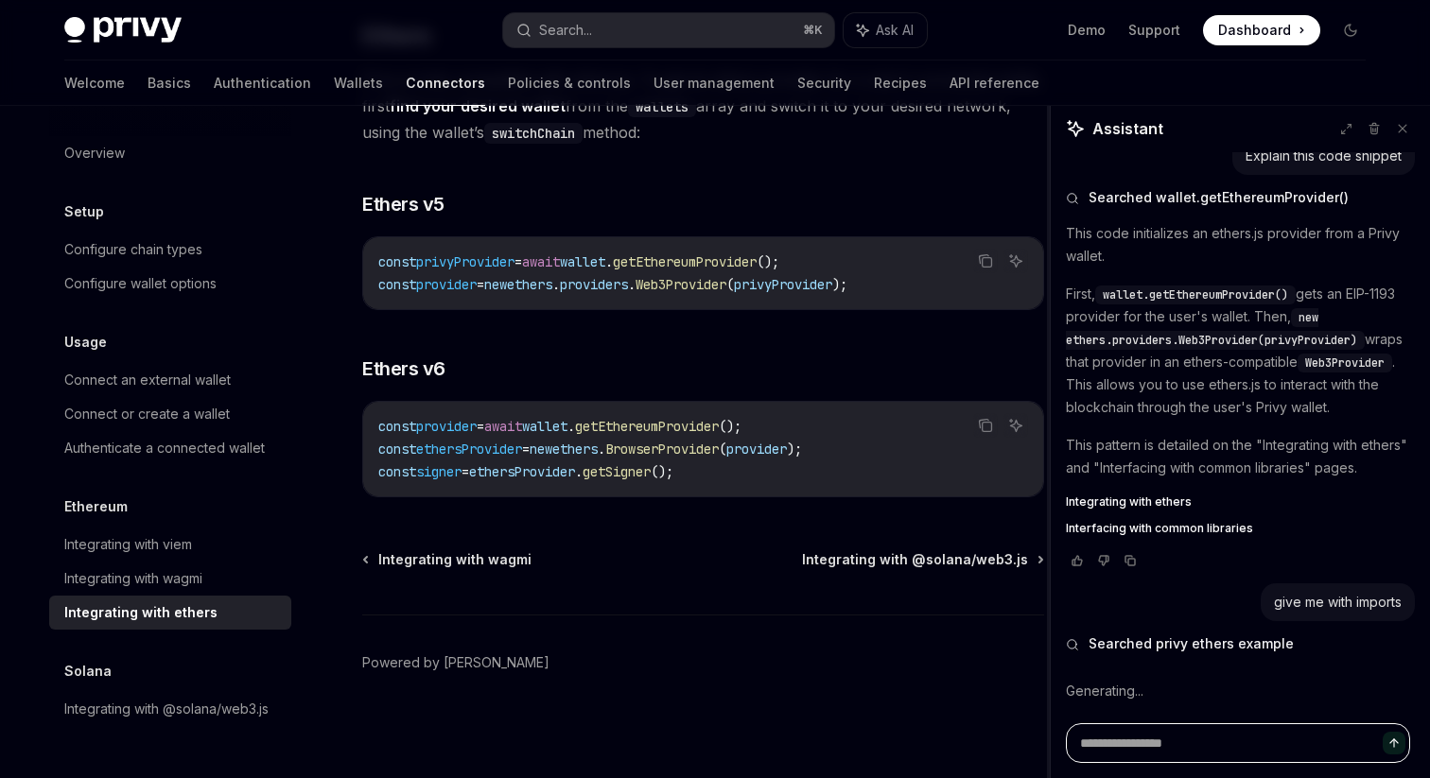
scroll to position [118, 0]
drag, startPoint x: 1080, startPoint y: 495, endPoint x: 1040, endPoint y: 493, distance: 39.8
click at [1040, 493] on div at bounding box center [1039, 442] width 4 height 672
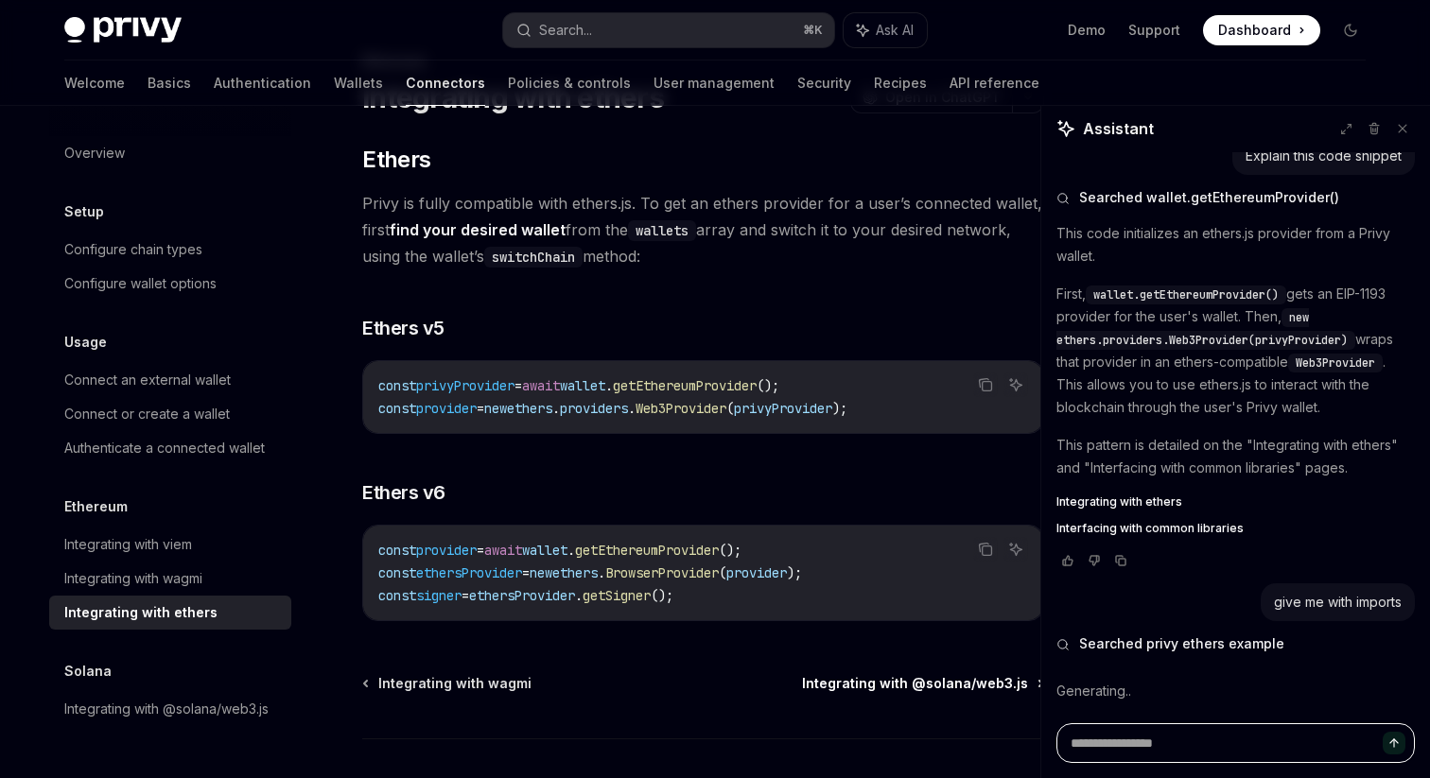
scroll to position [95, 0]
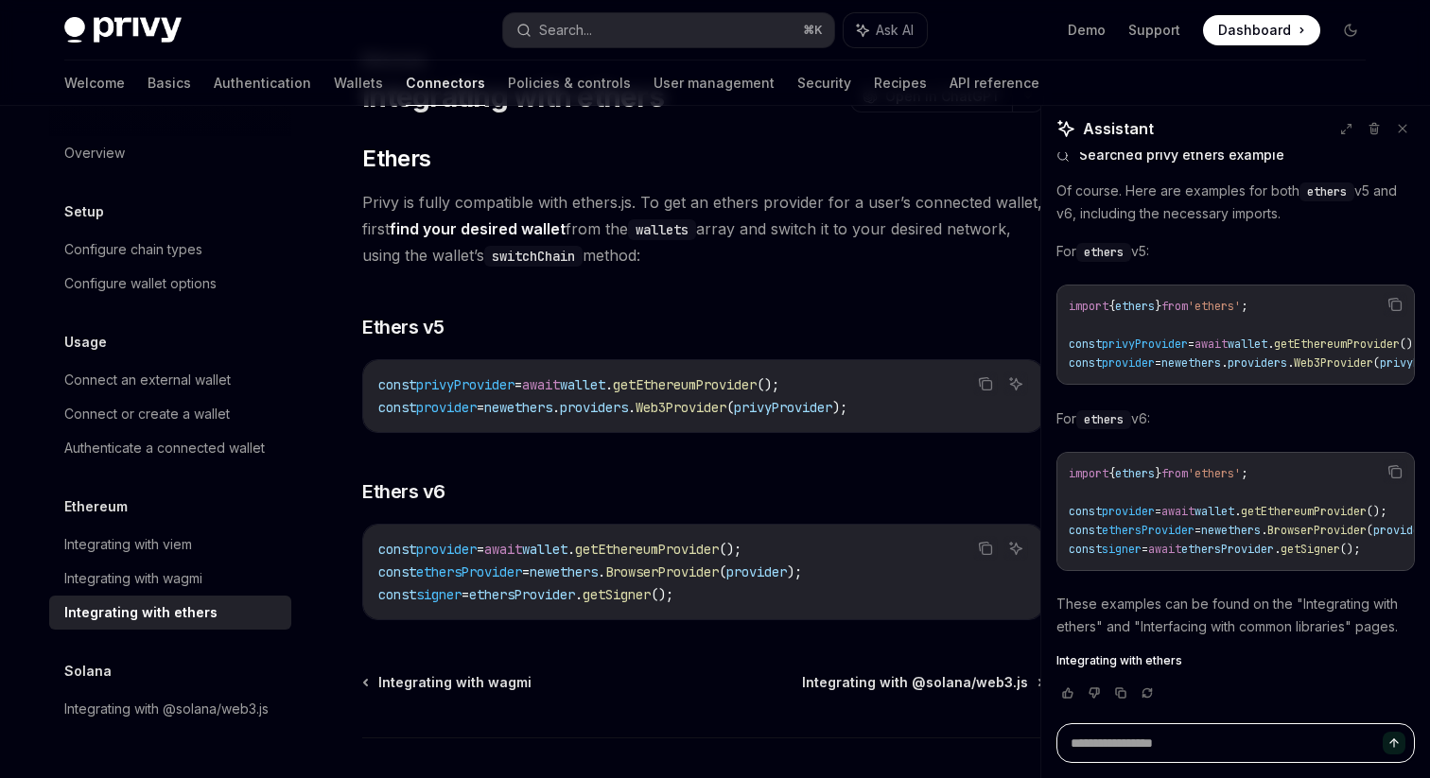
type textarea "*"
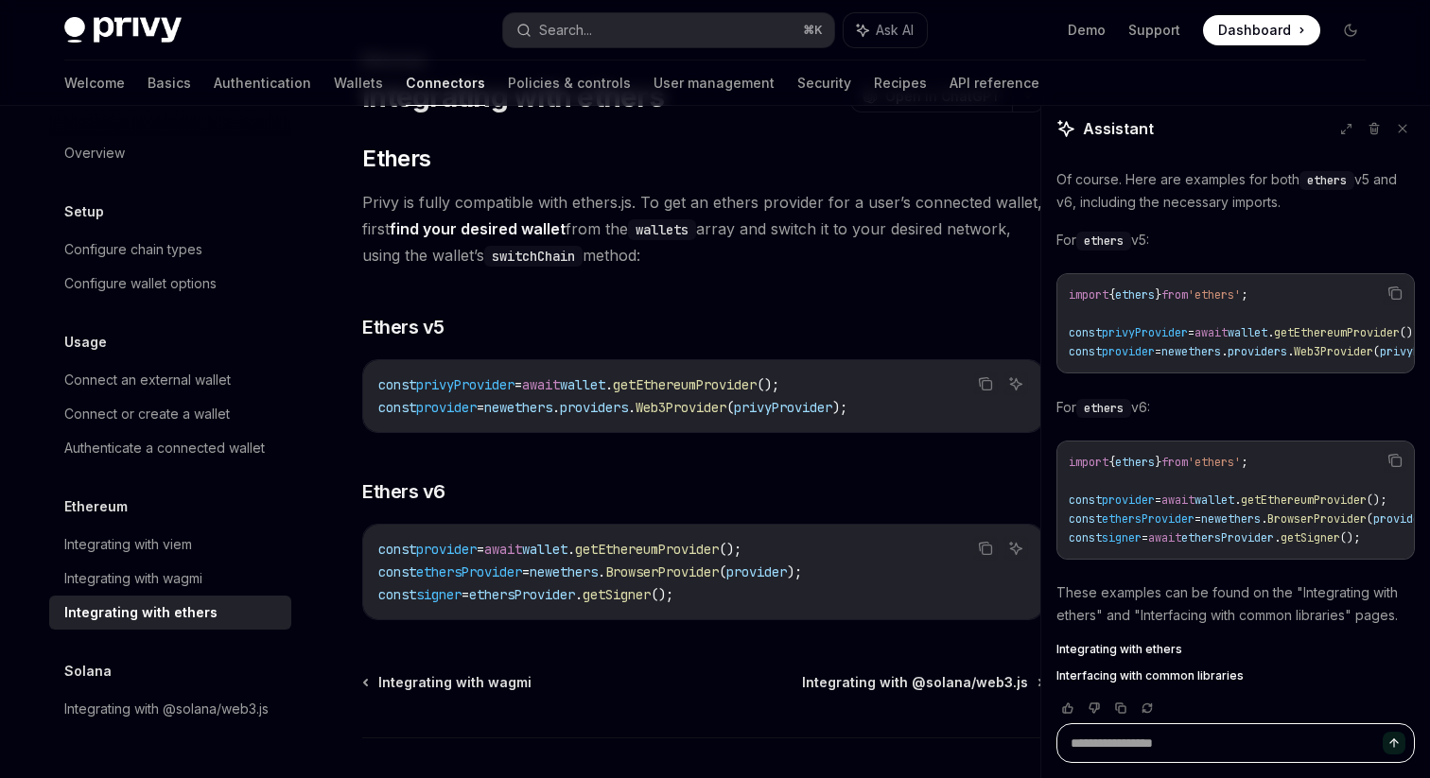
scroll to position [634, 0]
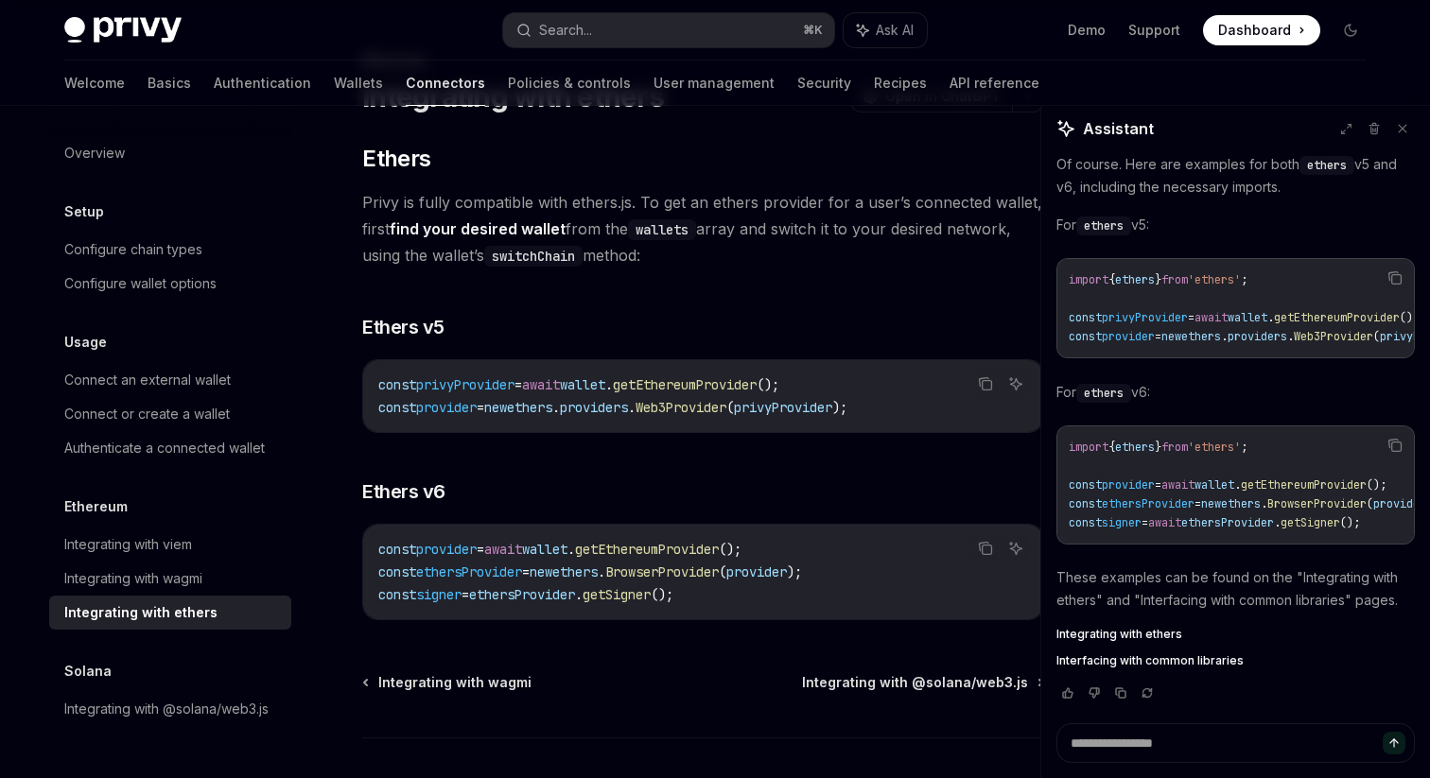
click at [1231, 479] on span "wallet" at bounding box center [1214, 485] width 40 height 15
copy span "wallet"
click at [1161, 757] on textarea at bounding box center [1235, 743] width 358 height 40
paste textarea "******"
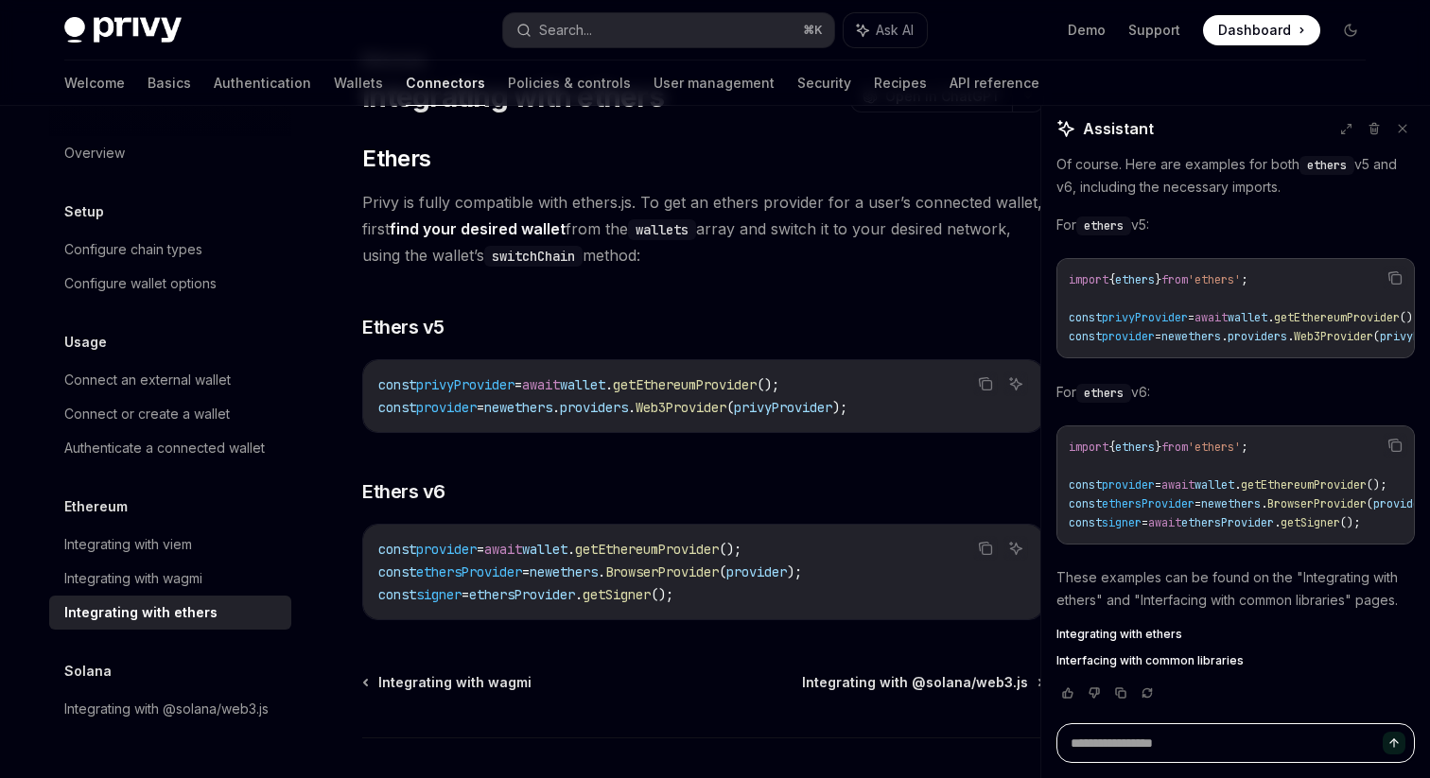
type textarea "******"
type textarea "*"
type textarea "*******"
type textarea "*"
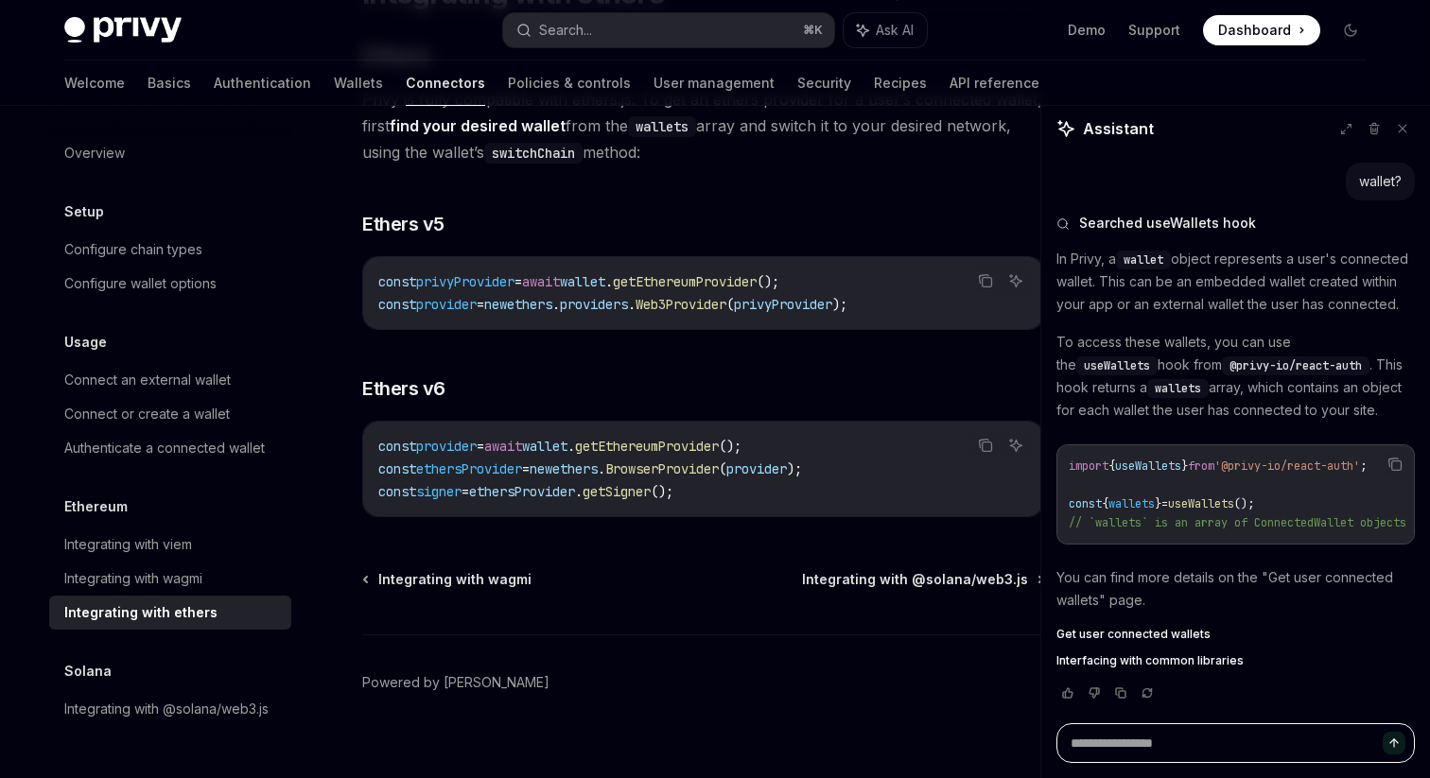
scroll to position [218, 0]
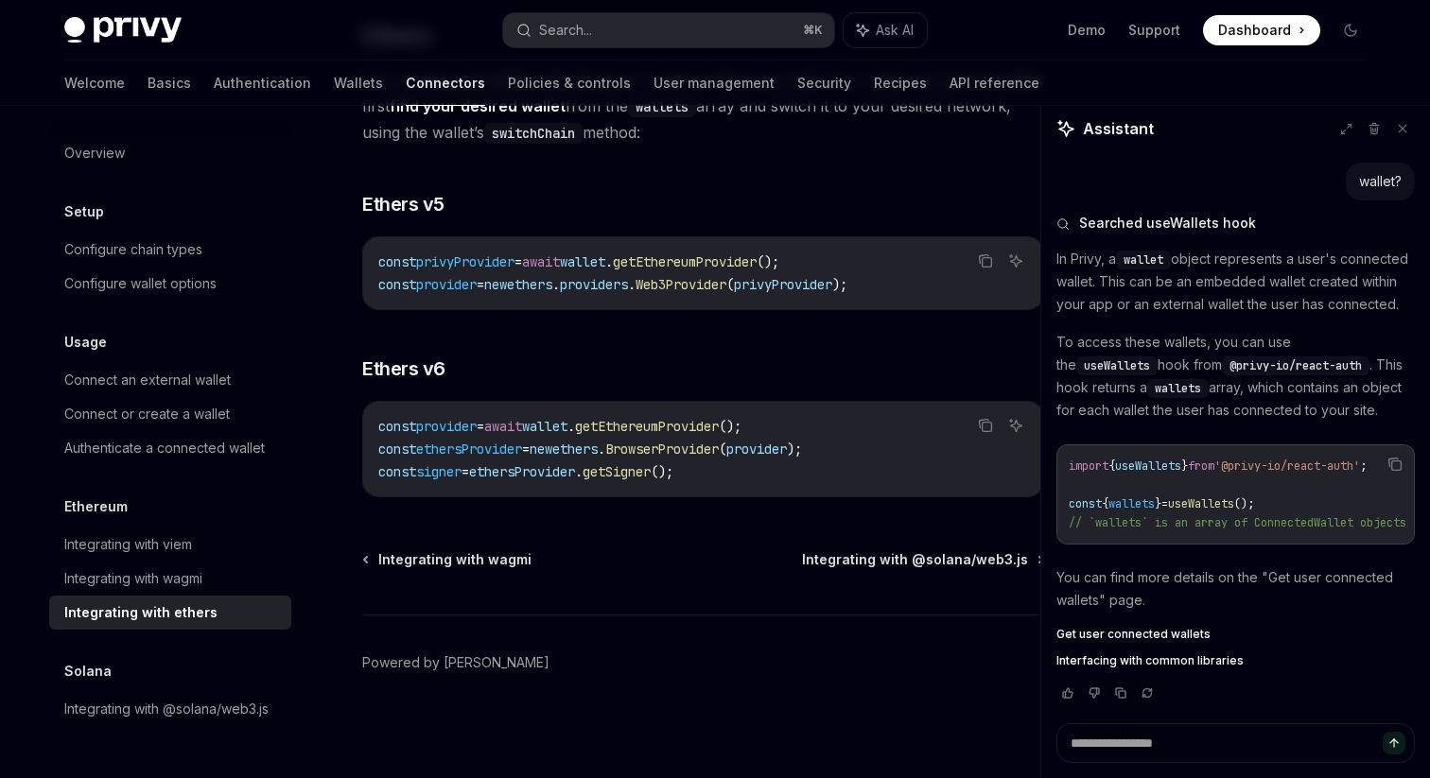
click at [1404, 124] on icon at bounding box center [1402, 128] width 13 height 13
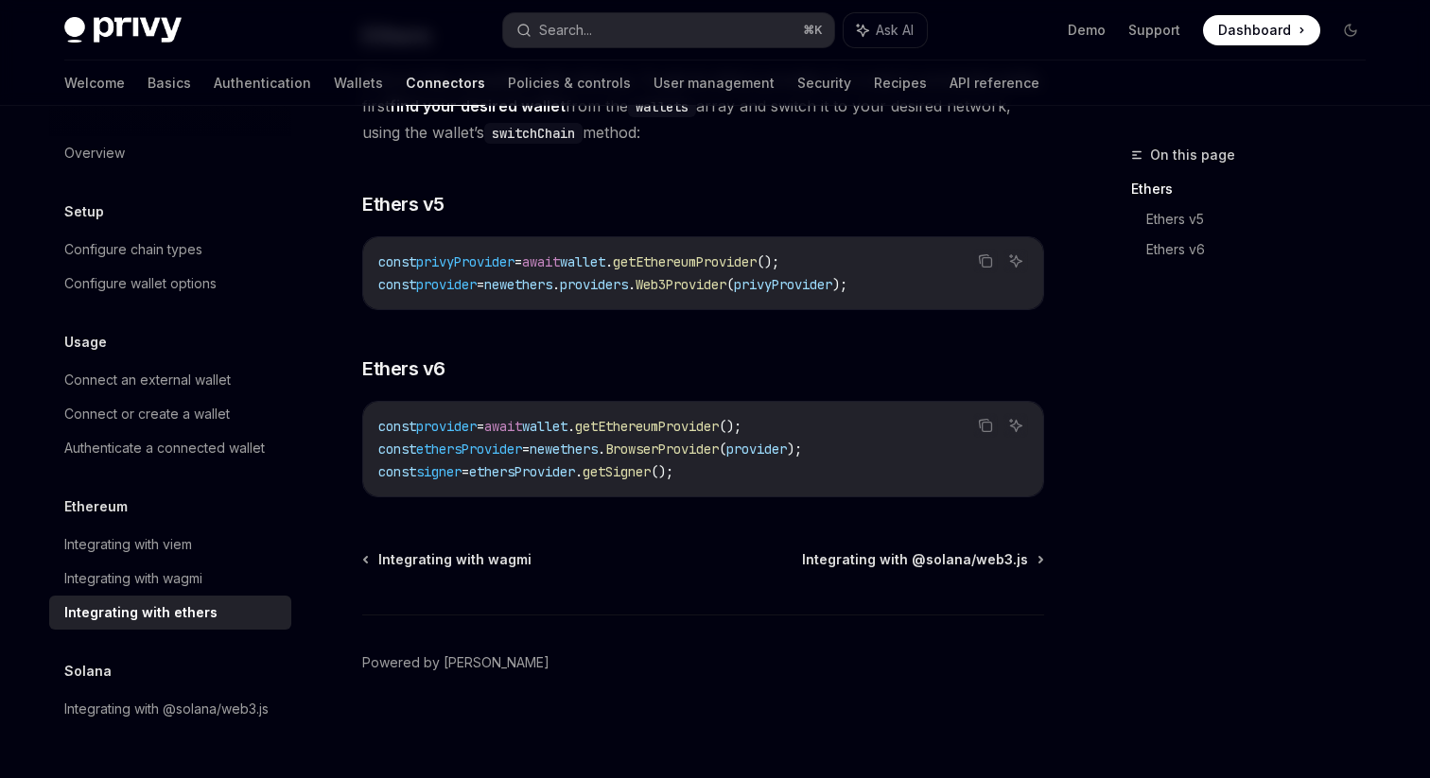
click at [728, 258] on span "getEthereumProvider" at bounding box center [685, 261] width 144 height 17
click at [828, 287] on span "privyProvider" at bounding box center [783, 284] width 98 height 17
copy span "privyProvider"
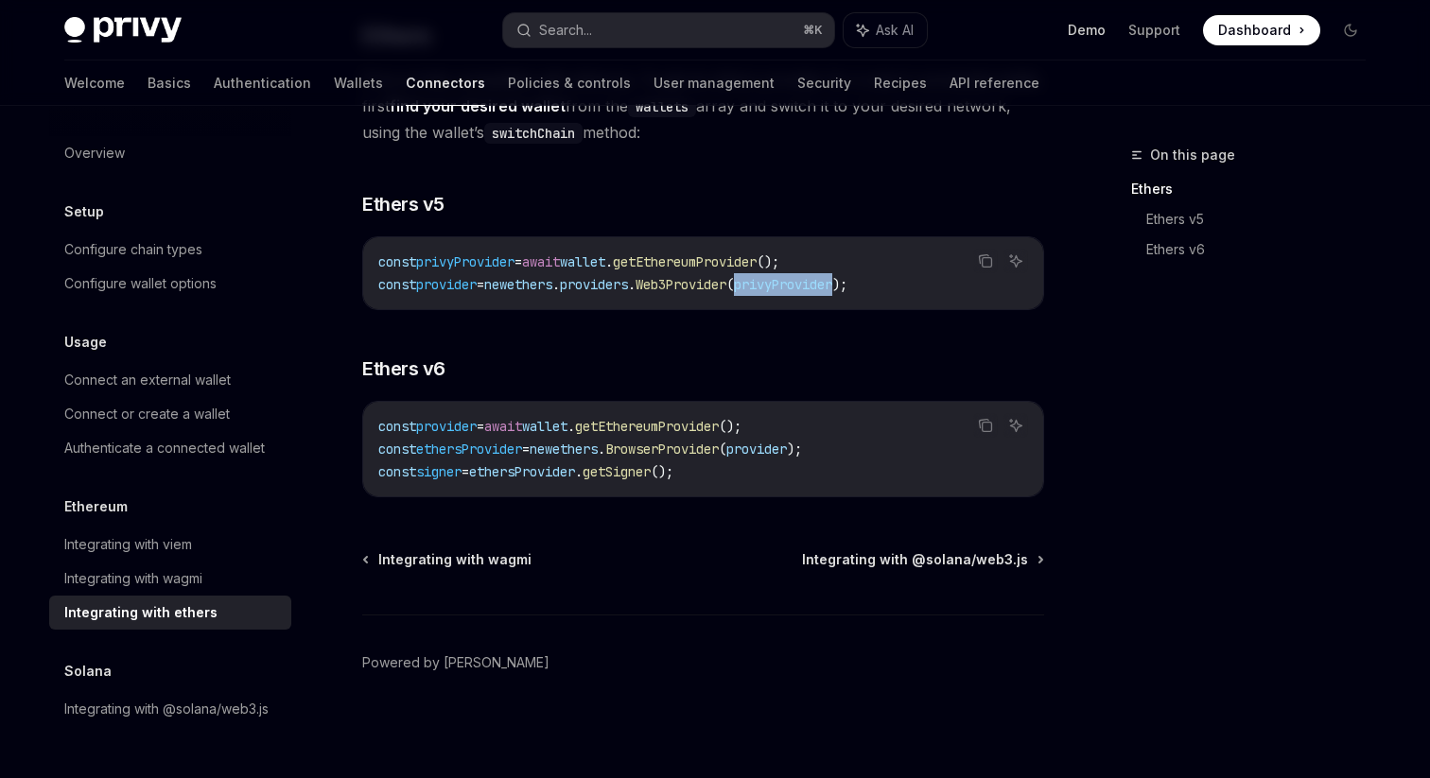
click at [1094, 29] on link "Demo" at bounding box center [1087, 30] width 38 height 19
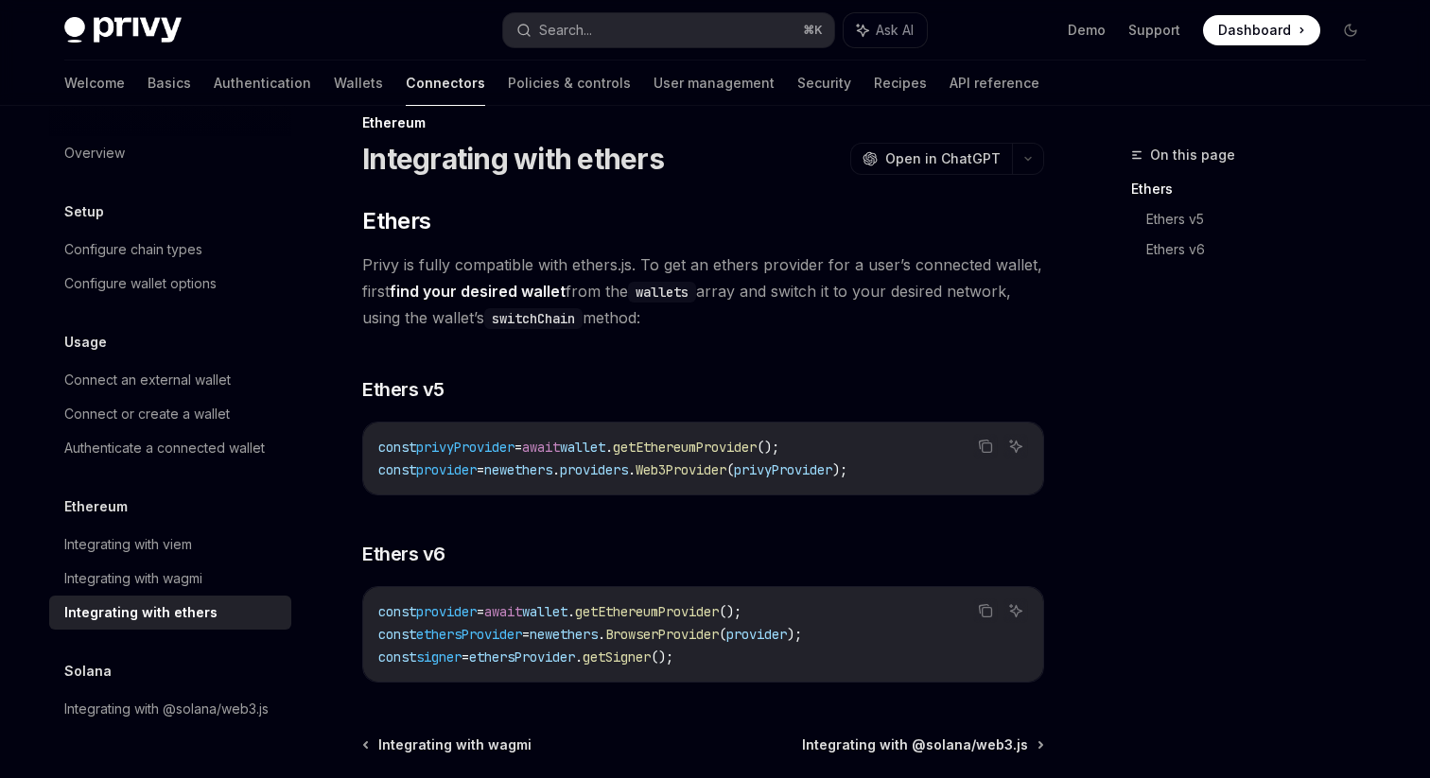
scroll to position [0, 0]
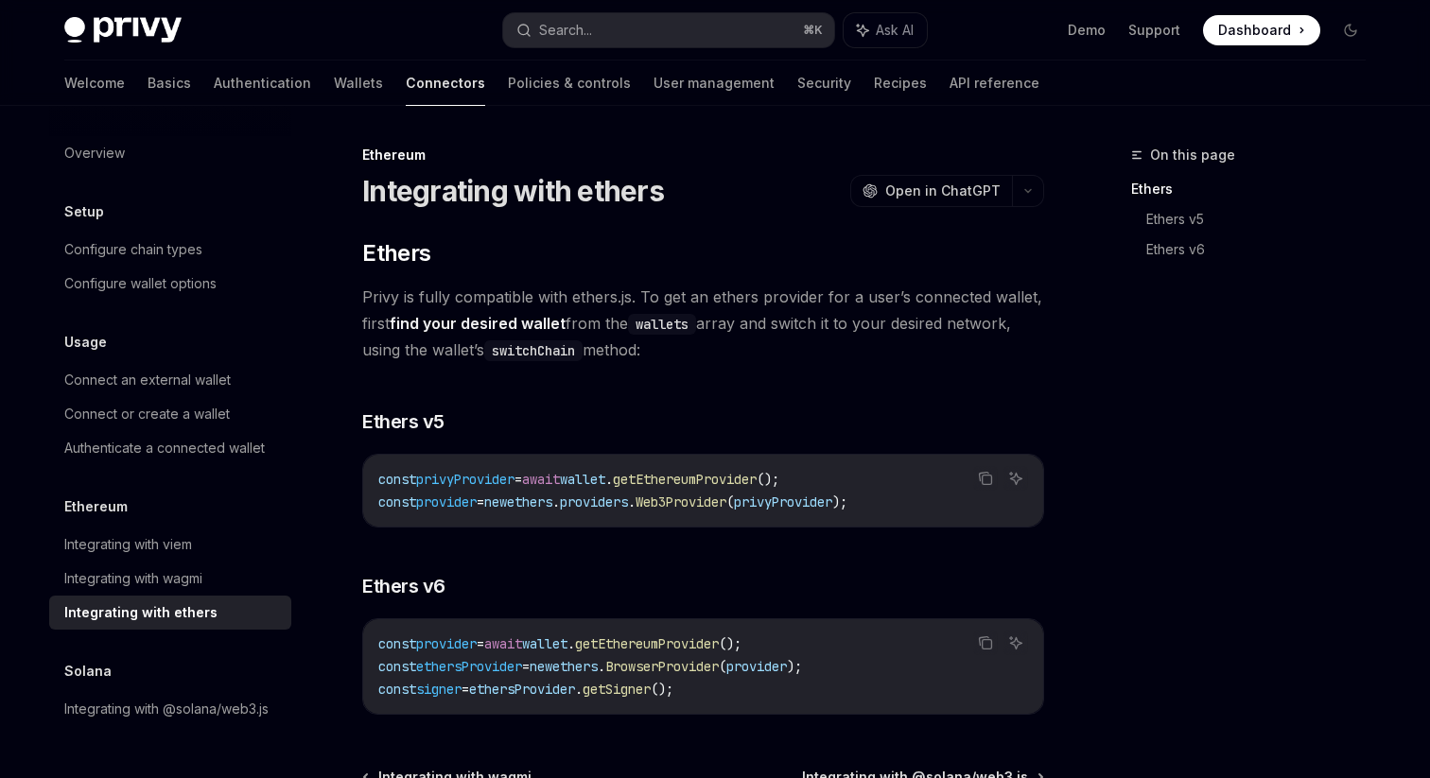
click at [570, 304] on span "Privy is fully compatible with ethers.js. To get an ethers provider for a user’…" at bounding box center [703, 323] width 682 height 79
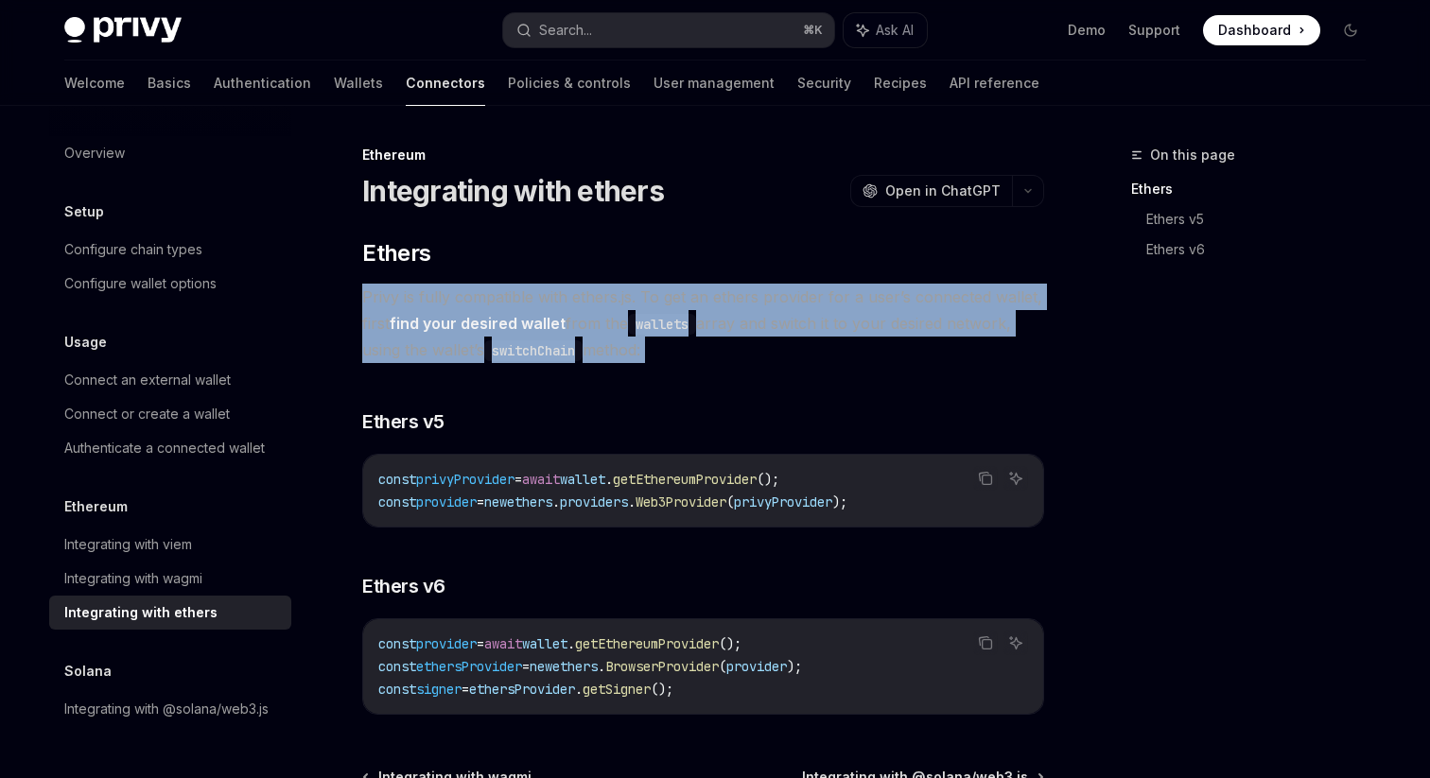
click at [683, 289] on span "Privy is fully compatible with ethers.js. To get an ethers provider for a user’…" at bounding box center [703, 323] width 682 height 79
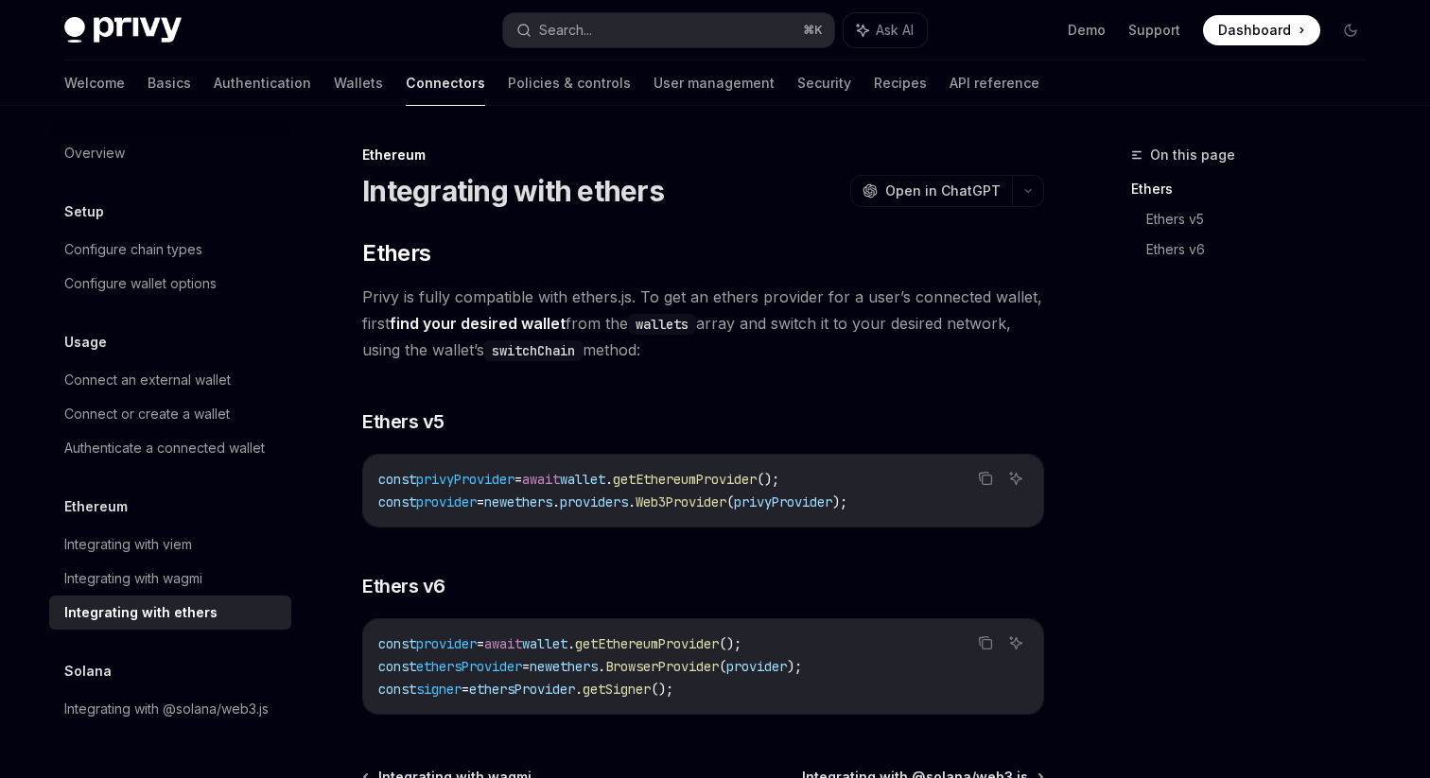
click at [798, 301] on span "Privy is fully compatible with ethers.js. To get an ethers provider for a user’…" at bounding box center [703, 323] width 682 height 79
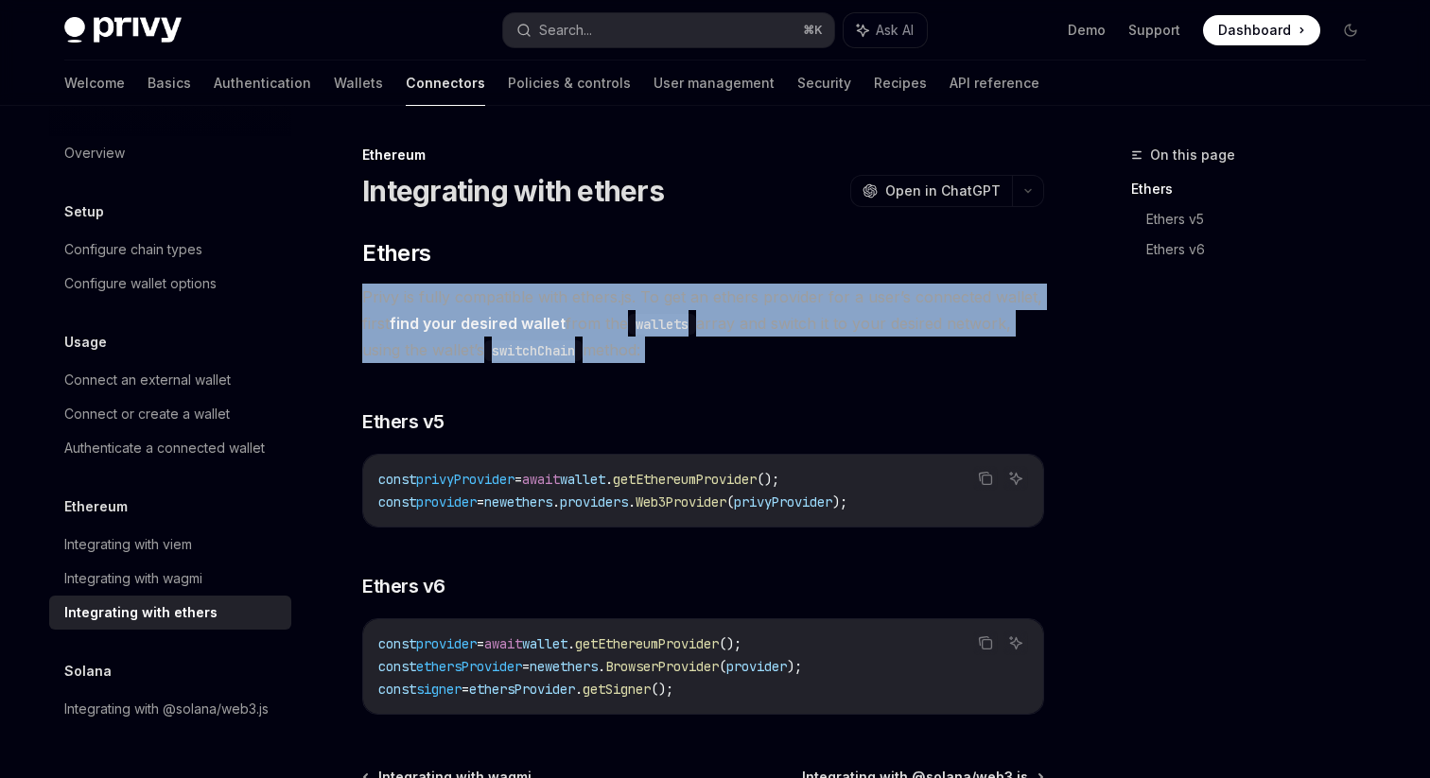
click at [798, 301] on span "Privy is fully compatible with ethers.js. To get an ethers provider for a user’…" at bounding box center [703, 323] width 682 height 79
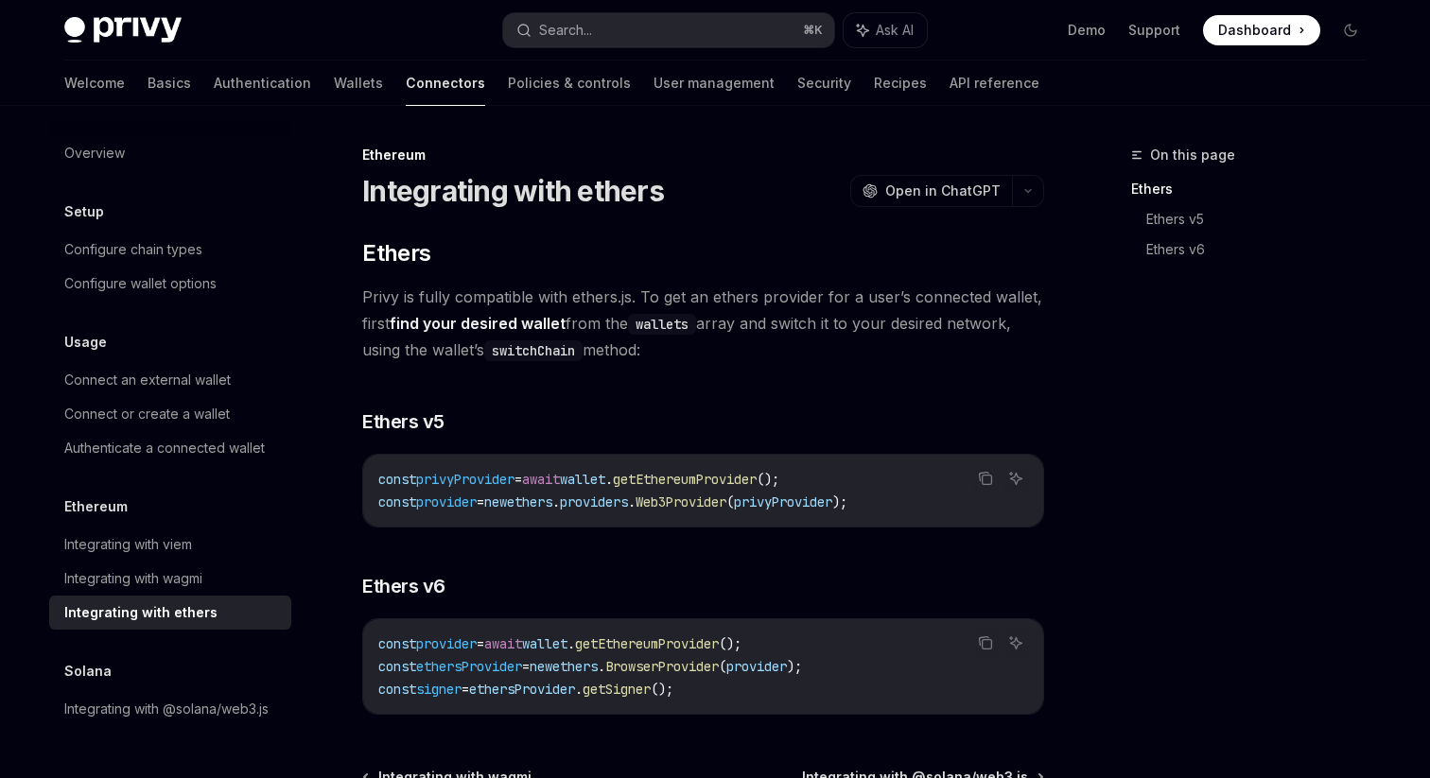
click at [798, 301] on span "Privy is fully compatible with ethers.js. To get an ethers provider for a user’…" at bounding box center [703, 323] width 682 height 79
click at [746, 319] on span "Privy is fully compatible with ethers.js. To get an ethers provider for a user’…" at bounding box center [703, 323] width 682 height 79
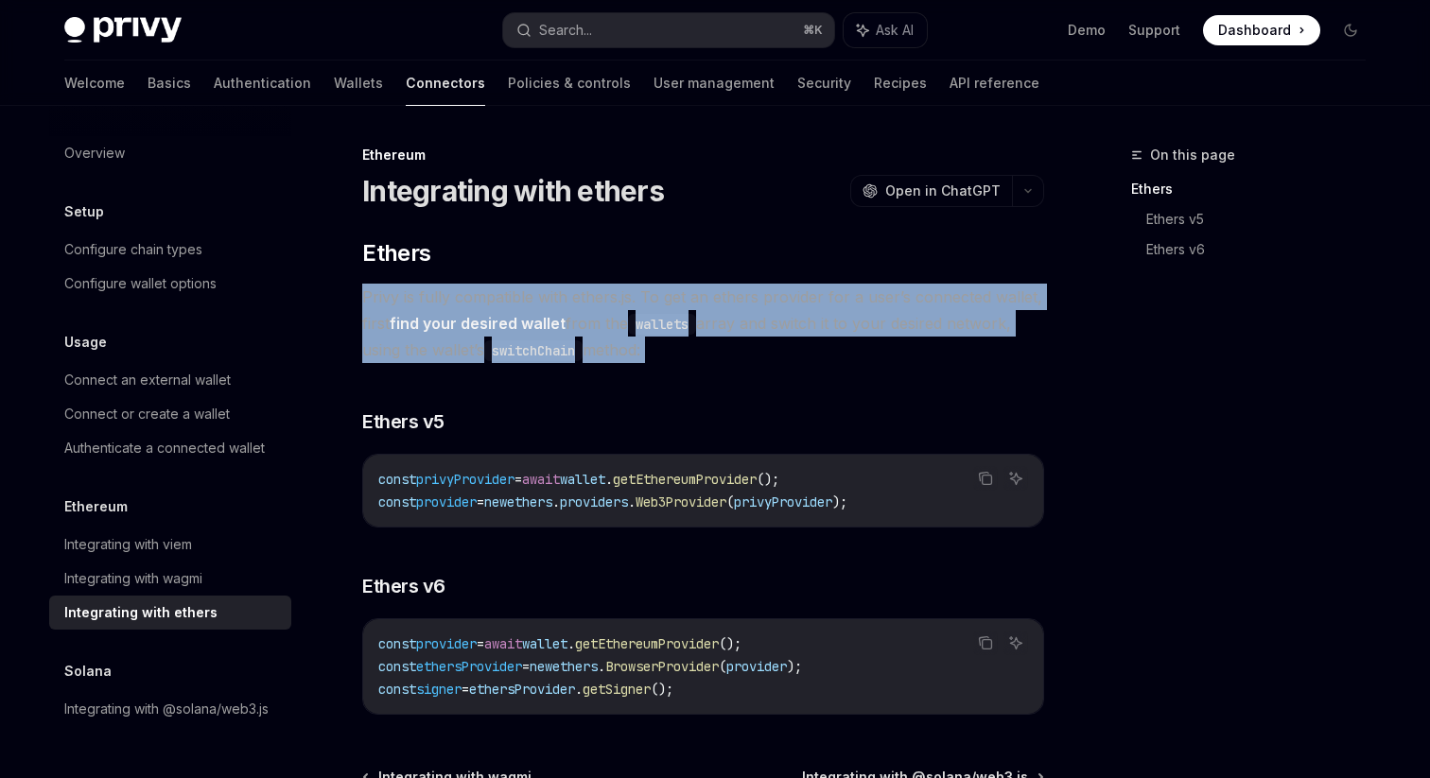
click at [800, 356] on span "Privy is fully compatible with ethers.js. To get an ethers provider for a user’…" at bounding box center [703, 323] width 682 height 79
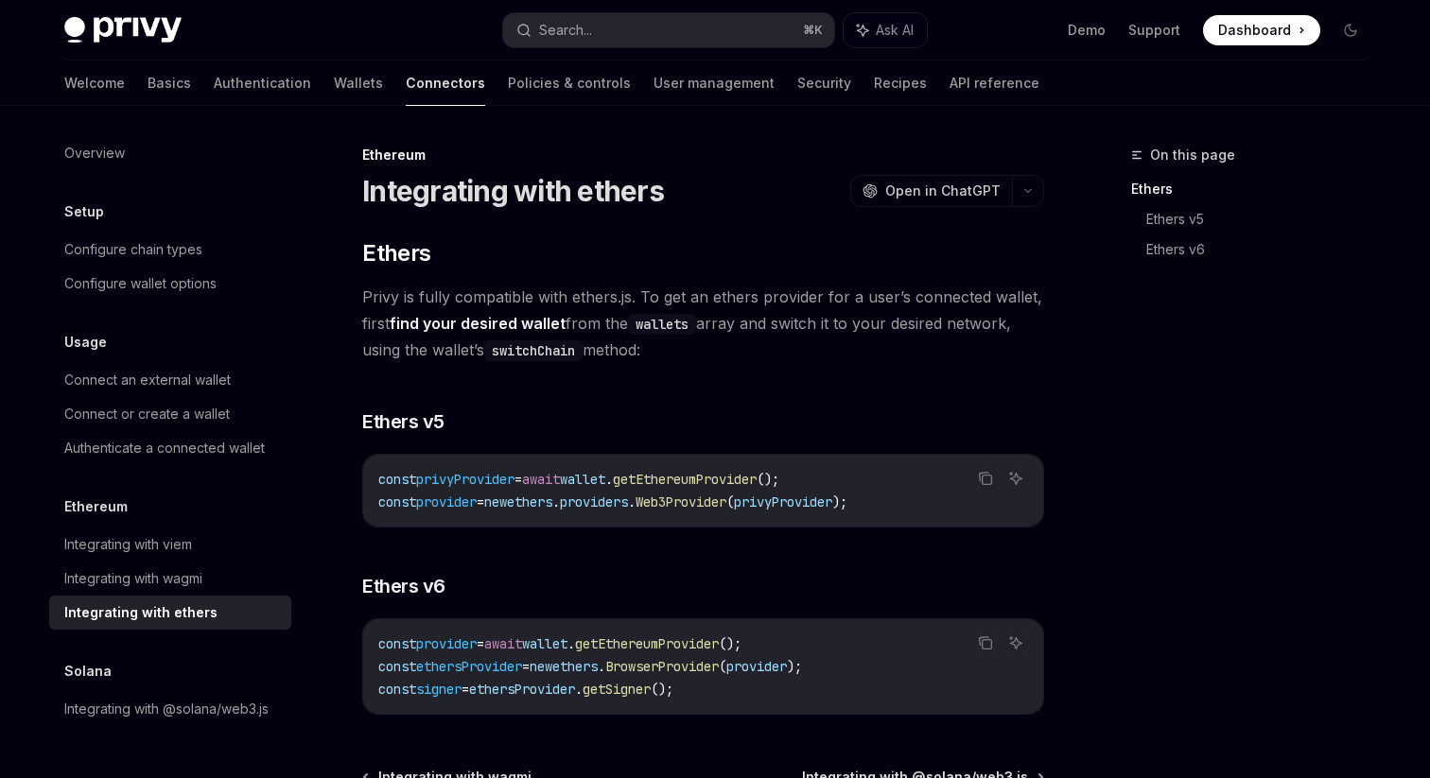
click at [800, 356] on span "Privy is fully compatible with ethers.js. To get an ethers provider for a user’…" at bounding box center [703, 323] width 682 height 79
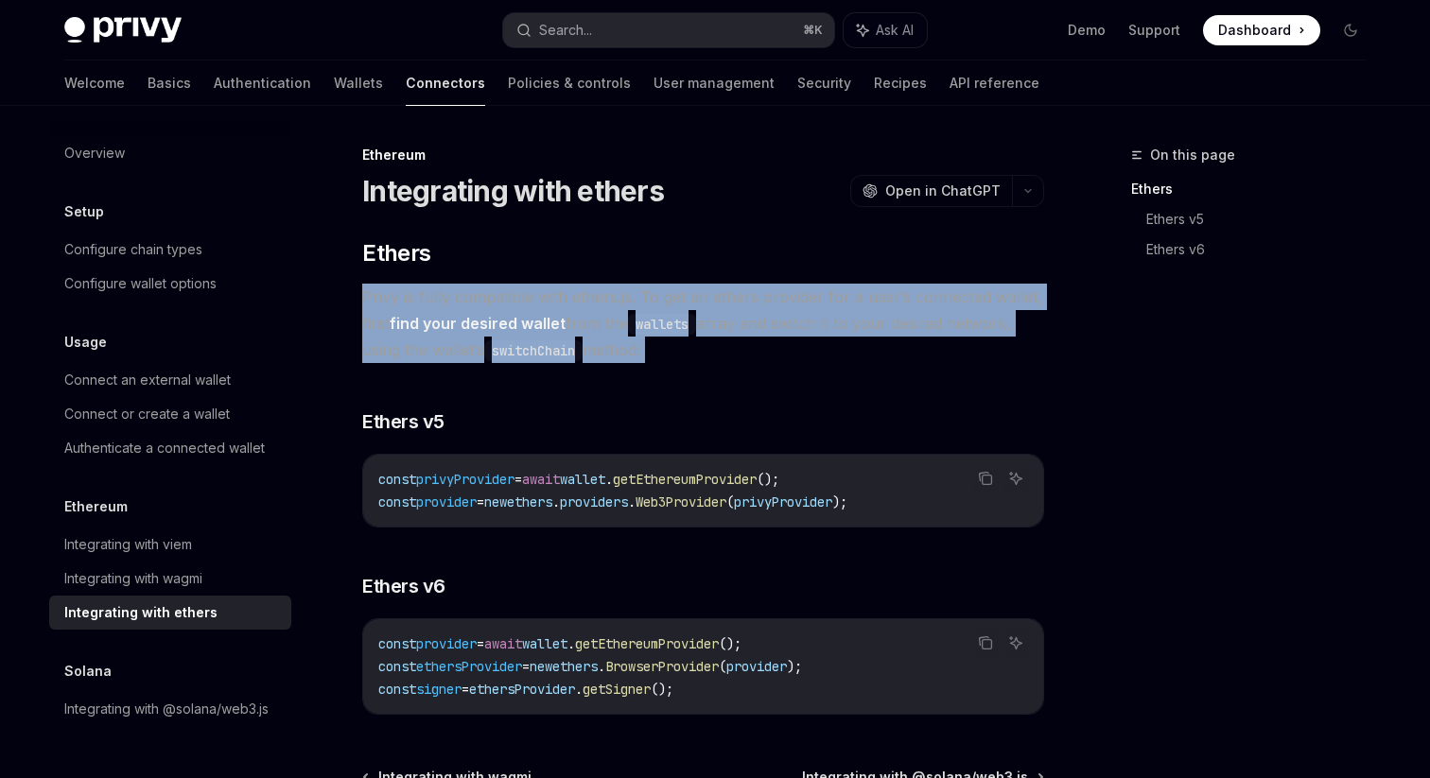
click at [799, 356] on span "Privy is fully compatible with ethers.js. To get an ethers provider for a user’…" at bounding box center [703, 323] width 682 height 79
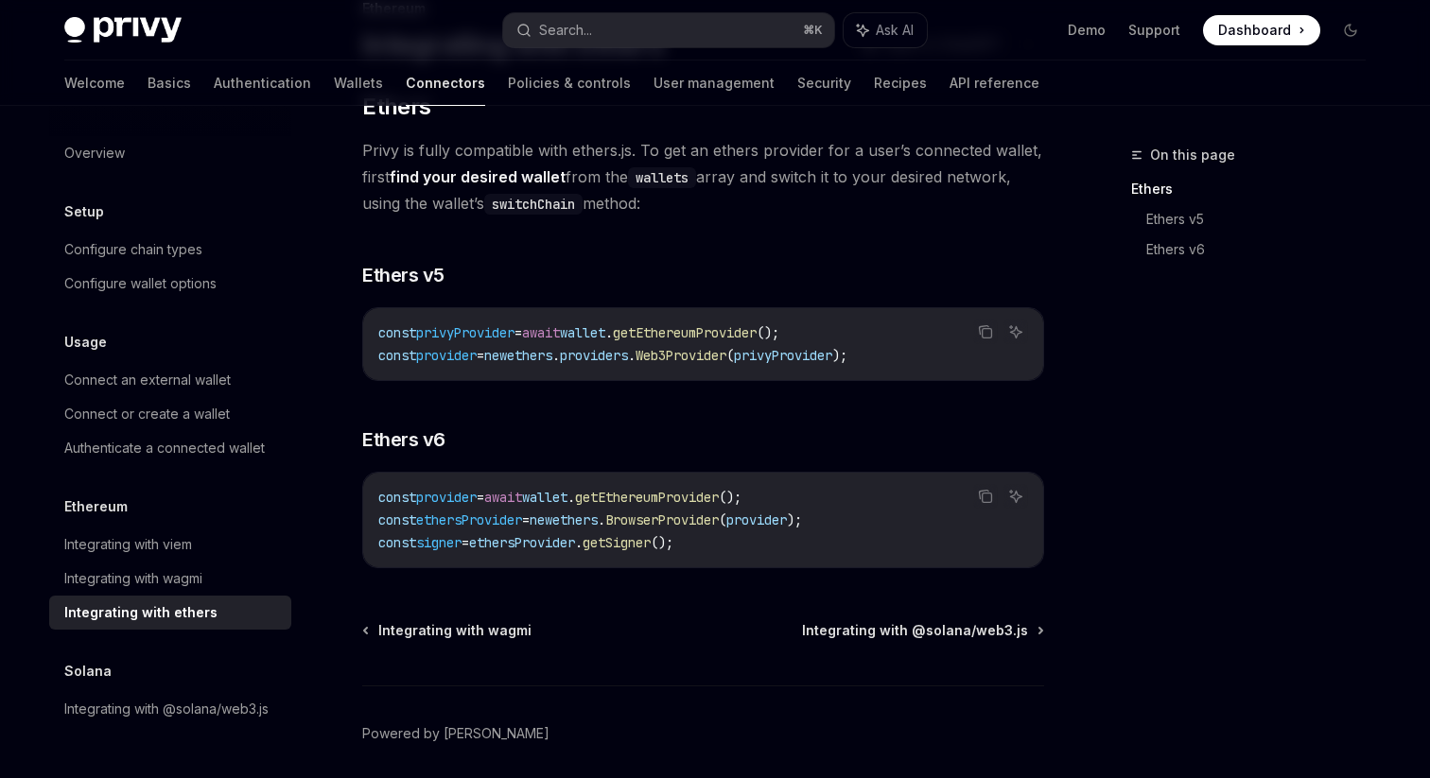
scroll to position [218, 0]
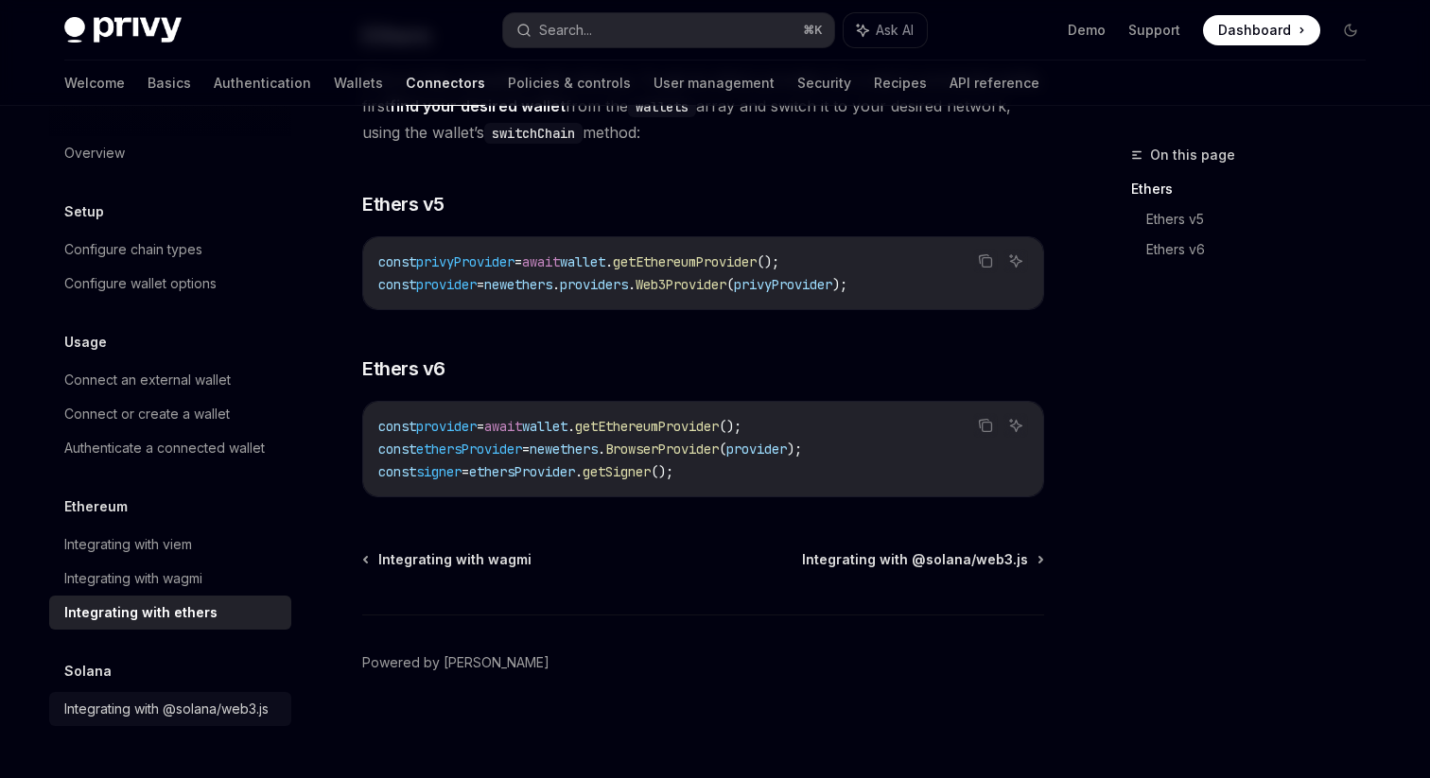
click at [185, 724] on link "Integrating with @solana/web3.js" at bounding box center [170, 709] width 242 height 34
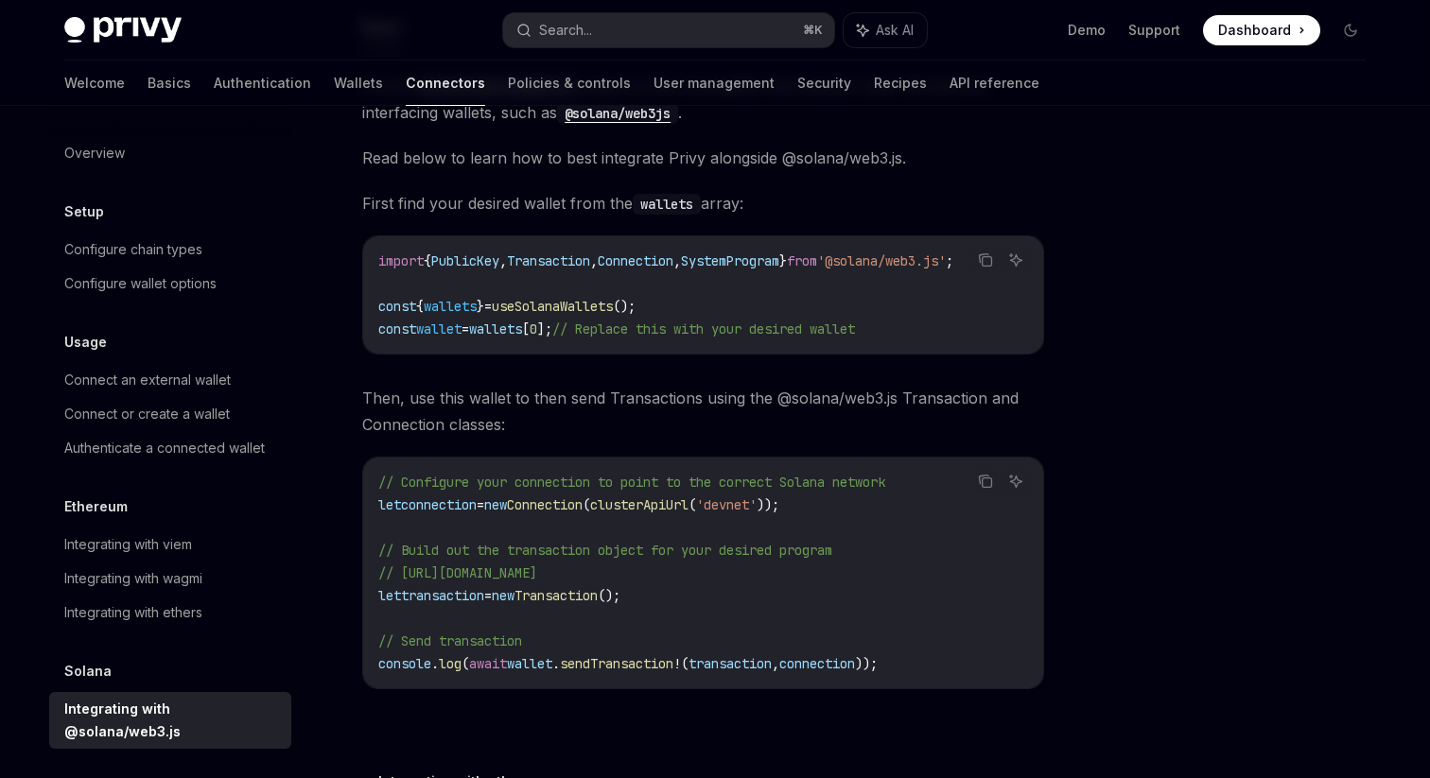
scroll to position [208, 0]
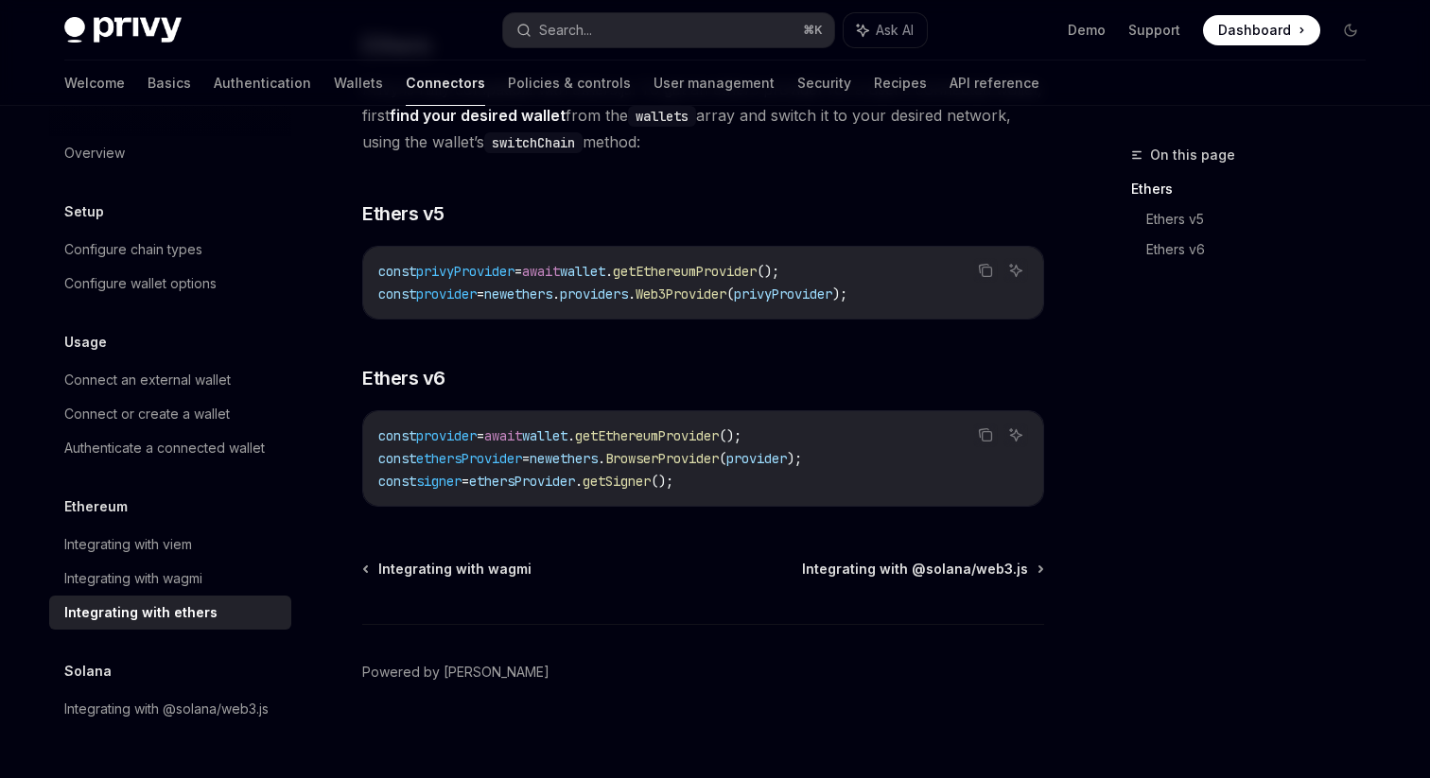
scroll to position [218, 0]
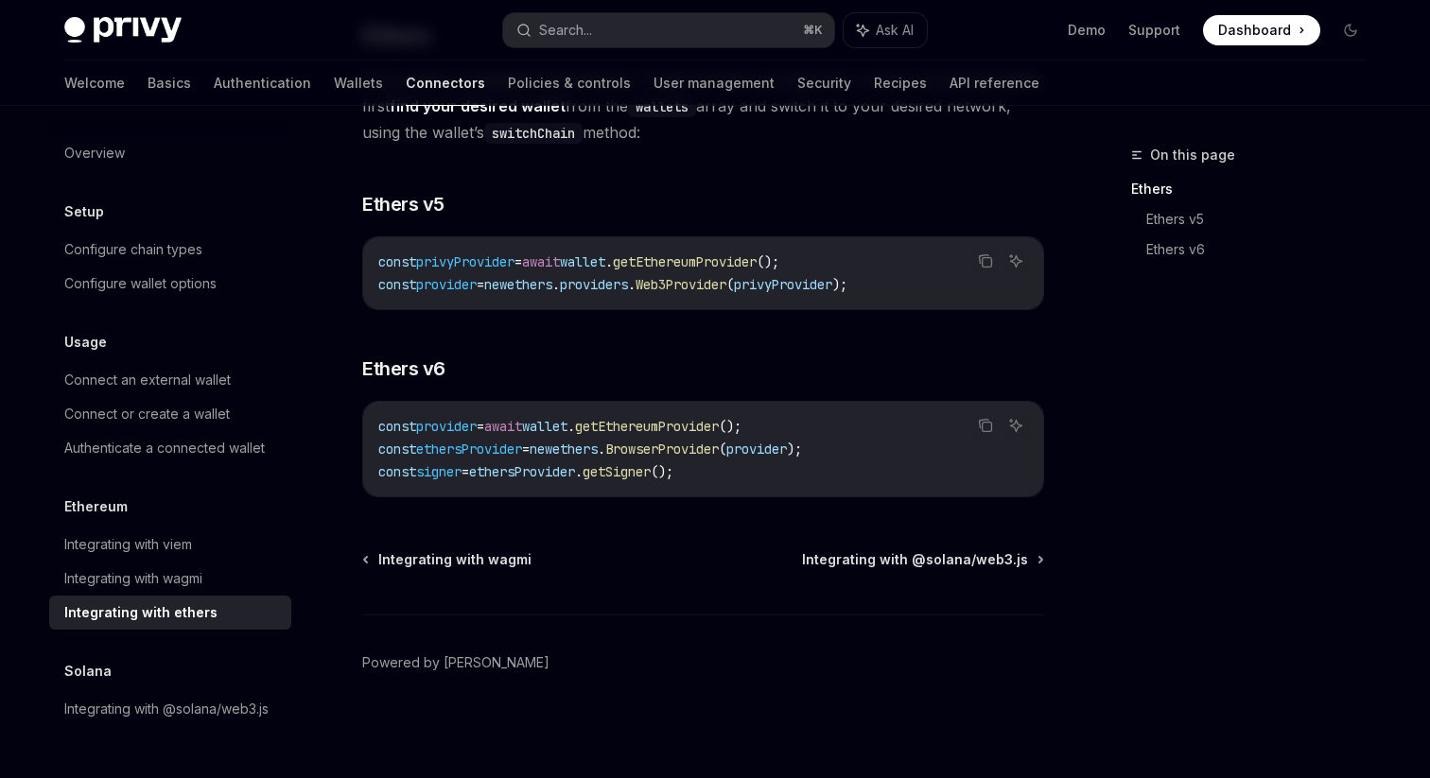
click at [121, 40] on img at bounding box center [122, 30] width 117 height 26
type textarea "*"
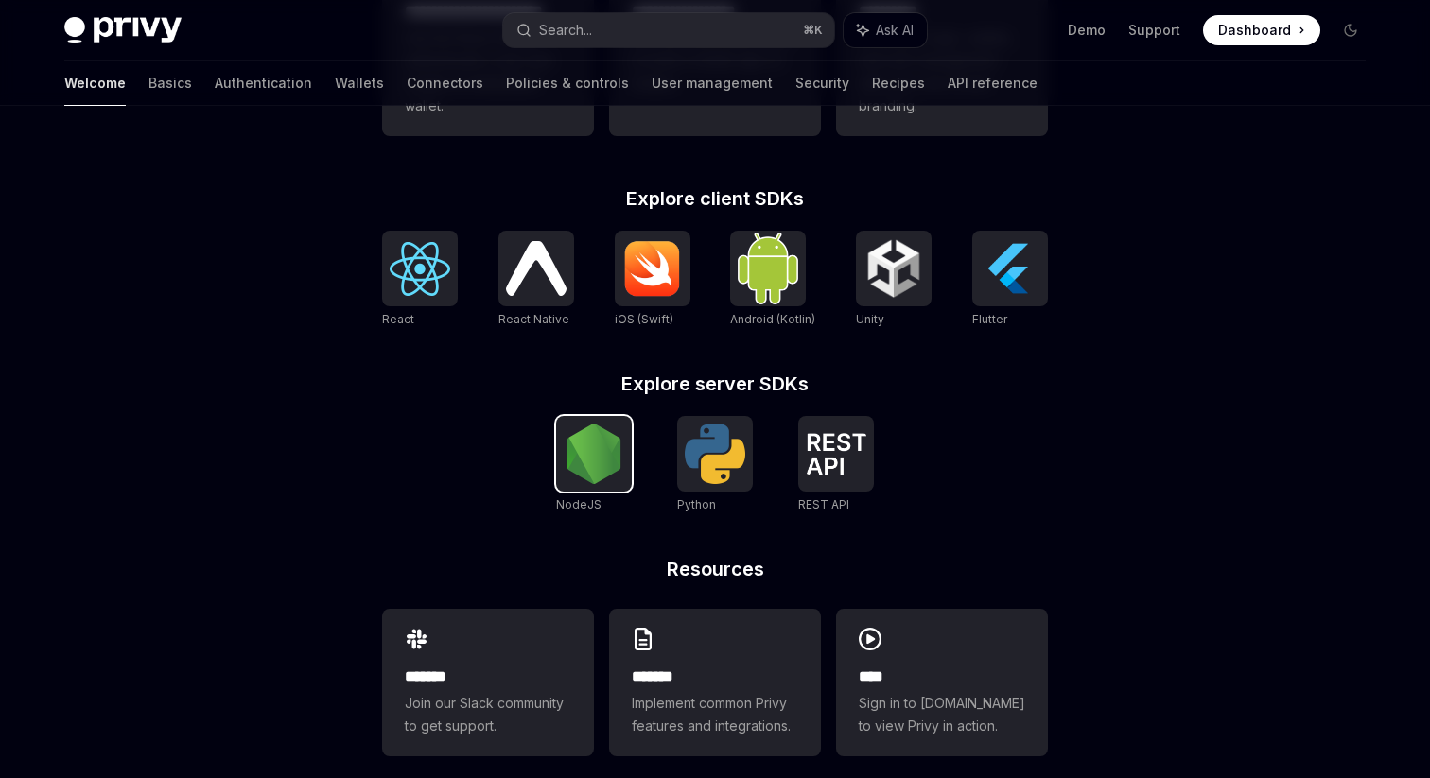
scroll to position [725, 0]
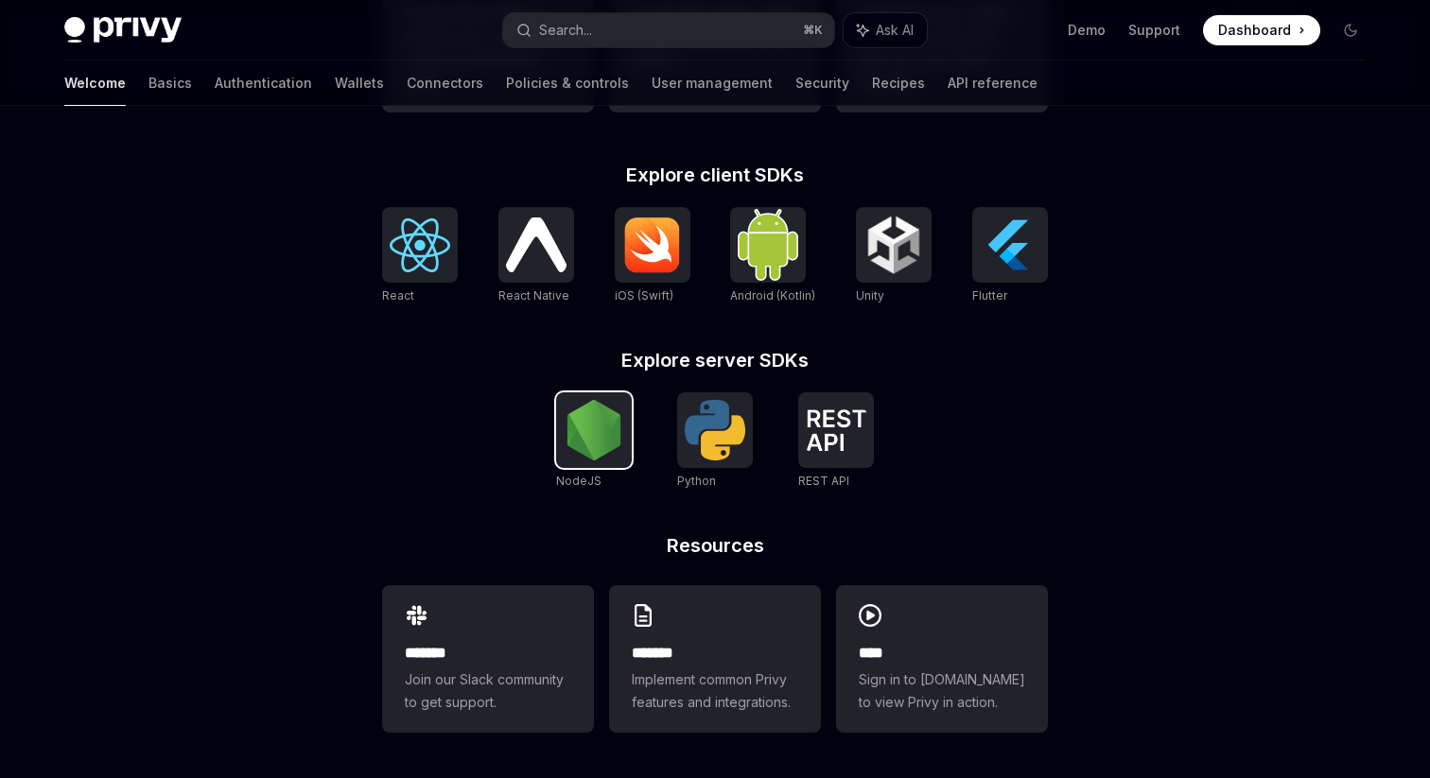
click at [600, 431] on img at bounding box center [594, 430] width 61 height 61
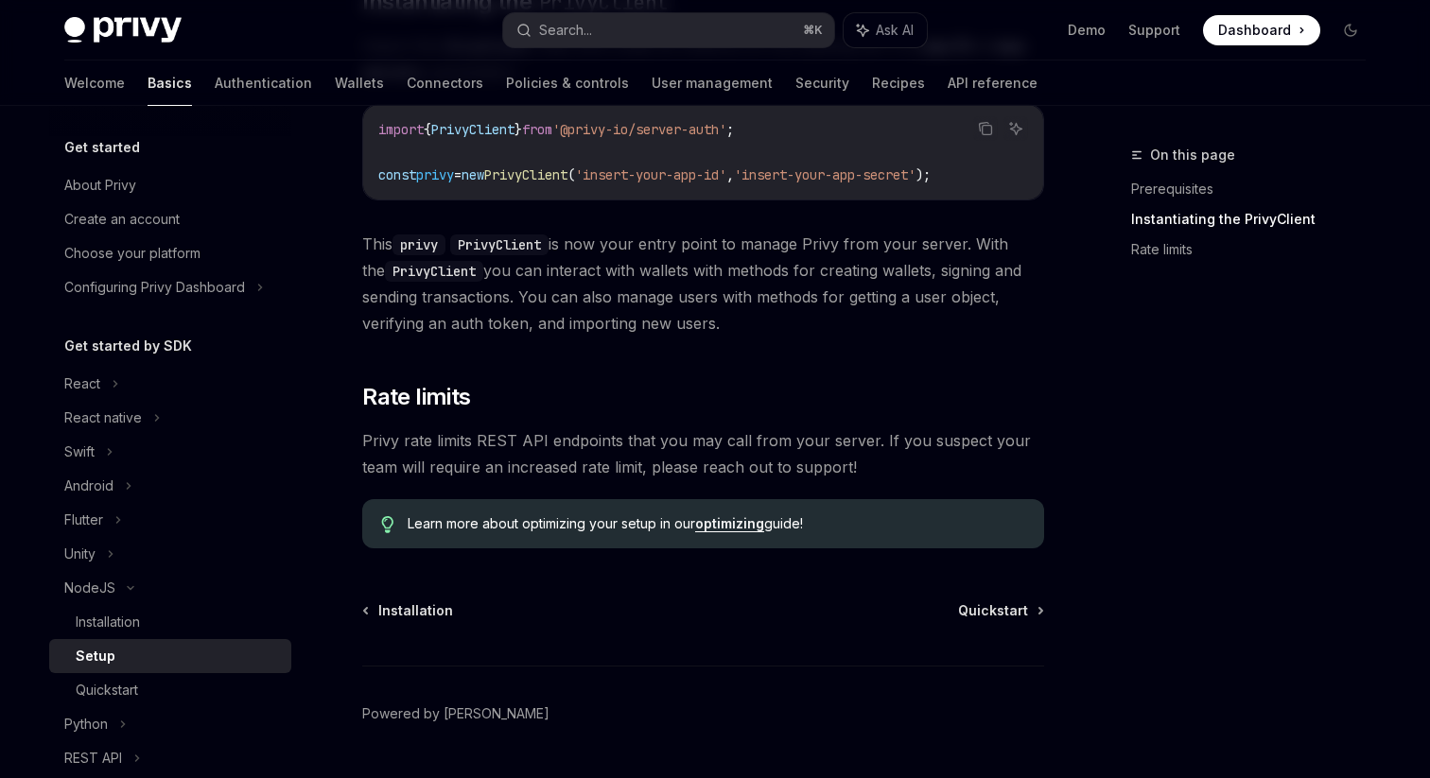
scroll to position [485, 0]
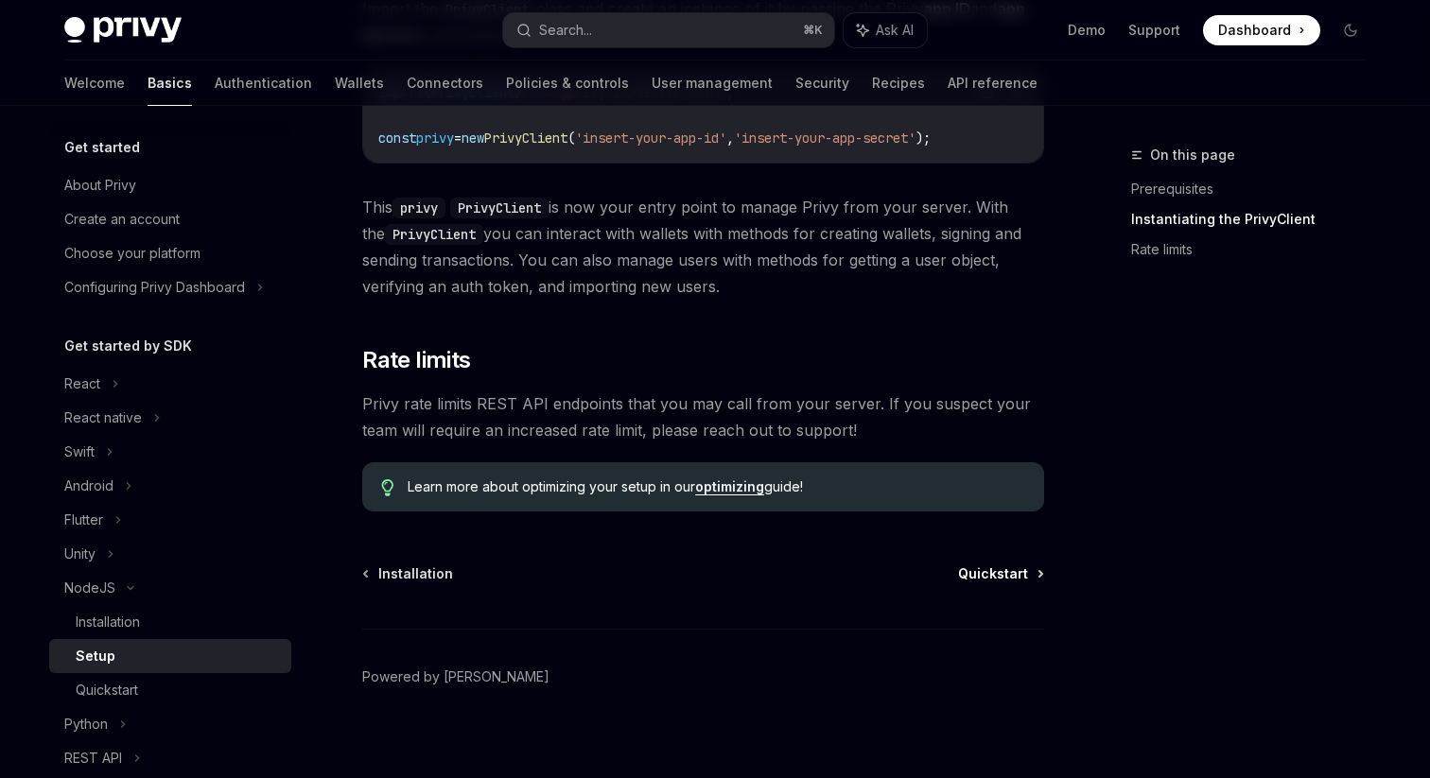
click at [1019, 574] on span "Quickstart" at bounding box center [993, 574] width 70 height 19
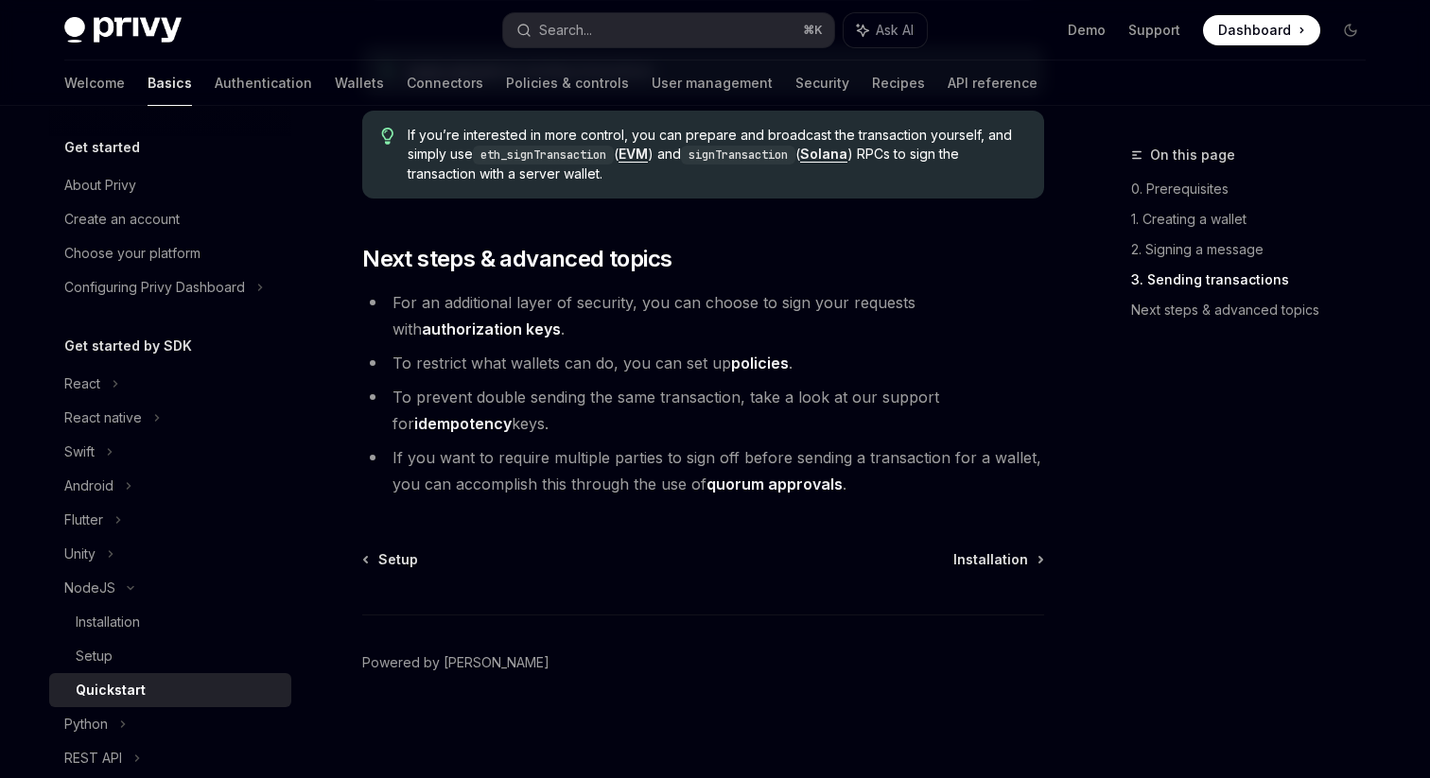
scroll to position [2046, 0]
click at [132, 389] on div "React" at bounding box center [170, 384] width 242 height 34
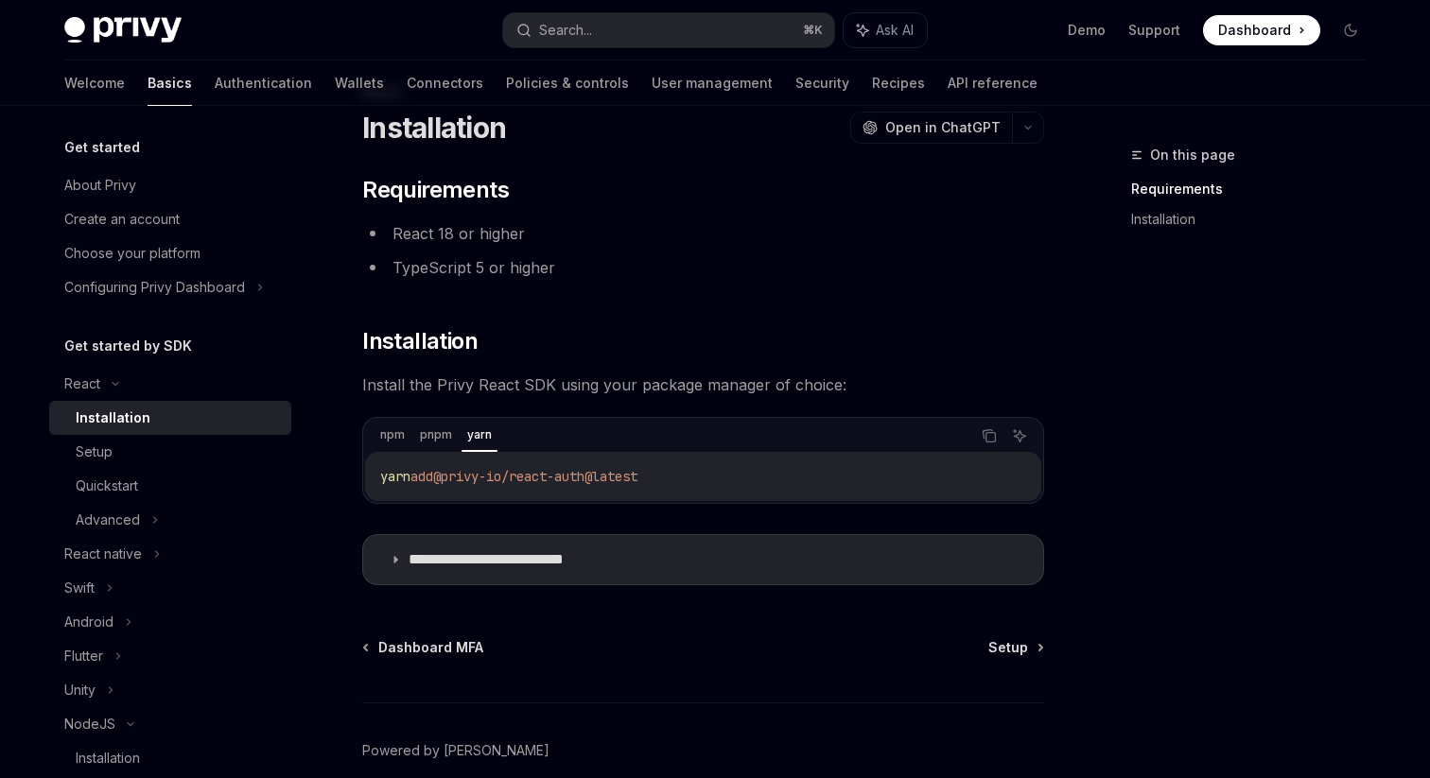
scroll to position [85, 0]
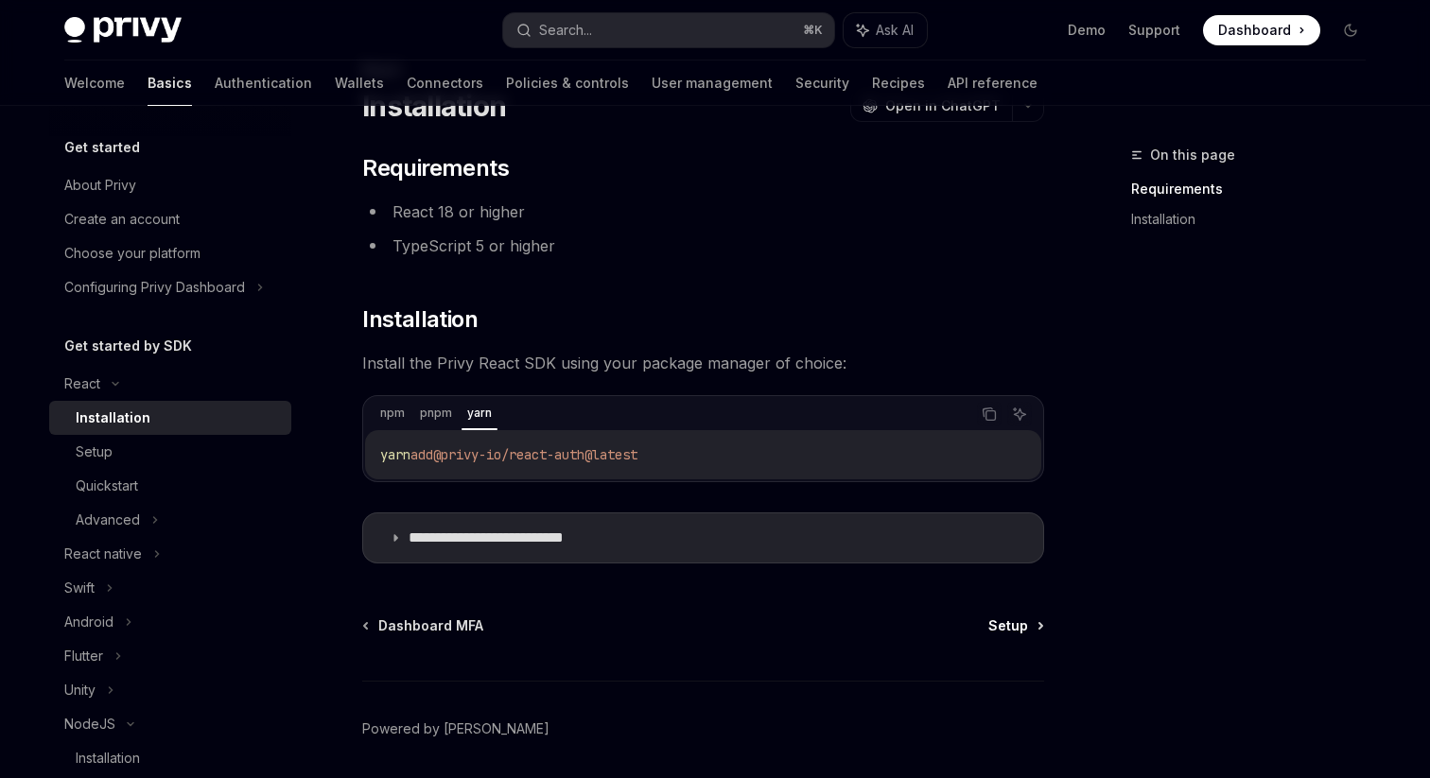
click at [1027, 625] on span "Setup" at bounding box center [1008, 626] width 40 height 19
type textarea "*"
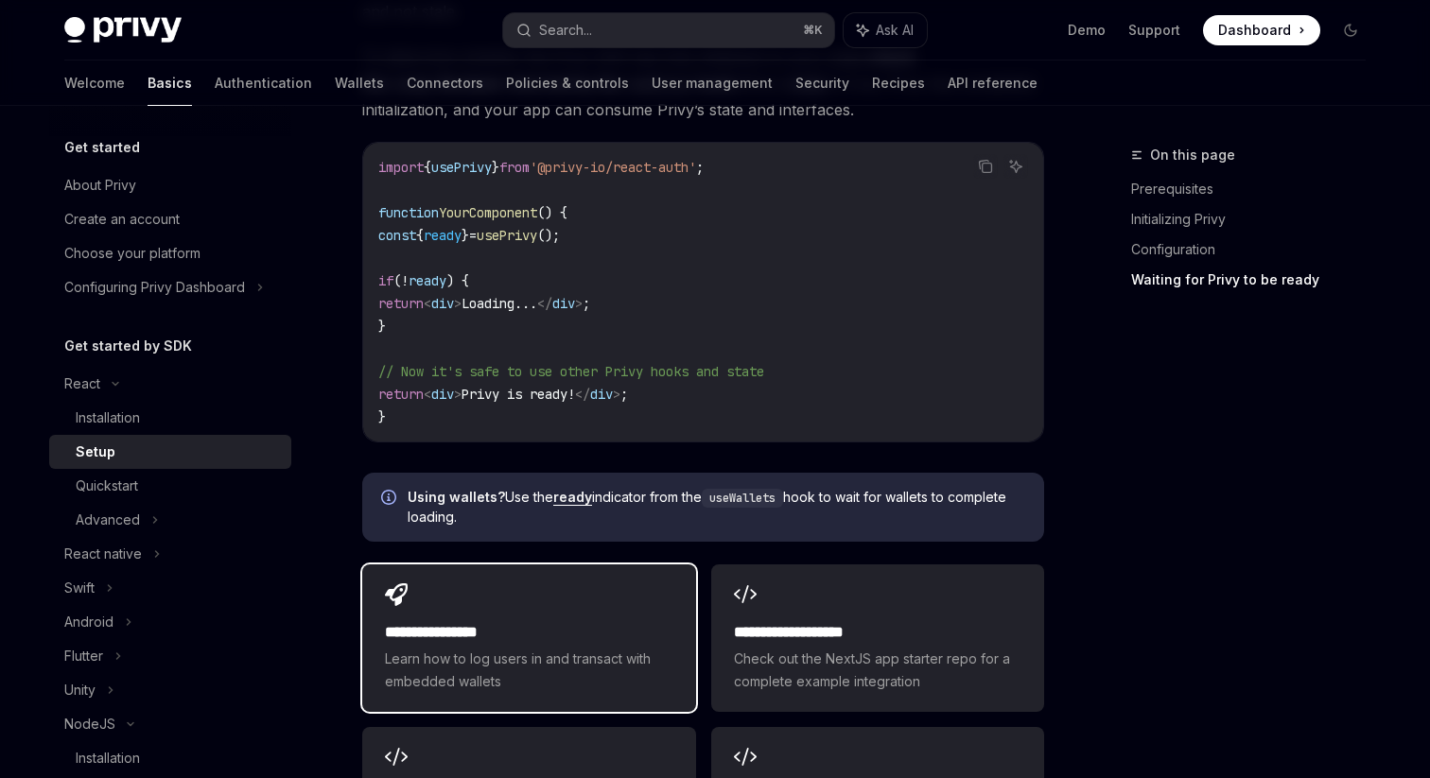
scroll to position [2231, 0]
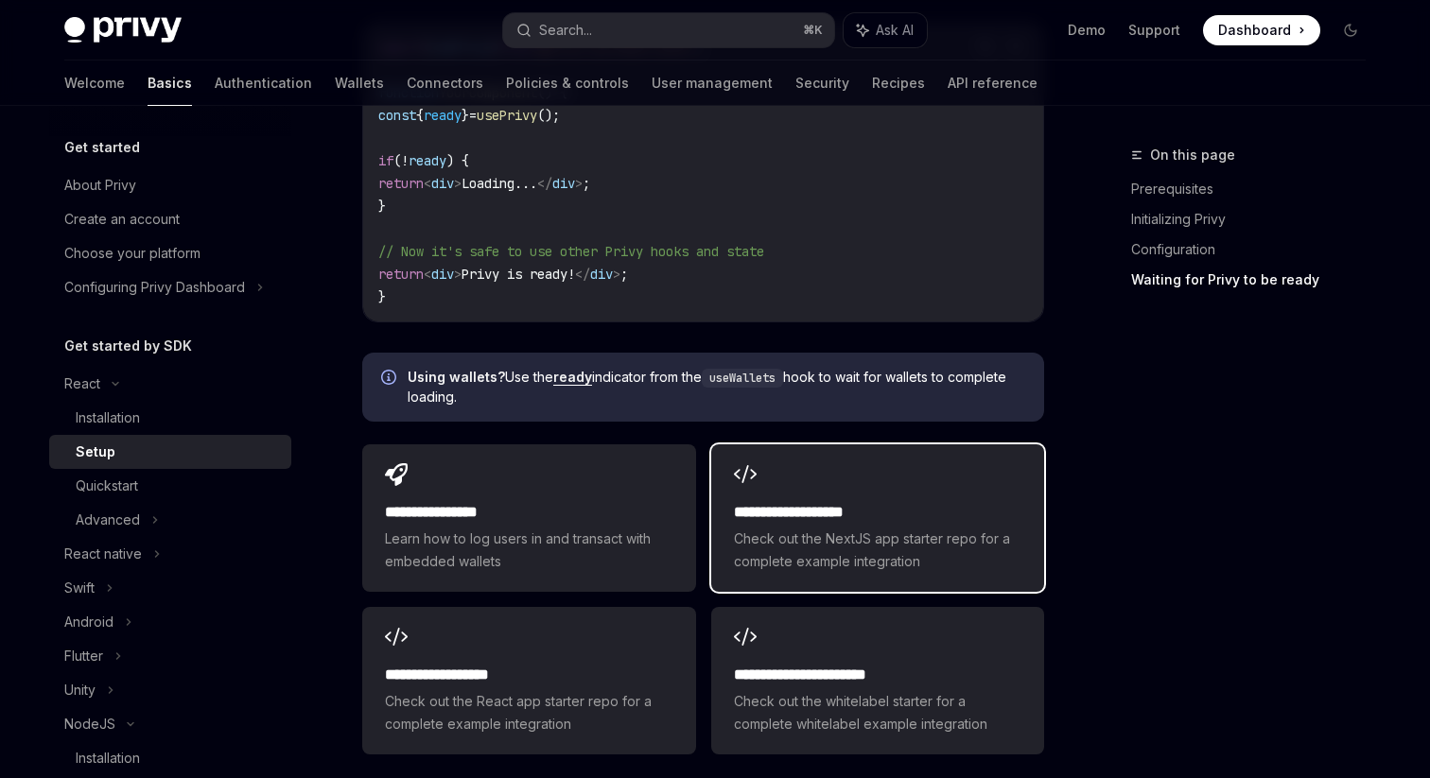
click at [783, 501] on h2 "**********" at bounding box center [877, 512] width 287 height 23
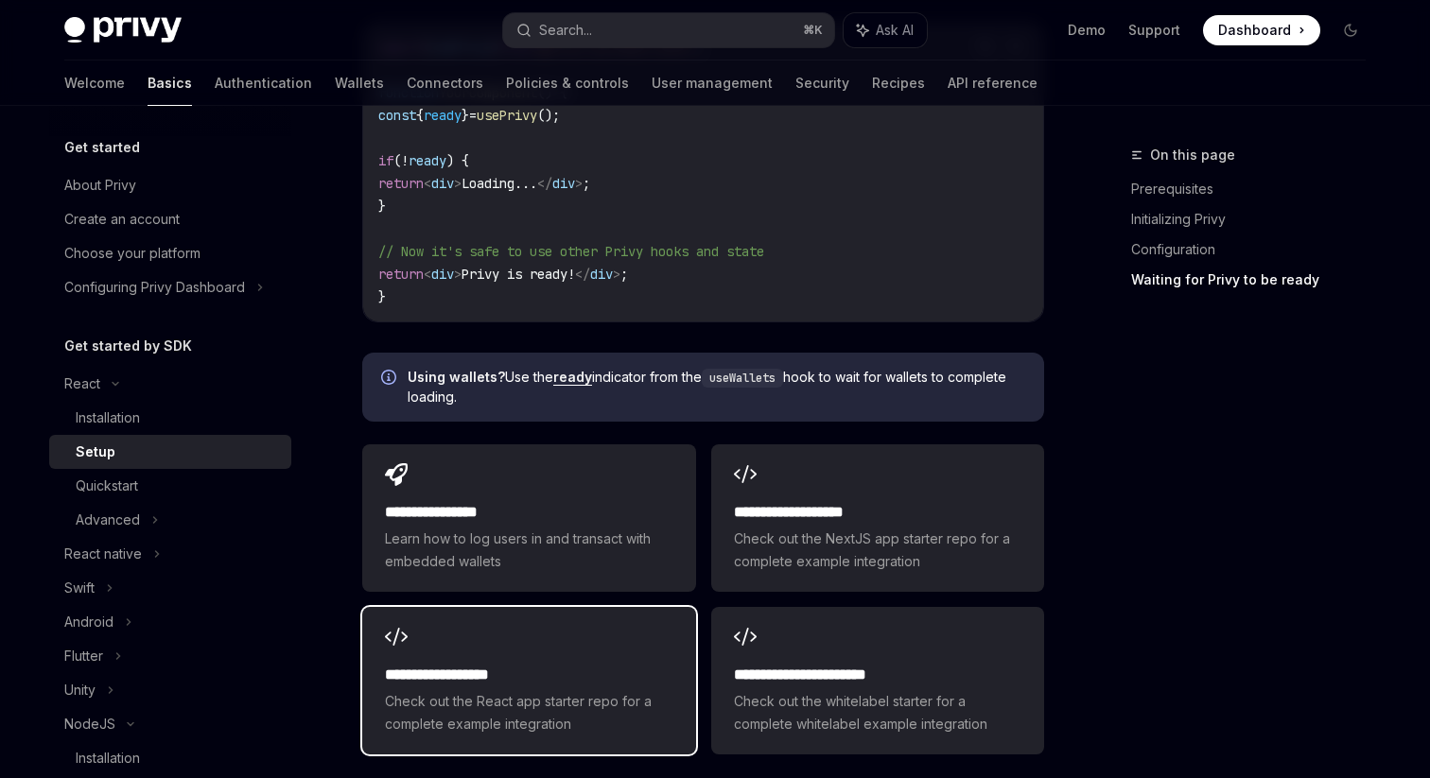
click at [584, 664] on h2 "**********" at bounding box center [528, 675] width 287 height 23
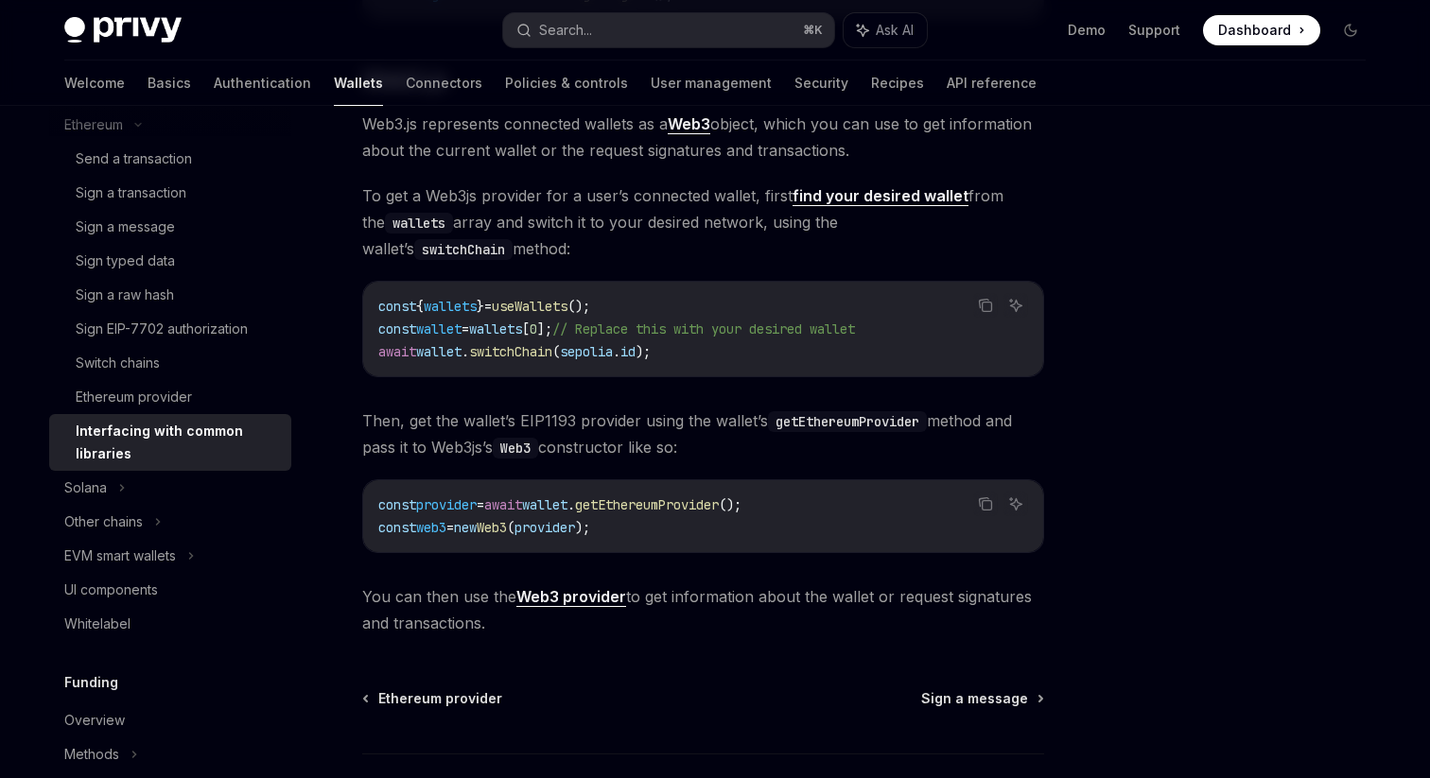
scroll to position [2386, 0]
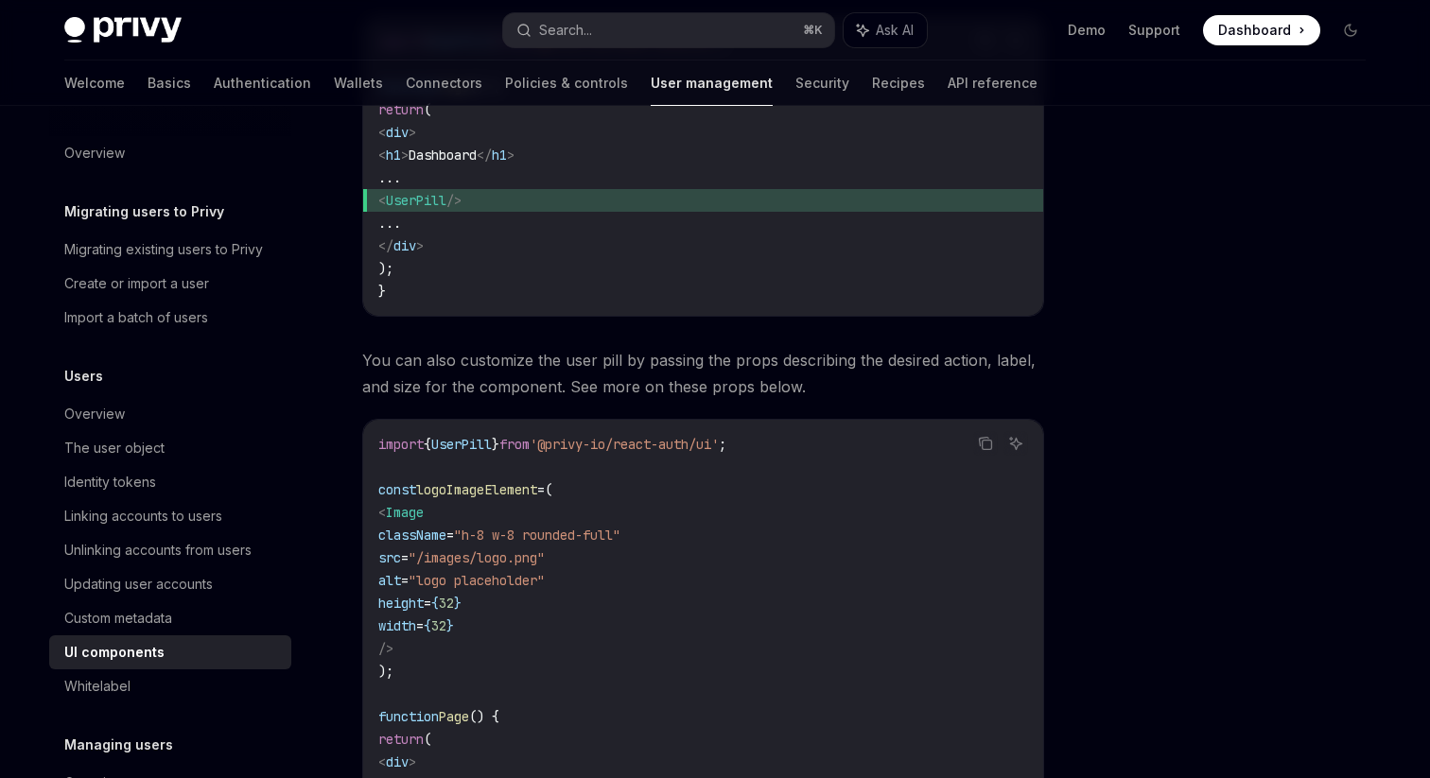
scroll to position [155, 0]
